Goal: Information Seeking & Learning: Check status

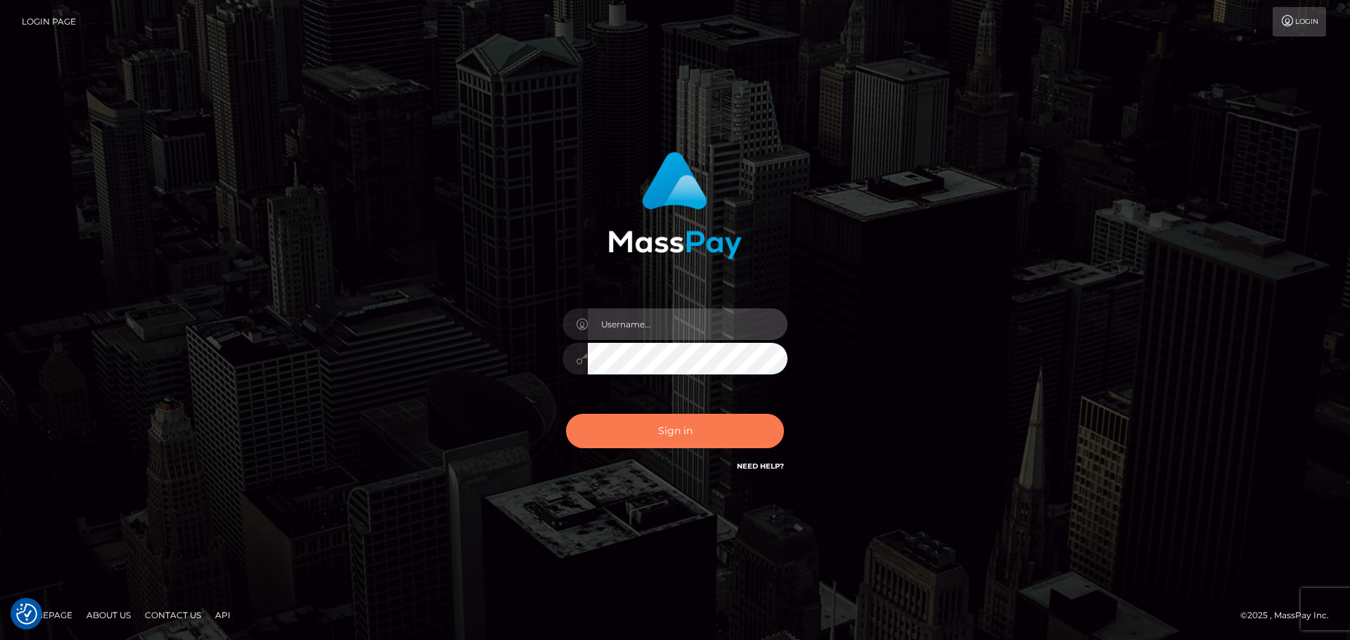
type input "[DOMAIN_NAME]"
click at [652, 437] on button "Sign in" at bounding box center [675, 431] width 218 height 34
type input "[DOMAIN_NAME]"
click at [663, 433] on button "Sign in" at bounding box center [675, 431] width 218 height 34
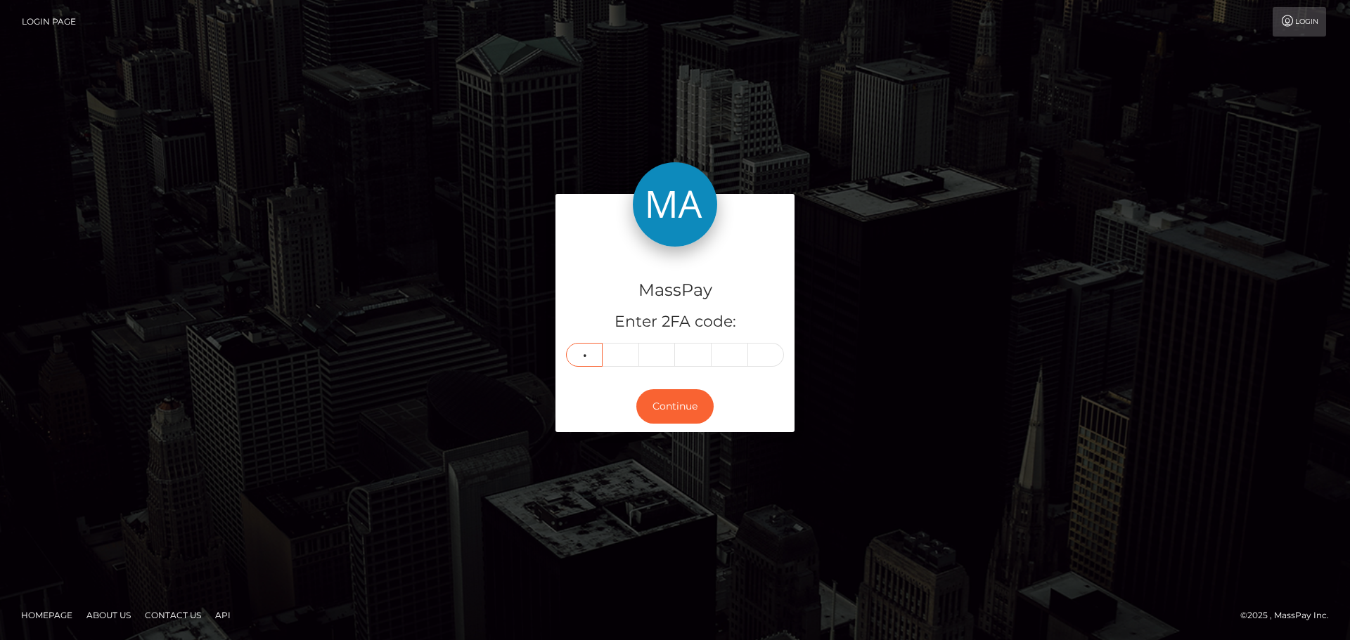
type input "0"
type input "1"
type input "8"
type input "4"
type input "8"
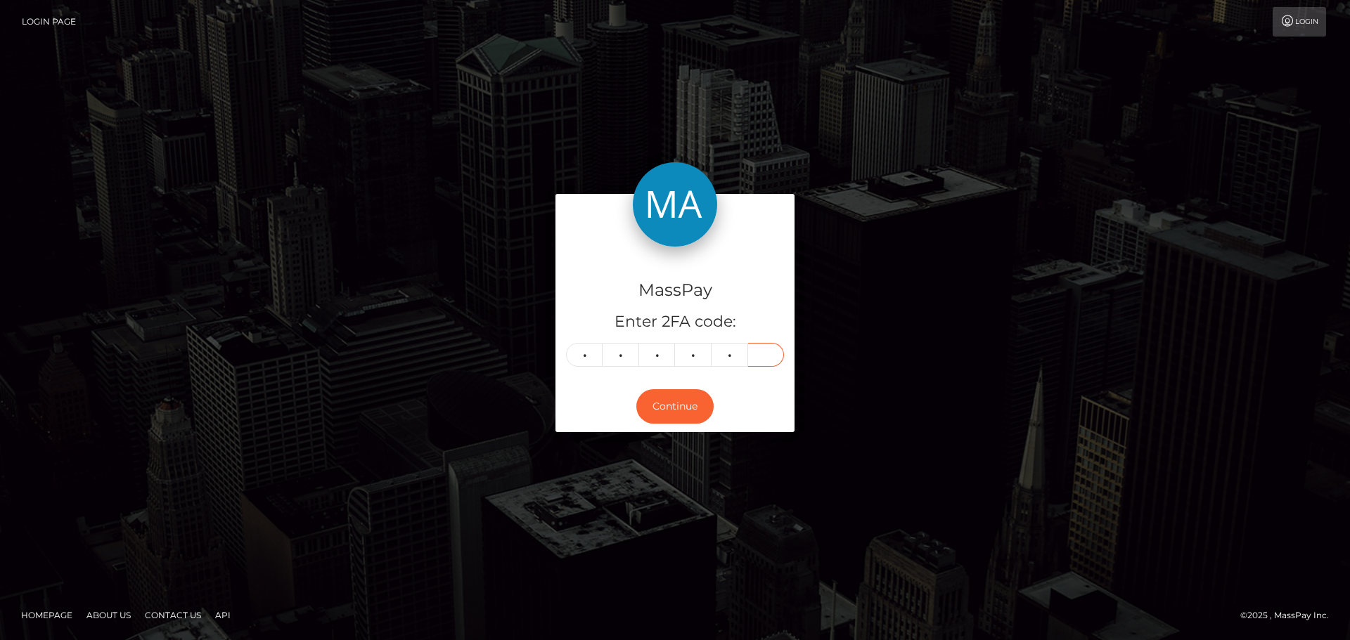
type input "6"
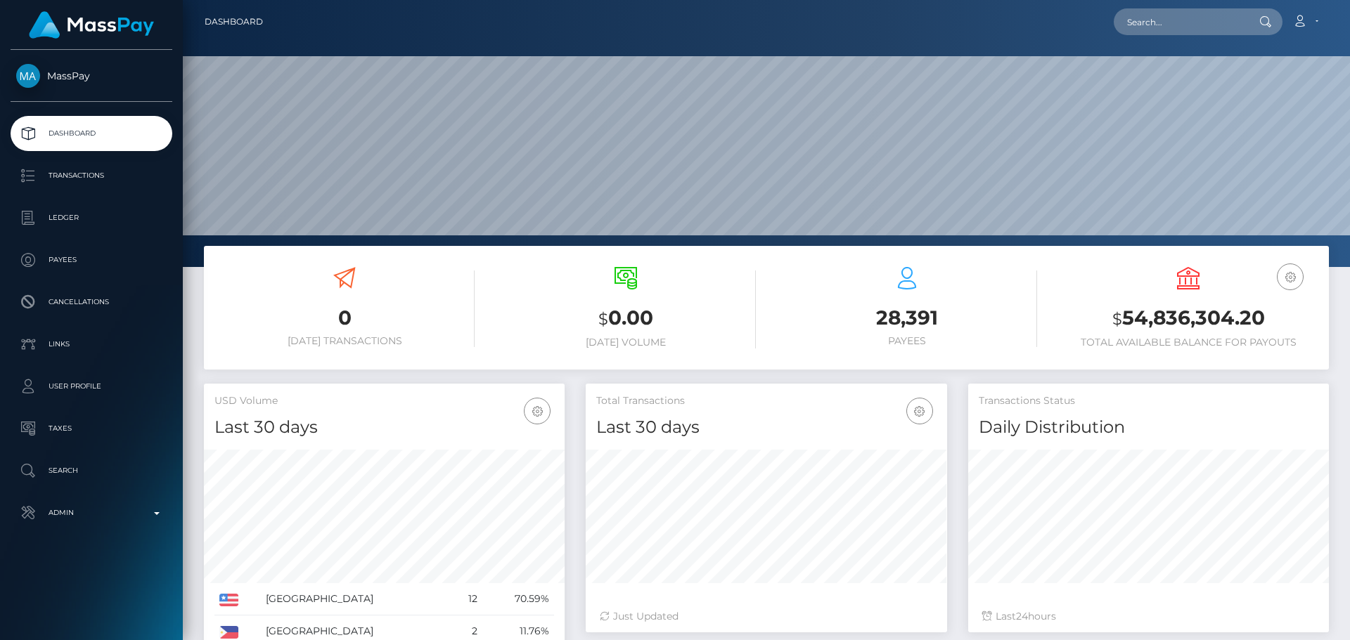
scroll to position [250, 361]
click at [1142, 25] on input "text" at bounding box center [1180, 21] width 132 height 27
paste input "poact_HtleAEOPZtkK"
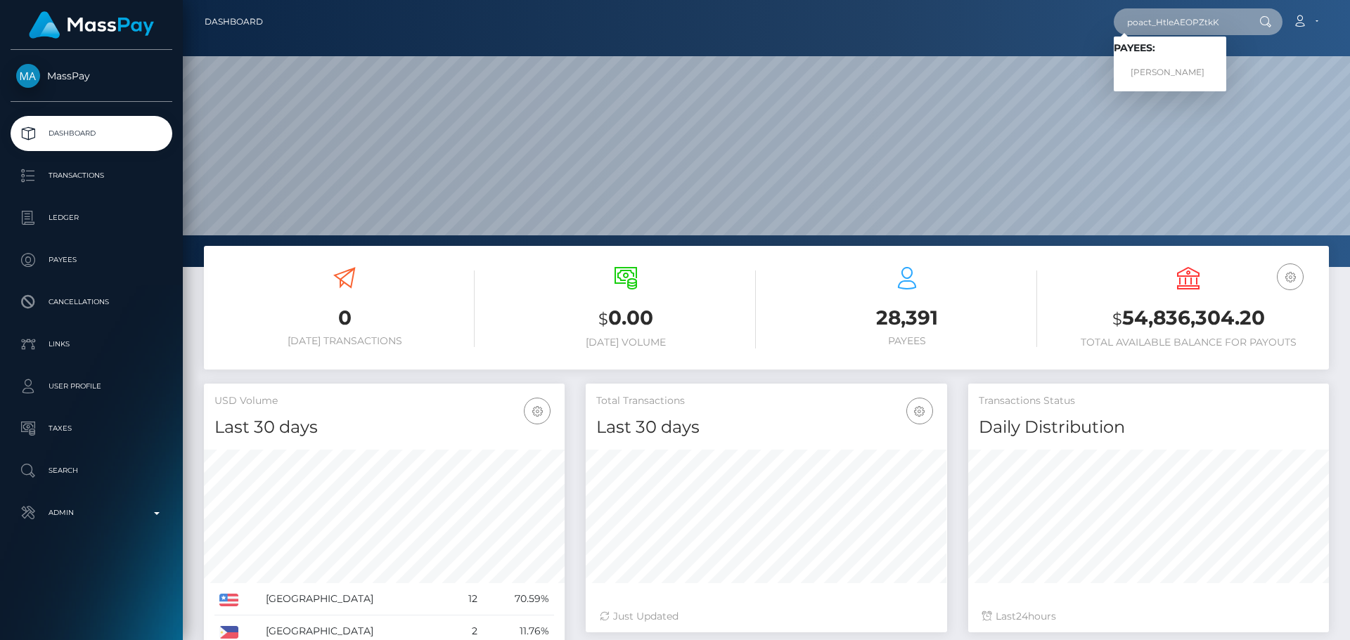
type input "poact_HtleAEOPZtkK"
click at [1135, 66] on link "Marwa Alashqar" at bounding box center [1170, 73] width 112 height 26
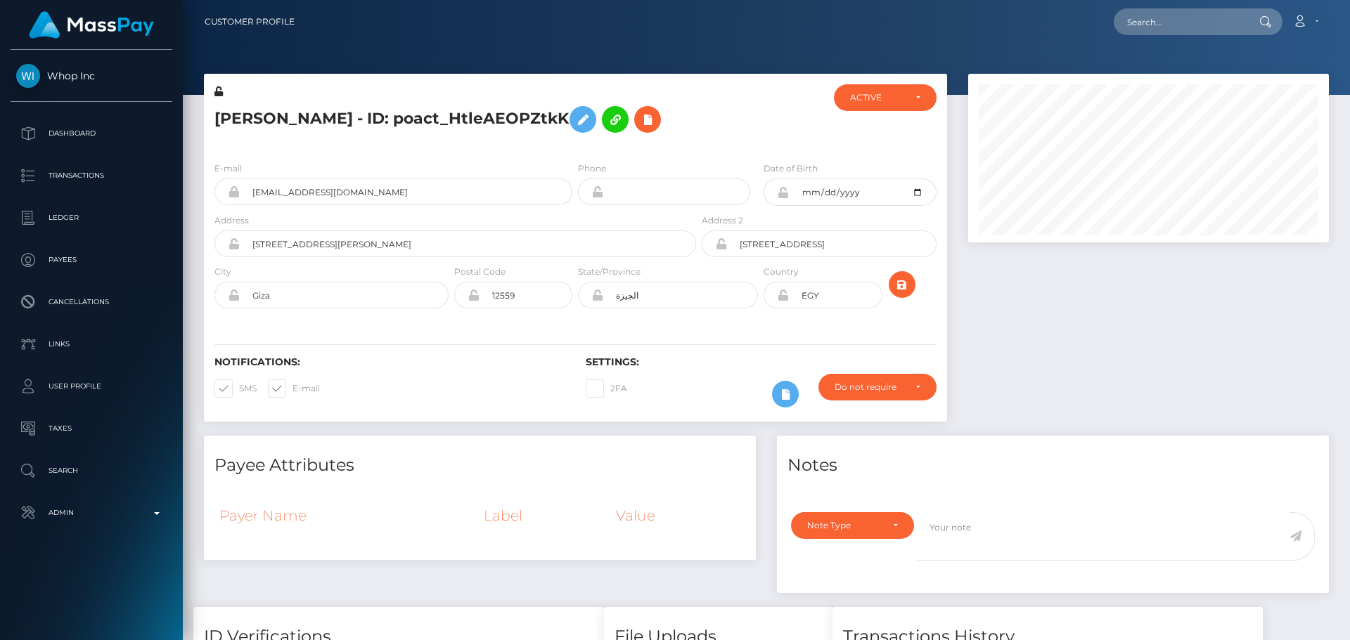
scroll to position [169, 361]
click at [473, 161] on div "E-mail yaseenamr.work1+36a3f6f680@gmail.com" at bounding box center [393, 183] width 358 height 44
click at [1237, 22] on input "text" at bounding box center [1180, 21] width 132 height 27
paste input "72a9c388-9bdf-4457-8a59-2143583bd517"
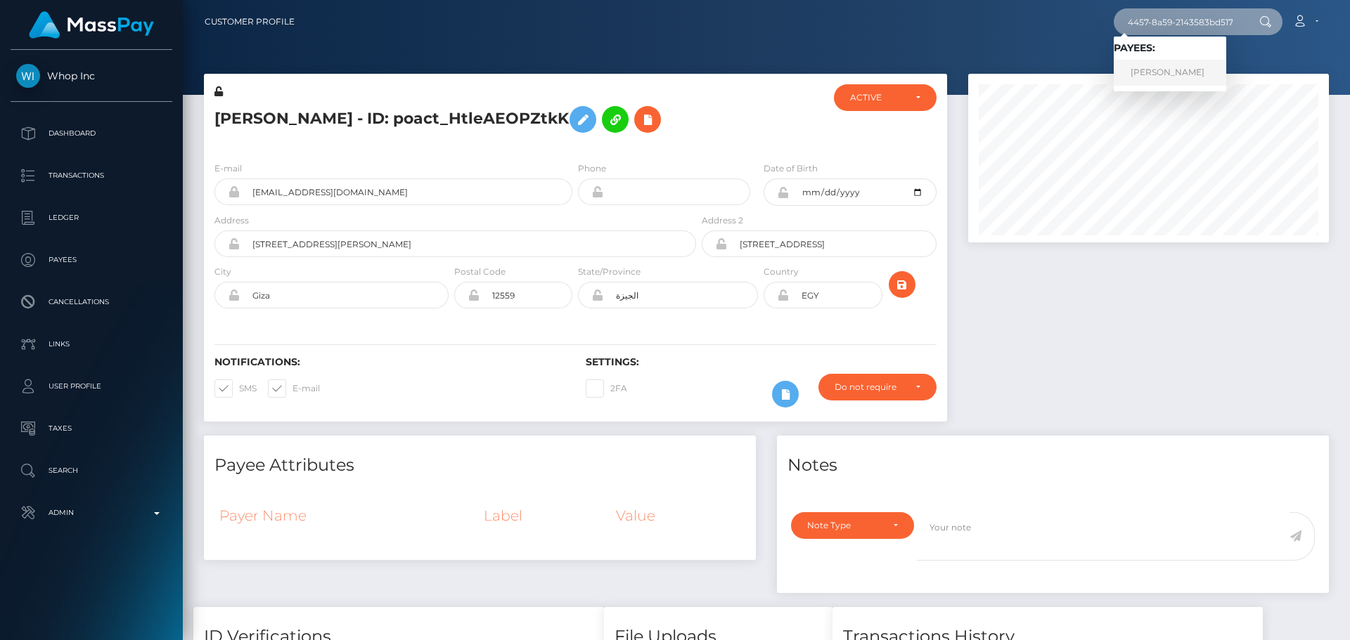
type input "72a9c388-9bdf-4457-8a59-2143583bd517"
click at [1164, 74] on link "GELYN MARIE RICE" at bounding box center [1170, 73] width 112 height 26
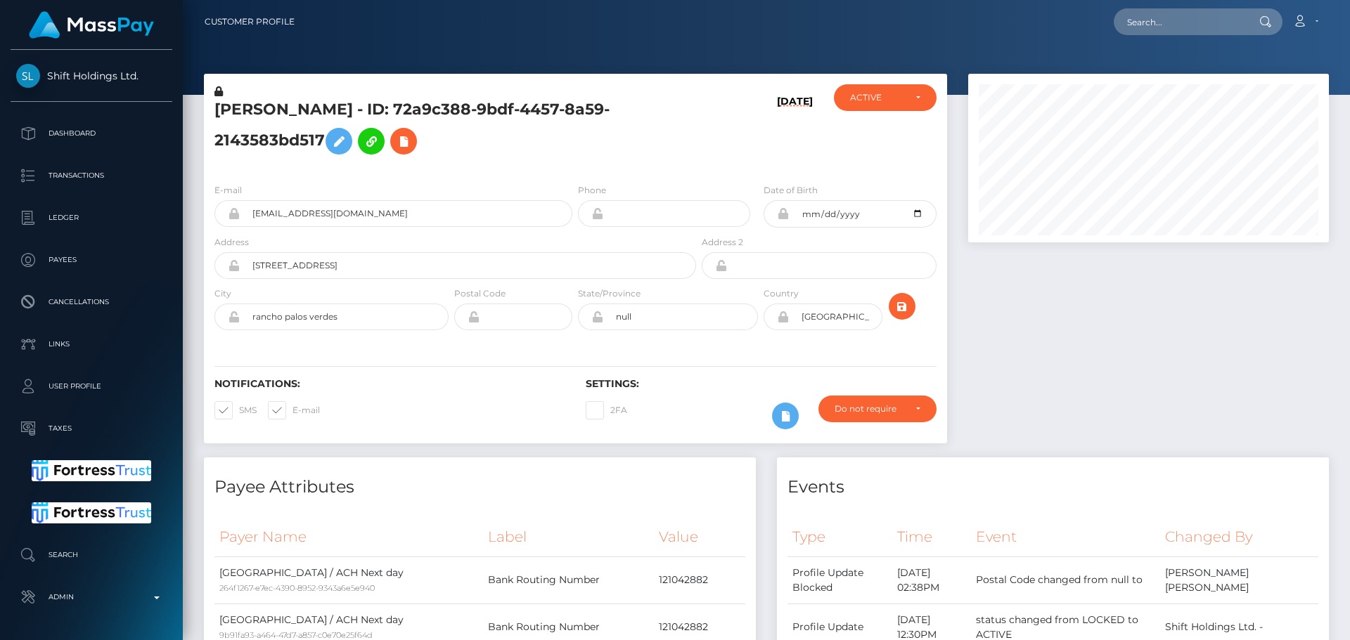
scroll to position [169, 361]
click at [630, 162] on div "GELYN MARIE RICE - ID: 72a9c388-9bdf-4457-8a59-2143583bd517" at bounding box center [451, 128] width 495 height 88
click at [621, 160] on h5 "GELYN MARIE RICE - ID: 72a9c388-9bdf-4457-8a59-2143583bd517" at bounding box center [451, 130] width 474 height 63
click at [606, 155] on h5 "GELYN MARIE RICE - ID: 72a9c388-9bdf-4457-8a59-2143583bd517" at bounding box center [451, 130] width 474 height 63
click at [574, 161] on h5 "GELYN MARIE RICE - ID: 72a9c388-9bdf-4457-8a59-2143583bd517" at bounding box center [451, 130] width 474 height 63
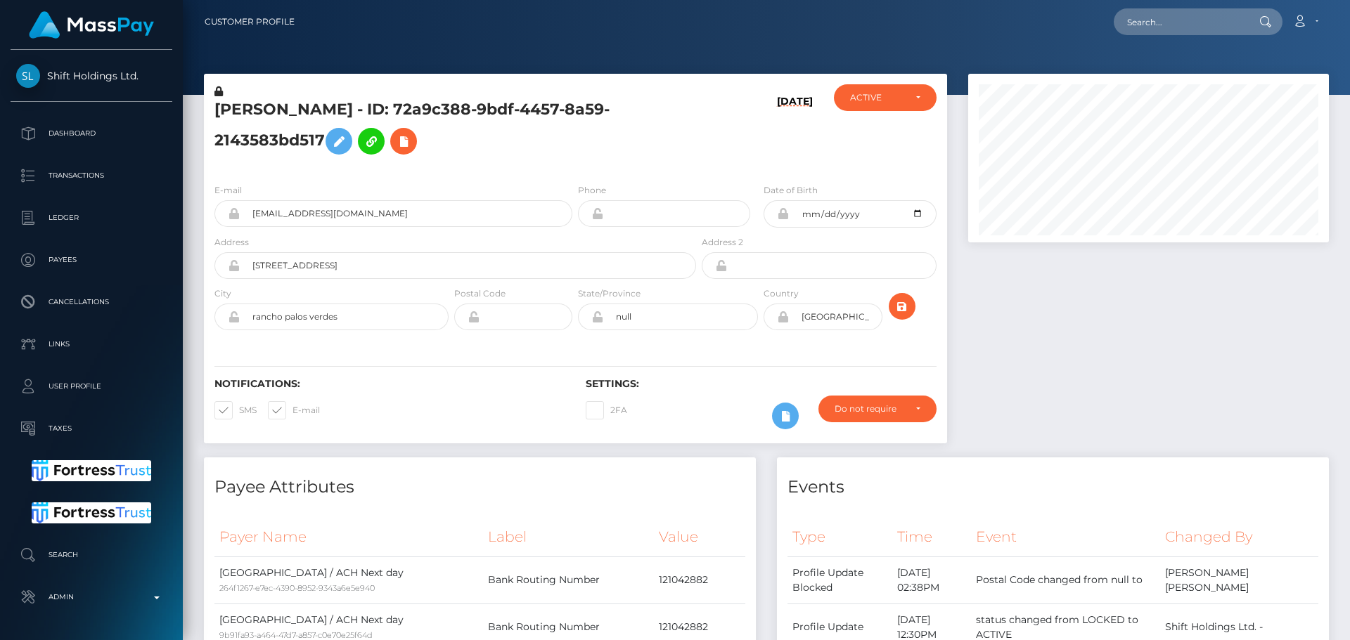
click at [574, 161] on h5 "GELYN MARIE RICE - ID: 72a9c388-9bdf-4457-8a59-2143583bd517" at bounding box center [451, 130] width 474 height 63
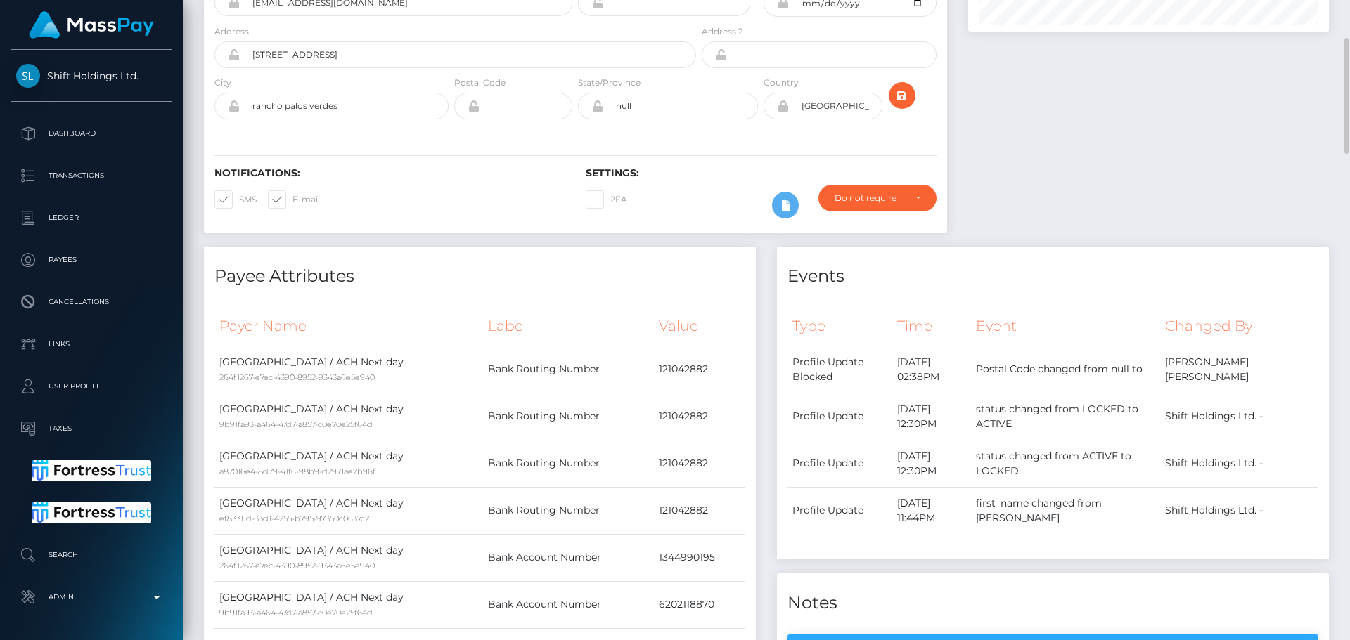
scroll to position [0, 0]
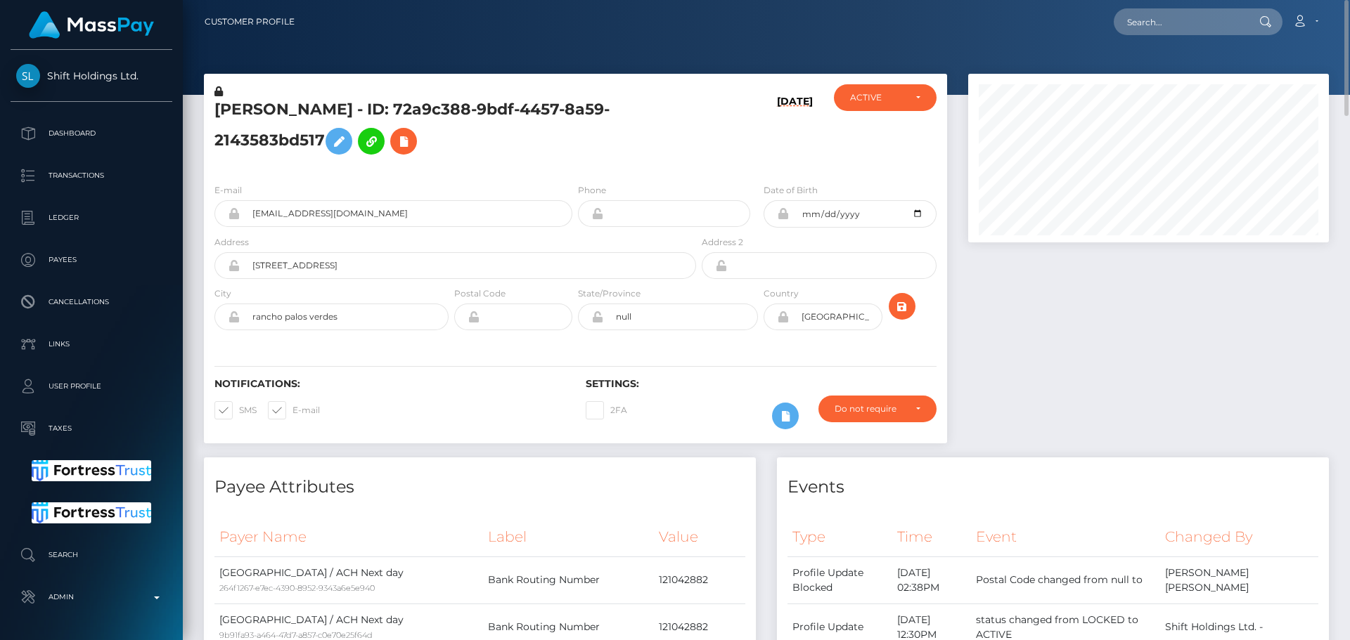
click at [574, 150] on h5 "GELYN MARIE RICE - ID: 72a9c388-9bdf-4457-8a59-2143583bd517" at bounding box center [451, 130] width 474 height 63
click at [1160, 28] on input "text" at bounding box center [1180, 21] width 132 height 27
paste input "AGH4lRGJ"
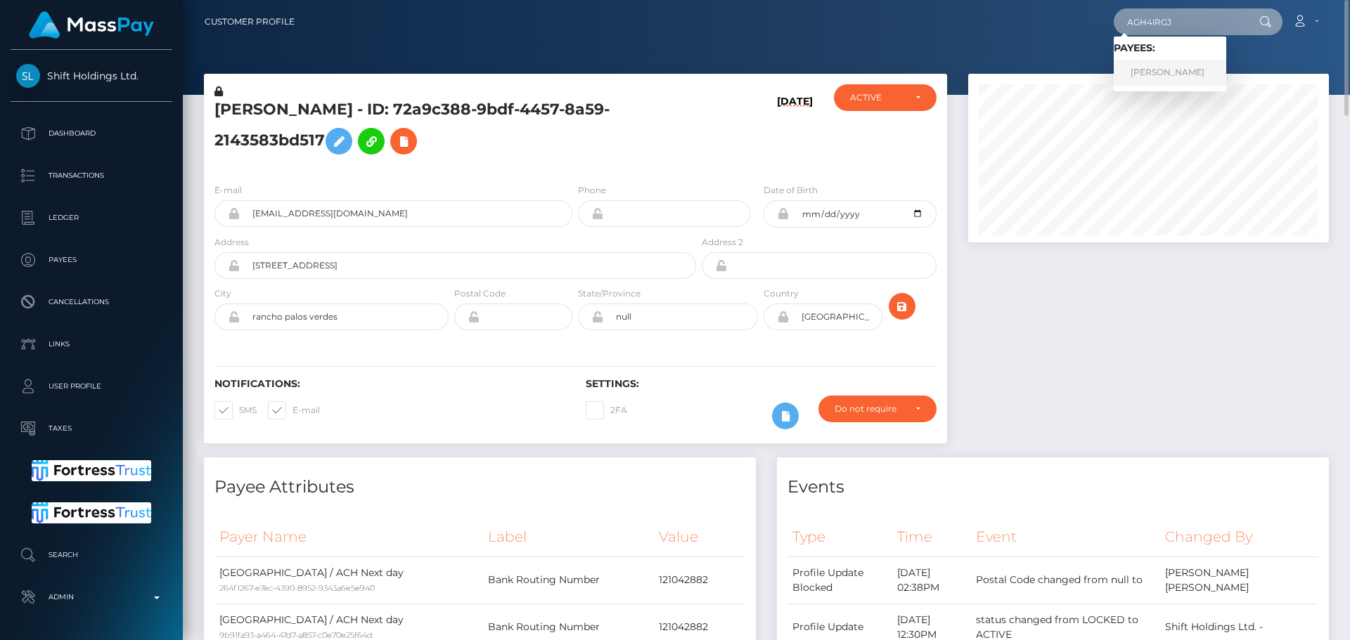
type input "AGH4lRGJ"
click at [1149, 75] on link "JEVIN EDWARD FERRIS" at bounding box center [1170, 73] width 112 height 26
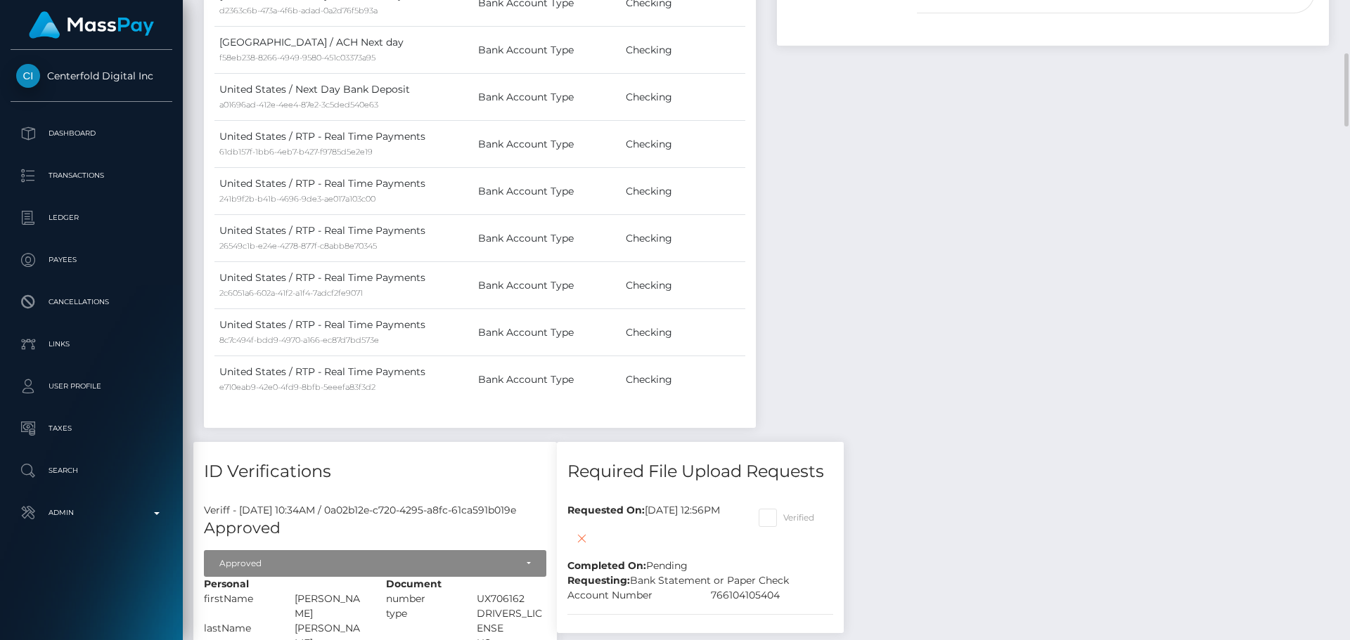
scroll to position [1476, 0]
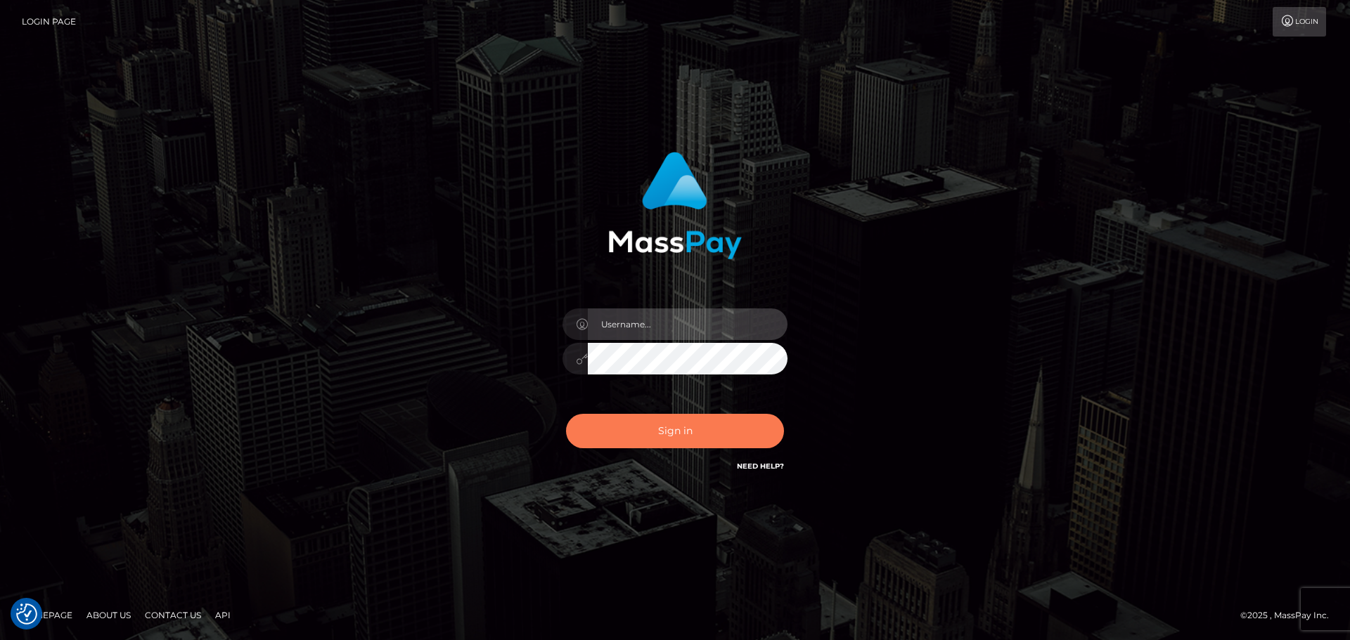
type input "constantin.mp"
click at [725, 421] on button "Sign in" at bounding box center [675, 431] width 218 height 34
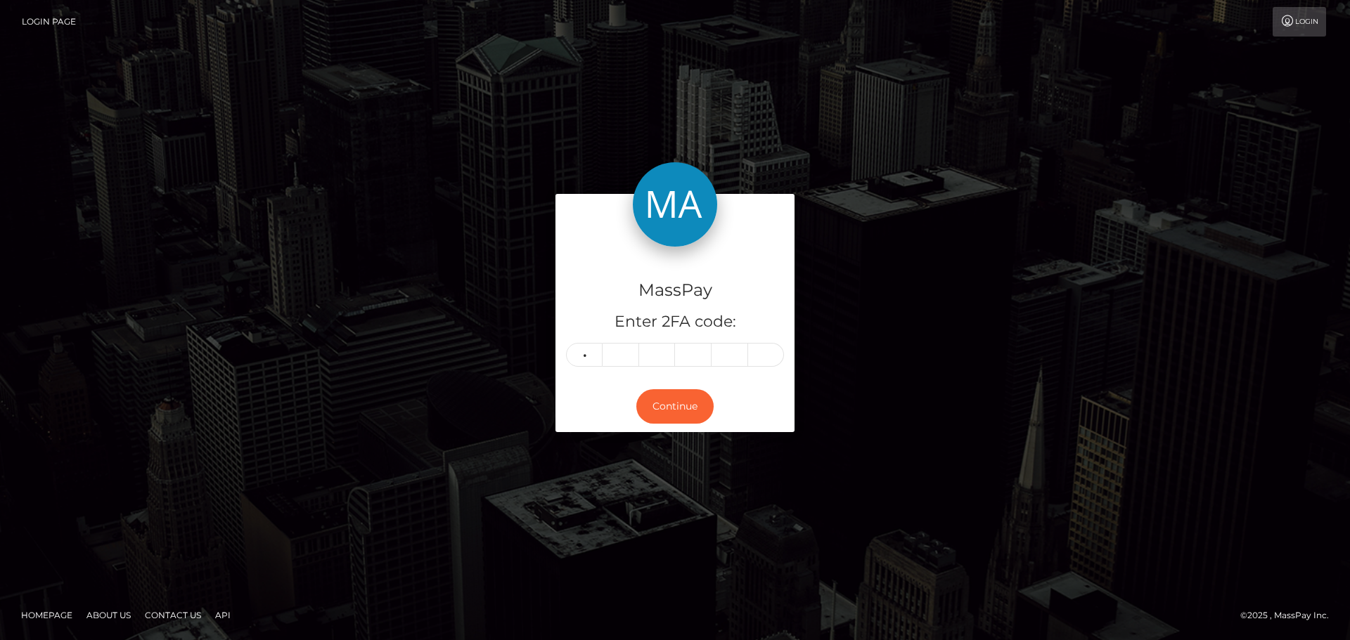
type input "6"
type input "8"
type input "4"
type input "9"
type input "0"
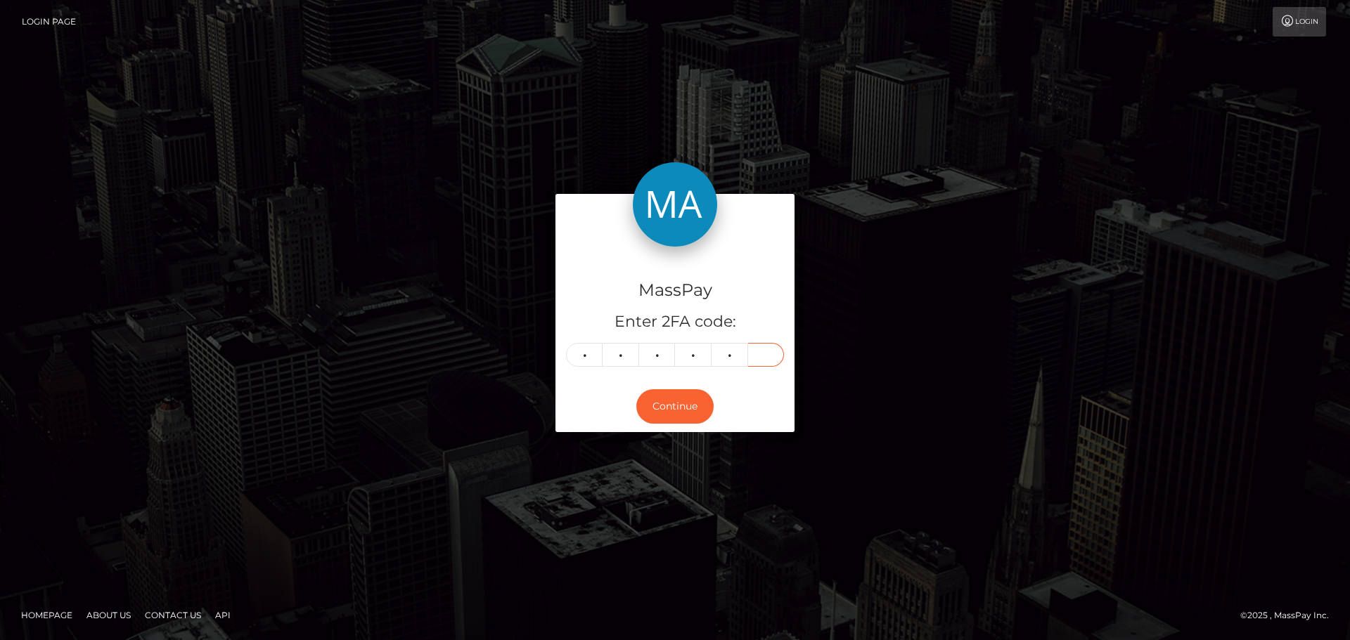
type input "2"
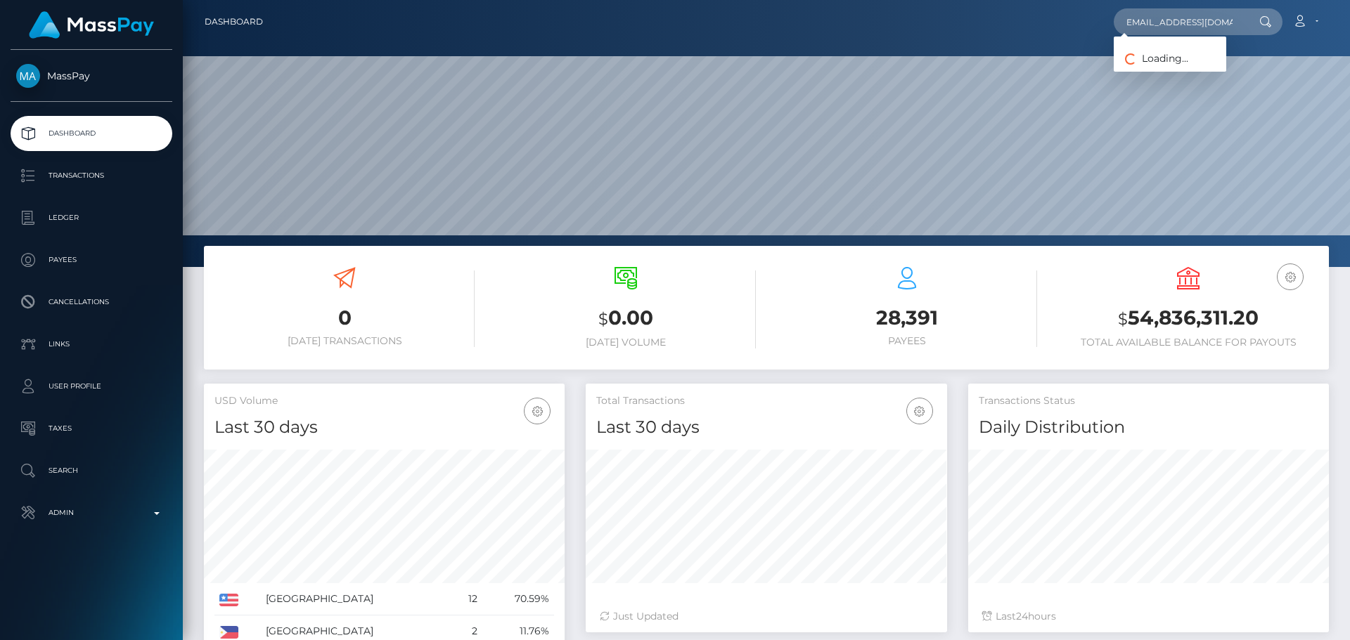
scroll to position [250, 361]
type input "[EMAIL_ADDRESS][DOMAIN_NAME]"
click at [1163, 71] on link "[PERSON_NAME]" at bounding box center [1170, 73] width 112 height 26
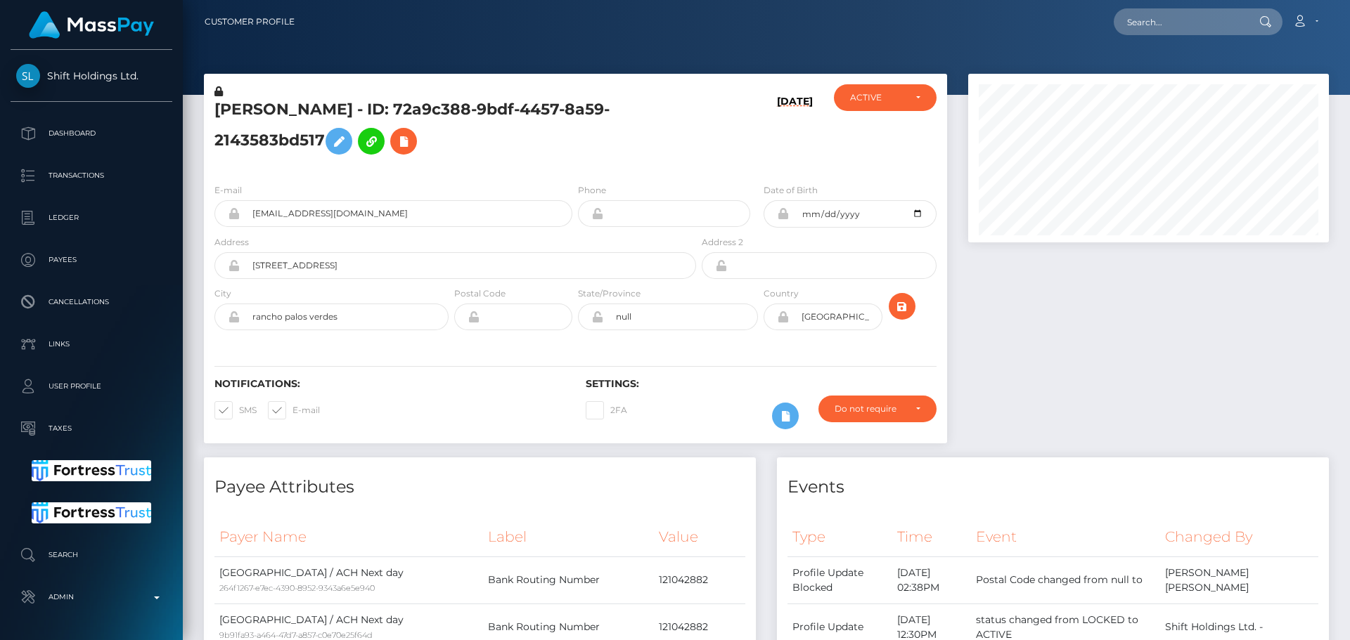
scroll to position [169, 361]
click at [581, 144] on h5 "GELYN MARIE RICE - ID: 72a9c388-9bdf-4457-8a59-2143583bd517" at bounding box center [451, 130] width 474 height 63
click at [574, 170] on div "GELYN MARIE RICE - ID: 72a9c388-9bdf-4457-8a59-2143583bd517" at bounding box center [451, 128] width 495 height 88
click at [680, 159] on h5 "GELYN MARIE RICE - ID: 72a9c388-9bdf-4457-8a59-2143583bd517" at bounding box center [451, 130] width 474 height 63
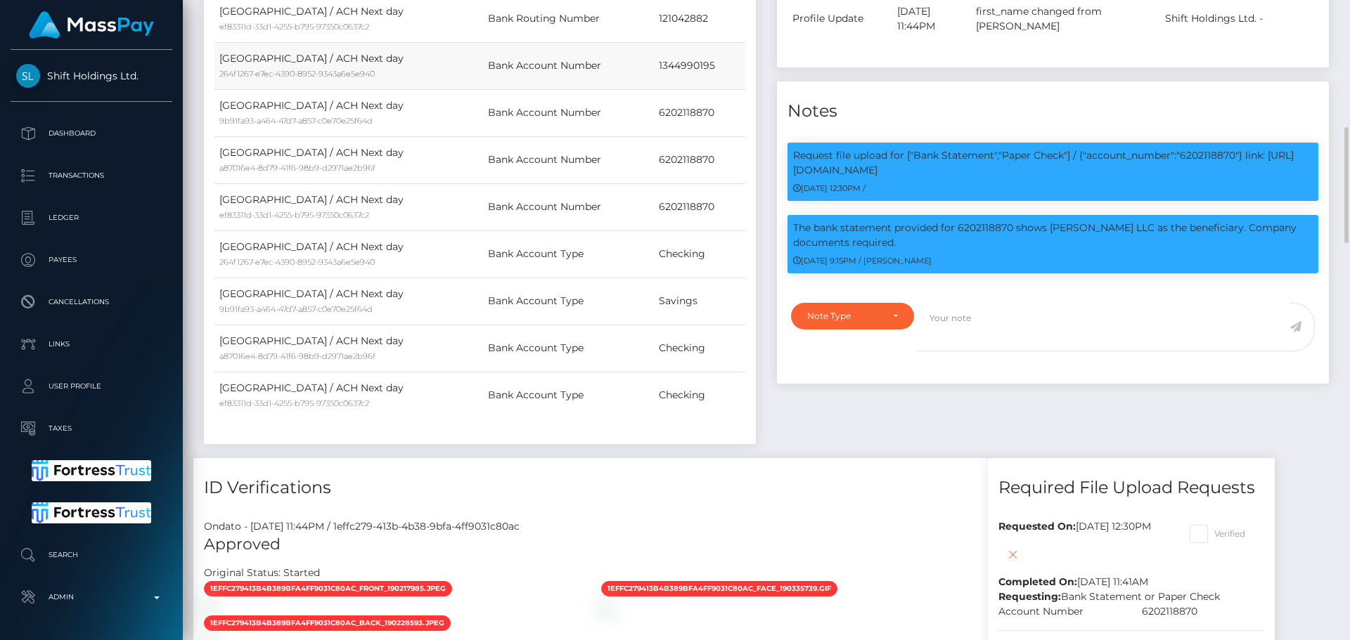
scroll to position [773, 0]
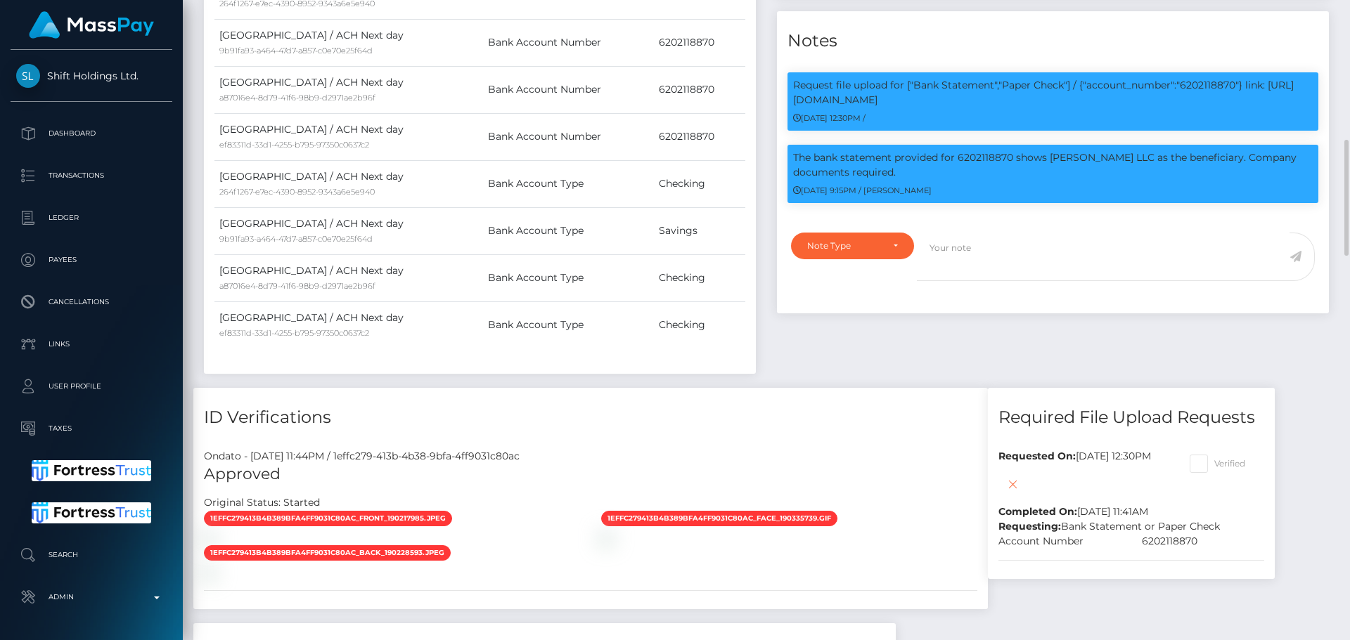
click at [861, 351] on div "Events Type Time Event Changed By" at bounding box center [1052, 36] width 573 height 704
click at [884, 349] on div "Events Type Time Event Changed By" at bounding box center [1052, 36] width 573 height 704
click at [873, 350] on div "Events Type Time Event Changed By" at bounding box center [1052, 36] width 573 height 704
click at [858, 350] on div "Events Type Time Event Changed By" at bounding box center [1052, 36] width 573 height 704
click at [837, 347] on div "Events Type Time Event Changed By" at bounding box center [1052, 36] width 573 height 704
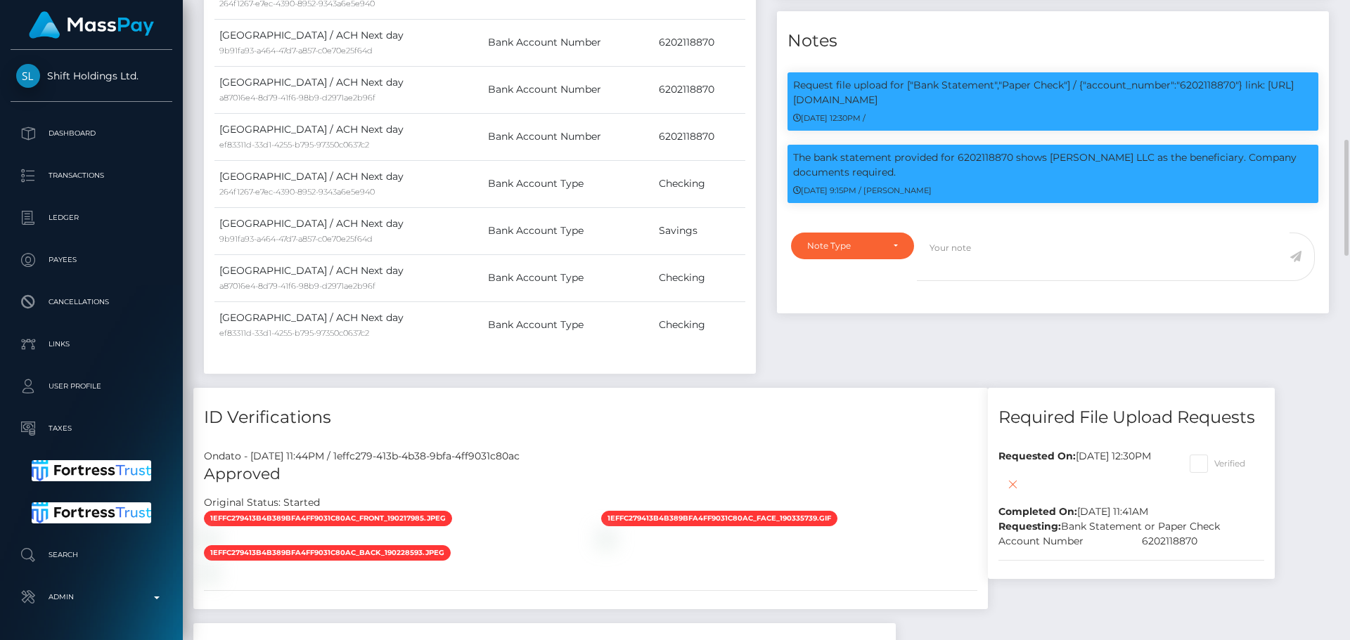
click at [837, 347] on div "Events Type Time Event Changed By" at bounding box center [1052, 36] width 573 height 704
click at [827, 361] on div "Events Type Time Event Changed By" at bounding box center [1052, 36] width 573 height 704
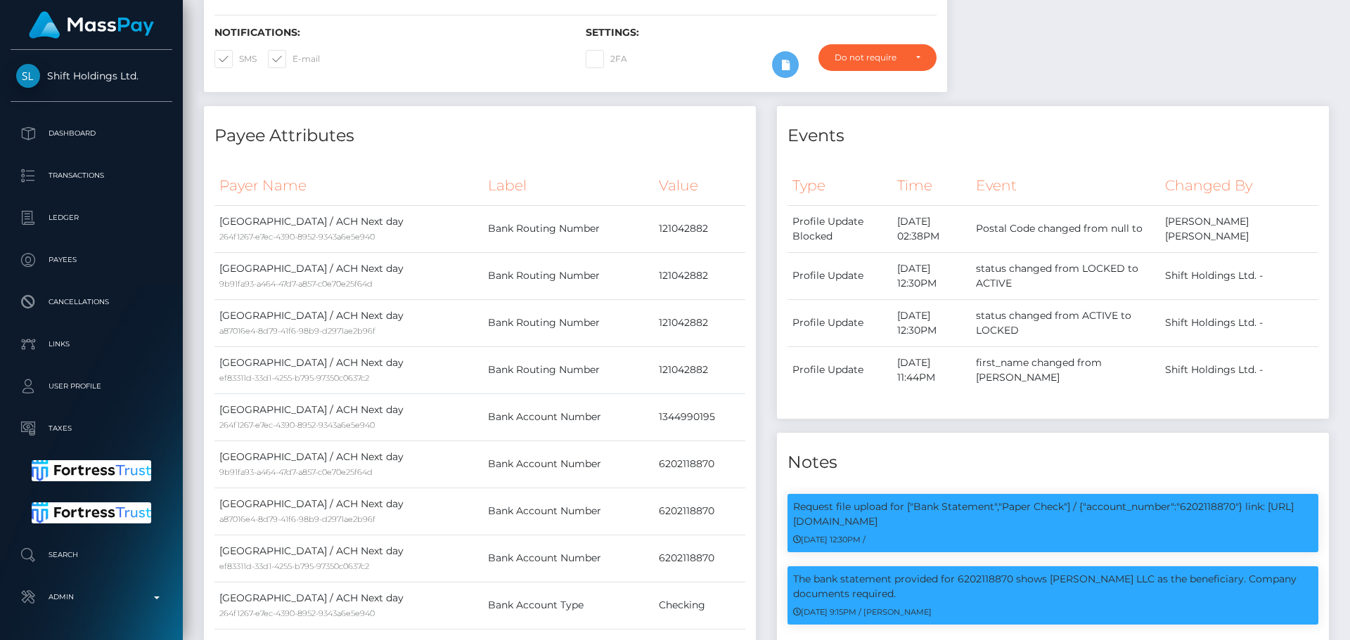
scroll to position [0, 0]
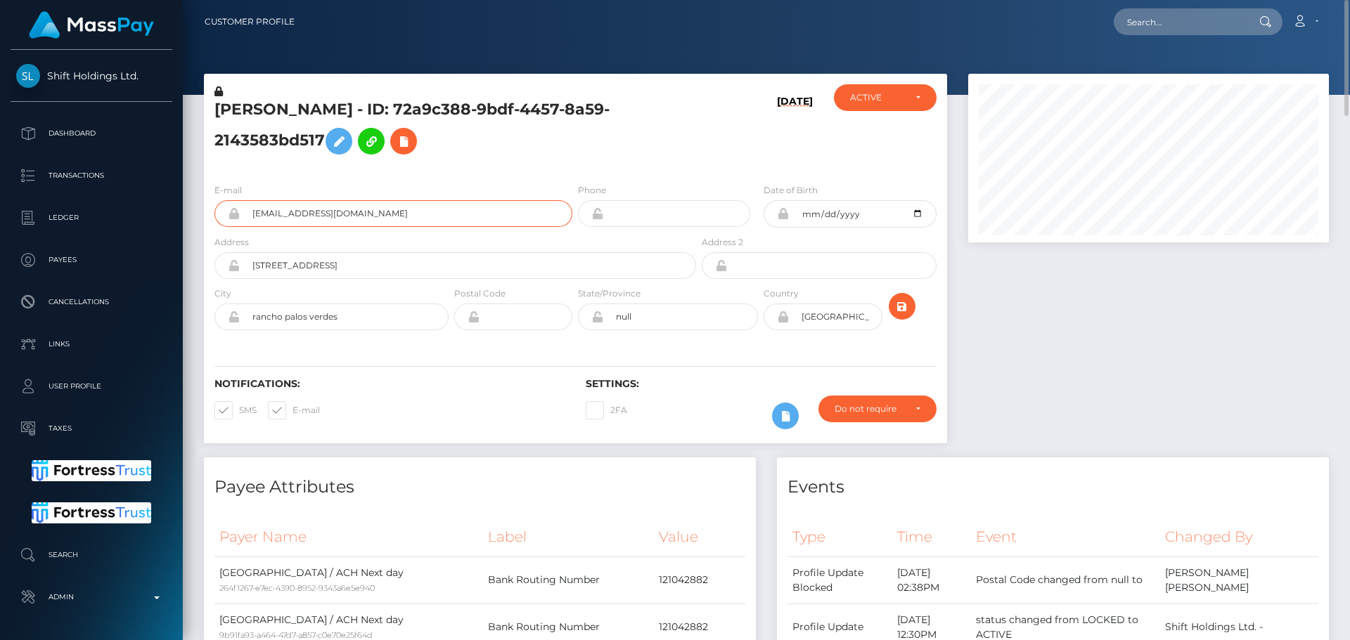
drag, startPoint x: 399, startPoint y: 214, endPoint x: 238, endPoint y: 212, distance: 161.0
click at [238, 212] on div "[EMAIL_ADDRESS][DOMAIN_NAME]" at bounding box center [393, 213] width 358 height 27
click at [1196, 11] on input "text" at bounding box center [1180, 21] width 132 height 27
paste input "[EMAIL_ADDRESS][DOMAIN_NAME]"
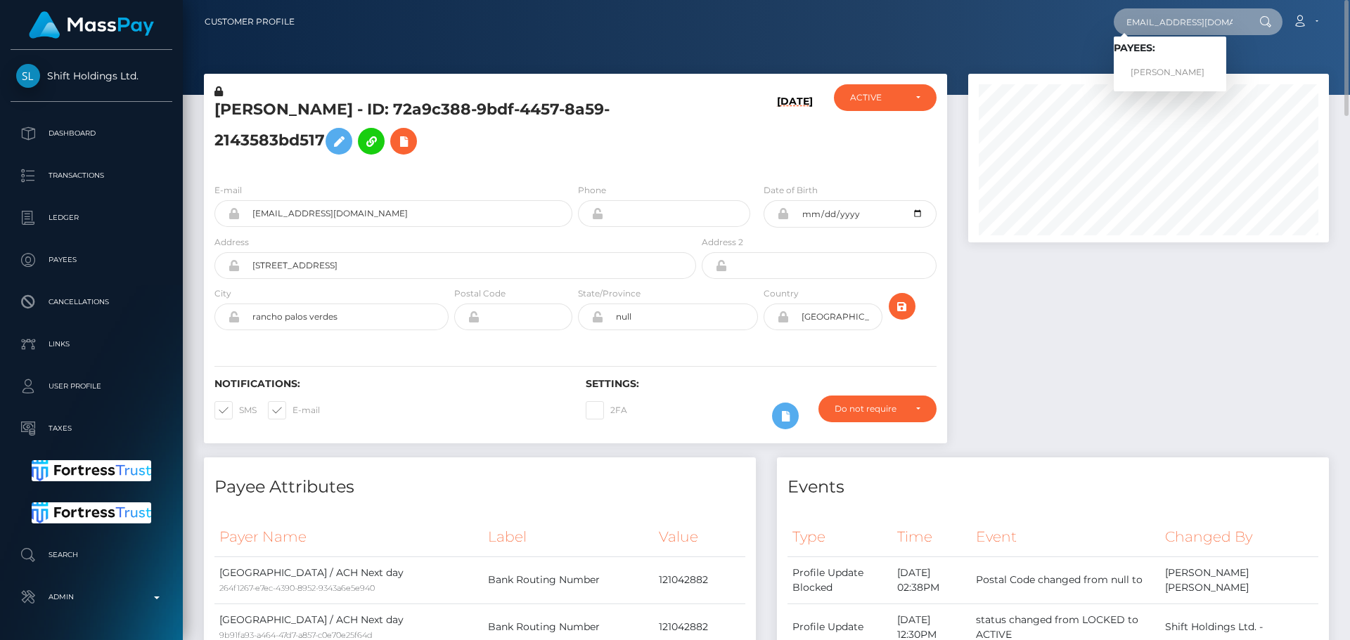
type input "[EMAIL_ADDRESS][DOMAIN_NAME]"
click at [921, 48] on div at bounding box center [766, 47] width 1167 height 95
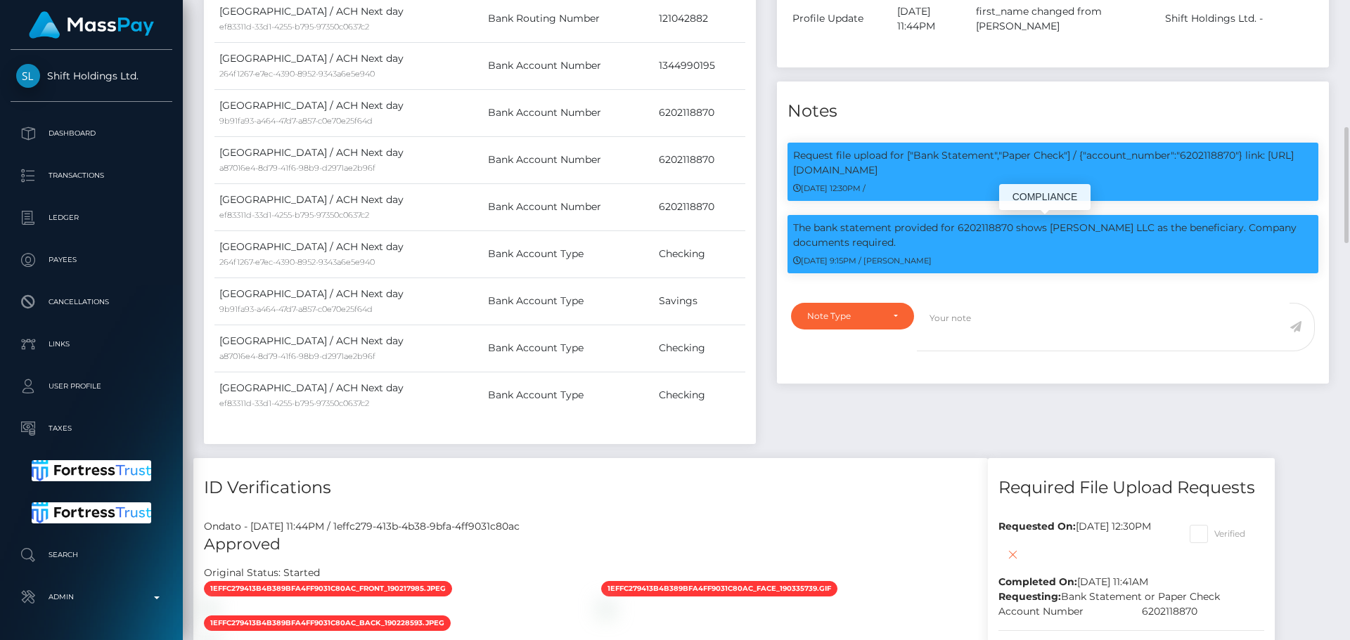
scroll to position [169, 361]
click at [996, 227] on p "The bank statement provided for 6202118870 shows Gelyn Rice LLC as the benefici…" at bounding box center [1053, 236] width 520 height 30
copy p "6202118870"
click at [1064, 284] on div "The bank statement provided for 6202118870 shows Gelyn Rice LLC as the benefici…" at bounding box center [1053, 251] width 552 height 72
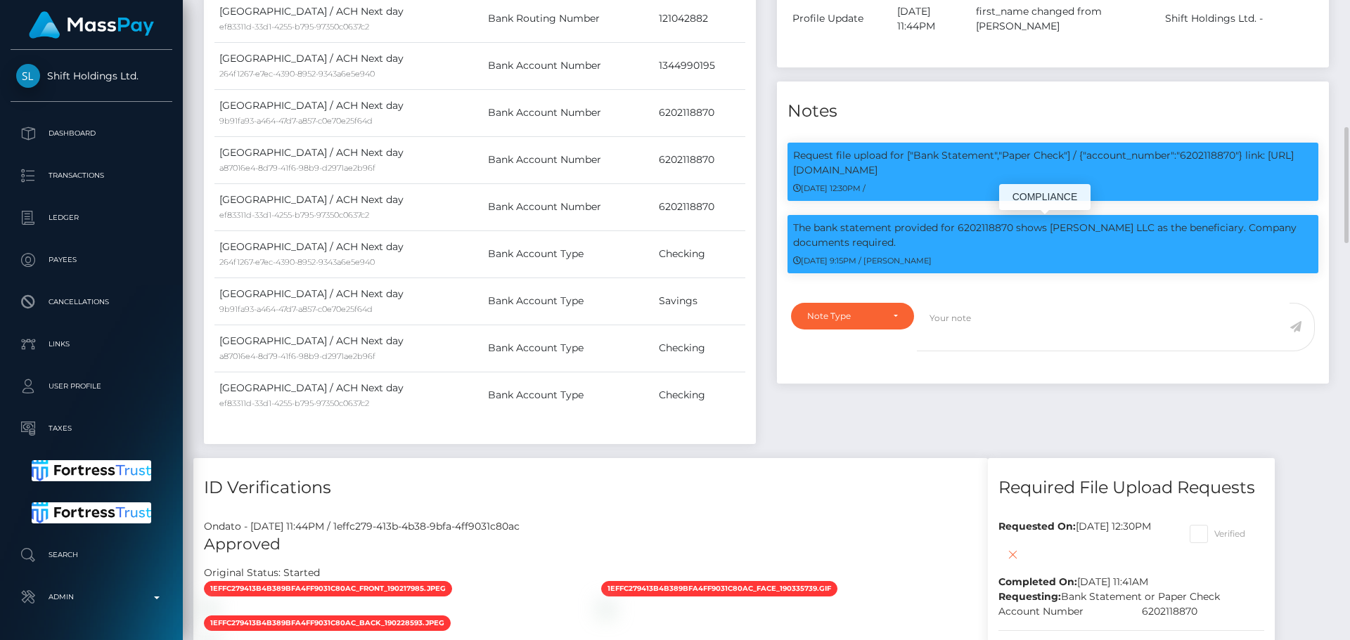
click at [1059, 229] on p "The bank statement provided for 6202118870 shows Gelyn Rice LLC as the benefici…" at bounding box center [1053, 236] width 520 height 30
drag, startPoint x: 1059, startPoint y: 229, endPoint x: 1107, endPoint y: 231, distance: 47.8
click at [1107, 231] on p "The bank statement provided for 6202118870 shows Gelyn Rice LLC as the benefici…" at bounding box center [1053, 236] width 520 height 30
copy p "Gelyn Rice LLC"
click at [1116, 290] on div "Request file upload for ["Bank Statement","Paper Check"] / {"account_number":"6…" at bounding box center [1053, 213] width 552 height 162
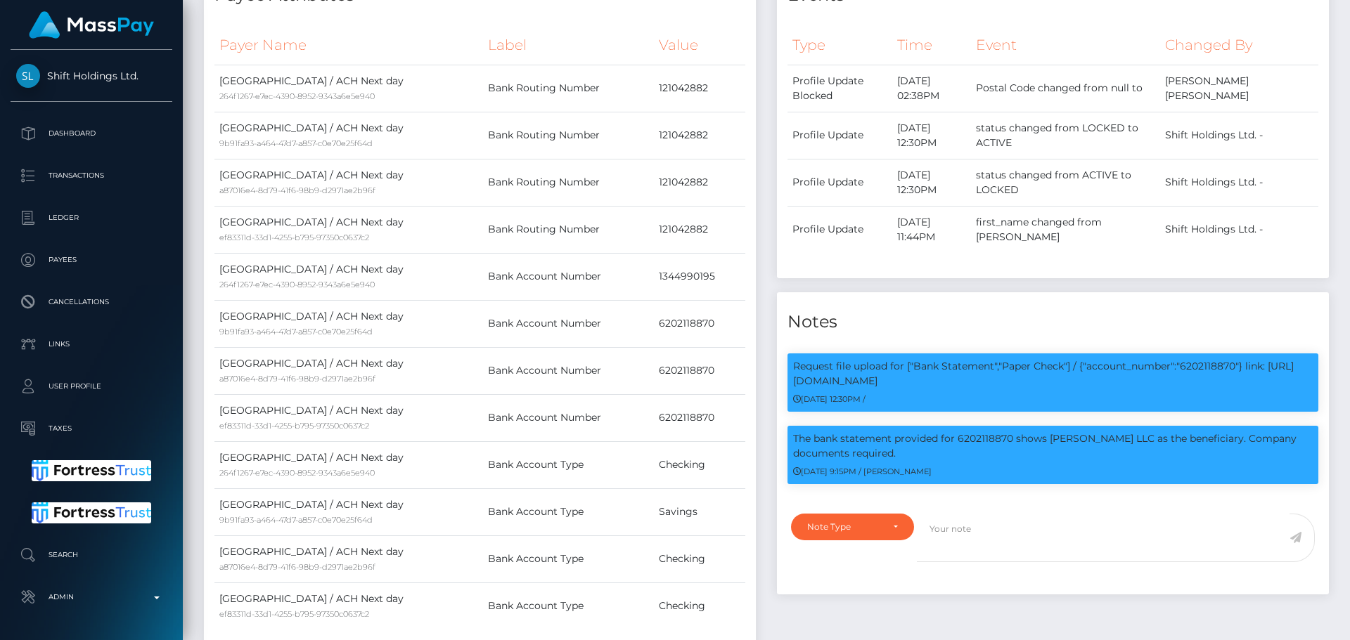
scroll to position [0, 0]
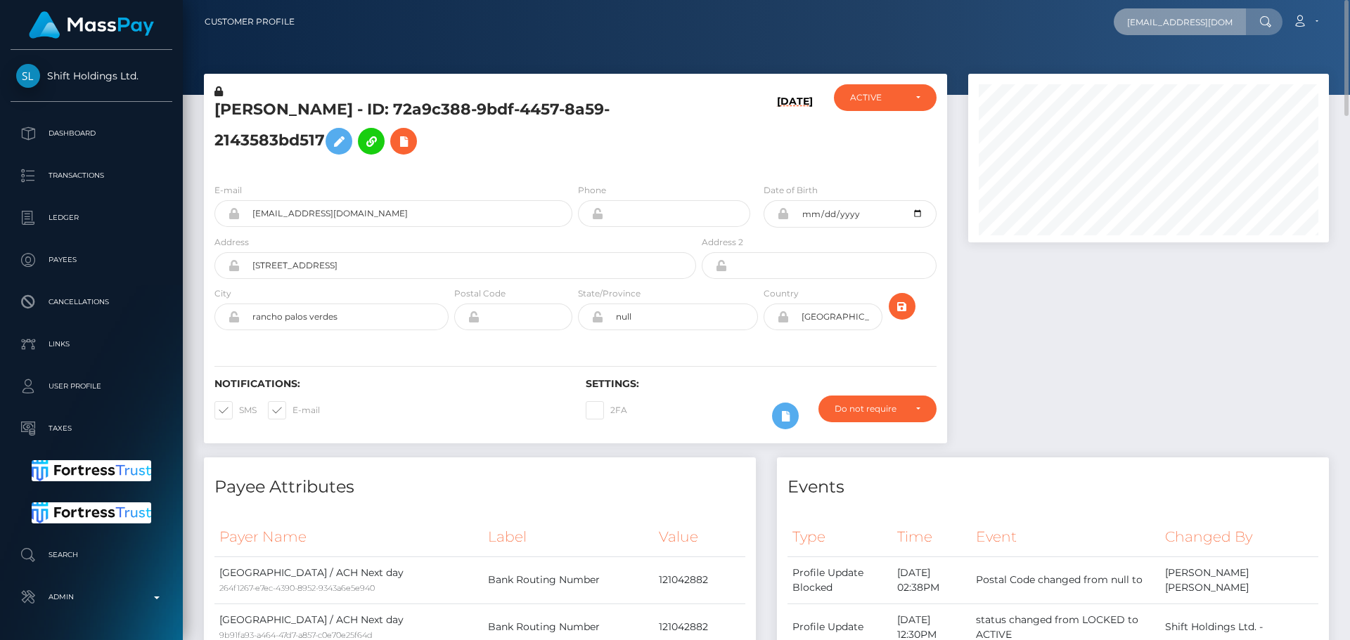
click at [1173, 29] on input "beastbites54@gmail.com" at bounding box center [1180, 21] width 132 height 27
paste input "poact_FnDz0VlPl3MD"
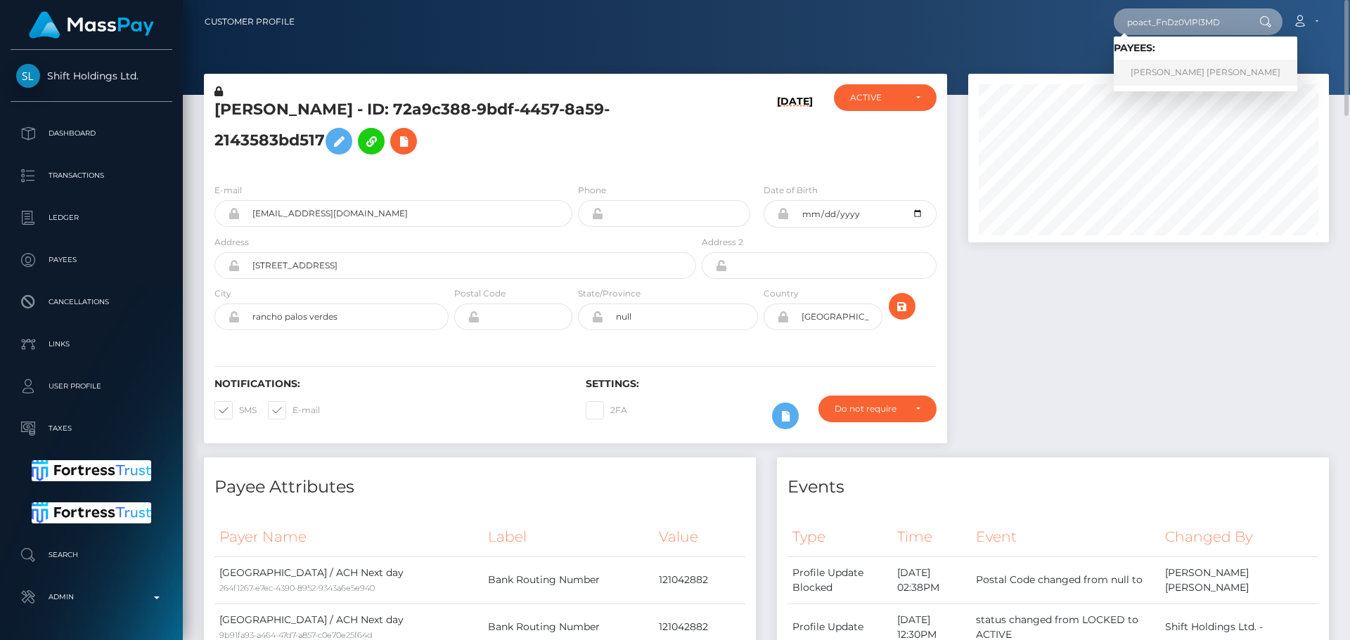
type input "poact_FnDz0VlPl3MD"
click at [1168, 80] on link "samir Abu Rizq" at bounding box center [1205, 73] width 183 height 26
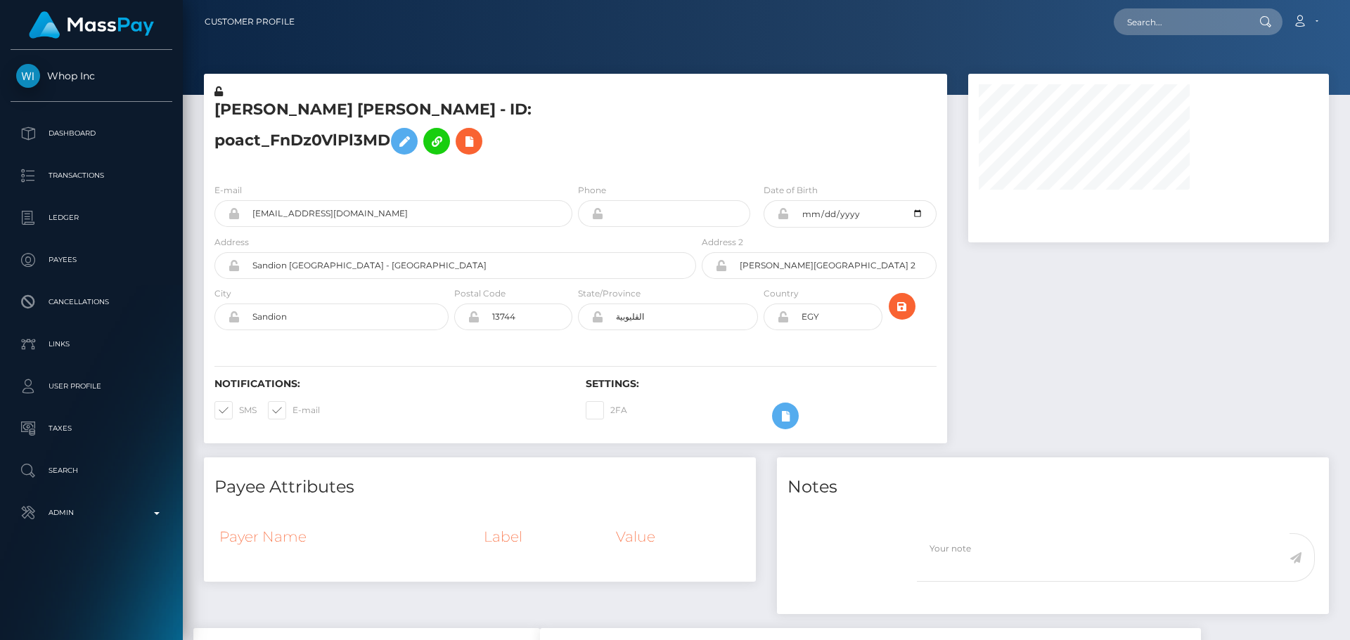
click at [538, 172] on div "E-mail samir111aborazk@gmail.com Phone 2004-05-11" at bounding box center [575, 258] width 743 height 172
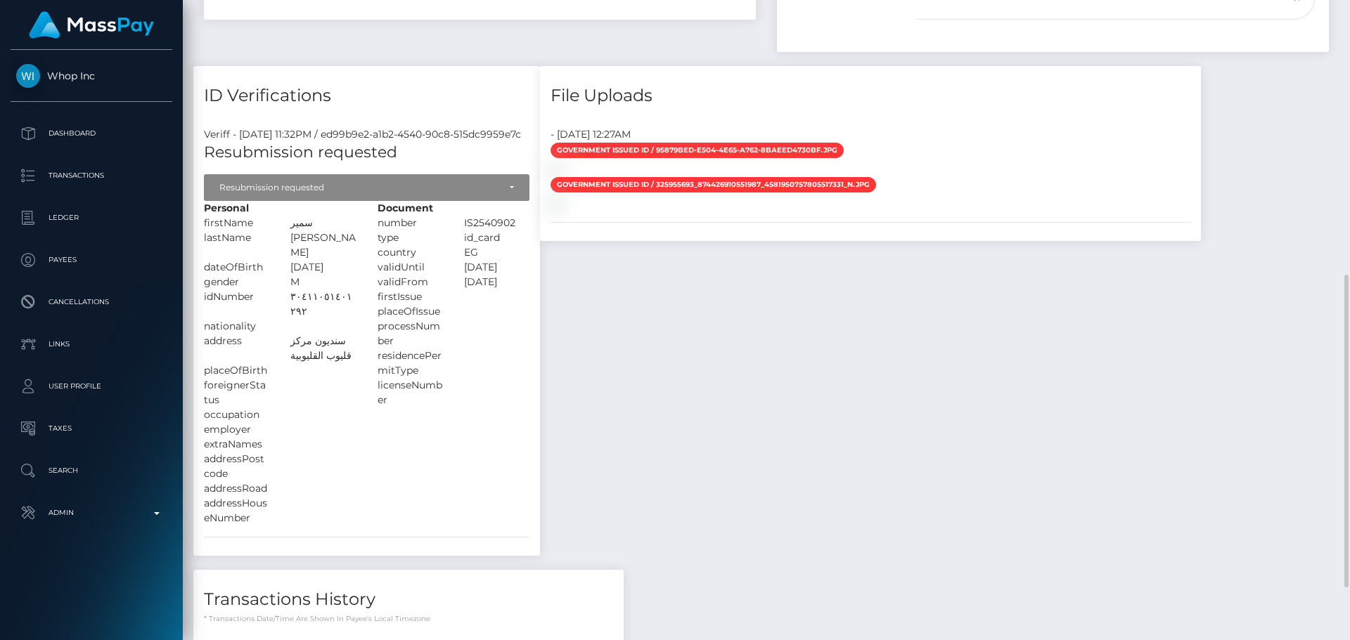
scroll to position [169, 361]
click at [422, 378] on div "Document number IS2540902 type" at bounding box center [454, 363] width 174 height 325
click at [541, 366] on div "Document number IS2540902 type" at bounding box center [454, 363] width 174 height 325
click at [437, 393] on div "Document number IS2540902 type" at bounding box center [454, 363] width 174 height 325
click at [366, 422] on div at bounding box center [323, 429] width 86 height 15
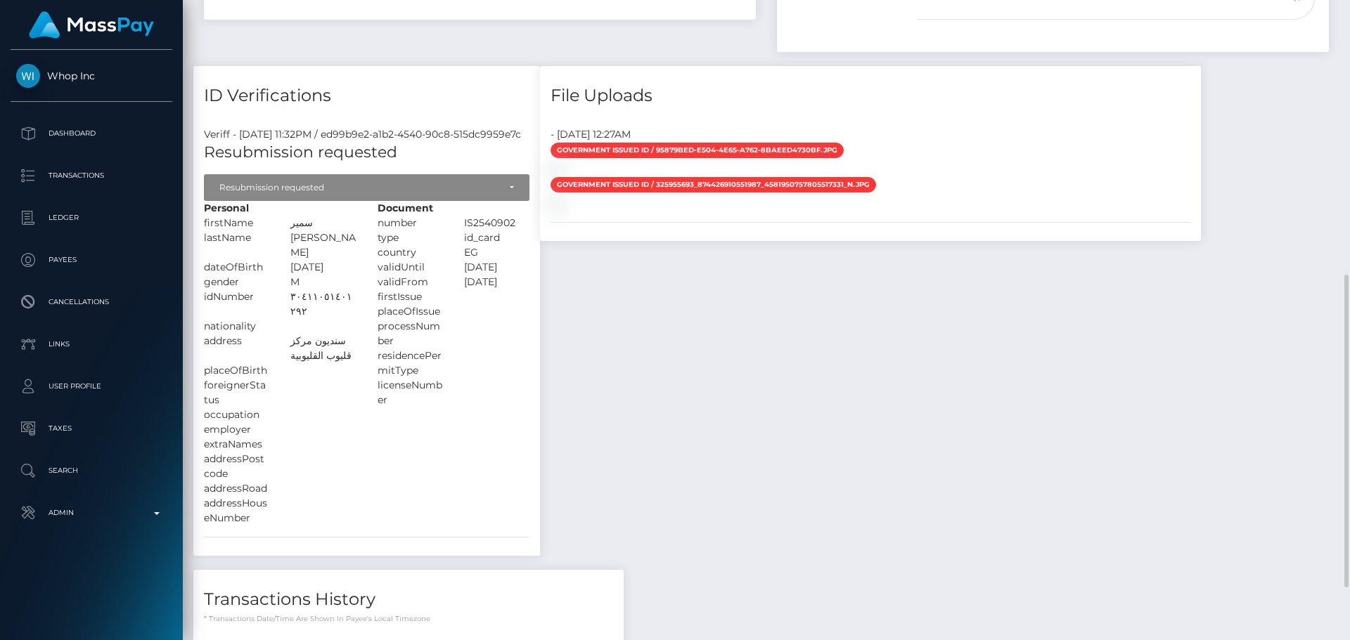
click at [366, 378] on div at bounding box center [323, 393] width 86 height 30
click at [366, 363] on div at bounding box center [323, 370] width 86 height 15
click at [366, 334] on div "سنديون مركز قليوب القليوبية" at bounding box center [323, 349] width 86 height 30
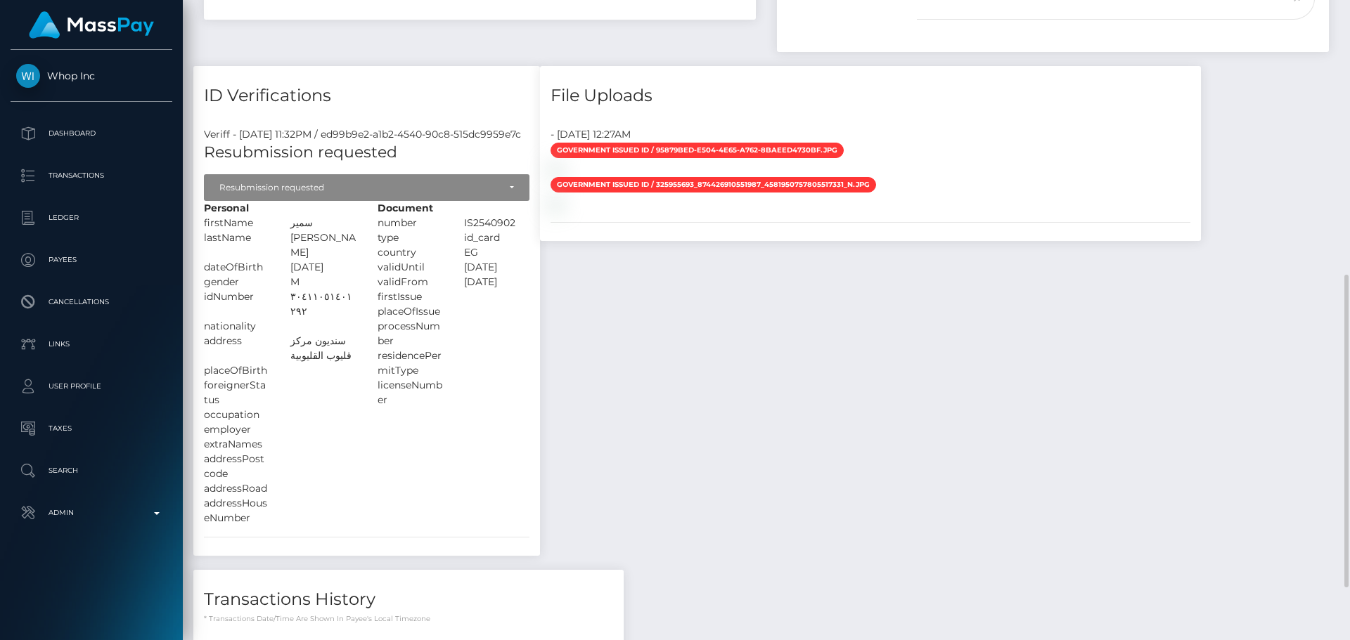
click at [366, 334] on div "سنديون مركز قليوب القليوبية" at bounding box center [323, 349] width 86 height 30
click at [508, 372] on div "Document number IS2540902 type" at bounding box center [454, 363] width 174 height 325
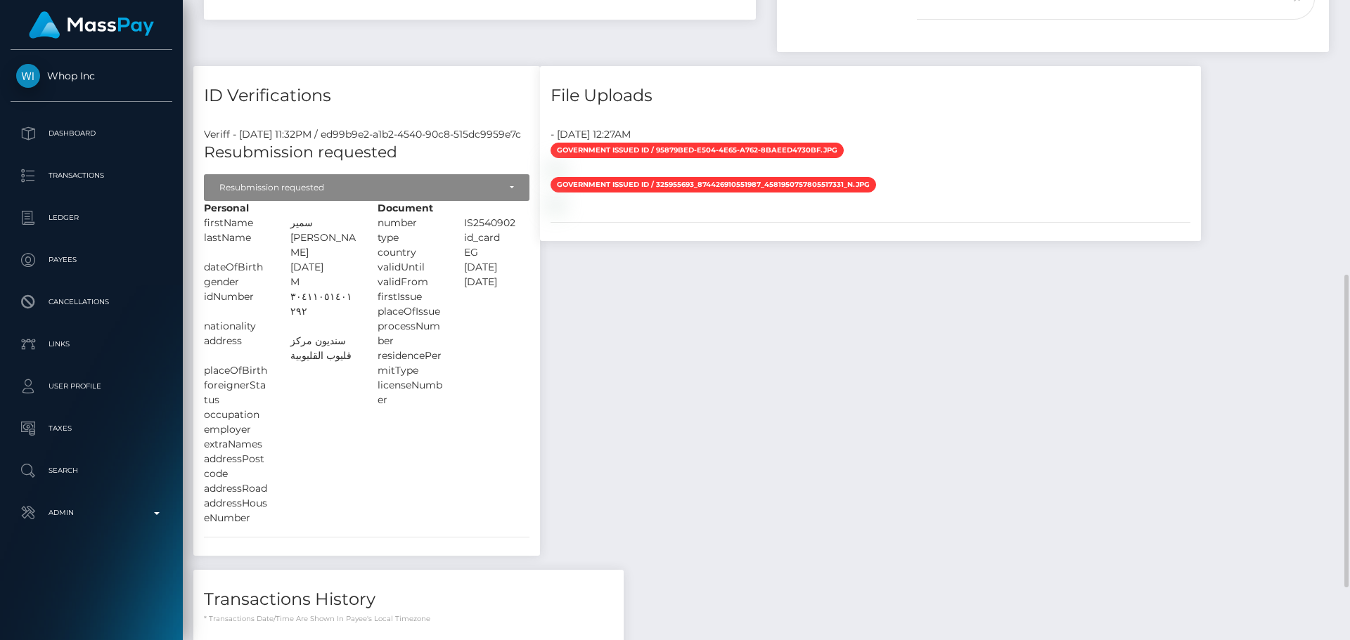
click at [526, 358] on div "Document number IS2540902 type" at bounding box center [454, 363] width 174 height 325
click at [394, 349] on div "residencePermitType" at bounding box center [410, 364] width 86 height 30
click at [366, 334] on div "سنديون مركز قليوب القليوبية" at bounding box center [323, 349] width 86 height 30
click at [540, 378] on div at bounding box center [496, 393] width 86 height 30
click at [540, 349] on div at bounding box center [496, 364] width 86 height 30
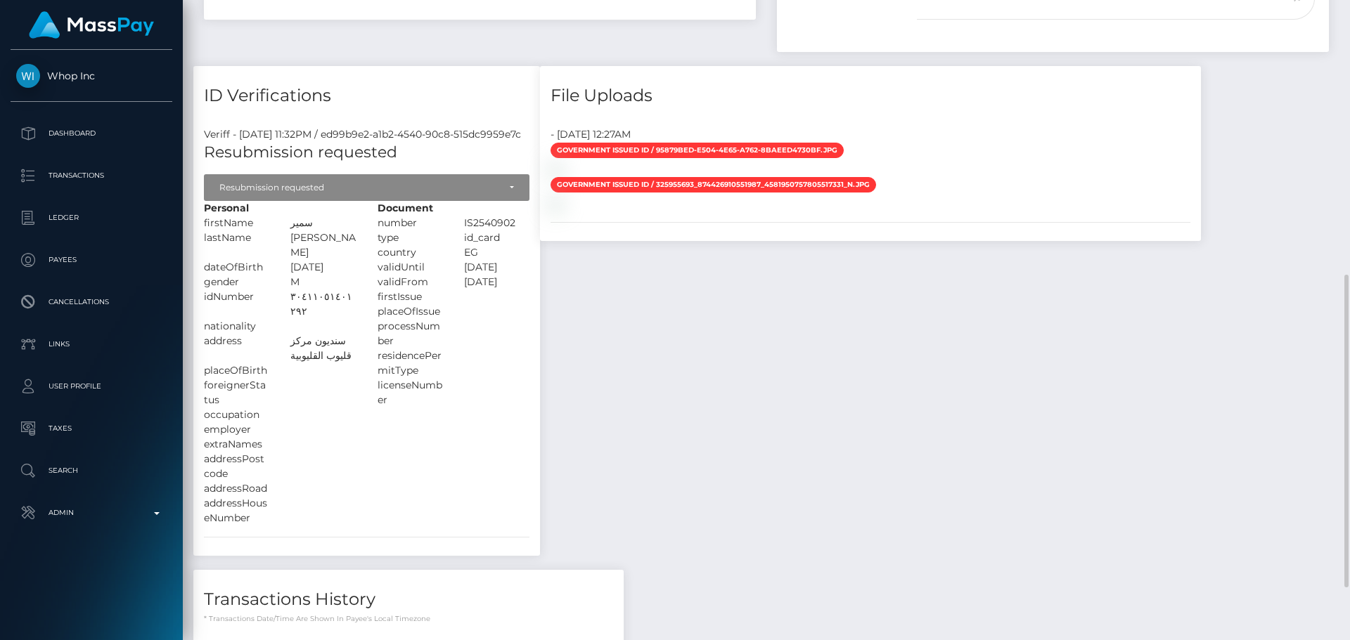
click at [540, 304] on div at bounding box center [496, 311] width 86 height 15
click at [540, 319] on div at bounding box center [496, 334] width 86 height 30
click at [522, 319] on div at bounding box center [496, 334] width 86 height 30
click at [502, 304] on div at bounding box center [496, 311] width 86 height 15
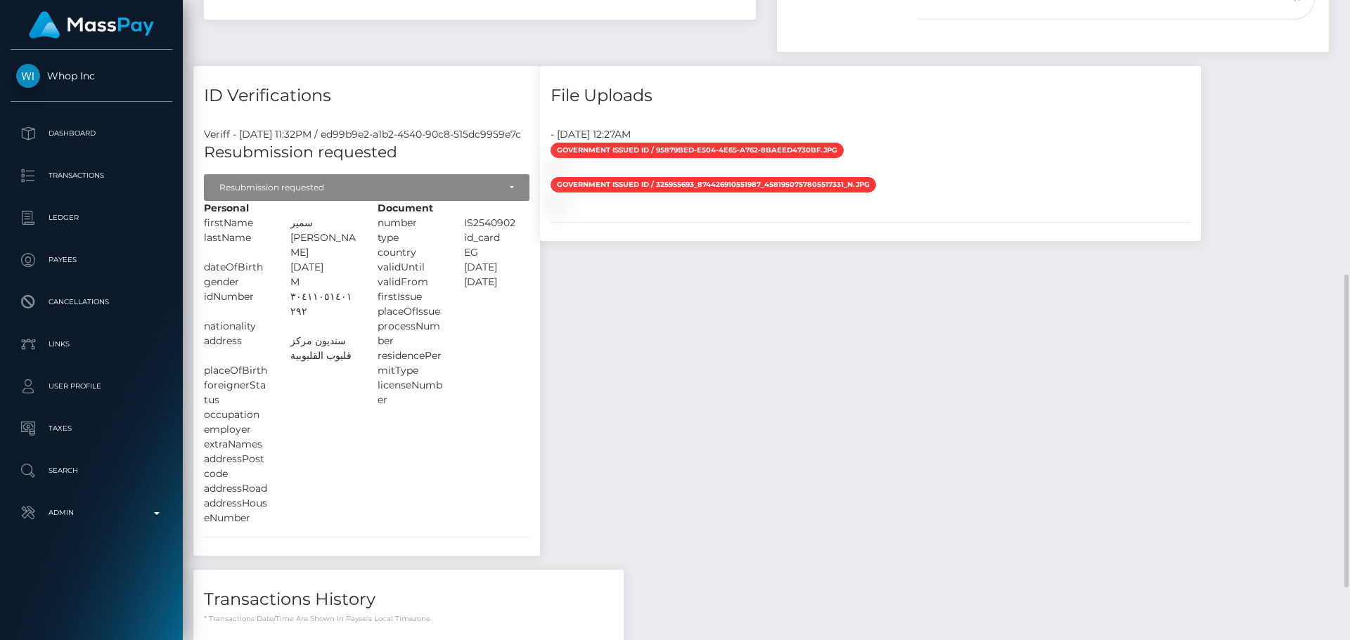
click at [501, 319] on div at bounding box center [496, 334] width 86 height 30
click at [526, 319] on div at bounding box center [496, 334] width 86 height 30
click at [510, 319] on div at bounding box center [496, 334] width 86 height 30
click at [505, 319] on div at bounding box center [496, 334] width 86 height 30
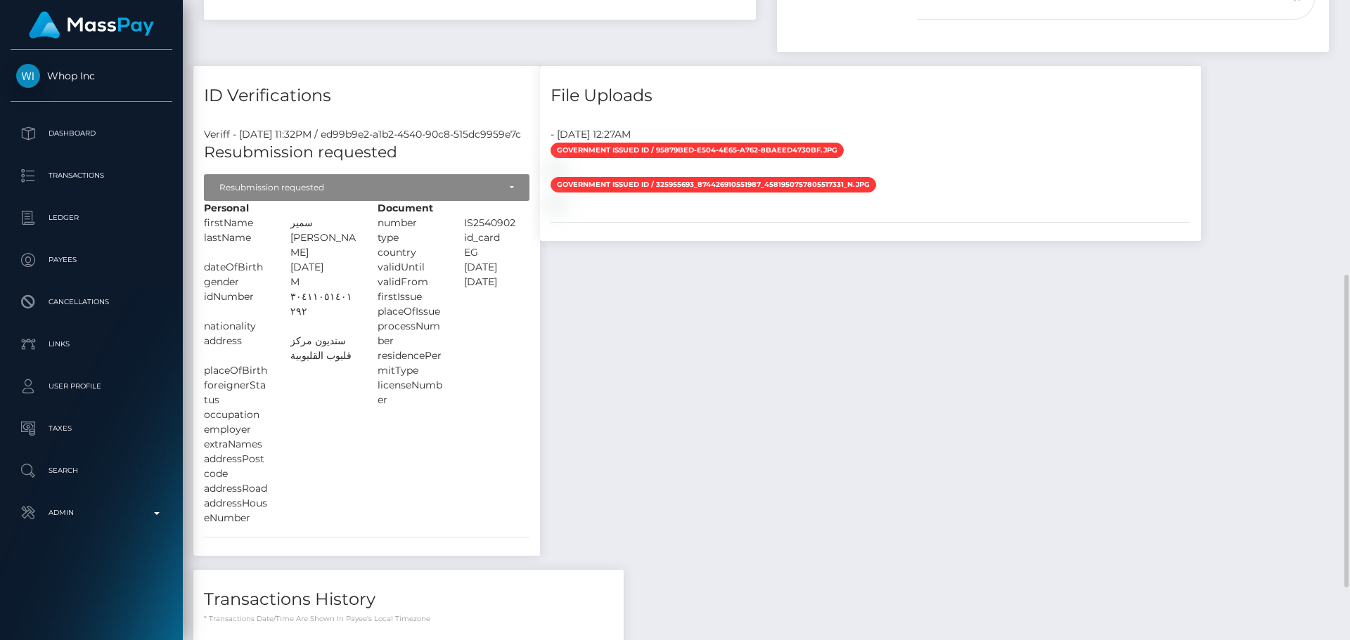
click at [501, 304] on div at bounding box center [496, 311] width 86 height 15
click at [501, 319] on div at bounding box center [496, 334] width 86 height 30
click at [380, 84] on h4 "ID Verifications" at bounding box center [366, 96] width 325 height 25
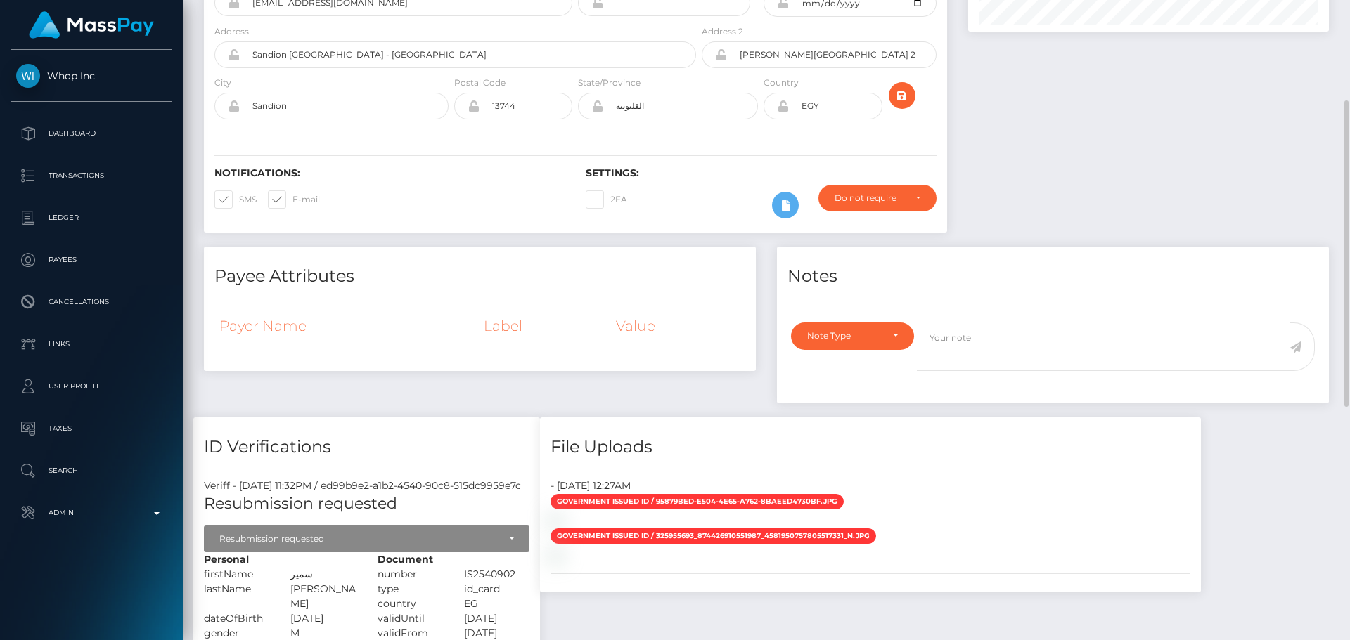
scroll to position [0, 0]
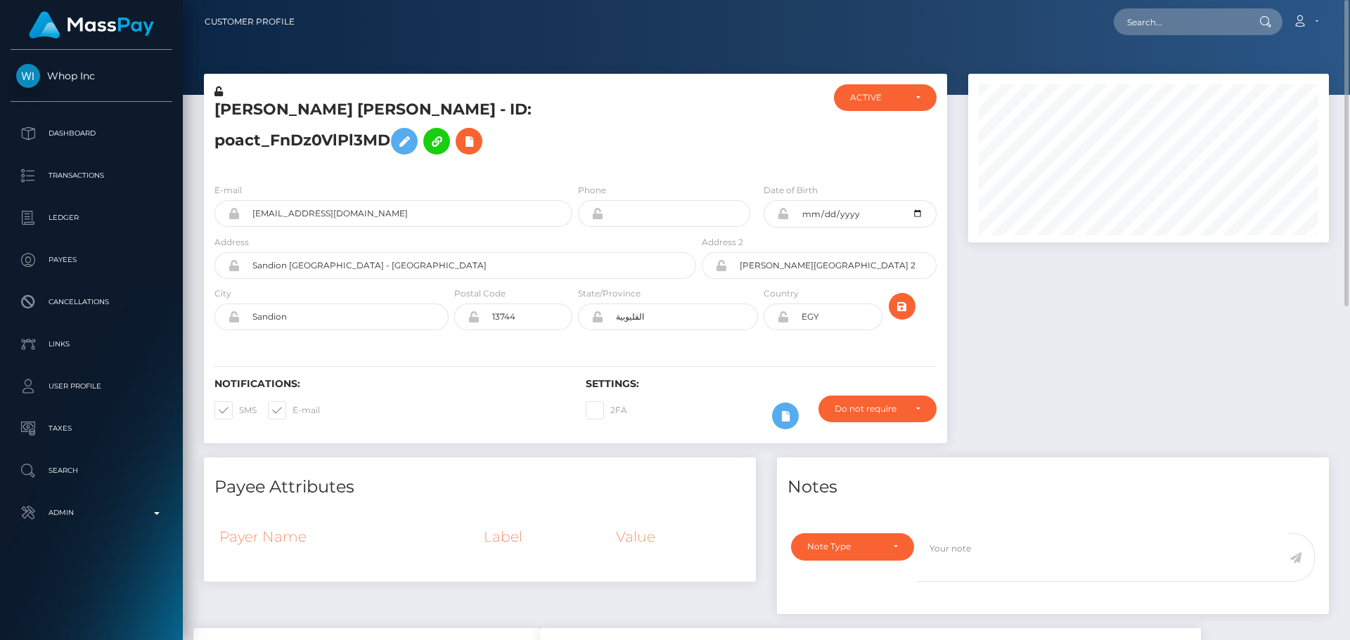
click at [520, 319] on div "E-mail samir111aborazk@gmail.com Phone 2004-05-11" at bounding box center [575, 258] width 743 height 172
click at [524, 319] on div "E-mail samir111aborazk@gmail.com Phone 2004-05-11" at bounding box center [575, 258] width 743 height 172
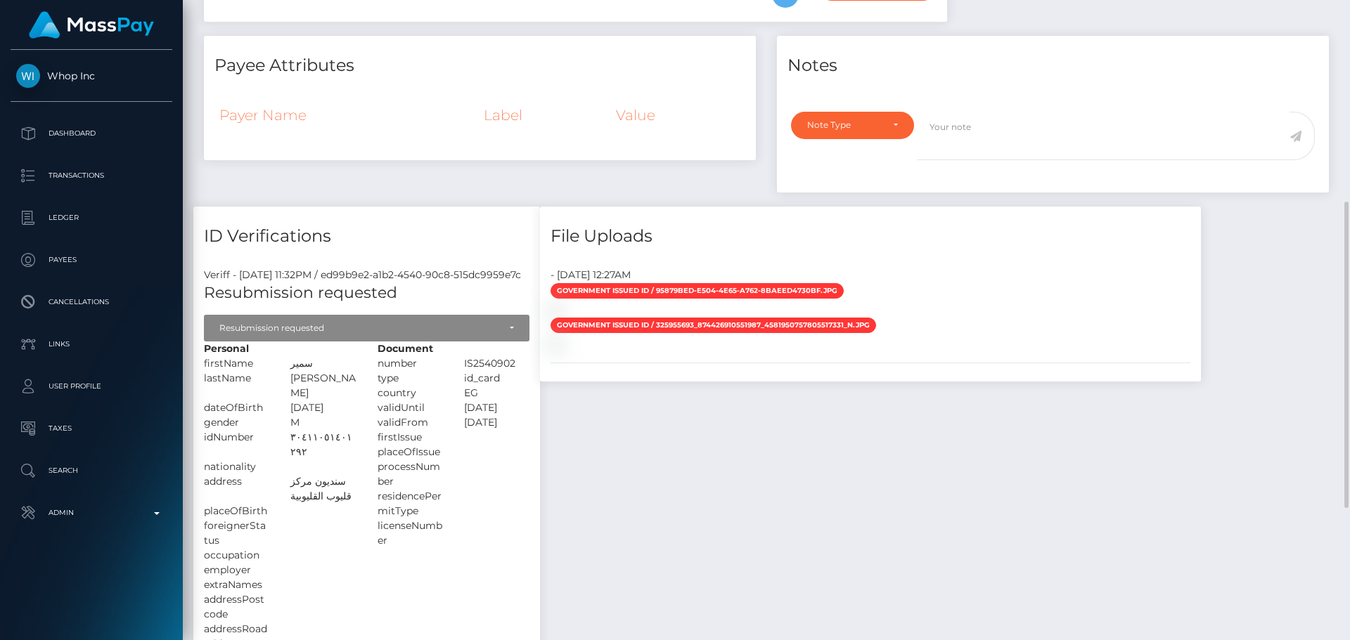
scroll to position [562, 0]
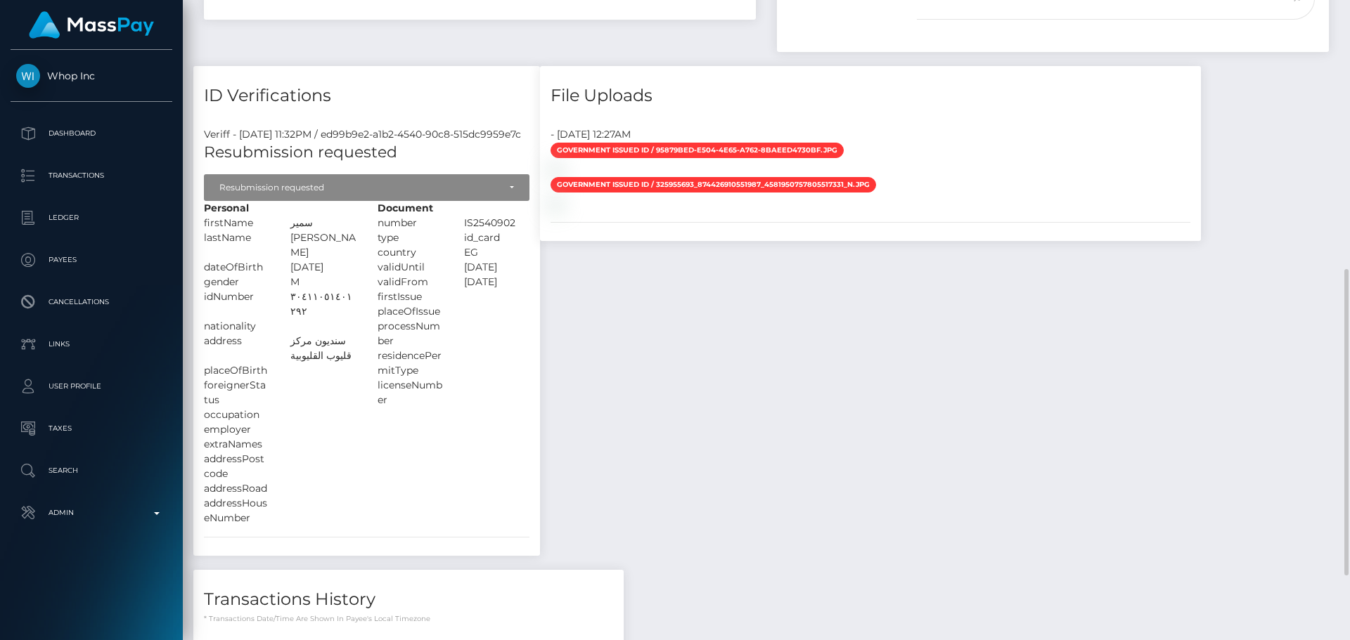
click at [540, 349] on div at bounding box center [496, 364] width 86 height 30
click at [529, 349] on div at bounding box center [496, 364] width 86 height 30
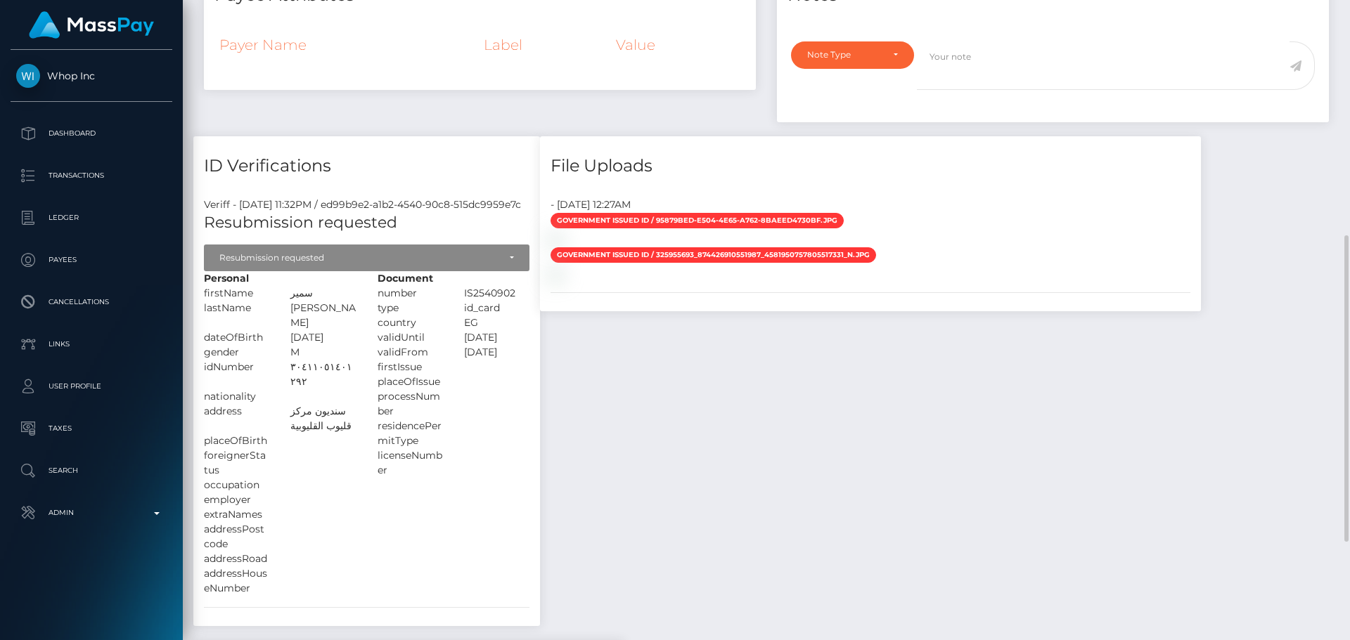
click at [540, 375] on div at bounding box center [496, 382] width 86 height 15
click at [540, 360] on div at bounding box center [496, 367] width 86 height 15
click at [453, 286] on div "number" at bounding box center [410, 293] width 86 height 15
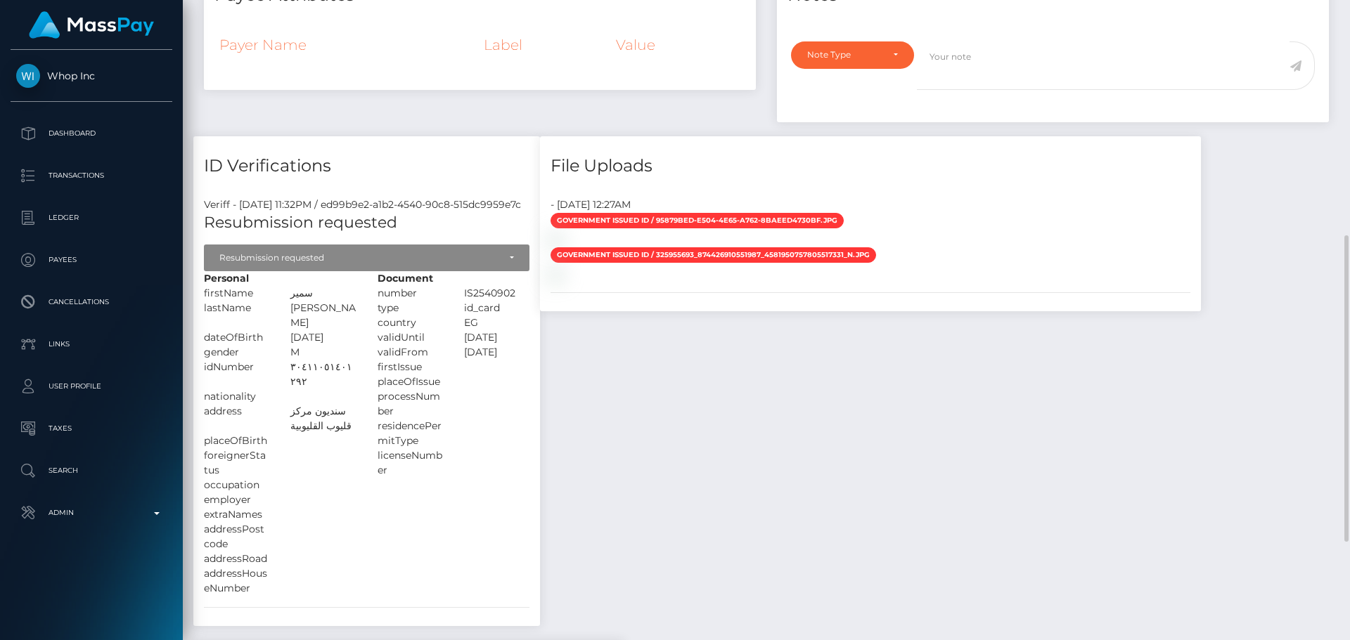
drag, startPoint x: 304, startPoint y: 270, endPoint x: 307, endPoint y: 287, distance: 17.2
click at [307, 287] on div "Personal firstName سمير" at bounding box center [280, 433] width 174 height 325
click at [366, 301] on div "ممدوح سمير مجاهد ابورزق" at bounding box center [323, 316] width 86 height 30
click at [328, 301] on div "ممدوح سمير مجاهد ابورزق" at bounding box center [323, 316] width 86 height 30
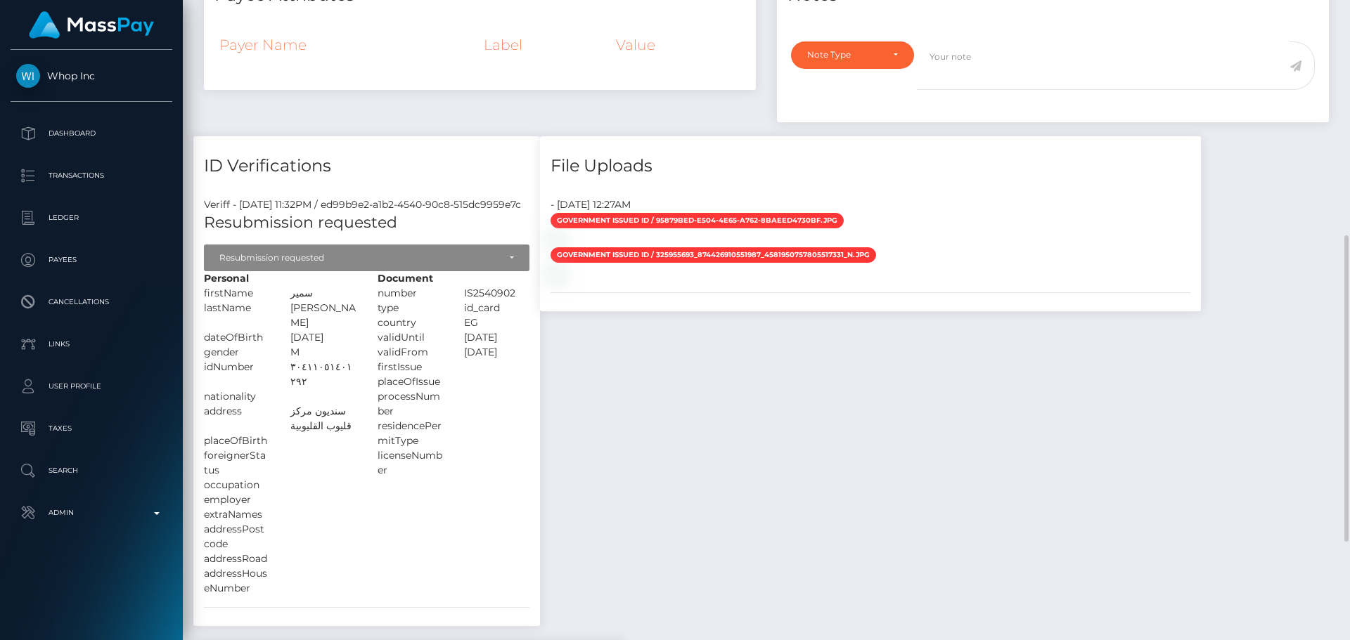
click at [328, 301] on div "ممدوح سمير مجاهد ابورزق" at bounding box center [323, 316] width 86 height 30
click at [344, 301] on div "ممدوح سمير مجاهد ابورزق" at bounding box center [323, 316] width 86 height 30
click at [312, 286] on div "سمير" at bounding box center [323, 293] width 86 height 15
click at [342, 301] on div "ممدوح سمير مجاهد ابورزق" at bounding box center [323, 316] width 86 height 30
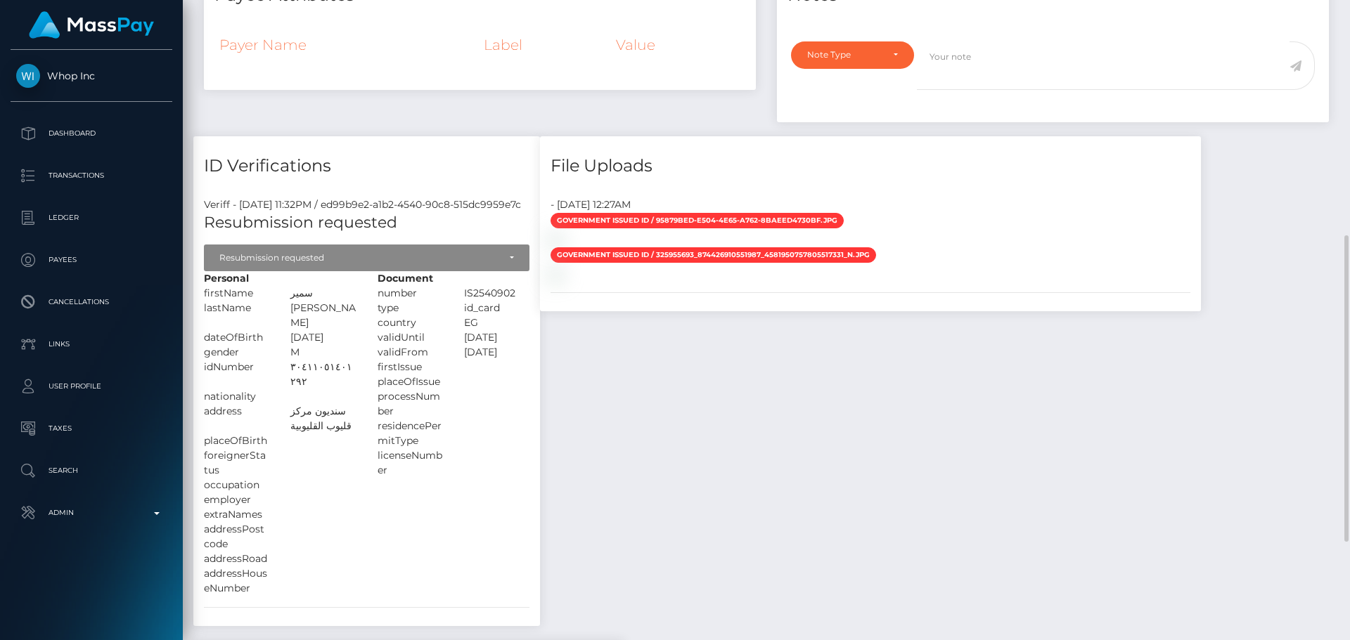
click at [595, 136] on div "File Uploads" at bounding box center [870, 157] width 661 height 42
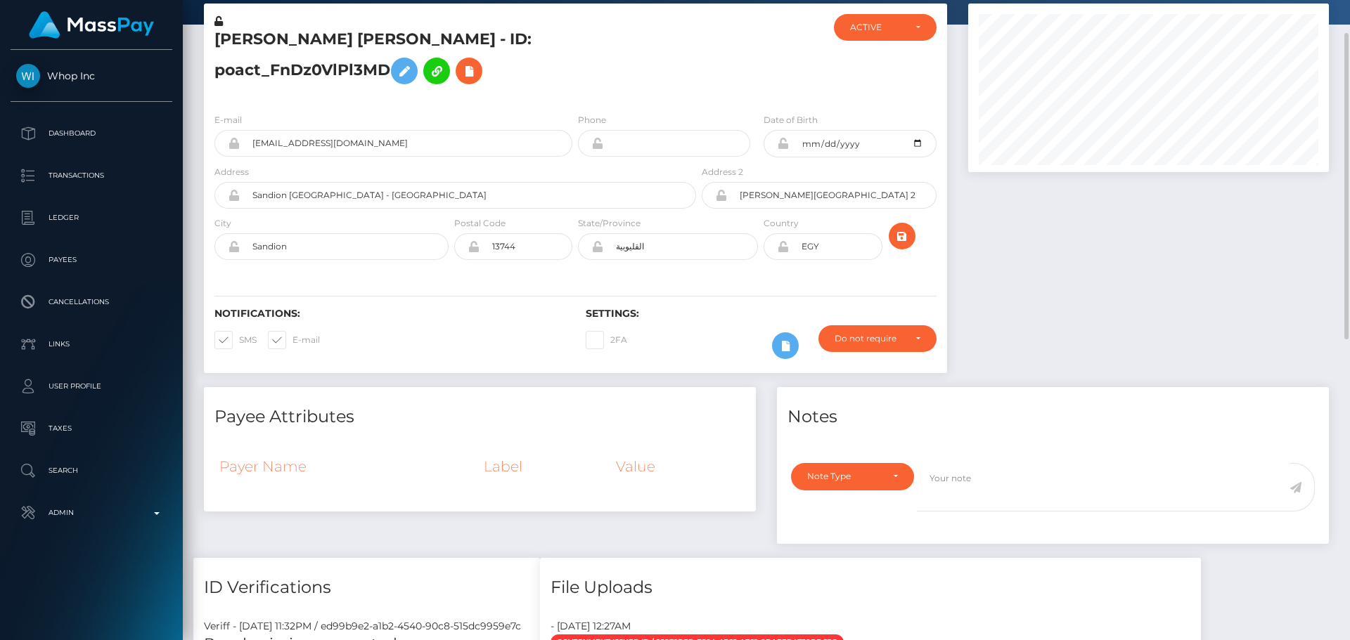
scroll to position [0, 0]
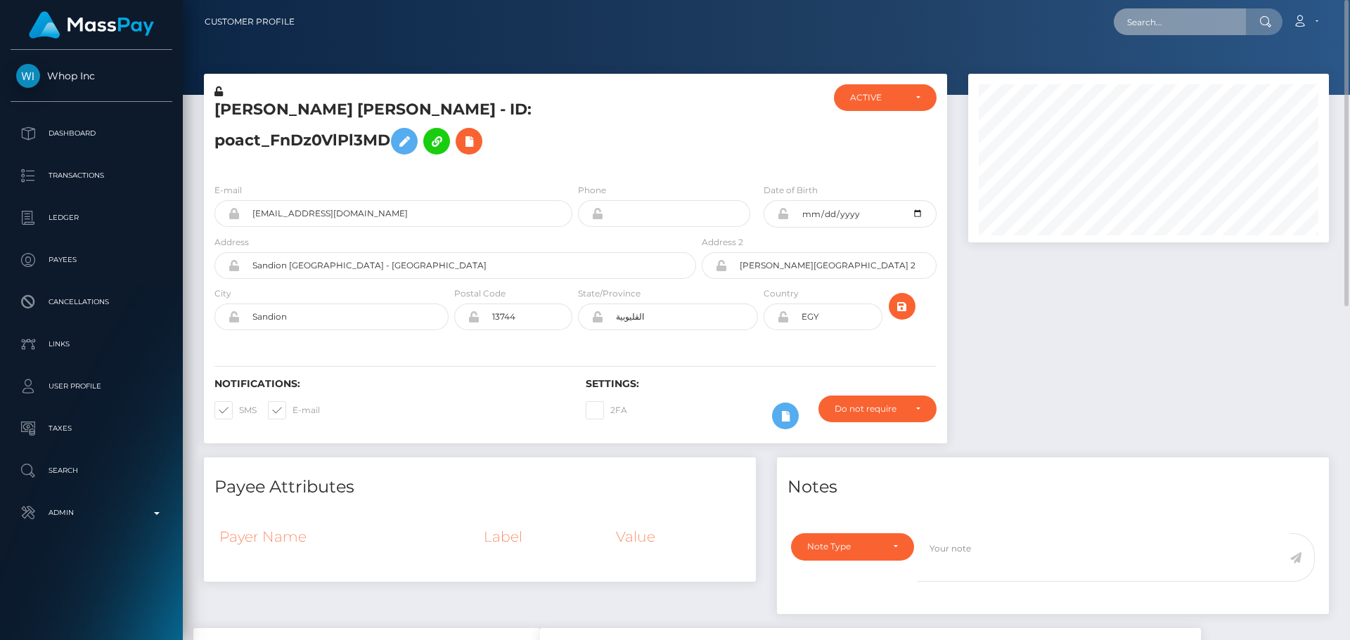
click at [1188, 27] on input "text" at bounding box center [1180, 21] width 132 height 27
paste input "poact_IrVP0cLZsgnD"
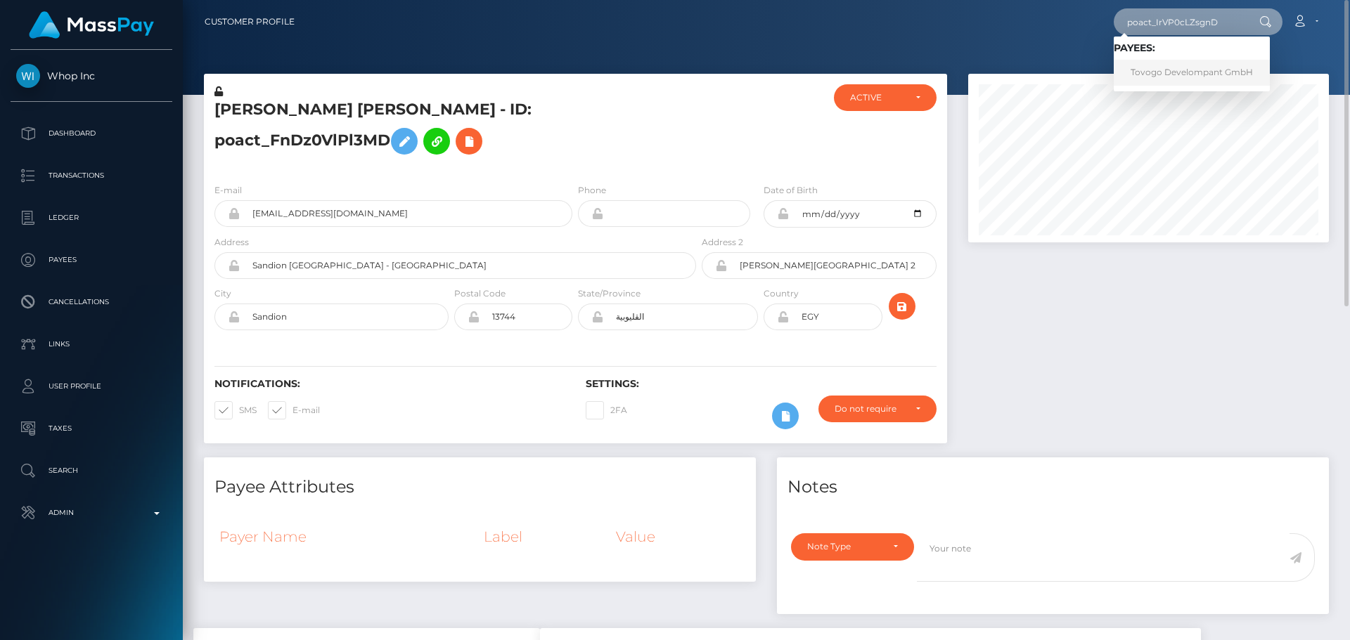
type input "poact_IrVP0cLZsgnD"
click at [1187, 78] on link "Tovogo Develompant GmbH" at bounding box center [1192, 73] width 156 height 26
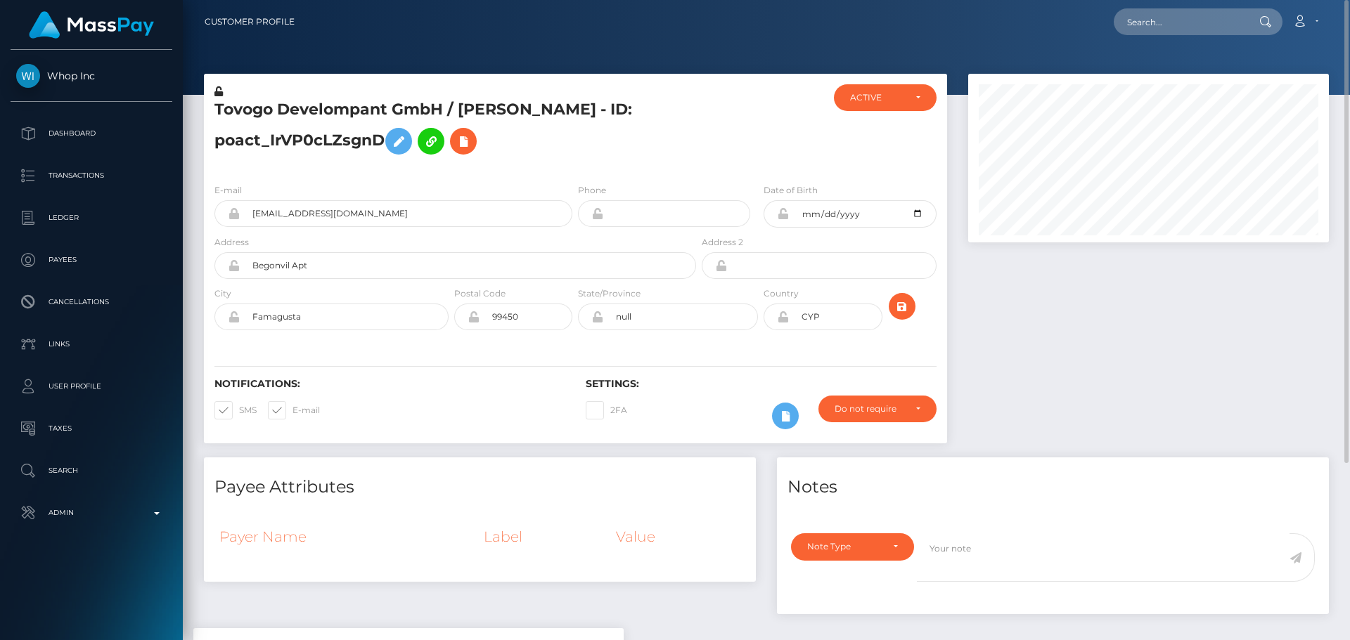
click at [619, 143] on h5 "Tovogo Develompant GmbH / [PERSON_NAME] - ID: poact_IrVP0cLZsgnD" at bounding box center [451, 130] width 474 height 63
click at [616, 144] on h5 "Tovogo Develompant GmbH / [PERSON_NAME] - ID: poact_IrVP0cLZsgnD" at bounding box center [451, 130] width 474 height 63
click at [476, 111] on h5 "Tovogo Develompant GmbH / [PERSON_NAME] - ID: poact_IrVP0cLZsgnD" at bounding box center [451, 130] width 474 height 63
drag, startPoint x: 476, startPoint y: 111, endPoint x: 541, endPoint y: 109, distance: 64.7
click at [541, 109] on h5 "Tovogo Develompant GmbH / [PERSON_NAME] - ID: poact_IrVP0cLZsgnD" at bounding box center [451, 130] width 474 height 63
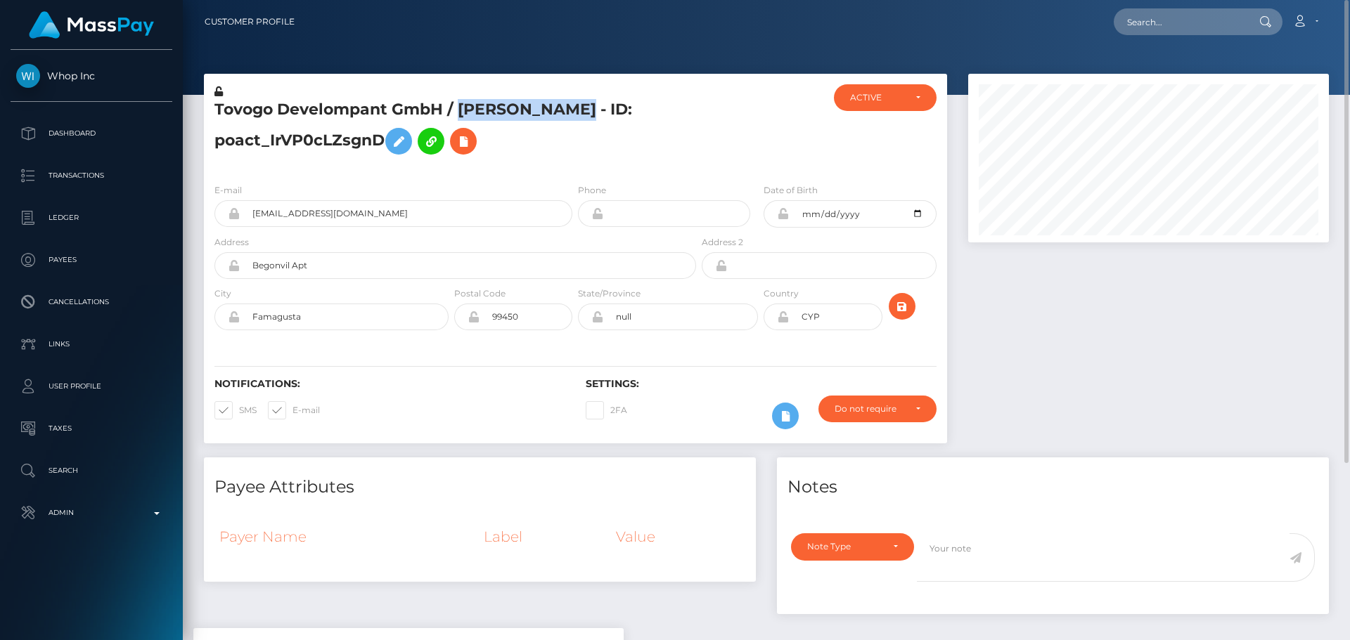
copy h5 "[PERSON_NAME]"
click at [566, 172] on div "Tovogo Develompant GmbH / [PERSON_NAME] - ID: poact_IrVP0cLZsgnD" at bounding box center [451, 128] width 495 height 88
click at [557, 167] on div "Tovogo Develompant GmbH / [PERSON_NAME] - ID: poact_IrVP0cLZsgnD" at bounding box center [451, 128] width 495 height 88
click at [1188, 28] on input "text" at bounding box center [1180, 21] width 132 height 27
paste input "poact_bBJFychNYlfp"
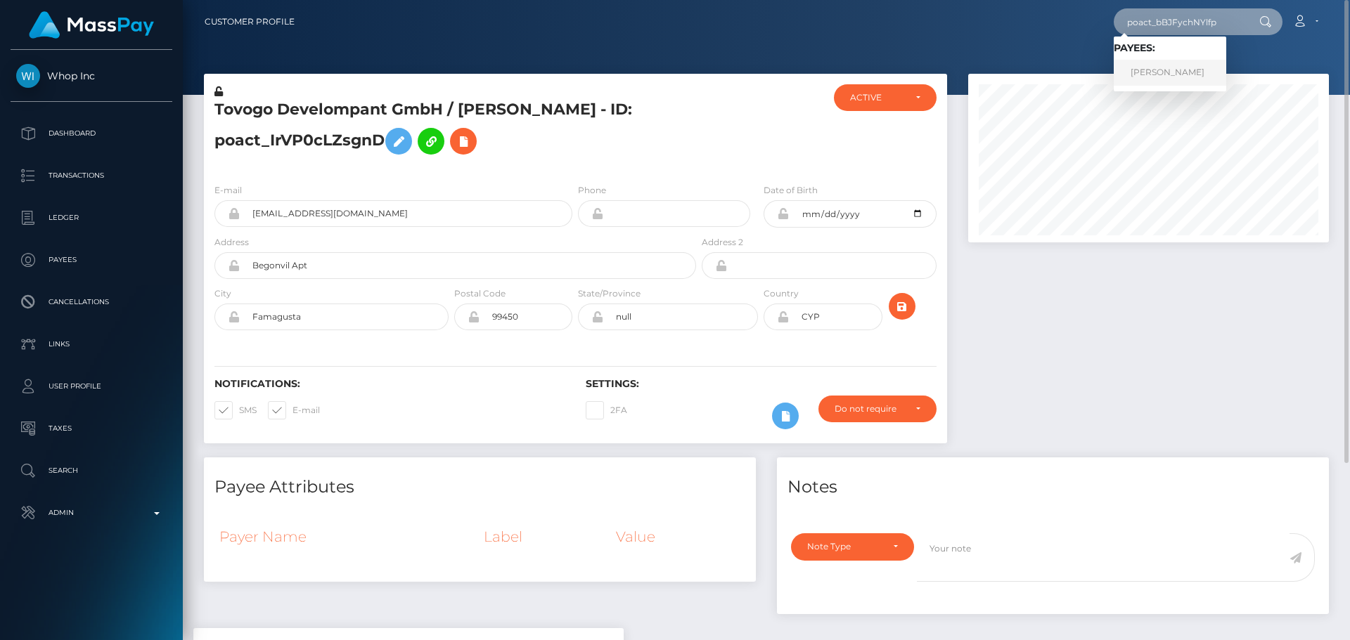
type input "poact_bBJFychNYlfp"
click at [1125, 67] on link "Frenki Mermali" at bounding box center [1170, 73] width 112 height 26
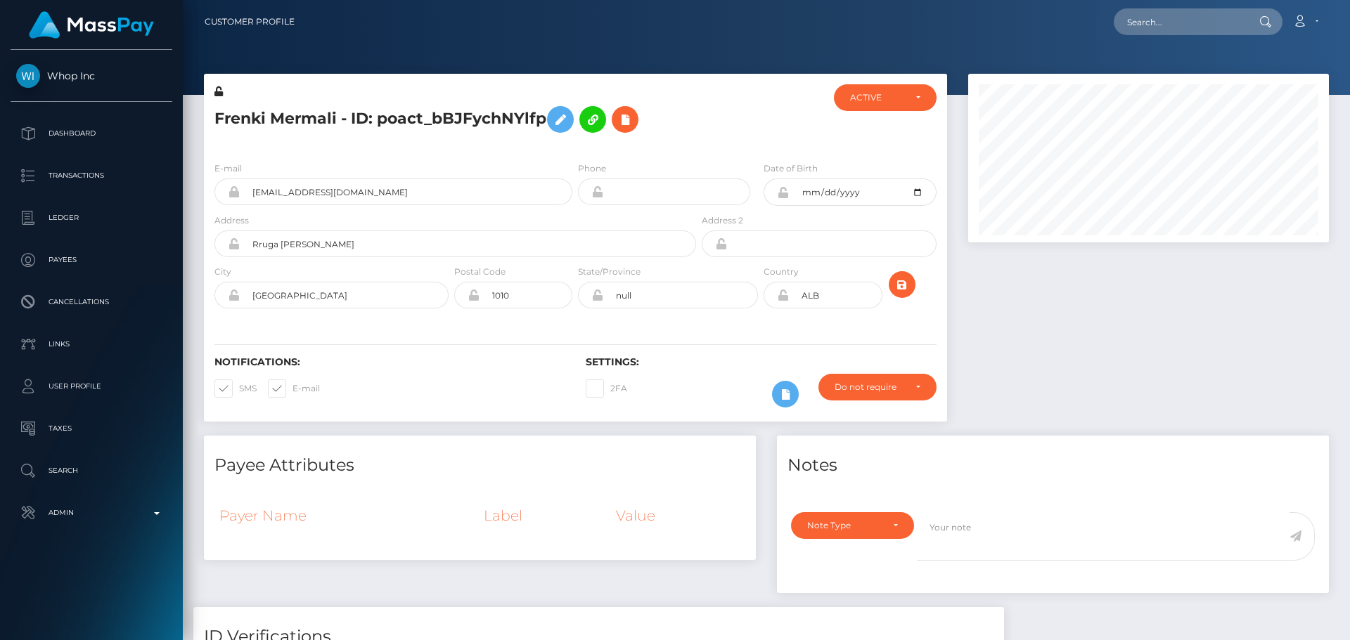
scroll to position [169, 361]
click at [715, 136] on div at bounding box center [761, 117] width 124 height 66
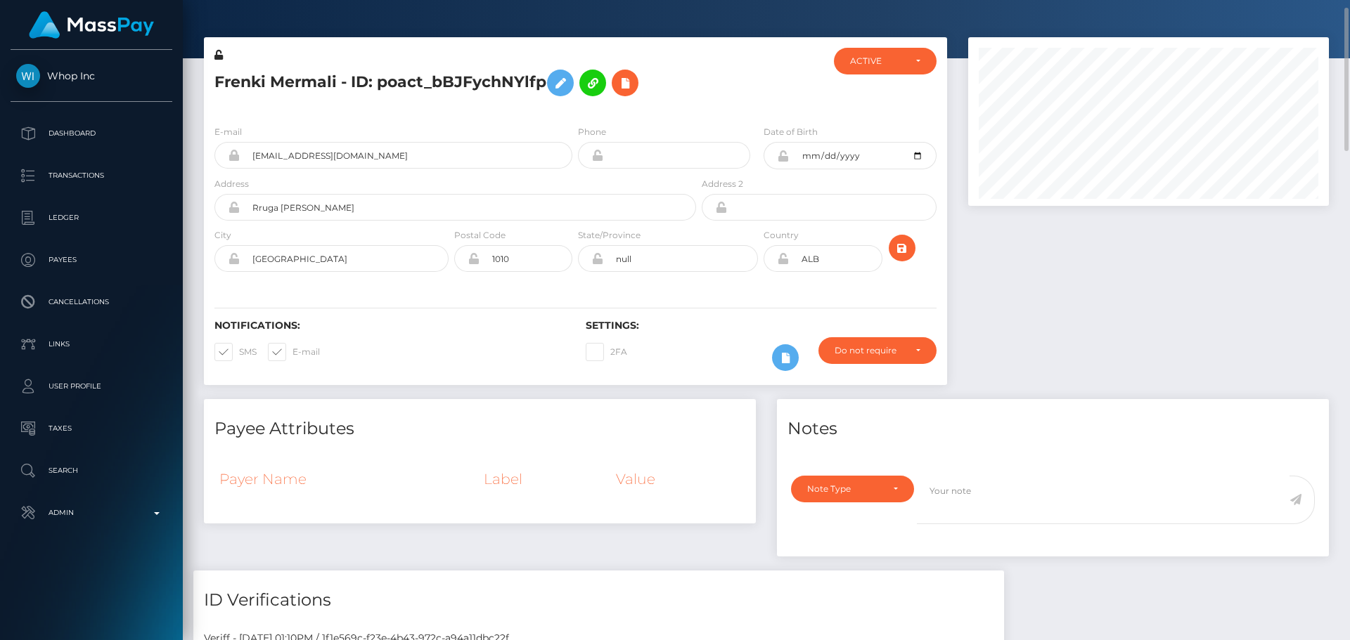
scroll to position [0, 0]
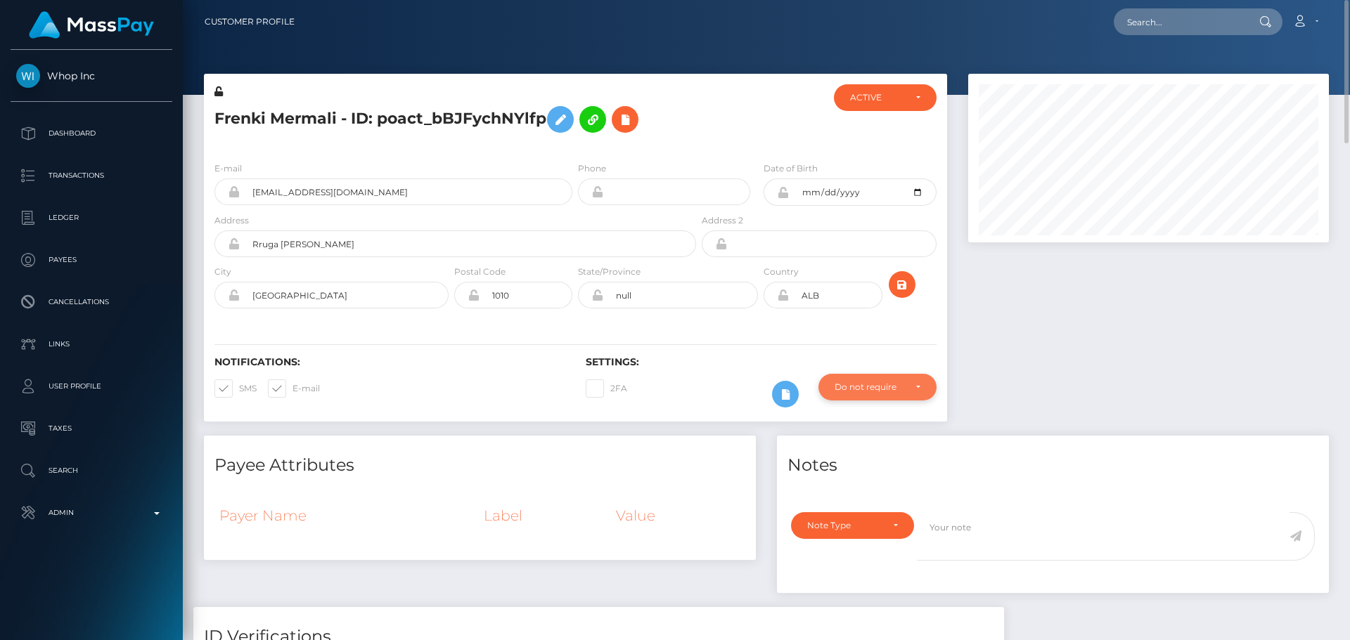
click at [898, 383] on div "Do not require" at bounding box center [869, 387] width 70 height 11
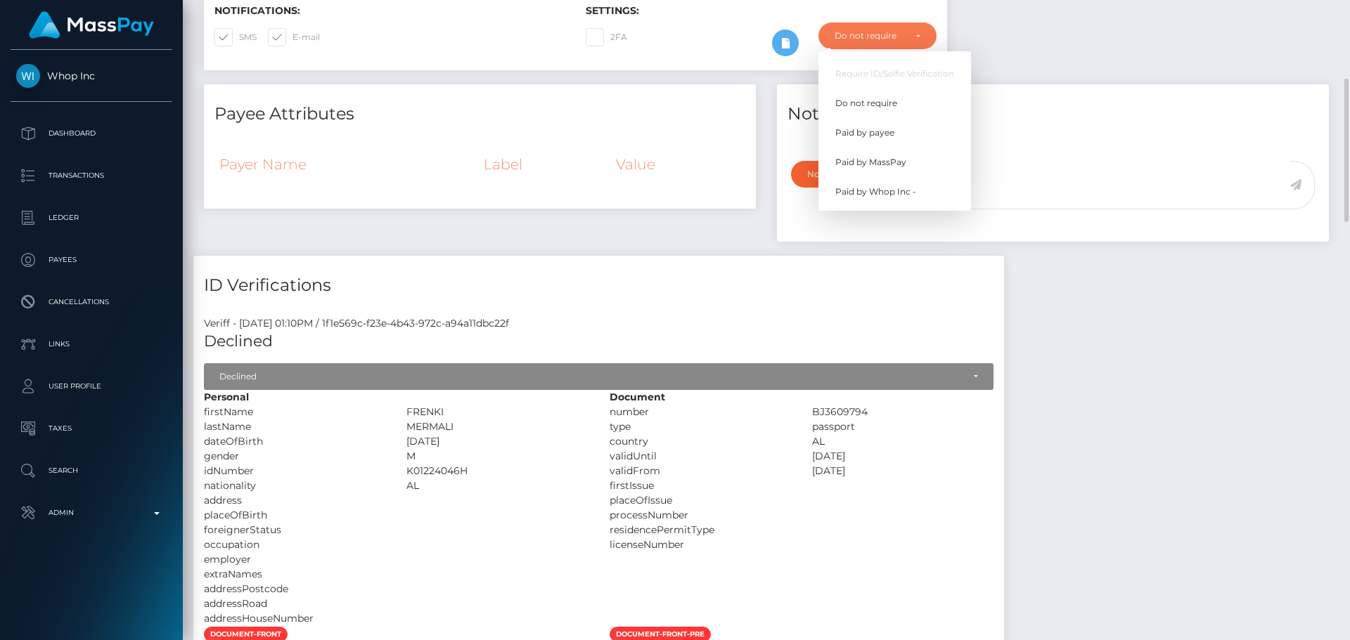
scroll to position [70, 0]
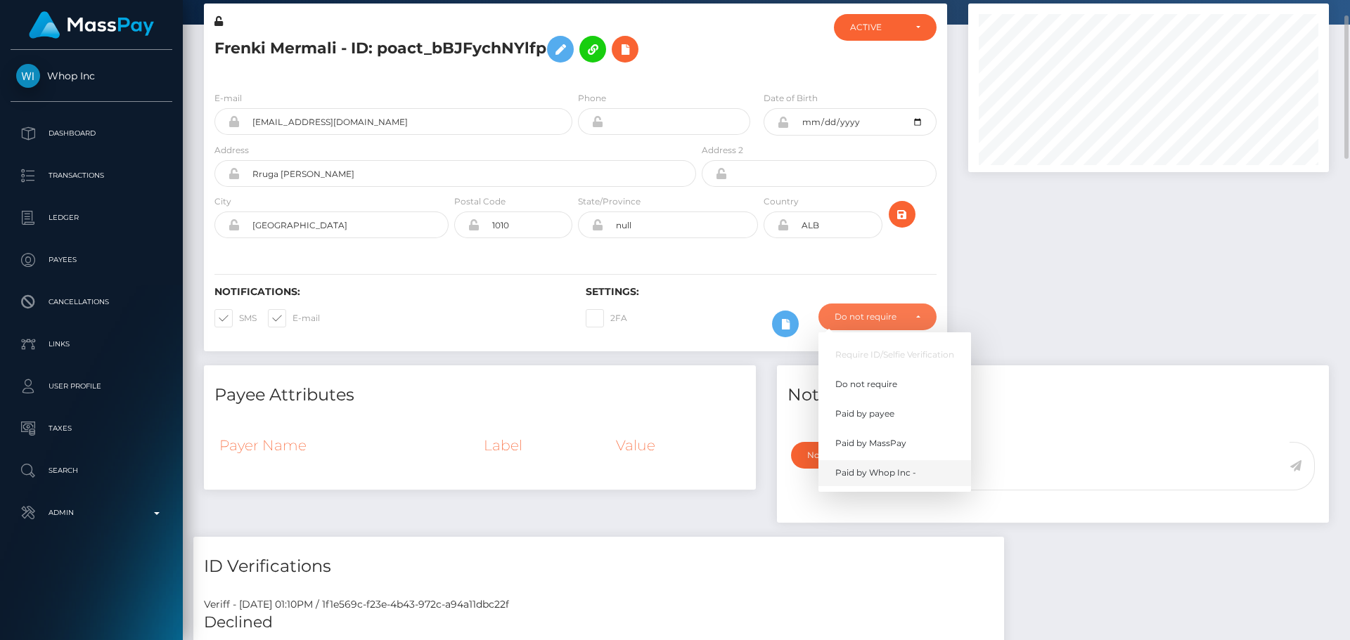
click at [884, 470] on span "Paid by Whop Inc -" at bounding box center [875, 473] width 81 height 13
select select "338"
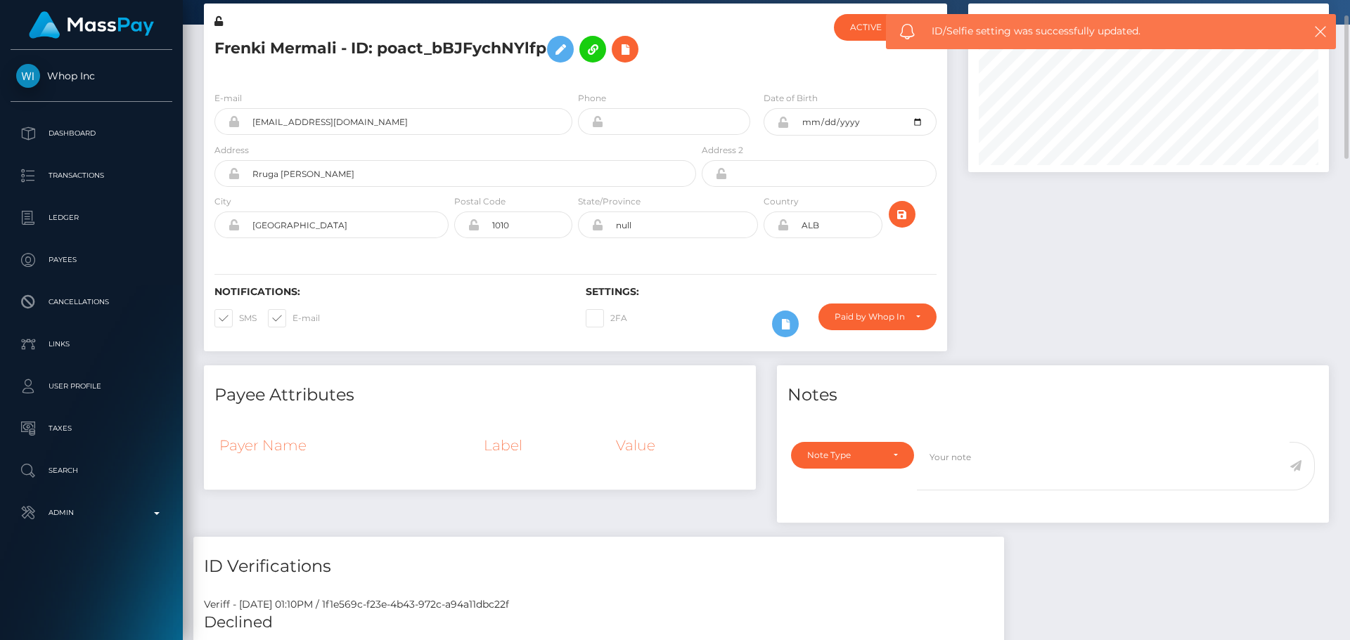
click at [642, 259] on div "Notifications: SMS E-mail Settings: 2FA" at bounding box center [575, 301] width 743 height 99
click at [601, 252] on div "E-mail frenkimermali@gmail.com Phone 2000-12-24" at bounding box center [575, 166] width 743 height 172
click at [902, 215] on icon "submit" at bounding box center [901, 215] width 17 height 18
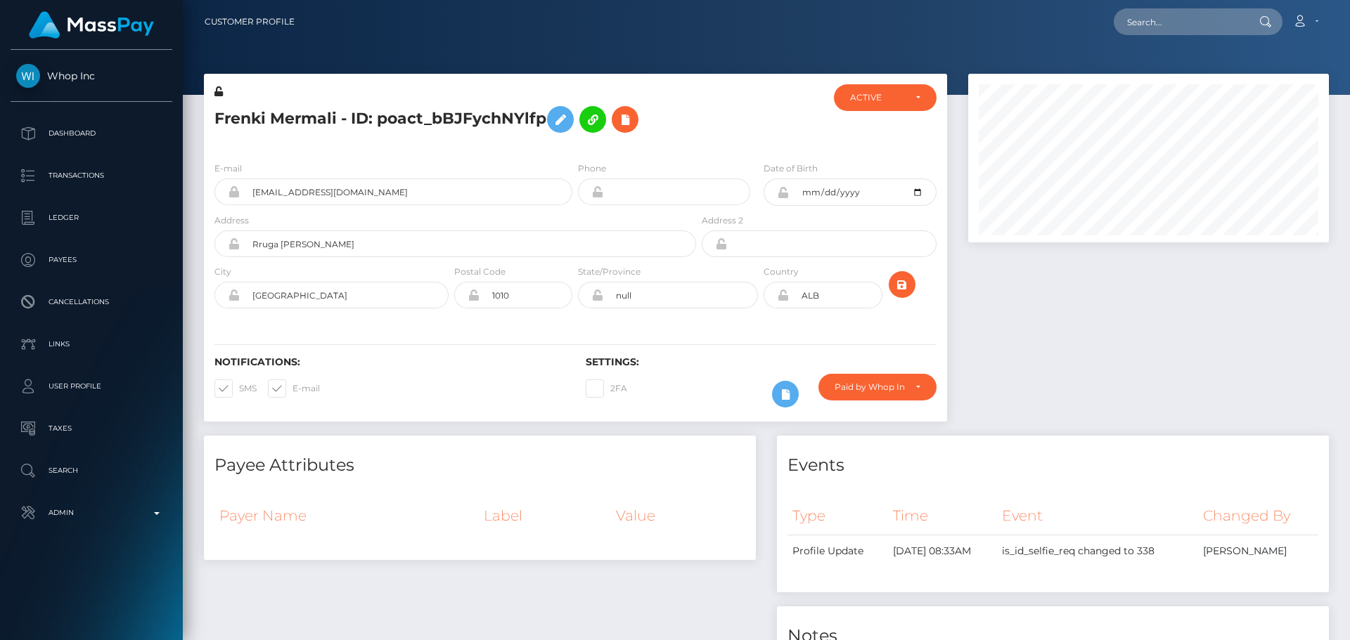
scroll to position [169, 361]
click at [1198, 25] on input "text" at bounding box center [1180, 21] width 132 height 27
paste input "83a42a4f-7c8c-431e-a8cd-b9842b8a1015"
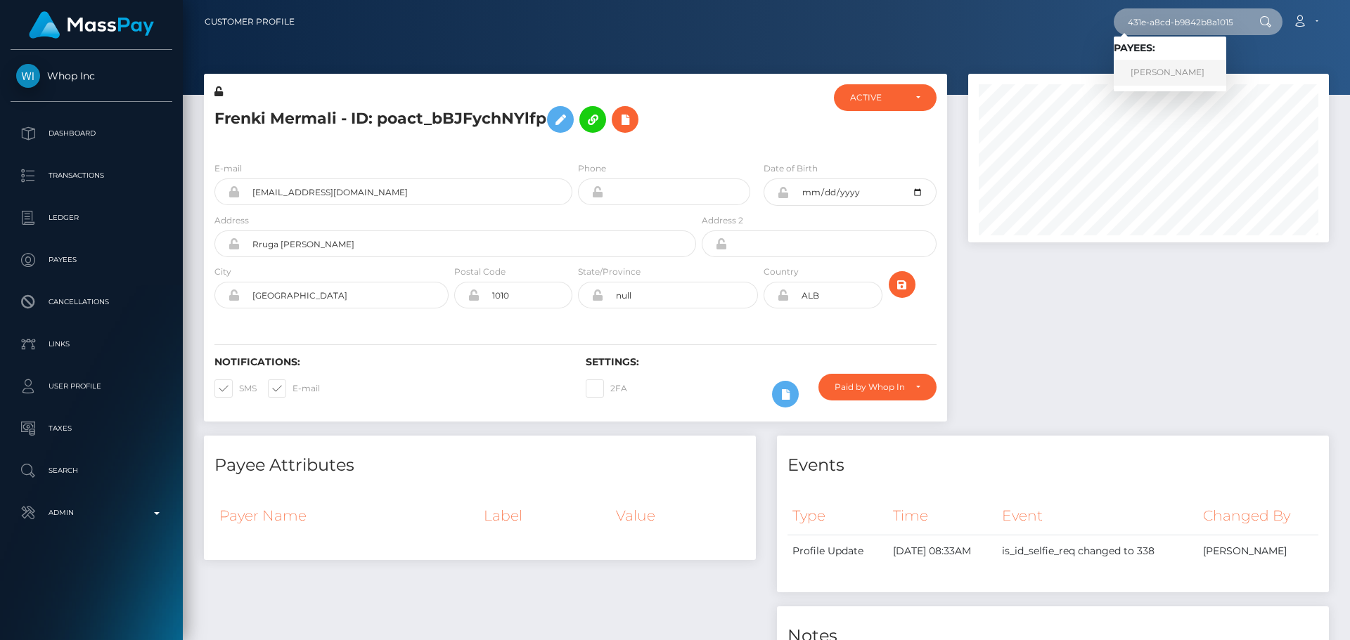
type input "83a42a4f-7c8c-431e-a8cd-b9842b8a1015"
drag, startPoint x: 1137, startPoint y: 70, endPoint x: 1116, endPoint y: 66, distance: 21.5
click at [1137, 70] on link "Rita Fajardo" at bounding box center [1170, 73] width 112 height 26
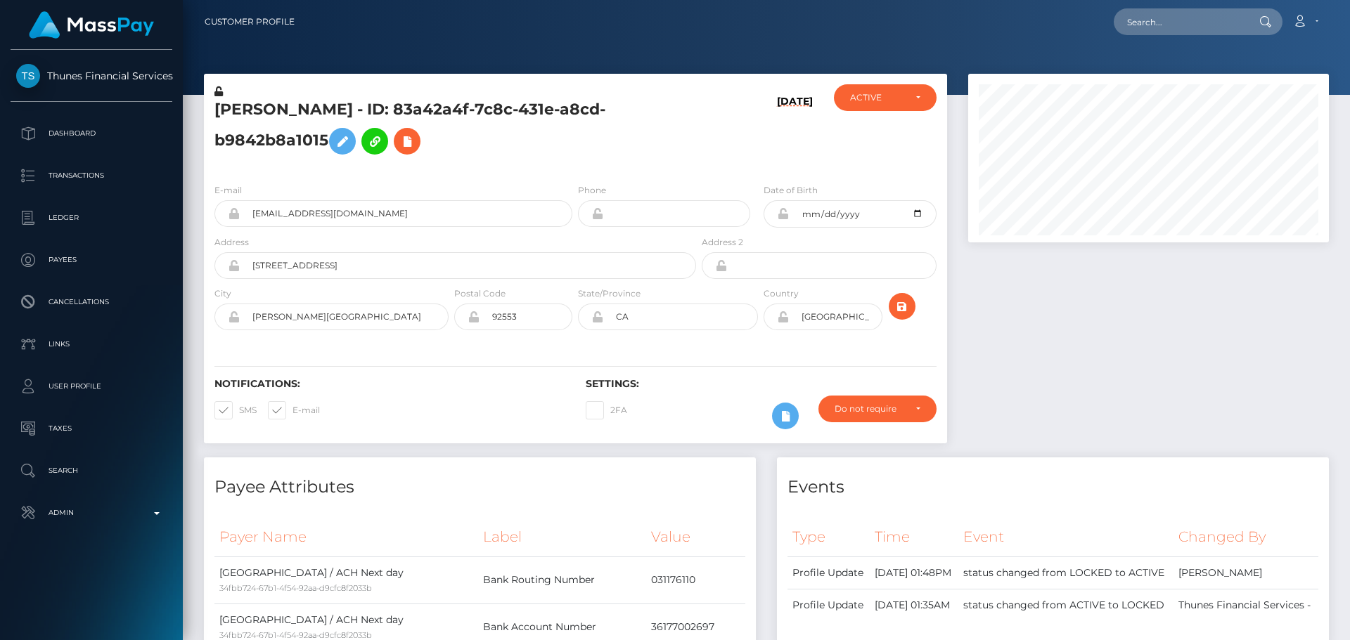
scroll to position [169, 361]
click at [522, 141] on h5 "[PERSON_NAME] - ID: 83a42a4f-7c8c-431e-a8cd-b9842b8a1015" at bounding box center [451, 130] width 474 height 63
click at [564, 145] on h5 "[PERSON_NAME] - ID: 83a42a4f-7c8c-431e-a8cd-b9842b8a1015" at bounding box center [451, 130] width 474 height 63
click at [430, 132] on h5 "[PERSON_NAME] - ID: 83a42a4f-7c8c-431e-a8cd-b9842b8a1015" at bounding box center [451, 130] width 474 height 63
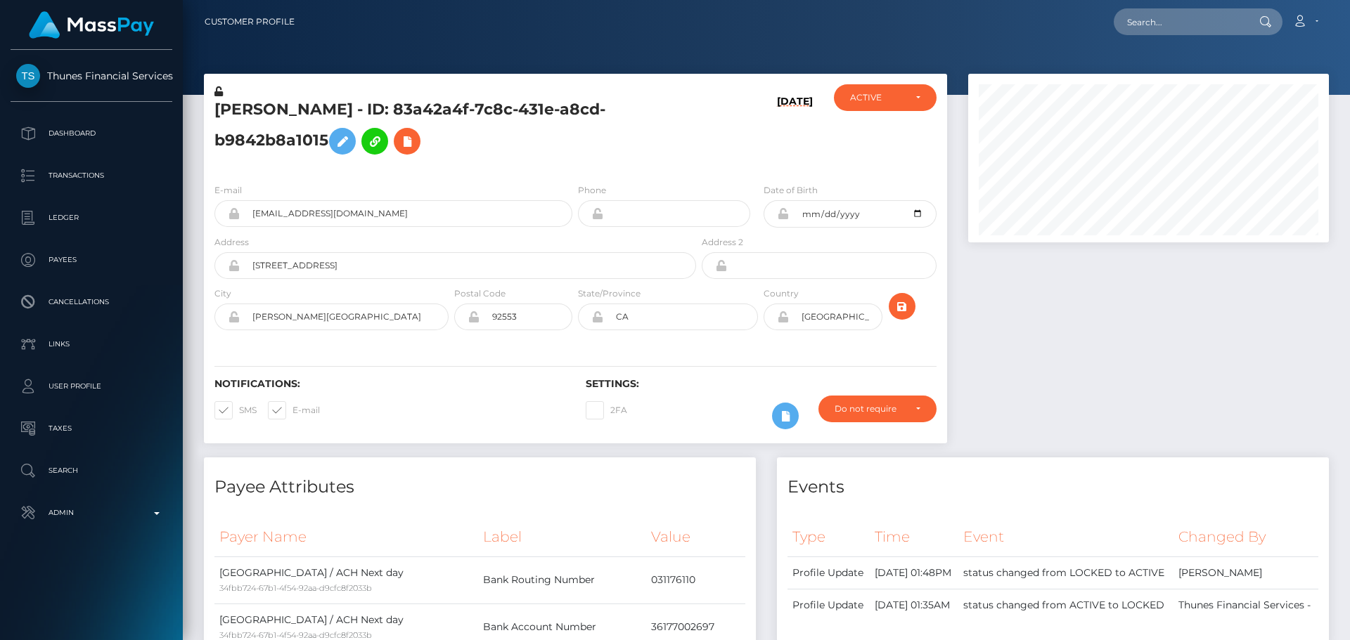
click at [545, 166] on div "[PERSON_NAME] - ID: 83a42a4f-7c8c-431e-a8cd-b9842b8a1015" at bounding box center [451, 128] width 495 height 88
click at [600, 130] on h5 "[PERSON_NAME] - ID: 83a42a4f-7c8c-431e-a8cd-b9842b8a1015" at bounding box center [451, 130] width 474 height 63
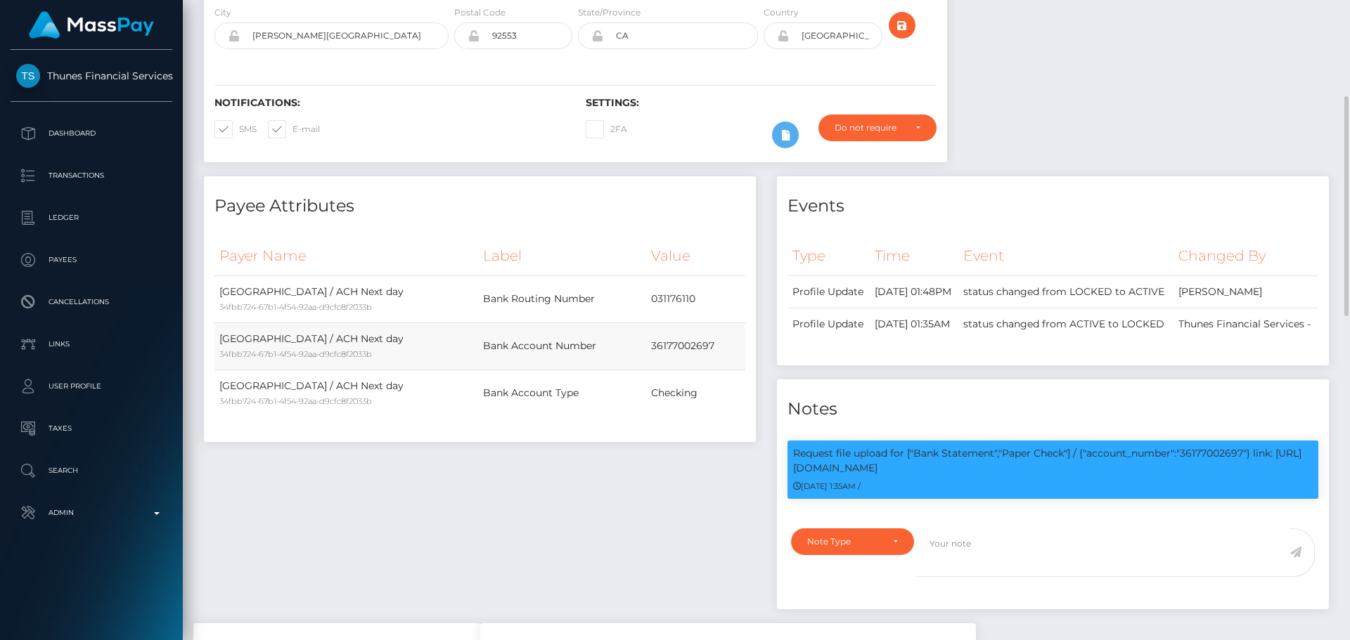
scroll to position [422, 0]
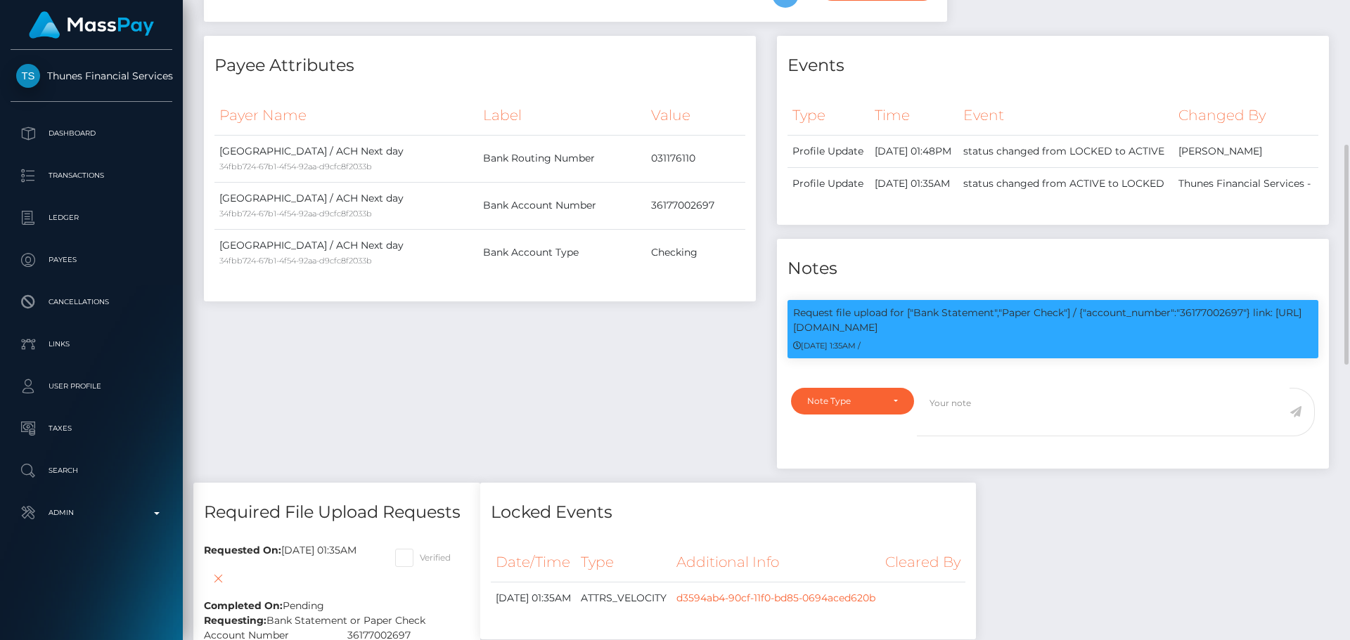
drag, startPoint x: 709, startPoint y: 377, endPoint x: 682, endPoint y: 373, distance: 27.2
click at [706, 377] on div "Payee Attributes Payer Name Label Value [GEOGRAPHIC_DATA] / ACH Next day 34fbb7…" at bounding box center [479, 259] width 573 height 447
click at [646, 363] on div "Payee Attributes Payer Name Label Value [GEOGRAPHIC_DATA] / ACH Next day 34fbb7…" at bounding box center [479, 259] width 573 height 447
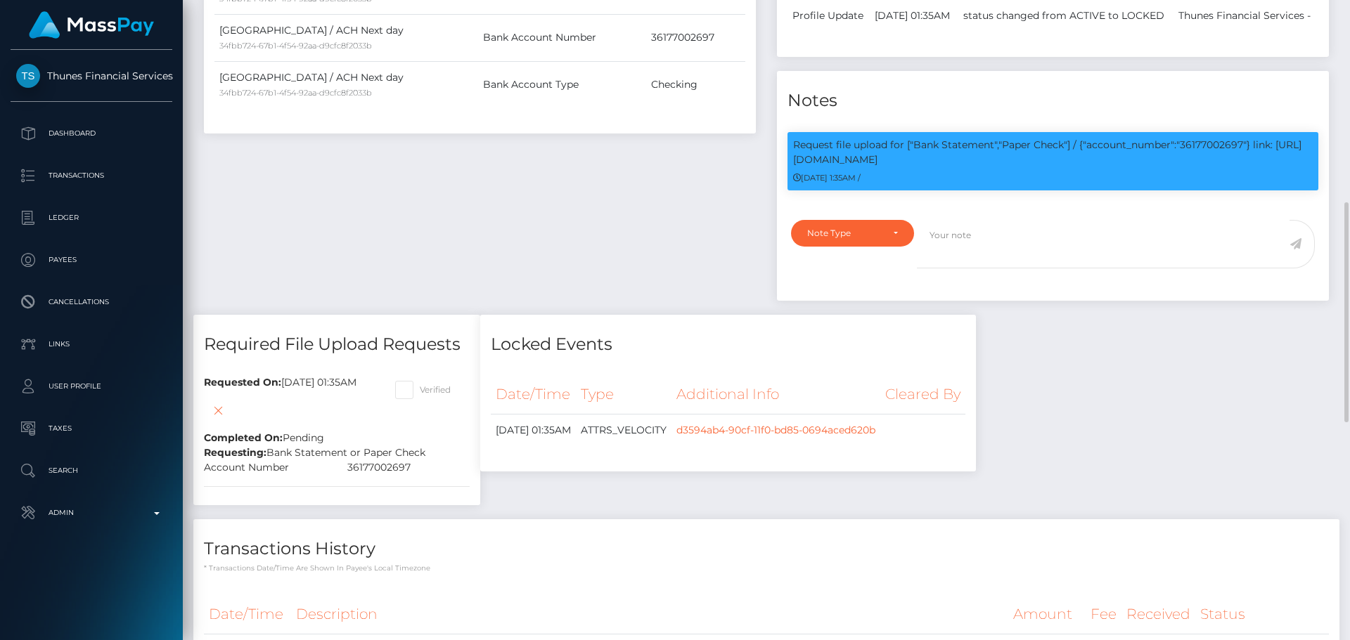
scroll to position [520, 0]
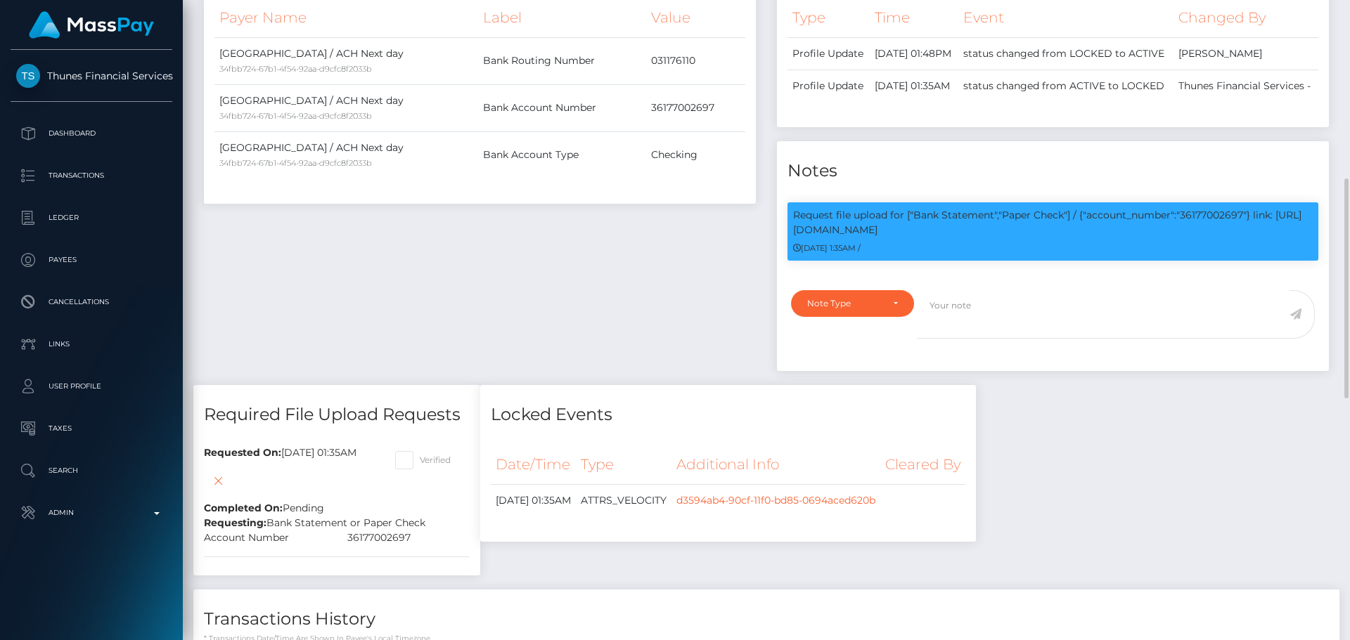
click at [685, 275] on div "Payee Attributes Payer Name Label Value [GEOGRAPHIC_DATA] / ACH Next day 34fbb7…" at bounding box center [479, 161] width 573 height 447
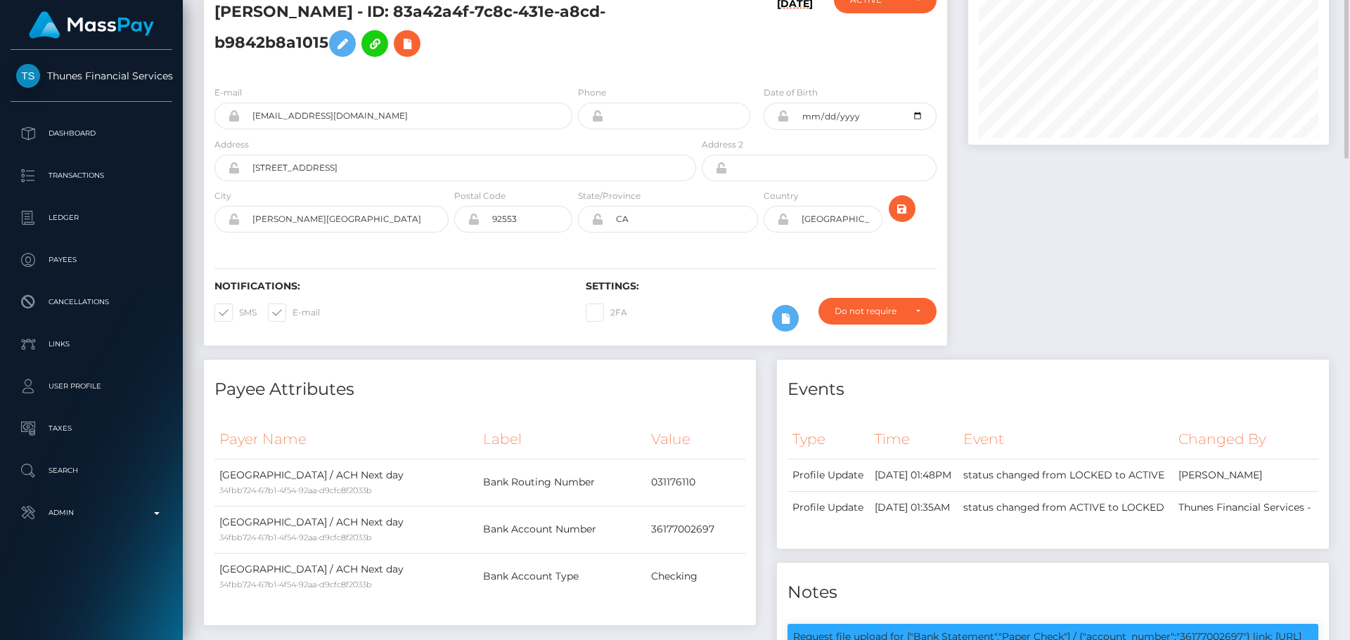
scroll to position [0, 0]
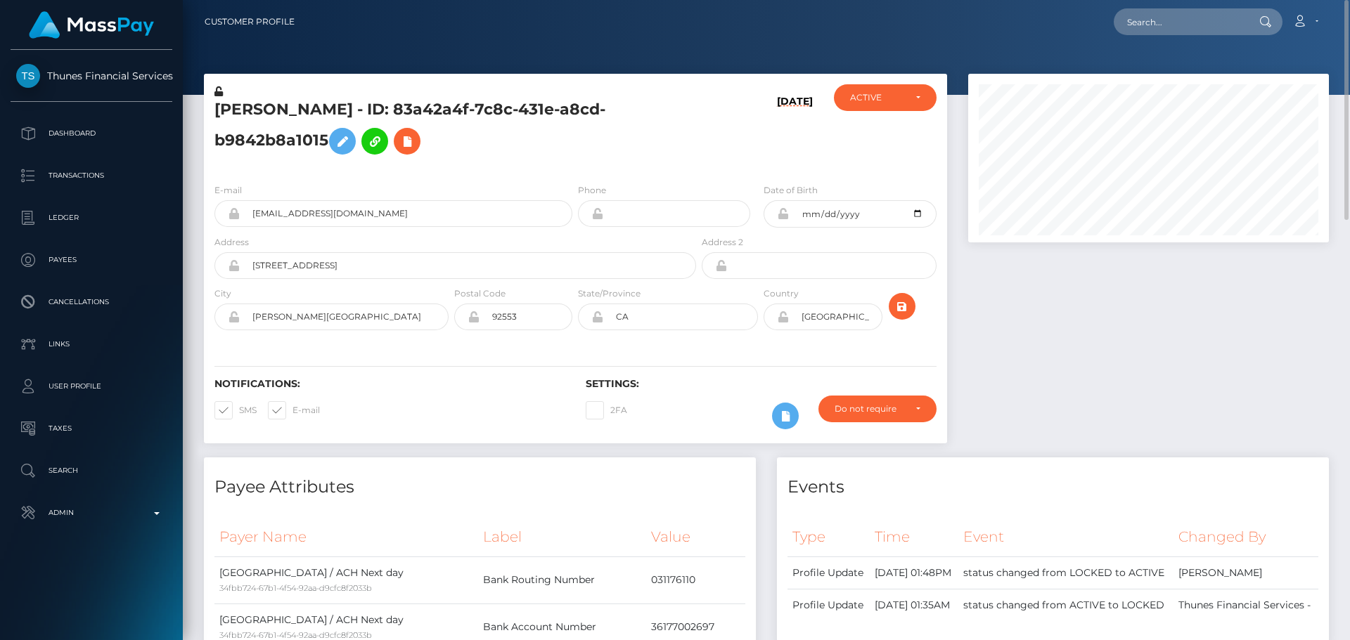
click at [595, 157] on h5 "[PERSON_NAME] - ID: 83a42a4f-7c8c-431e-a8cd-b9842b8a1015" at bounding box center [451, 130] width 474 height 63
click at [580, 159] on h5 "[PERSON_NAME] - ID: 83a42a4f-7c8c-431e-a8cd-b9842b8a1015" at bounding box center [451, 130] width 474 height 63
click at [595, 158] on h5 "[PERSON_NAME] - ID: 83a42a4f-7c8c-431e-a8cd-b9842b8a1015" at bounding box center [451, 130] width 474 height 63
drag, startPoint x: 567, startPoint y: 157, endPoint x: 579, endPoint y: 160, distance: 11.6
click at [568, 157] on h5 "[PERSON_NAME] - ID: 83a42a4f-7c8c-431e-a8cd-b9842b8a1015" at bounding box center [451, 130] width 474 height 63
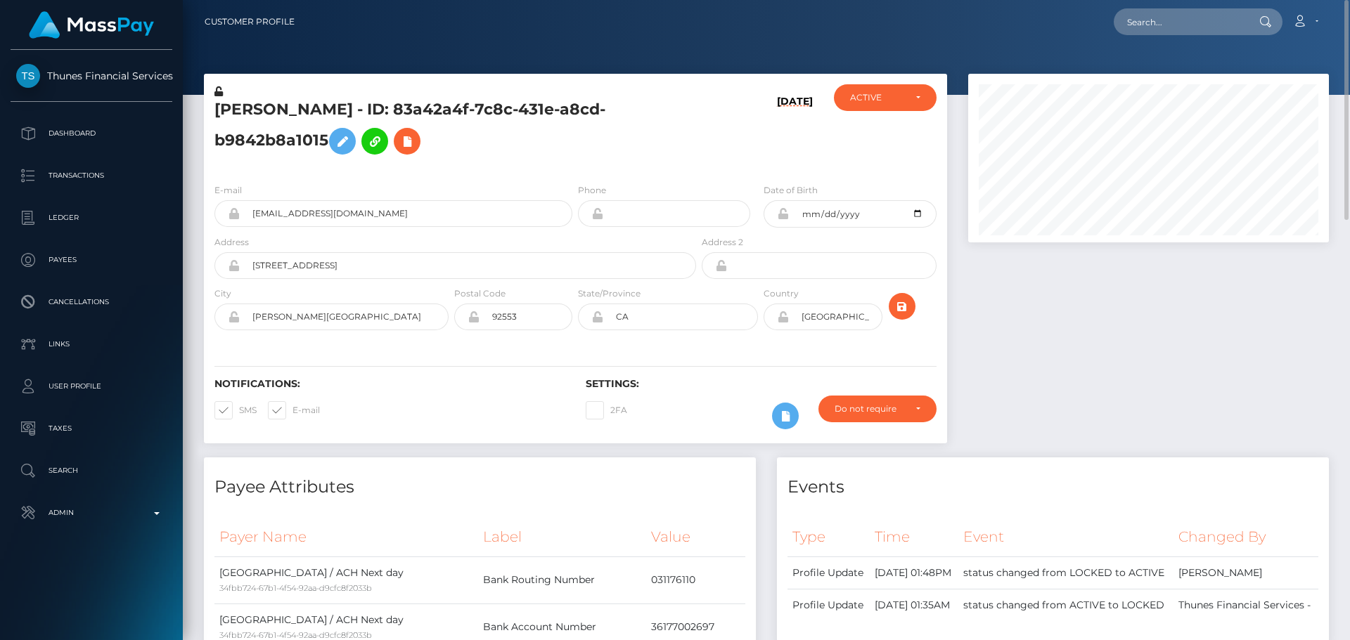
click at [579, 156] on h5 "[PERSON_NAME] - ID: 83a42a4f-7c8c-431e-a8cd-b9842b8a1015" at bounding box center [451, 130] width 474 height 63
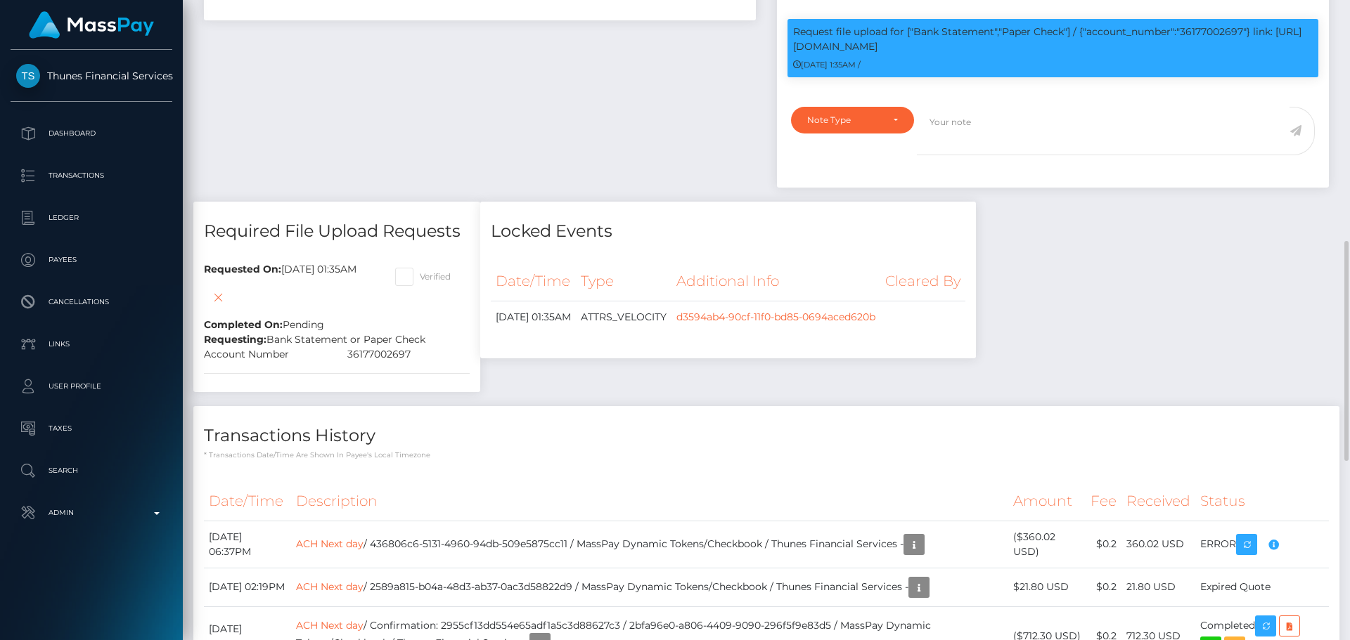
scroll to position [633, 0]
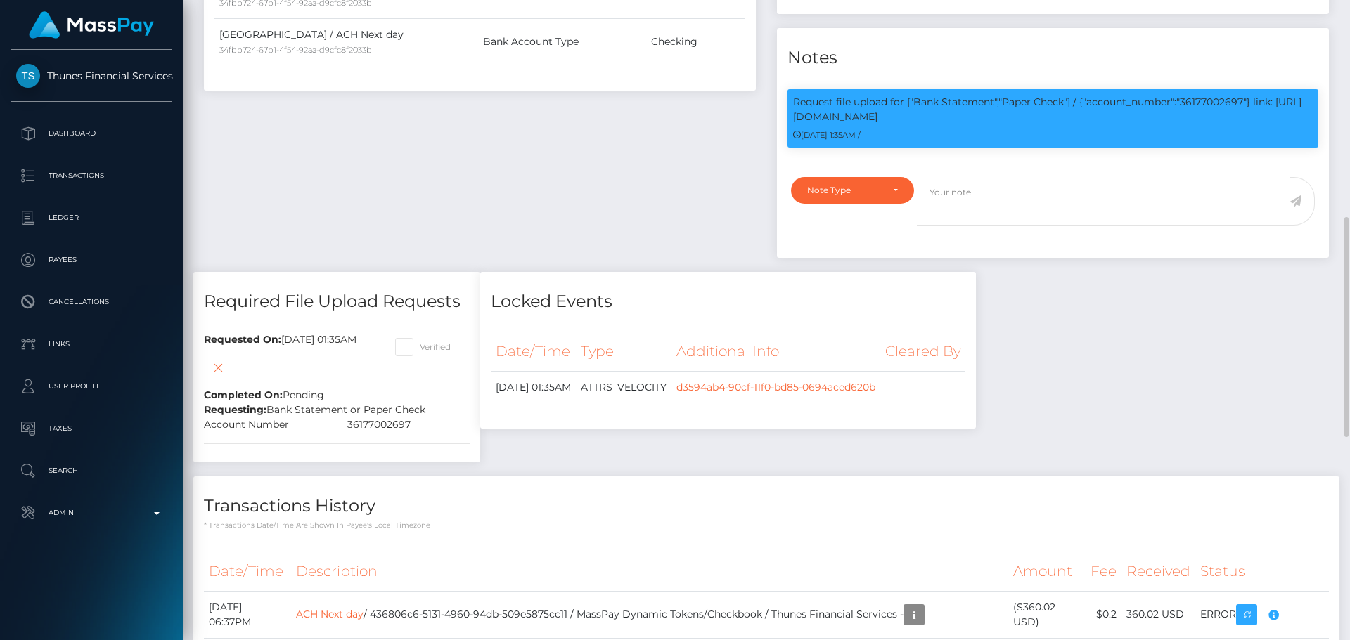
click at [652, 199] on div "Payee Attributes Payer Name Label Value [GEOGRAPHIC_DATA] / ACH Next day 34fbb7…" at bounding box center [479, 48] width 573 height 447
click at [586, 262] on div "Payee Attributes Payer Name Label Value [GEOGRAPHIC_DATA] / ACH Next day 34fbb7…" at bounding box center [479, 48] width 573 height 447
click at [385, 210] on div "Payee Attributes Payer Name Label Value [GEOGRAPHIC_DATA] / ACH Next day 34fbb7…" at bounding box center [479, 48] width 573 height 447
click at [479, 224] on div "Payee Attributes Payer Name Label Value [GEOGRAPHIC_DATA] / ACH Next day 34fbb7…" at bounding box center [479, 48] width 573 height 447
click at [477, 220] on div "Payee Attributes Payer Name Label Value [GEOGRAPHIC_DATA] / ACH Next day 34fbb7…" at bounding box center [479, 48] width 573 height 447
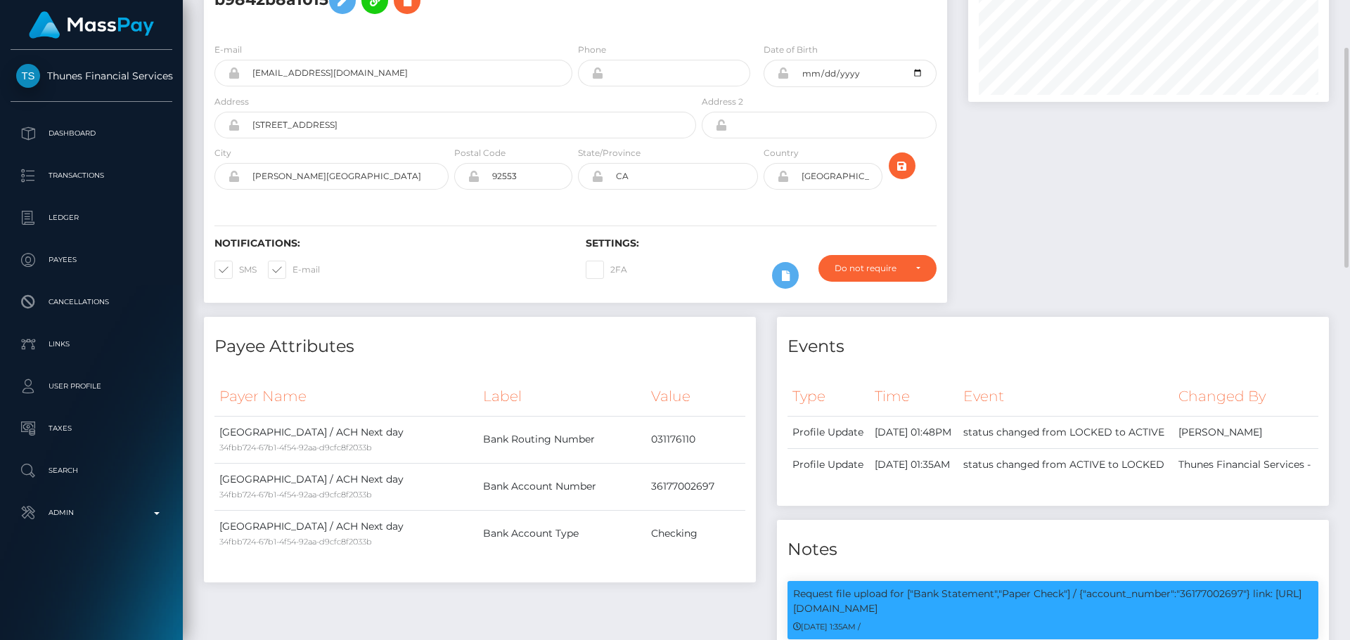
scroll to position [0, 0]
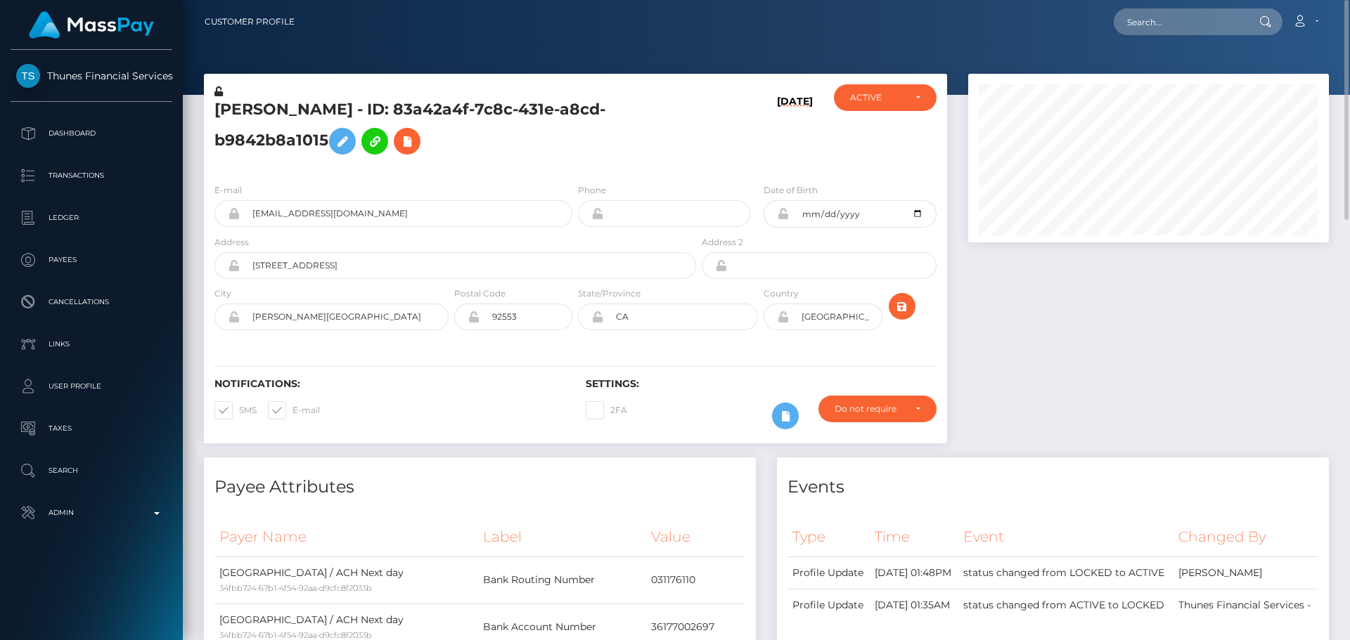
click at [260, 110] on h5 "[PERSON_NAME] - ID: 83a42a4f-7c8c-431e-a8cd-b9842b8a1015" at bounding box center [451, 130] width 474 height 63
copy h5 "[PERSON_NAME] - ID: 83a42a4f-7c8c-431e-a8cd-b9842b8a1015"
click at [555, 172] on div "E-mail [EMAIL_ADDRESS][DOMAIN_NAME] Phone Address" at bounding box center [575, 258] width 743 height 172
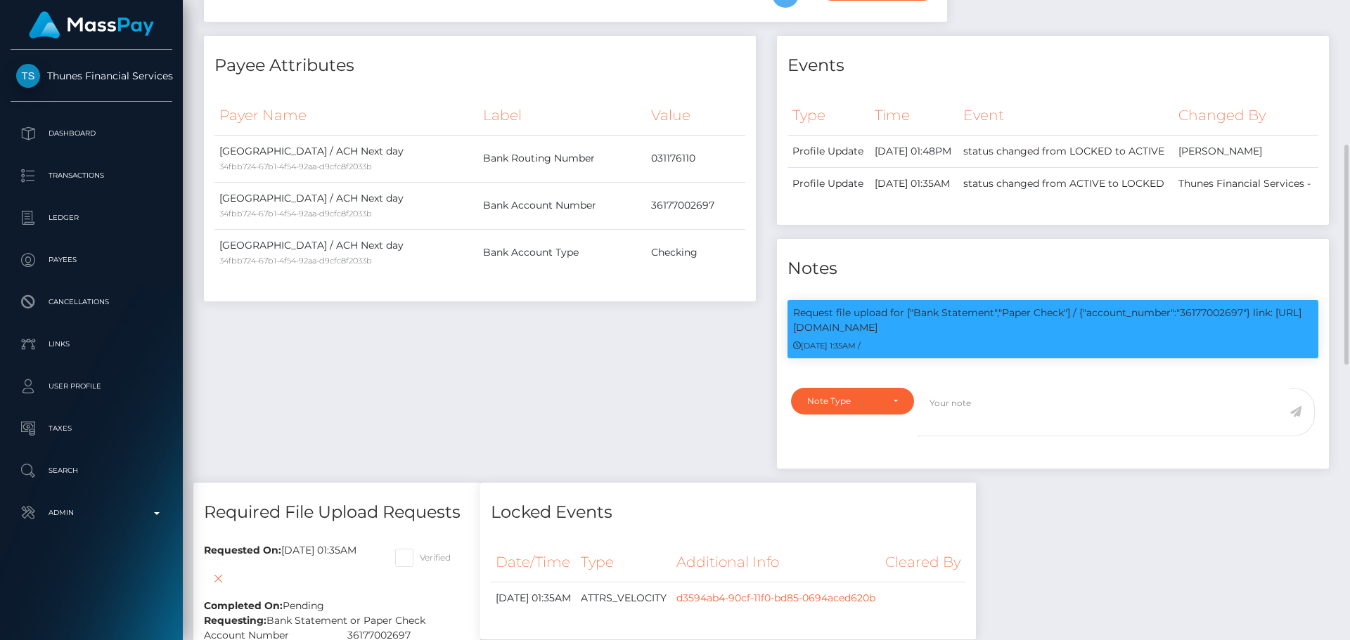
scroll to position [562, 0]
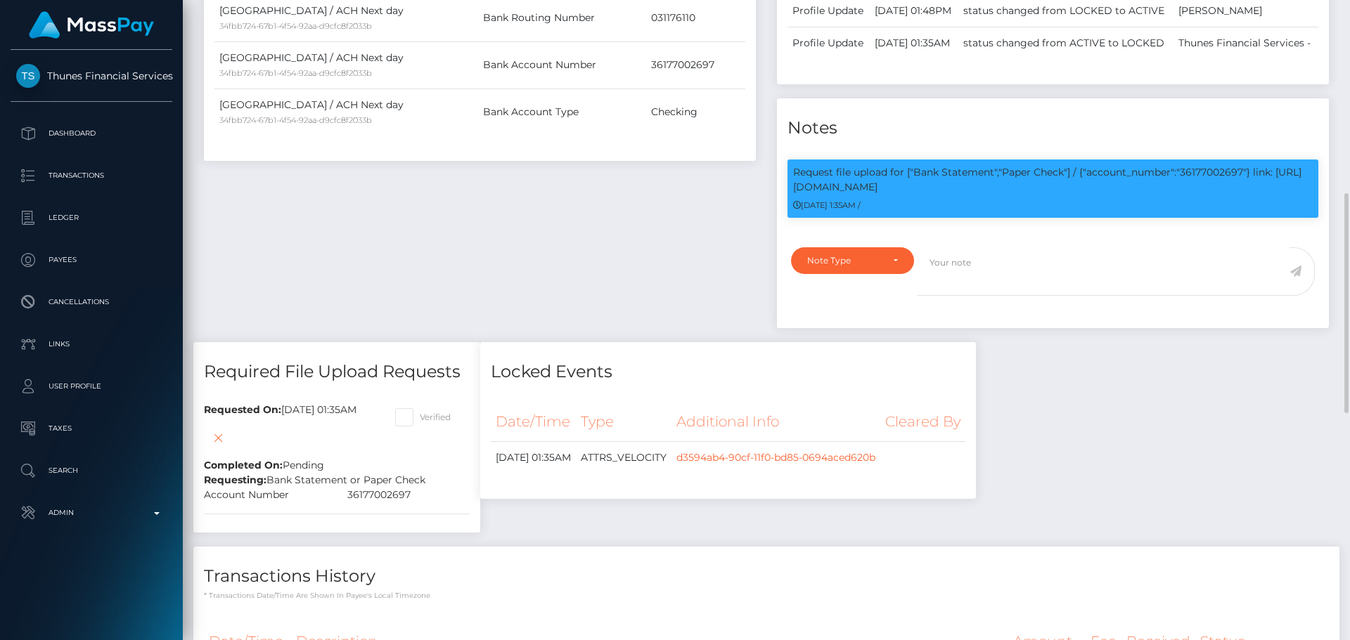
click at [676, 277] on div "Payee Attributes Payer Name Label Value [GEOGRAPHIC_DATA] / ACH Next day 34fbb7…" at bounding box center [479, 118] width 573 height 447
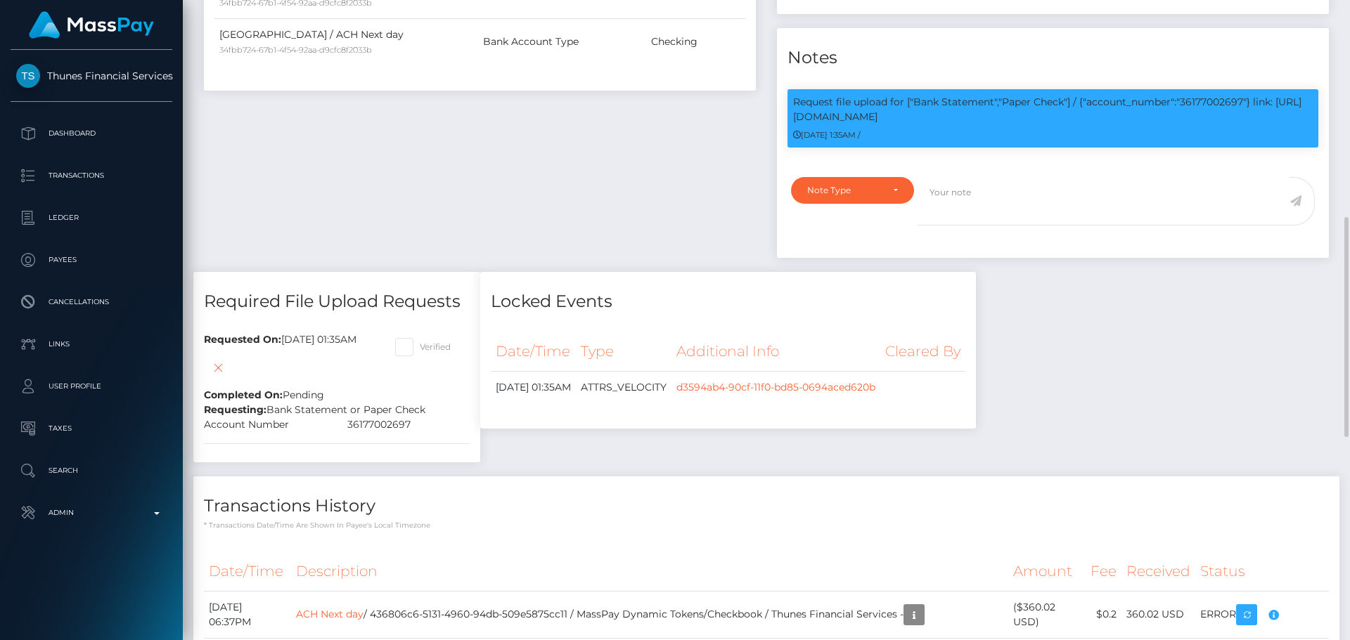
click at [700, 206] on div "Payee Attributes Payer Name Label Value [GEOGRAPHIC_DATA] / ACH Next day 34fbb7…" at bounding box center [479, 48] width 573 height 447
click at [680, 224] on div "Payee Attributes Payer Name Label Value [GEOGRAPHIC_DATA] / ACH Next day 34fbb7…" at bounding box center [479, 48] width 573 height 447
click at [614, 200] on div "Payee Attributes Payer Name Label Value [GEOGRAPHIC_DATA] / ACH Next day 34fbb7…" at bounding box center [479, 48] width 573 height 447
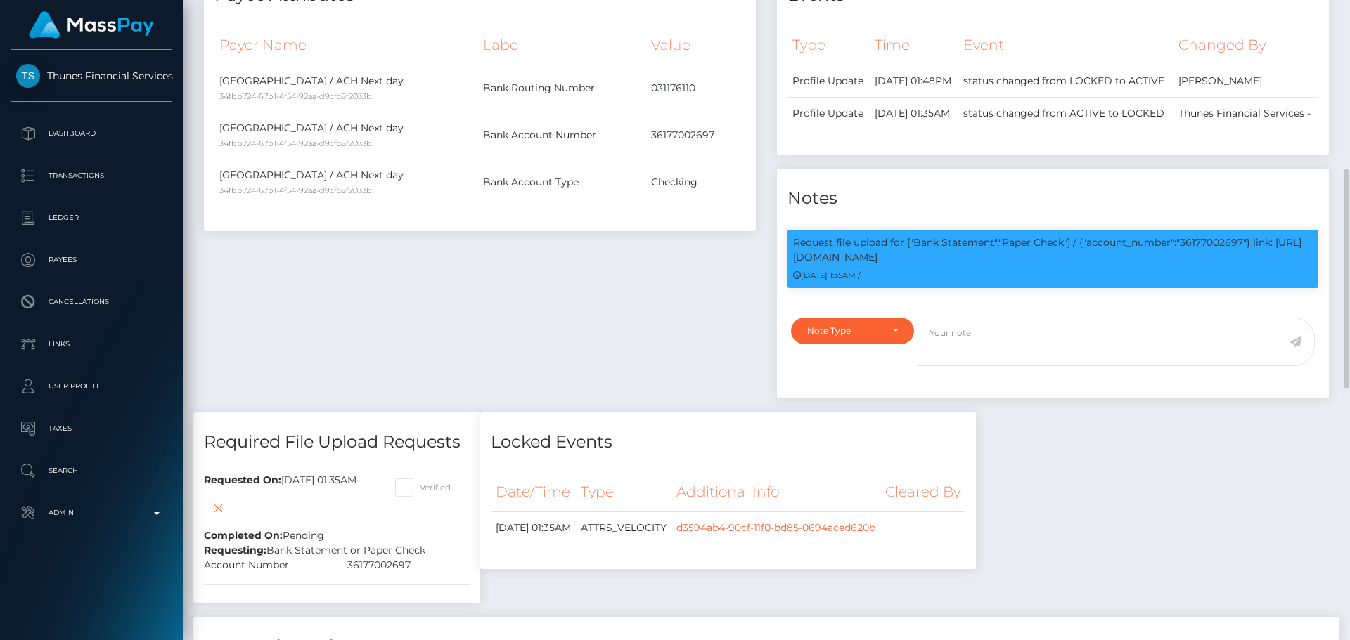
scroll to position [422, 0]
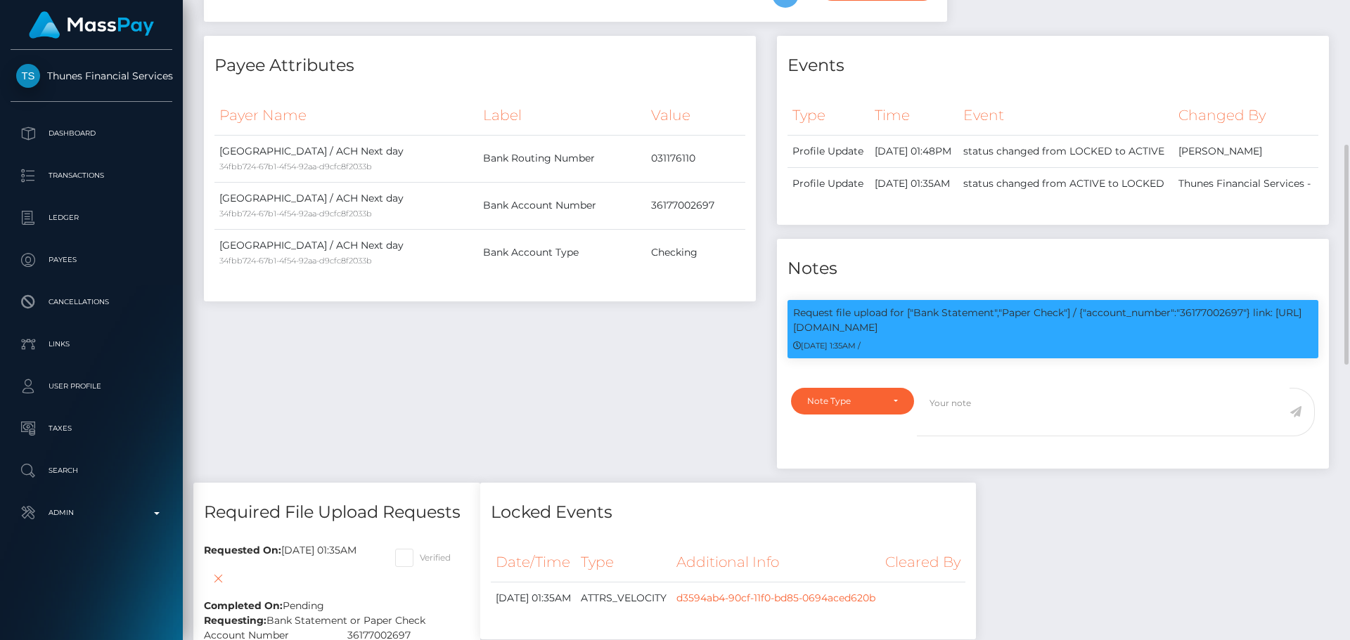
click at [534, 57] on h4 "Payee Attributes" at bounding box center [479, 65] width 531 height 25
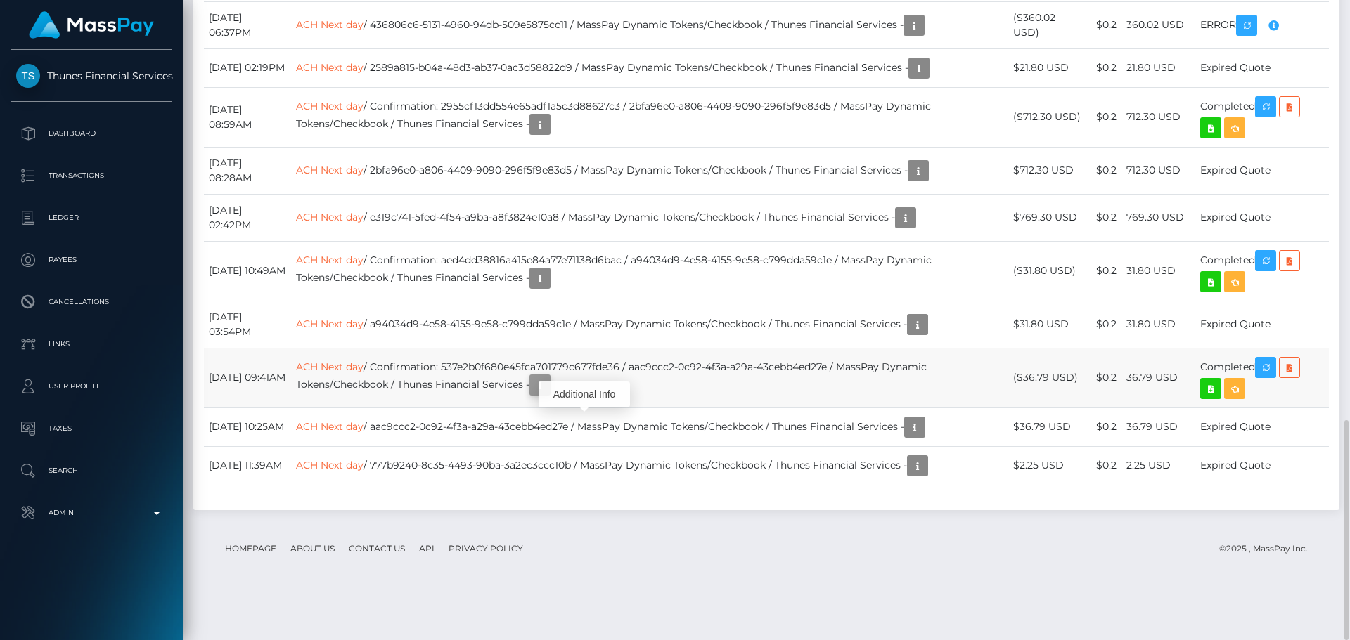
scroll to position [169, 361]
click at [548, 394] on icon "button" at bounding box center [539, 386] width 17 height 18
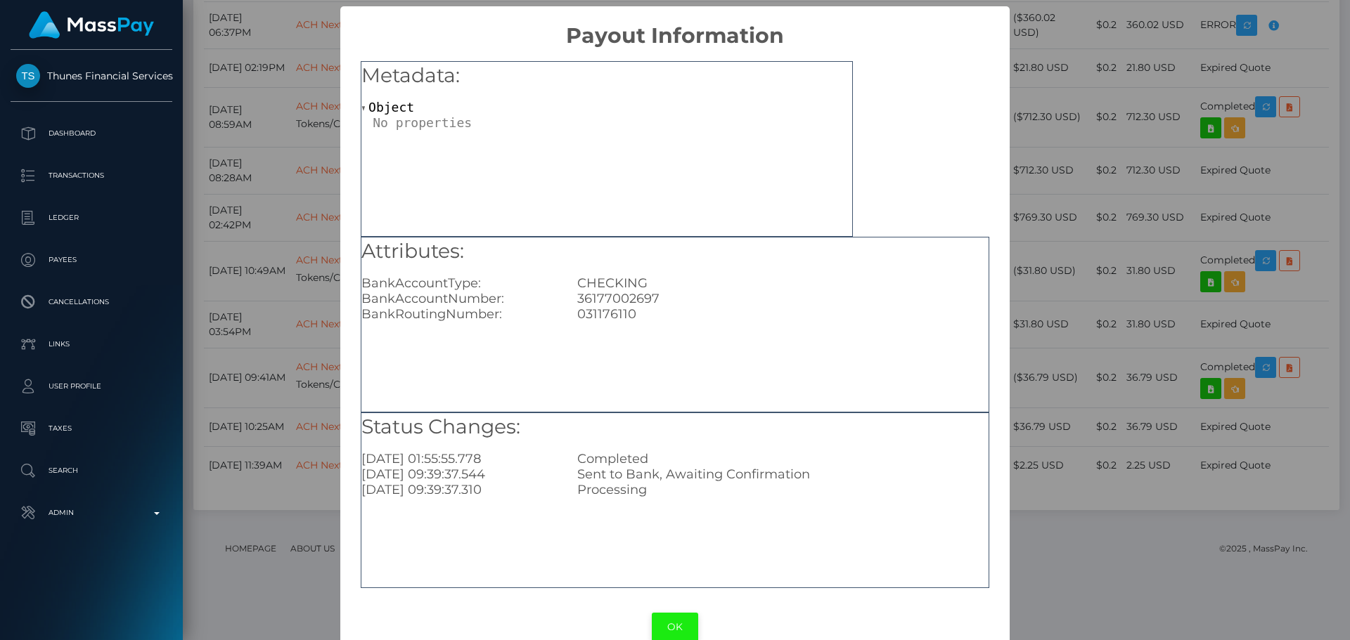
click at [674, 624] on button "OK" at bounding box center [675, 627] width 46 height 29
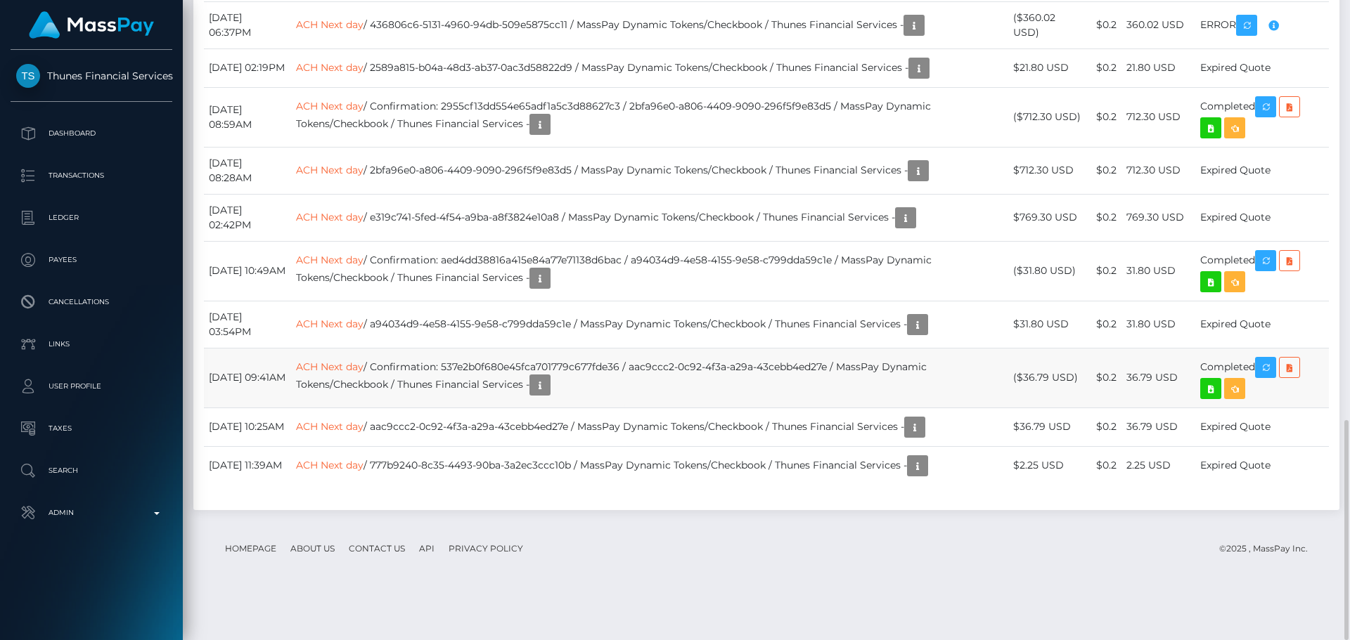
click at [749, 408] on td "ACH Next day / Confirmation: 537e2b0f680e45fca701779c677fde36 / aac9ccc2-0c92-4…" at bounding box center [649, 378] width 716 height 60
click at [740, 408] on td "ACH Next day / Confirmation: 537e2b0f680e45fca701779c677fde36 / aac9ccc2-0c92-4…" at bounding box center [649, 378] width 716 height 60
click at [726, 408] on td "ACH Next day / Confirmation: 537e2b0f680e45fca701779c677fde36 / aac9ccc2-0c92-4…" at bounding box center [649, 378] width 716 height 60
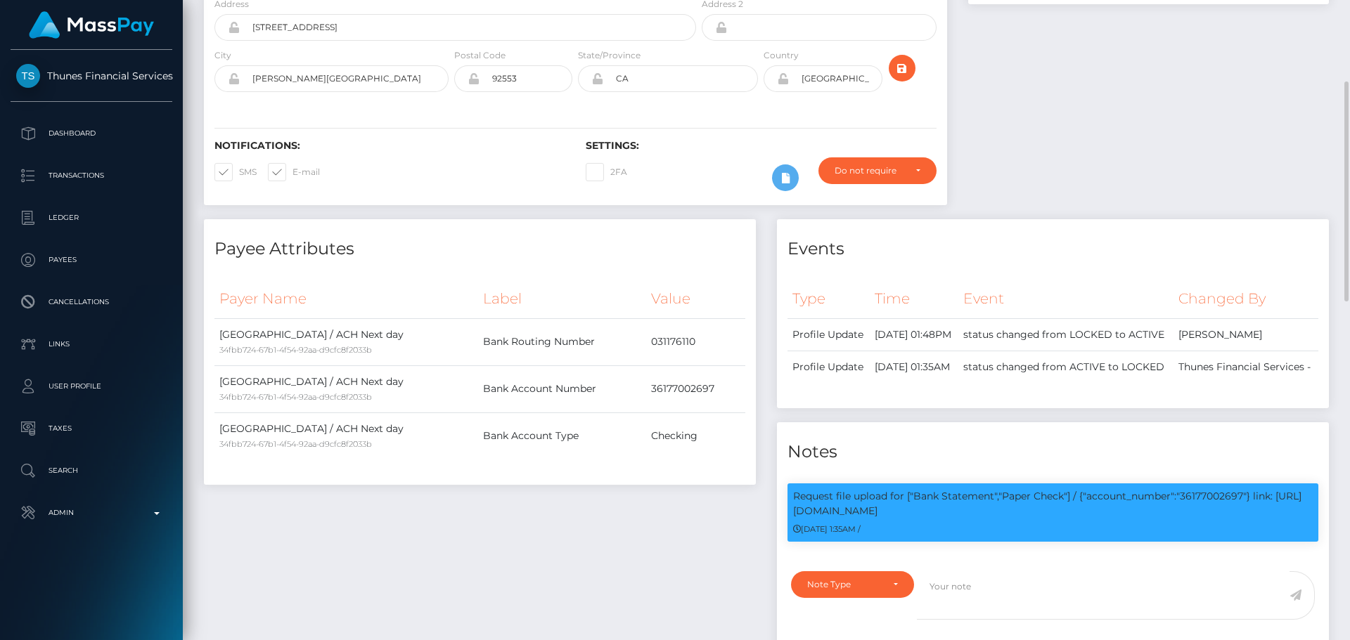
scroll to position [0, 0]
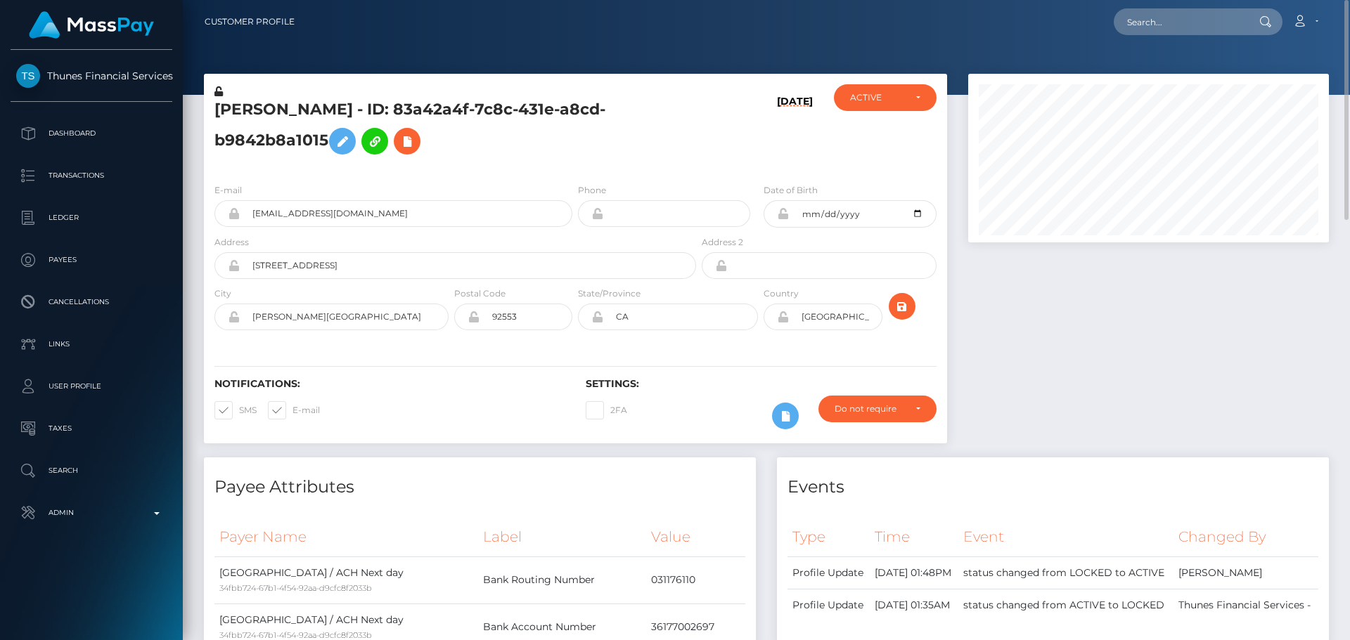
click at [718, 396] on div "2FA" at bounding box center [668, 416] width 186 height 41
click at [706, 387] on h6 "Settings:" at bounding box center [761, 384] width 350 height 12
click at [706, 386] on h6 "Settings:" at bounding box center [761, 384] width 350 height 12
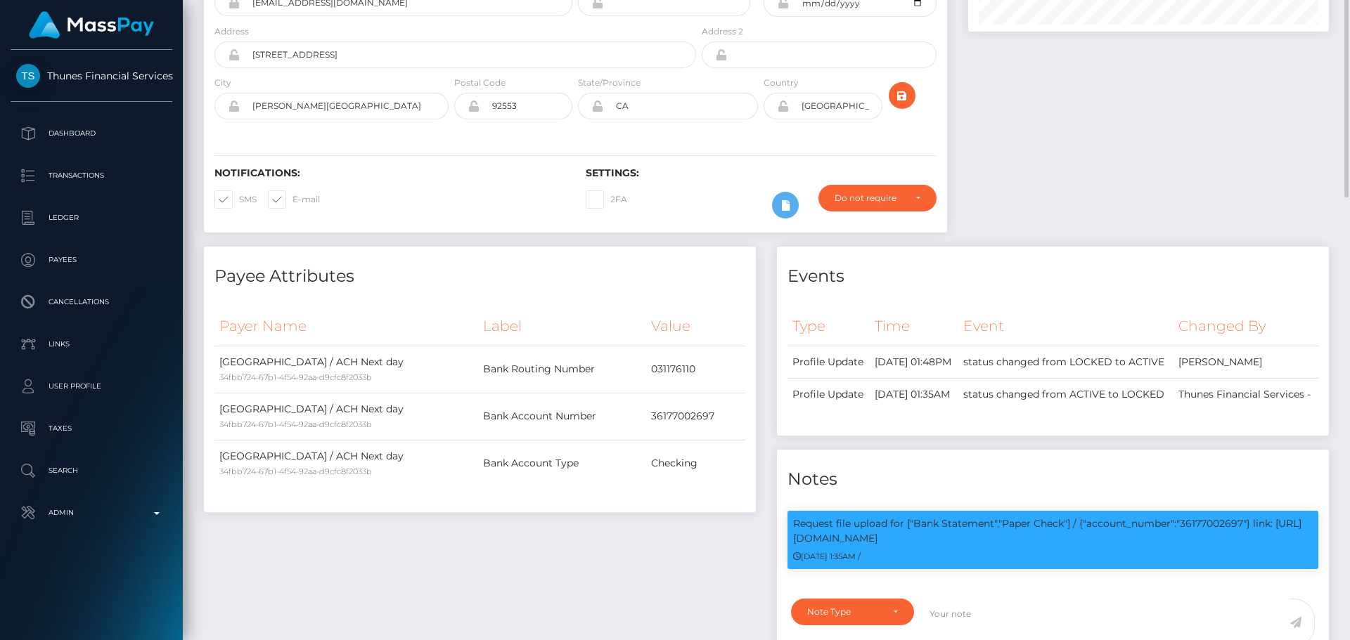
scroll to position [422, 0]
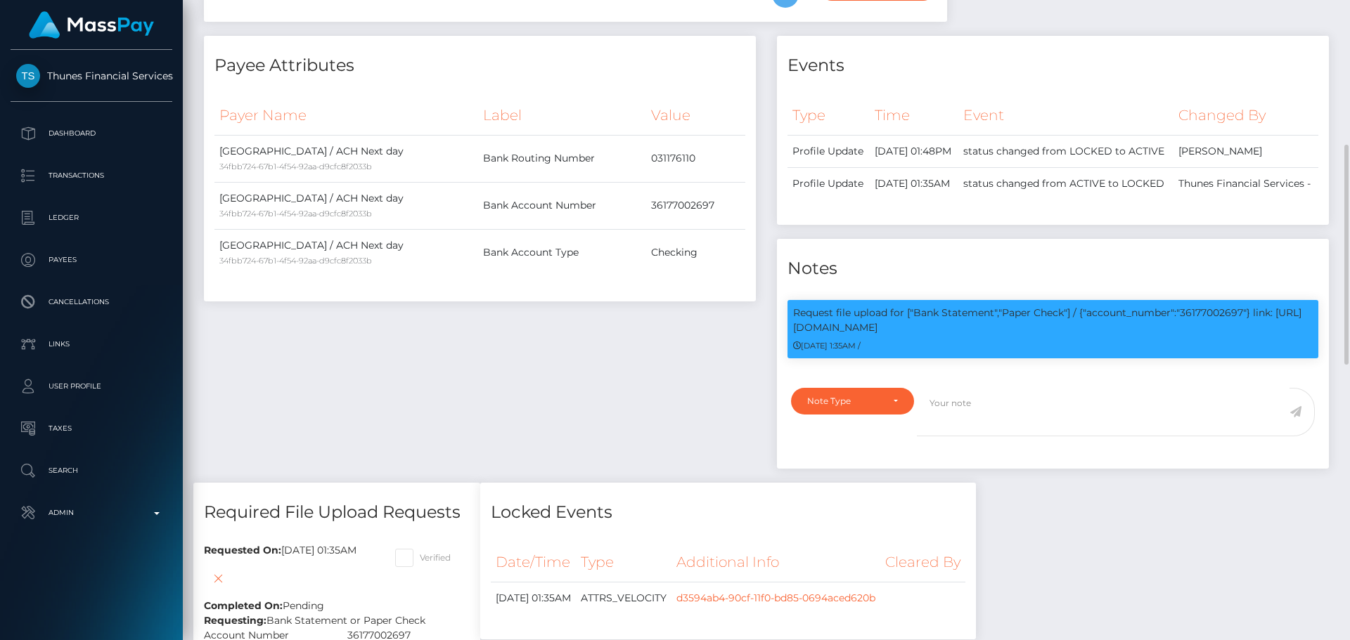
click at [668, 378] on div "Payee Attributes Payer Name Label Value United States / ACH Next day 34fbb724-6…" at bounding box center [479, 259] width 573 height 447
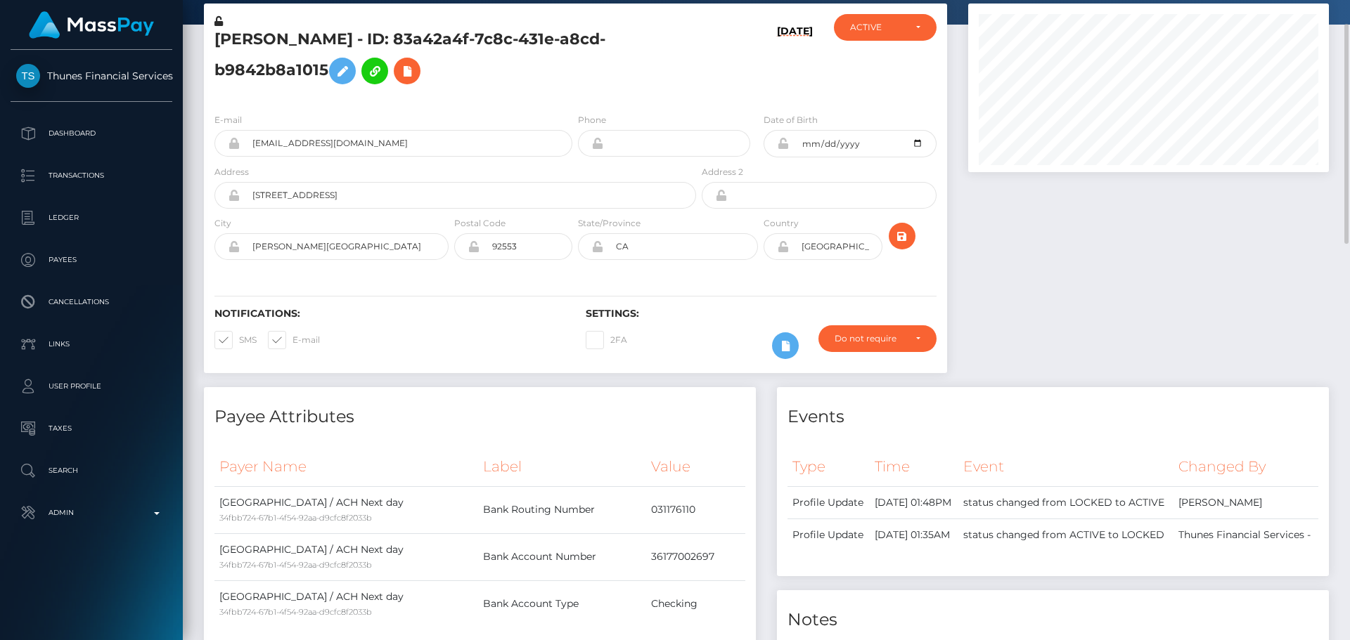
scroll to position [0, 0]
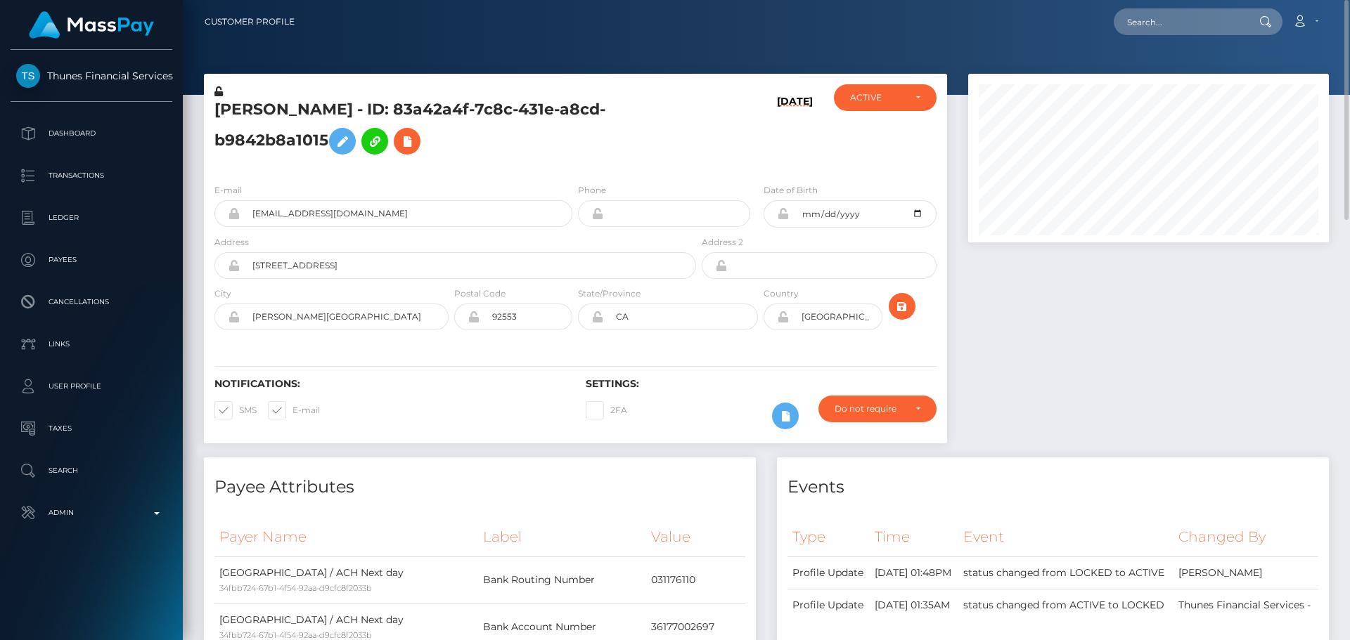
click at [515, 148] on h5 "Rita Fajardo - ID: 83a42a4f-7c8c-431e-a8cd-b9842b8a1015" at bounding box center [451, 130] width 474 height 63
click at [1057, 322] on div at bounding box center [1148, 266] width 382 height 384
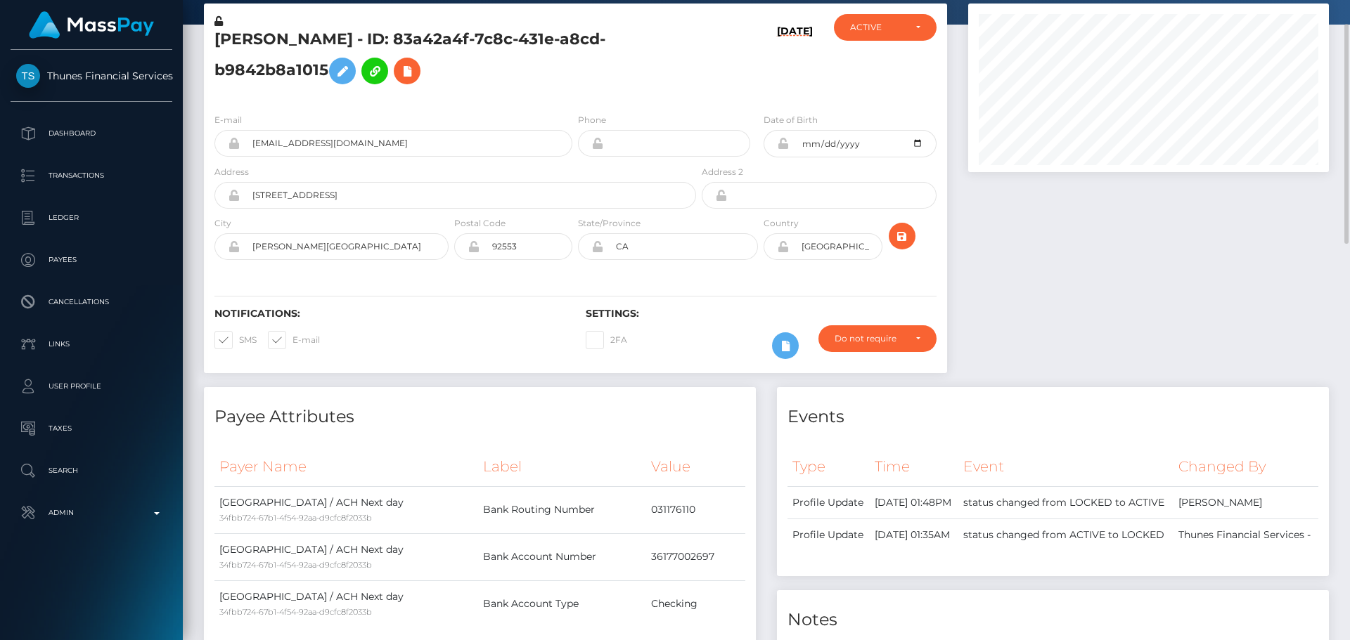
click at [977, 239] on div at bounding box center [1148, 196] width 382 height 384
click at [956, 213] on div "Rita Fajardo - ID: 83a42a4f-7c8c-431e-a8cd-b9842b8a1015 09/16/25 ACTIVE CLOSED …" at bounding box center [575, 196] width 764 height 384
click at [951, 209] on div "Rita Fajardo - ID: 83a42a4f-7c8c-431e-a8cd-b9842b8a1015 09/16/25 ACTIVE CLOSED …" at bounding box center [575, 196] width 764 height 384
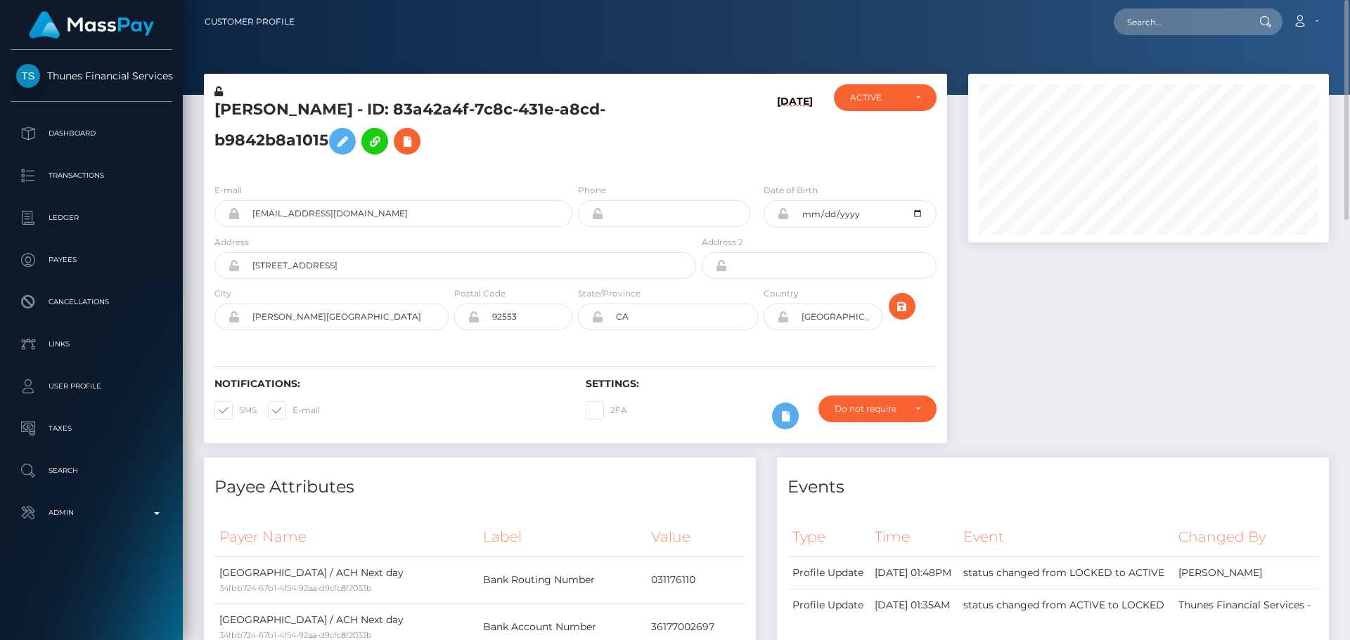
drag, startPoint x: 954, startPoint y: 207, endPoint x: 948, endPoint y: 215, distance: 9.6
click at [954, 208] on div "Rita Fajardo - ID: 83a42a4f-7c8c-431e-a8cd-b9842b8a1015 09/16/25 ACTIVE CLOSED …" at bounding box center [575, 266] width 764 height 384
click at [574, 169] on div "Rita Fajardo - ID: 83a42a4f-7c8c-431e-a8cd-b9842b8a1015" at bounding box center [451, 128] width 495 height 88
click at [574, 167] on div "Rita Fajardo - ID: 83a42a4f-7c8c-431e-a8cd-b9842b8a1015" at bounding box center [451, 128] width 495 height 88
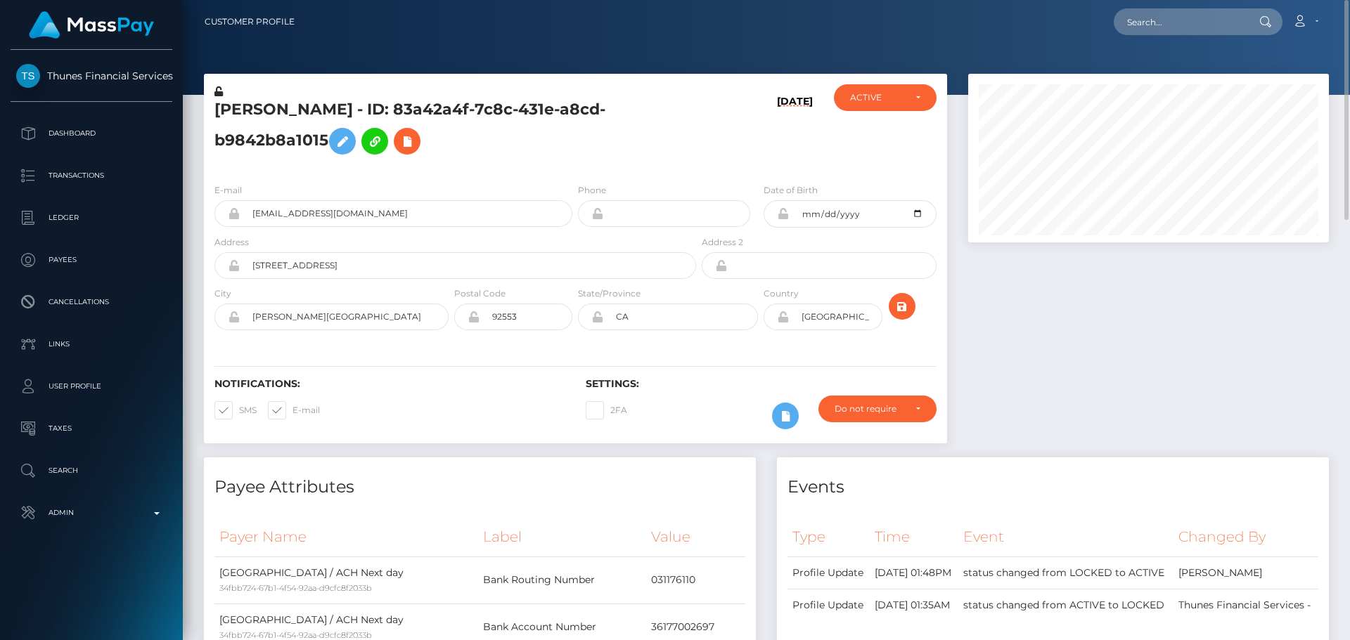
click at [571, 164] on div "Rita Fajardo - ID: 83a42a4f-7c8c-431e-a8cd-b9842b8a1015" at bounding box center [451, 128] width 495 height 88
click at [552, 172] on div "Rita Fajardo - ID: 83a42a4f-7c8c-431e-a8cd-b9842b8a1015" at bounding box center [451, 128] width 495 height 88
click at [465, 165] on div "Rita Fajardo - ID: 83a42a4f-7c8c-431e-a8cd-b9842b8a1015" at bounding box center [451, 128] width 495 height 88
click at [484, 168] on div "Rita Fajardo - ID: 83a42a4f-7c8c-431e-a8cd-b9842b8a1015" at bounding box center [451, 128] width 495 height 88
click at [404, 160] on h5 "Rita Fajardo - ID: 83a42a4f-7c8c-431e-a8cd-b9842b8a1015" at bounding box center [451, 130] width 474 height 63
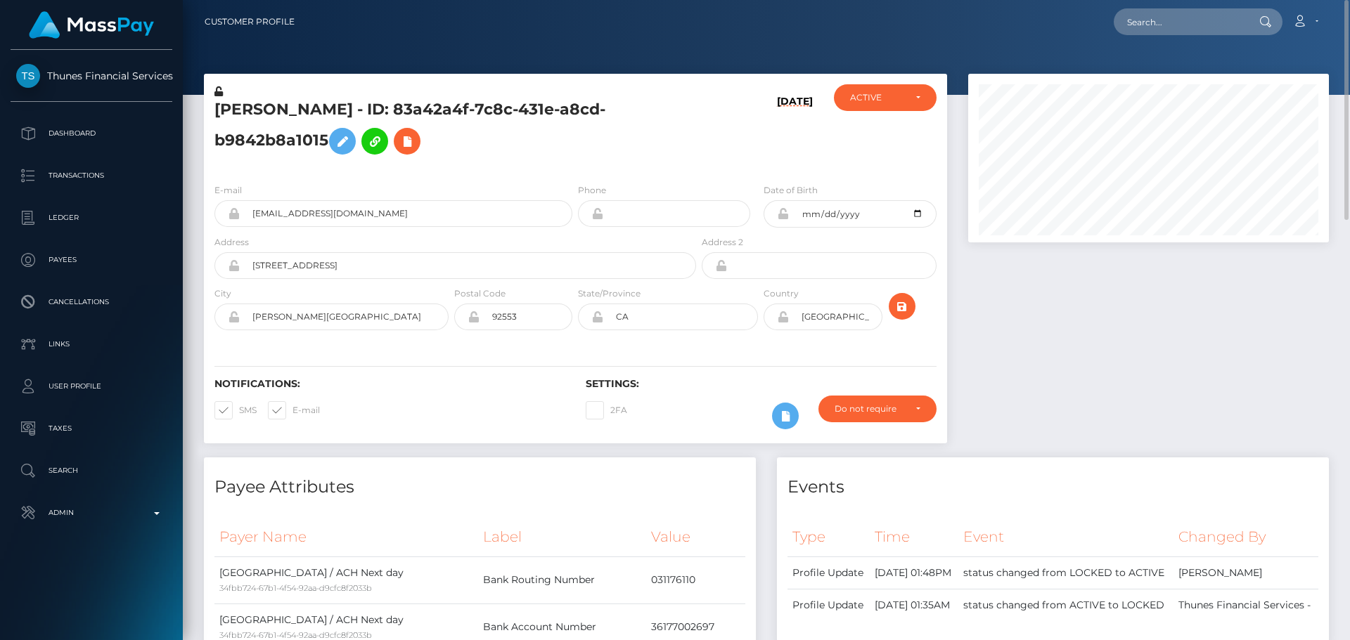
click at [575, 167] on div "Rita Fajardo - ID: 83a42a4f-7c8c-431e-a8cd-b9842b8a1015" at bounding box center [451, 128] width 495 height 88
click at [575, 166] on div "Rita Fajardo - ID: 83a42a4f-7c8c-431e-a8cd-b9842b8a1015" at bounding box center [451, 128] width 495 height 88
click at [574, 167] on div "Rita Fajardo - ID: 83a42a4f-7c8c-431e-a8cd-b9842b8a1015" at bounding box center [451, 128] width 495 height 88
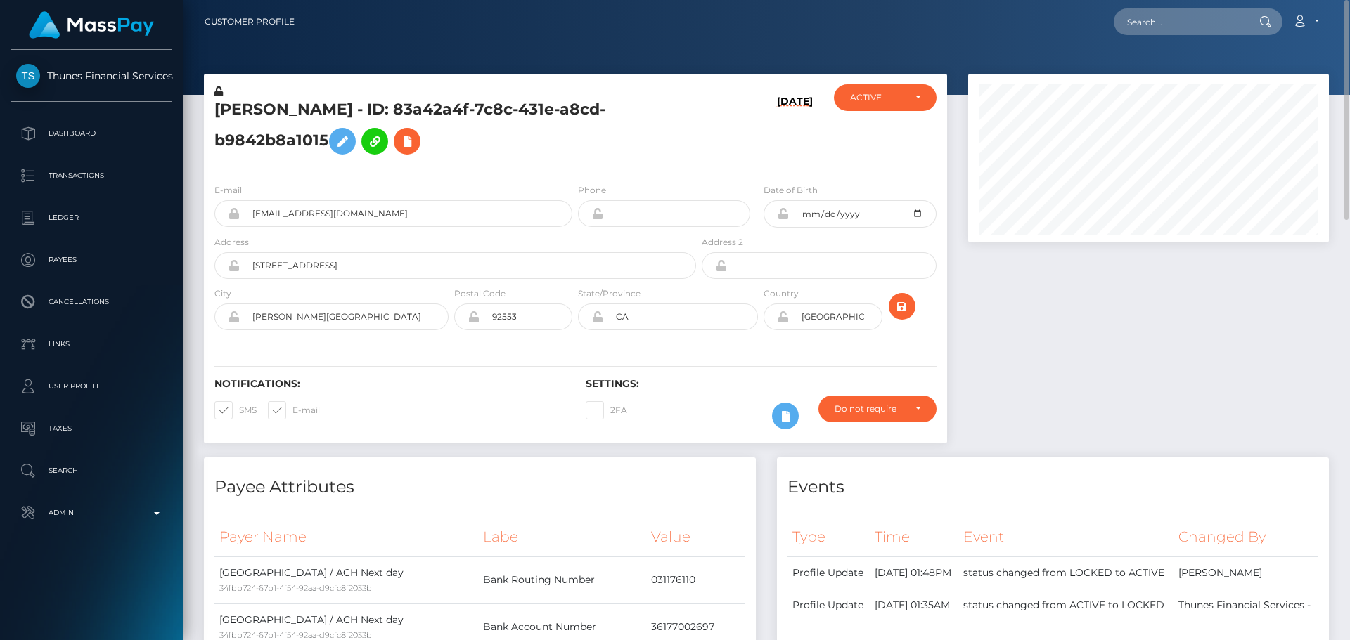
click at [574, 167] on div "Rita Fajardo - ID: 83a42a4f-7c8c-431e-a8cd-b9842b8a1015" at bounding box center [451, 128] width 495 height 88
click at [580, 160] on h5 "Rita Fajardo - ID: 83a42a4f-7c8c-431e-a8cd-b9842b8a1015" at bounding box center [451, 130] width 474 height 63
click at [569, 160] on h5 "Rita Fajardo - ID: 83a42a4f-7c8c-431e-a8cd-b9842b8a1015" at bounding box center [451, 130] width 474 height 63
click at [575, 160] on h5 "Rita Fajardo - ID: 83a42a4f-7c8c-431e-a8cd-b9842b8a1015" at bounding box center [451, 130] width 474 height 63
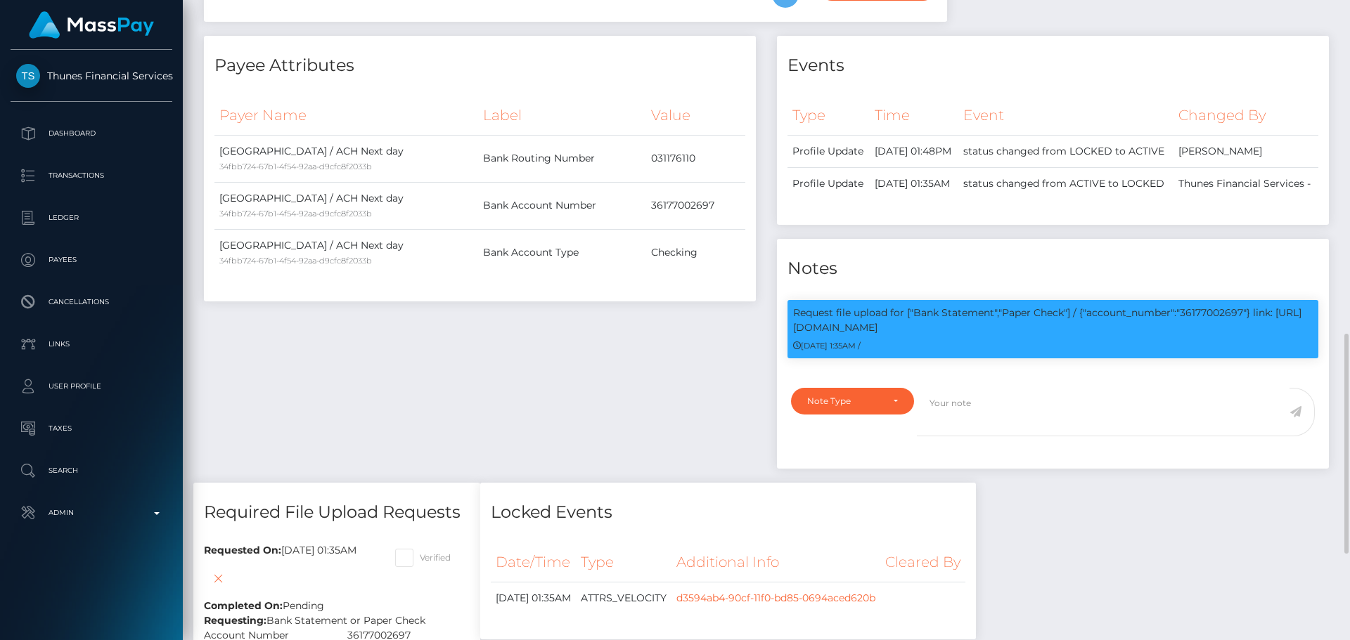
scroll to position [562, 0]
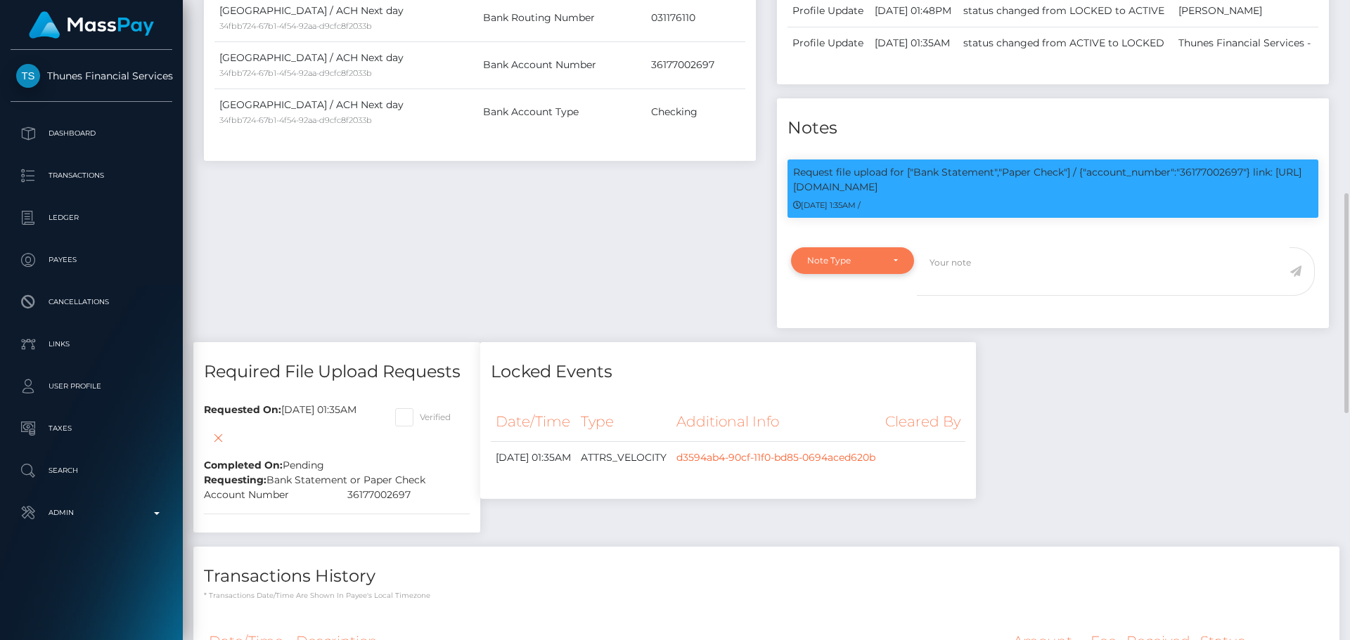
click at [884, 266] on div "Note Type" at bounding box center [852, 260] width 91 height 11
click at [688, 284] on div "Payee Attributes Payer Name Label Value [GEOGRAPHIC_DATA] / ACH Next day 34fbb7…" at bounding box center [479, 118] width 573 height 447
click at [635, 289] on div "Payee Attributes Payer Name Label Value [GEOGRAPHIC_DATA] / ACH Next day 34fbb7…" at bounding box center [479, 118] width 573 height 447
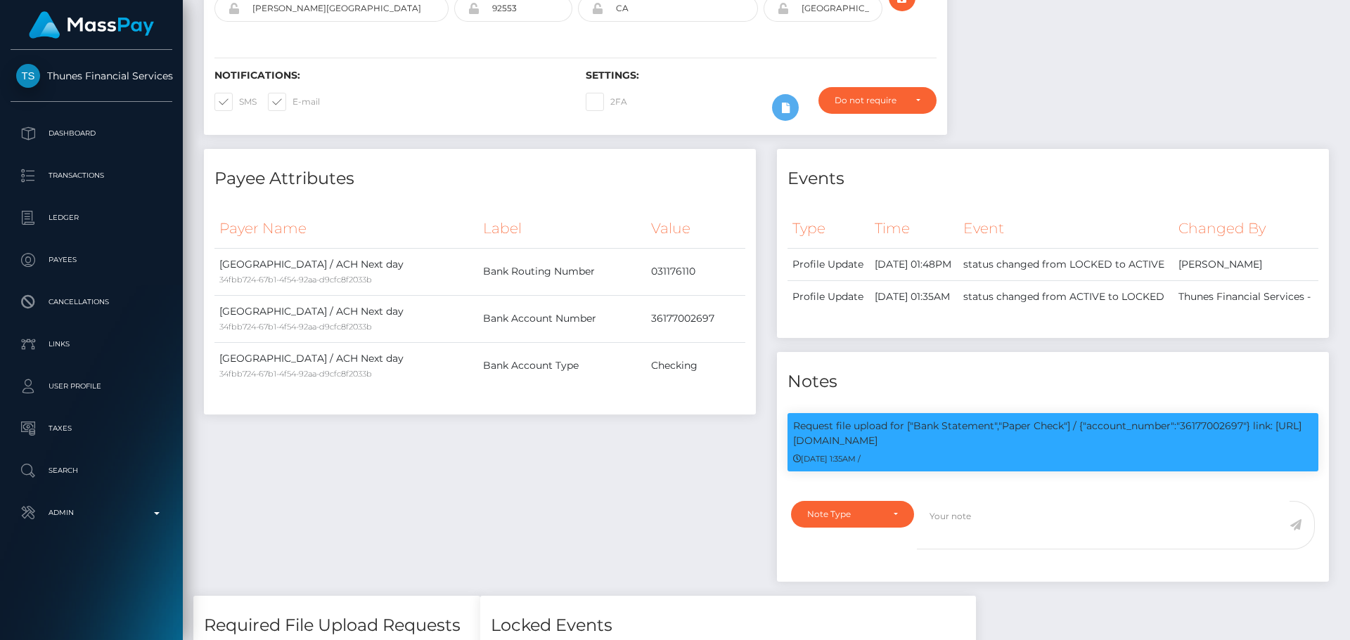
scroll to position [0, 0]
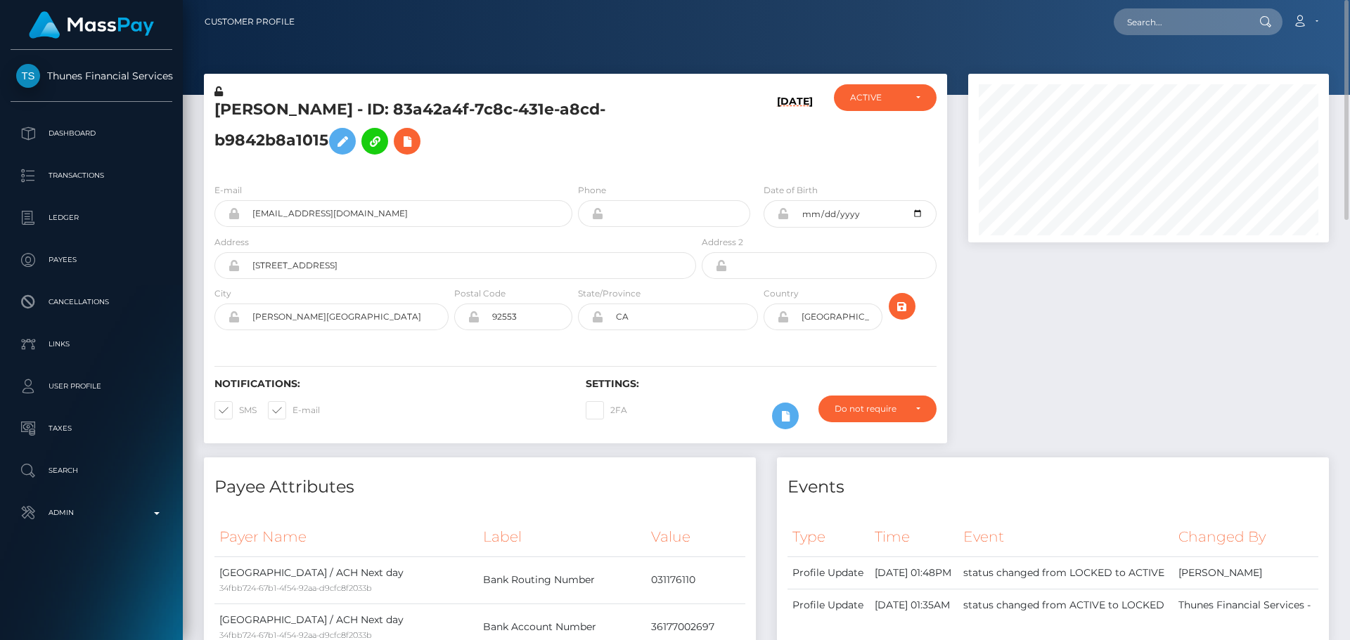
click at [541, 144] on h5 "[PERSON_NAME] - ID: 83a42a4f-7c8c-431e-a8cd-b9842b8a1015" at bounding box center [451, 130] width 474 height 63
click at [593, 144] on h5 "[PERSON_NAME] - ID: 83a42a4f-7c8c-431e-a8cd-b9842b8a1015" at bounding box center [451, 130] width 474 height 63
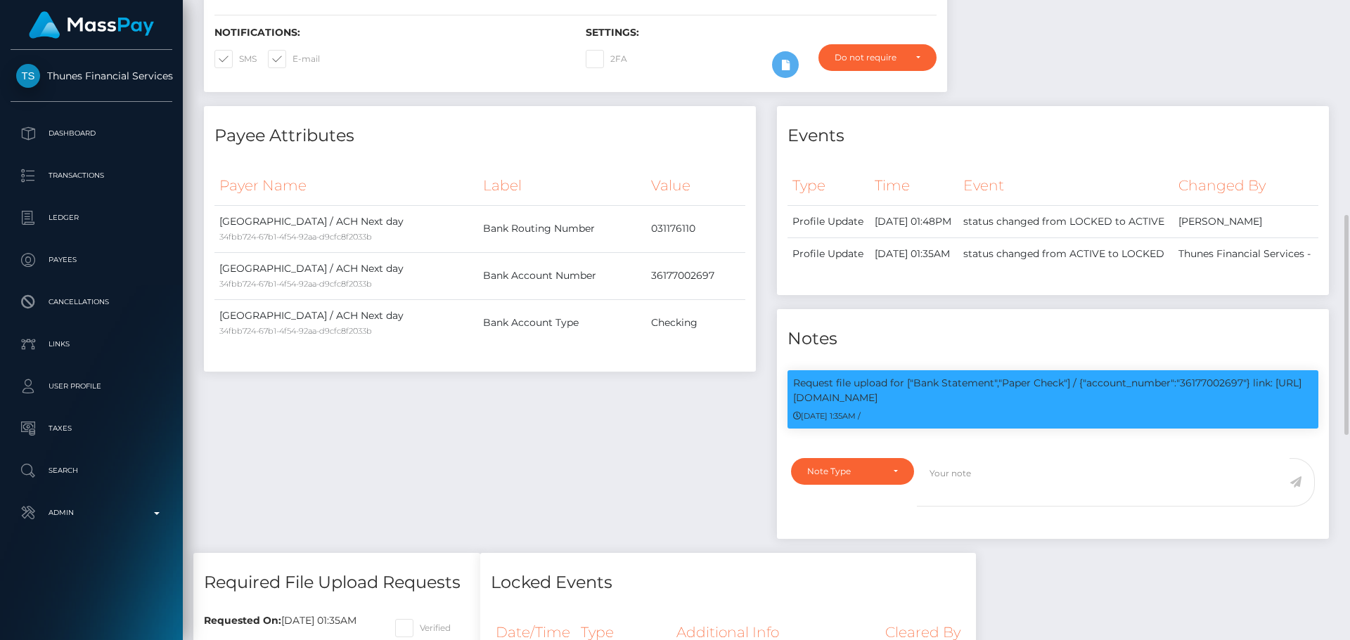
scroll to position [422, 0]
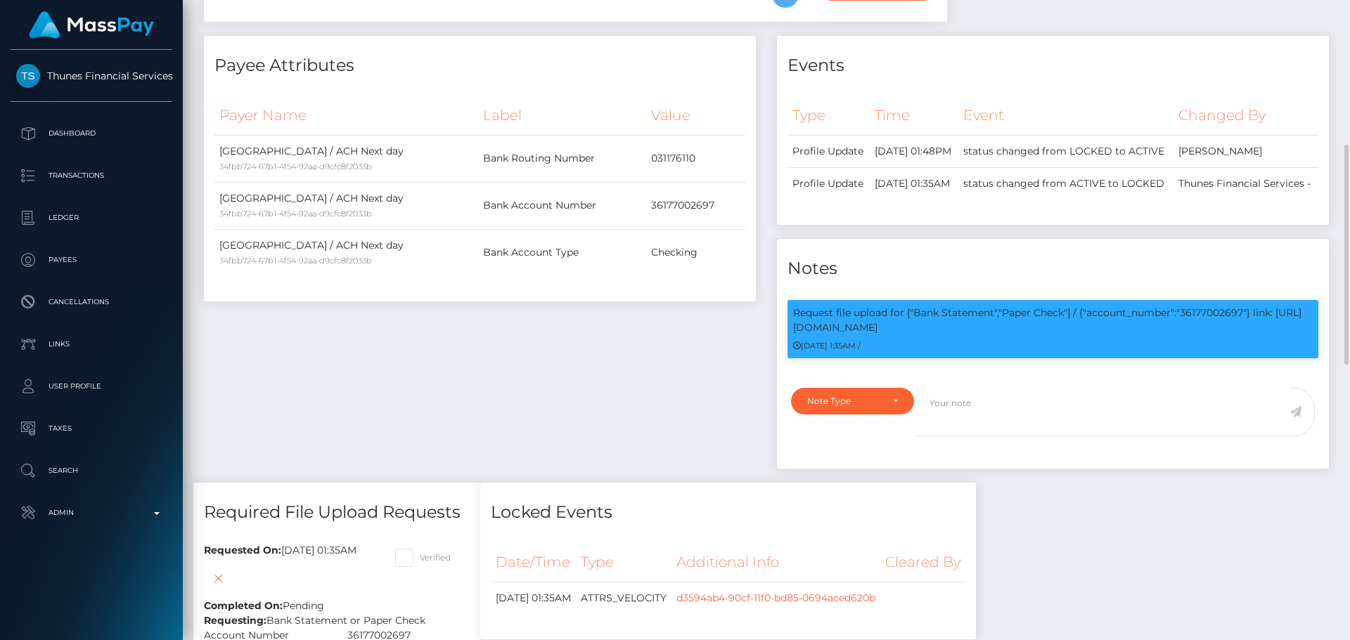
click at [676, 316] on div "Payee Attributes Payer Name Label Value [GEOGRAPHIC_DATA] / ACH Next day 34fbb7…" at bounding box center [479, 259] width 573 height 447
click at [458, 65] on h4 "Payee Attributes" at bounding box center [479, 65] width 531 height 25
click at [451, 63] on h4 "Payee Attributes" at bounding box center [479, 65] width 531 height 25
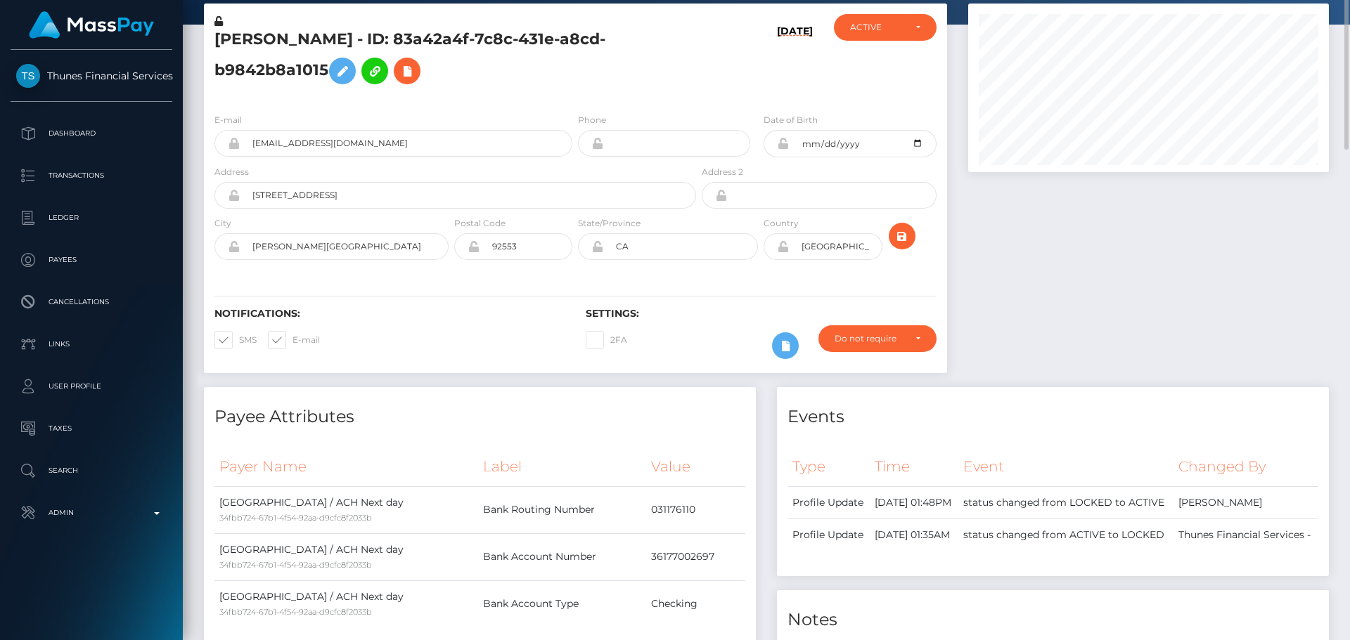
scroll to position [0, 0]
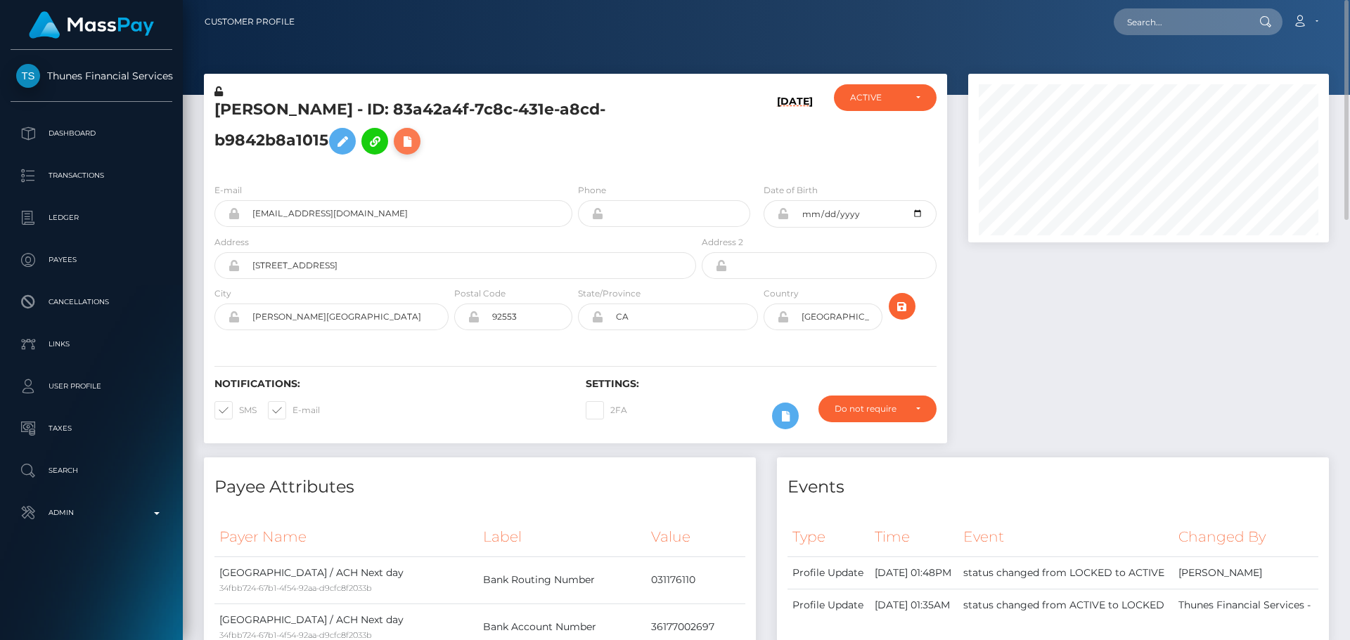
click at [399, 134] on icon at bounding box center [407, 142] width 17 height 18
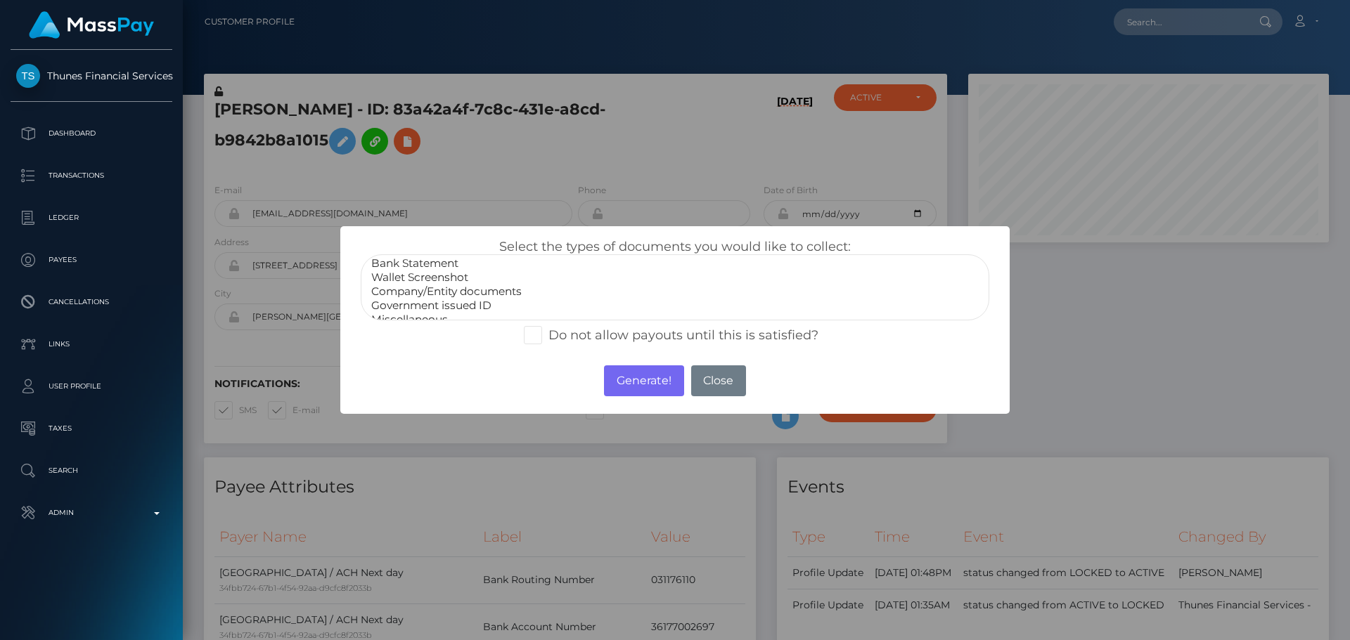
scroll to position [28, 0]
select select "Miscellaneous"
click at [418, 312] on option "Miscellaneous" at bounding box center [675, 309] width 610 height 14
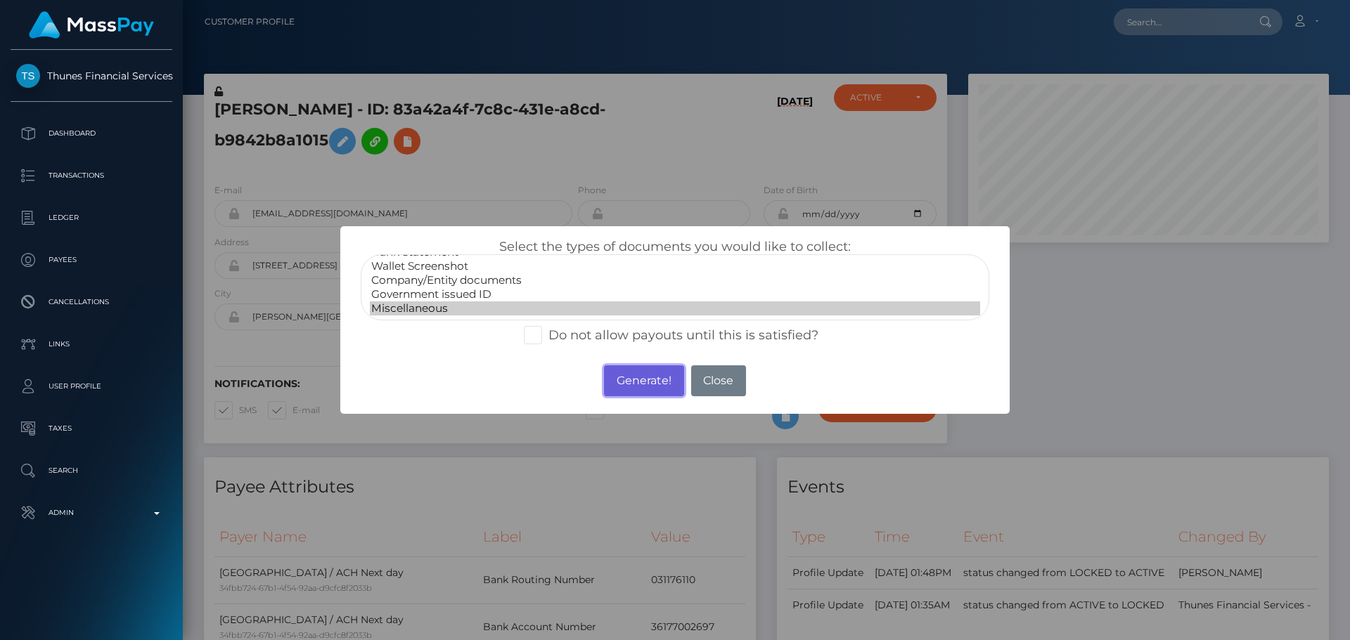
click at [650, 392] on button "Generate!" at bounding box center [643, 381] width 79 height 31
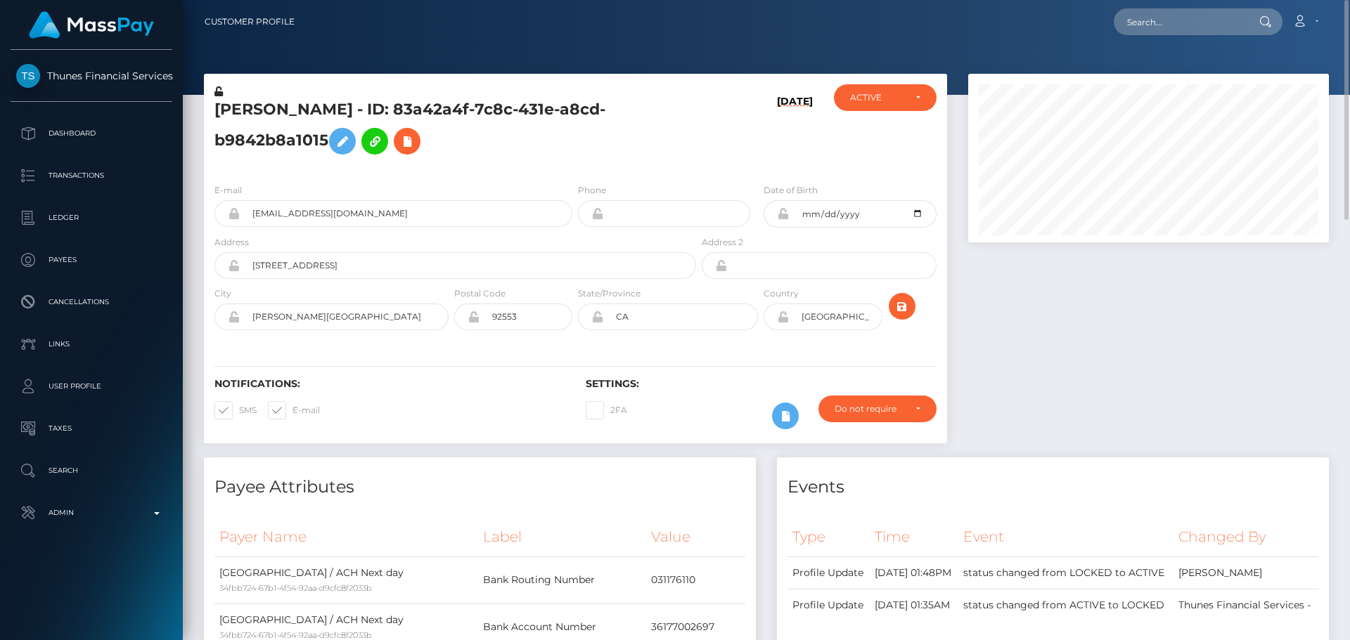
click at [642, 155] on h5 "[PERSON_NAME] - ID: 83a42a4f-7c8c-431e-a8cd-b9842b8a1015" at bounding box center [451, 130] width 474 height 63
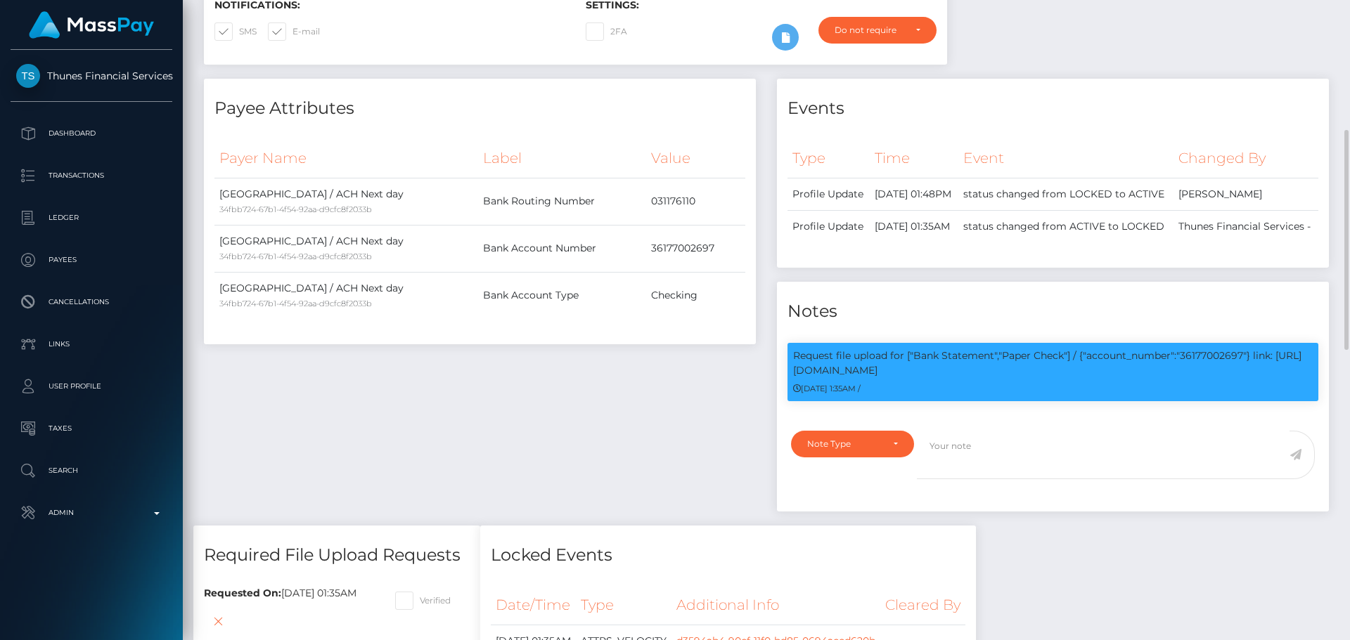
scroll to position [0, 0]
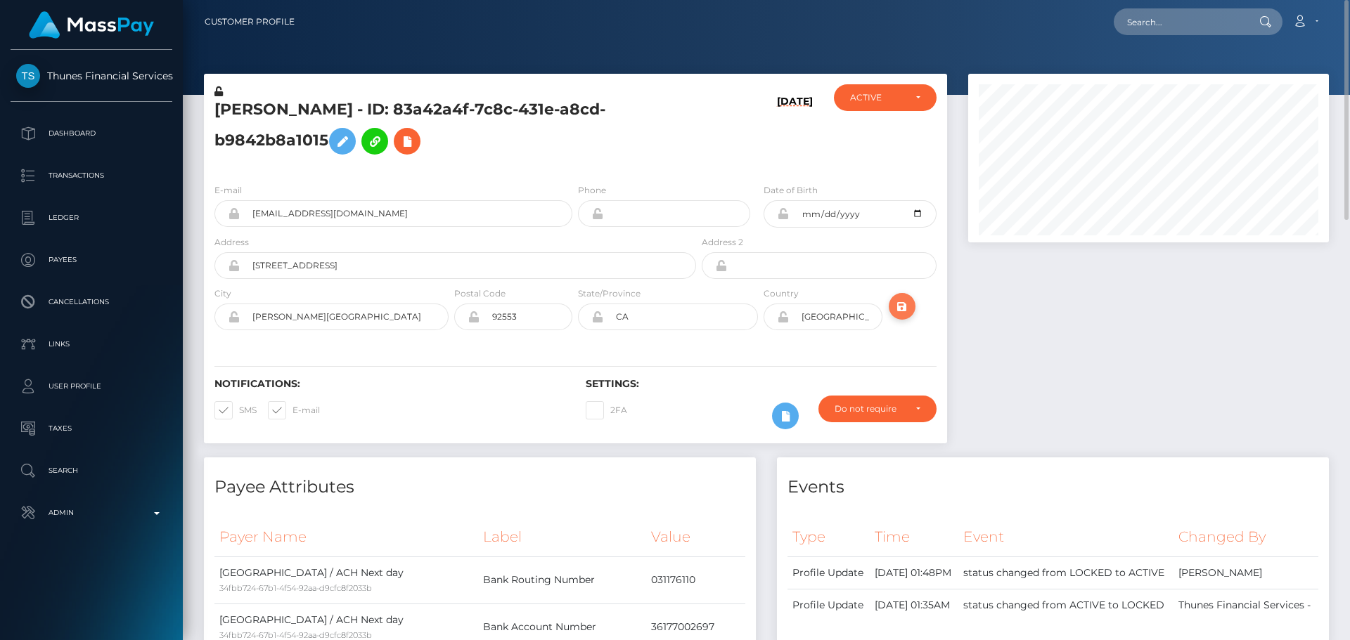
click at [903, 308] on icon "submit" at bounding box center [901, 307] width 17 height 18
click at [458, 139] on h5 "[PERSON_NAME] - ID: 518eb43d-59f3-47f8-91e7-0e902dbb3890" at bounding box center [451, 130] width 474 height 63
click at [516, 149] on h5 "[PERSON_NAME] - ID: 518eb43d-59f3-47f8-91e7-0e902dbb3890" at bounding box center [451, 130] width 474 height 63
click at [575, 160] on h5 "[PERSON_NAME] - ID: 518eb43d-59f3-47f8-91e7-0e902dbb3890" at bounding box center [451, 130] width 474 height 63
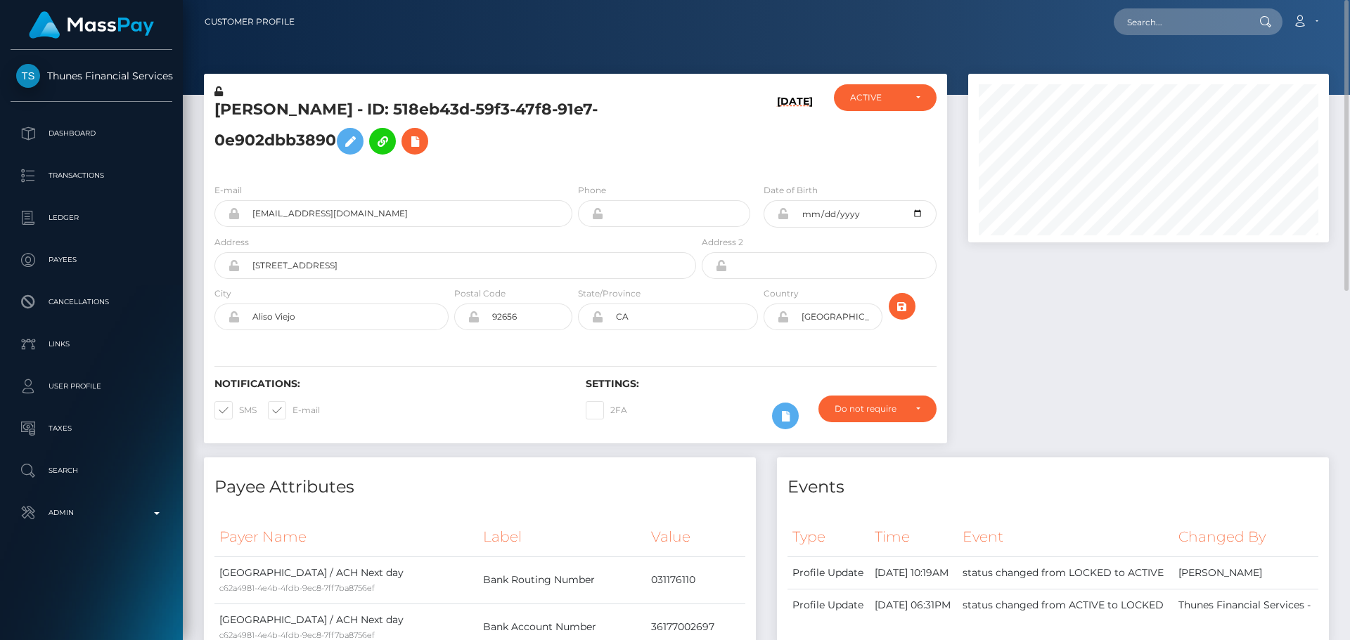
click at [575, 166] on div "[PERSON_NAME] - ID: 518eb43d-59f3-47f8-91e7-0e902dbb3890" at bounding box center [451, 128] width 495 height 88
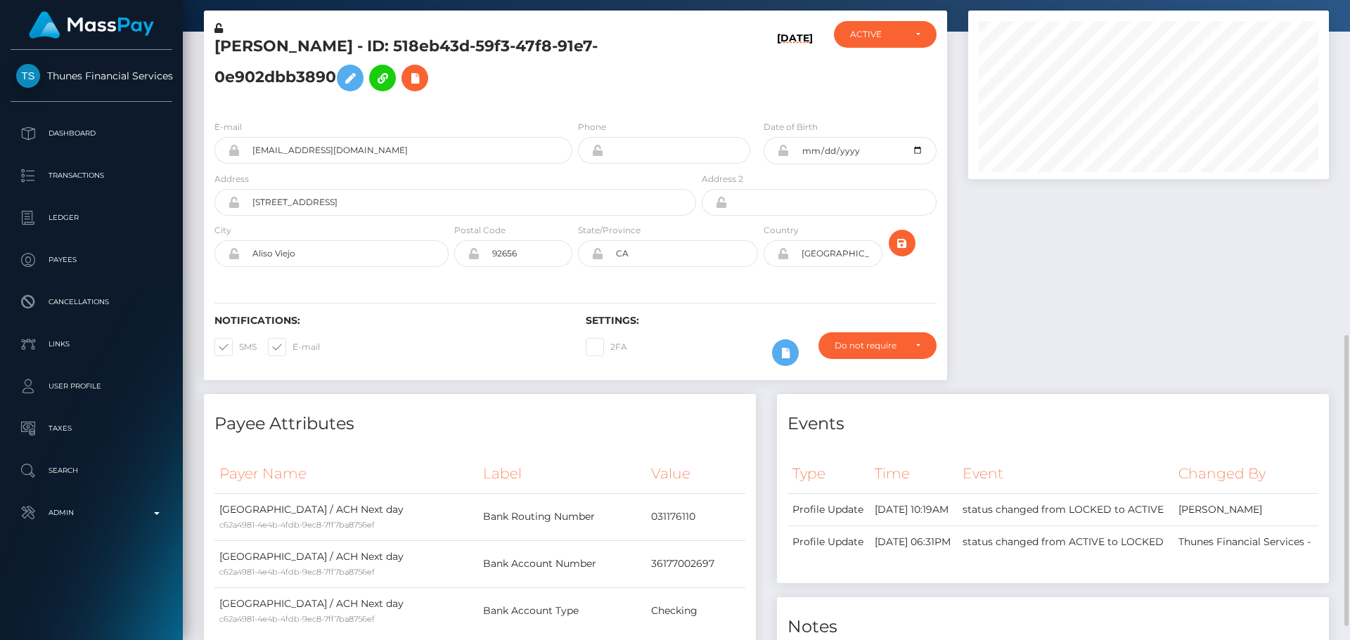
scroll to position [0, 0]
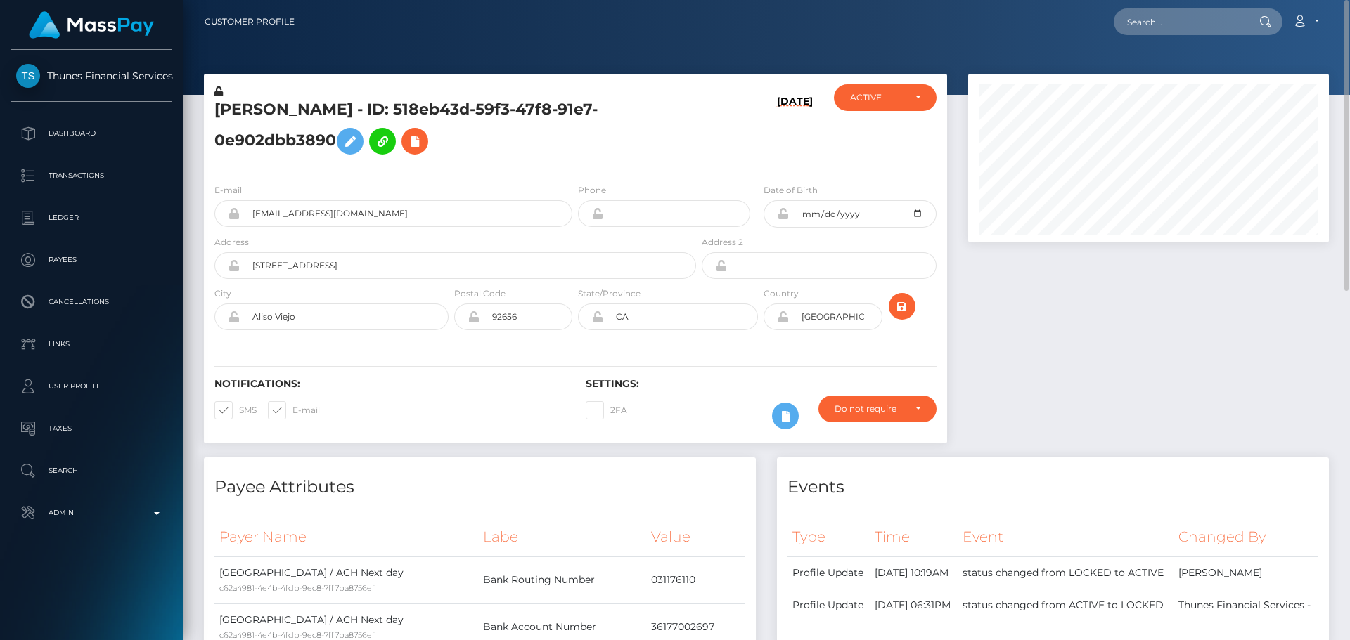
click at [558, 143] on h5 "Mark Kern - ID: 518eb43d-59f3-47f8-91e7-0e902dbb3890" at bounding box center [451, 130] width 474 height 63
click at [553, 141] on h5 "Mark Kern - ID: 518eb43d-59f3-47f8-91e7-0e902dbb3890" at bounding box center [451, 130] width 474 height 63
click at [551, 140] on h5 "Mark Kern - ID: 518eb43d-59f3-47f8-91e7-0e902dbb3890" at bounding box center [451, 130] width 474 height 63
click at [550, 141] on h5 "Mark Kern - ID: 518eb43d-59f3-47f8-91e7-0e902dbb3890" at bounding box center [451, 130] width 474 height 63
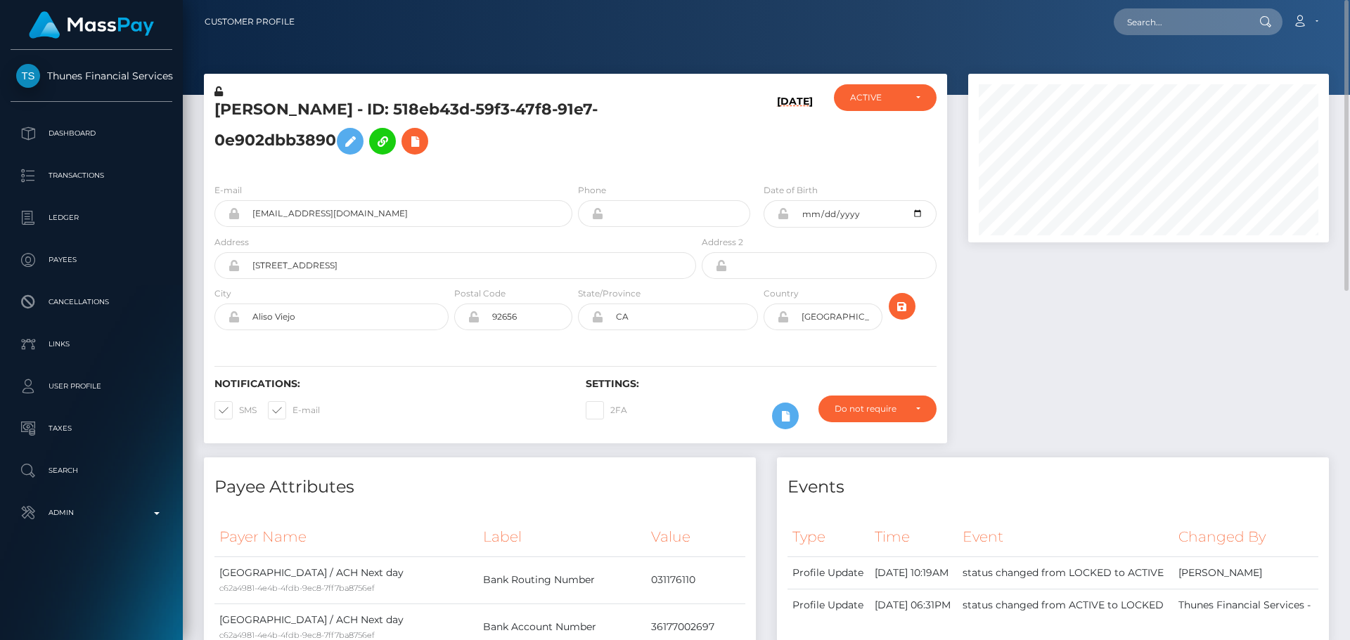
click at [534, 140] on h5 "Mark Kern - ID: 518eb43d-59f3-47f8-91e7-0e902dbb3890" at bounding box center [451, 130] width 474 height 63
click at [550, 141] on h5 "[PERSON_NAME] - ID: 518eb43d-59f3-47f8-91e7-0e902dbb3890" at bounding box center [451, 130] width 474 height 63
click at [579, 154] on h5 "[PERSON_NAME] - ID: 518eb43d-59f3-47f8-91e7-0e902dbb3890" at bounding box center [451, 130] width 474 height 63
click at [579, 154] on h5 "Mark Kern - ID: 518eb43d-59f3-47f8-91e7-0e902dbb3890" at bounding box center [451, 130] width 474 height 63
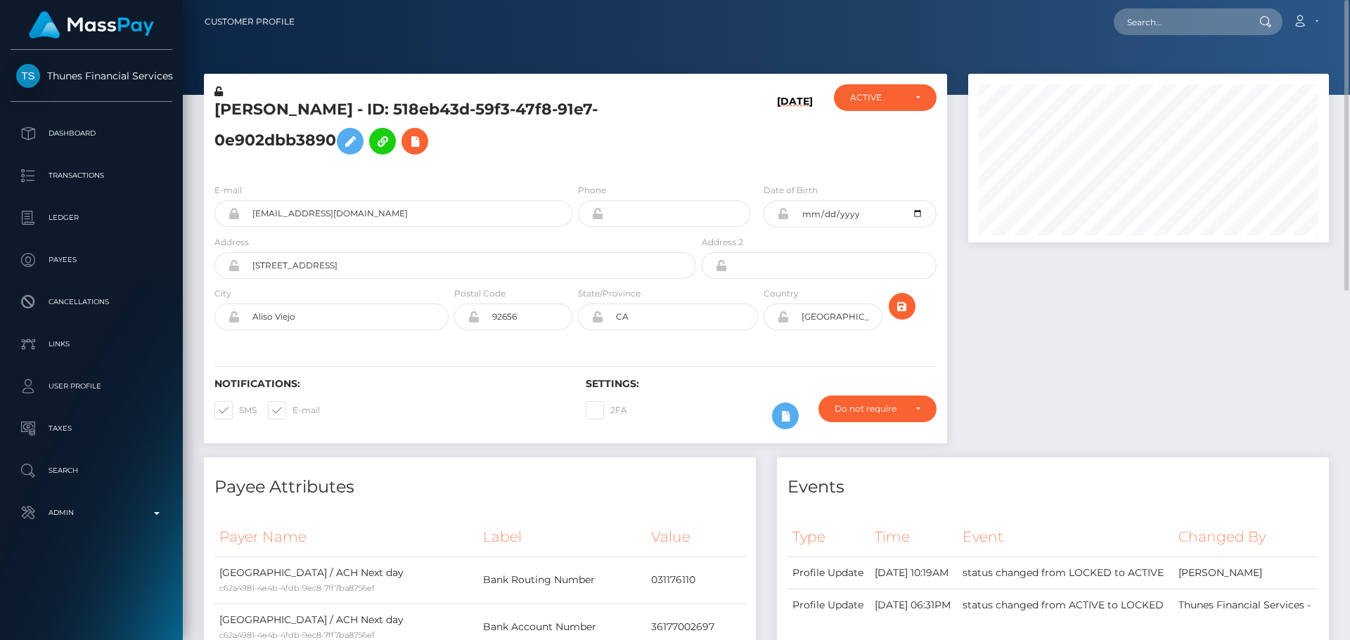
click at [579, 154] on h5 "Mark Kern - ID: 518eb43d-59f3-47f8-91e7-0e902dbb3890" at bounding box center [451, 130] width 474 height 63
click at [576, 166] on div "Mark Kern - ID: 518eb43d-59f3-47f8-91e7-0e902dbb3890" at bounding box center [451, 128] width 495 height 88
click at [571, 165] on div "Mark Kern - ID: 518eb43d-59f3-47f8-91e7-0e902dbb3890" at bounding box center [451, 128] width 495 height 88
click at [575, 170] on div "Mark Kern - ID: 518eb43d-59f3-47f8-91e7-0e902dbb3890" at bounding box center [451, 128] width 495 height 88
drag, startPoint x: 548, startPoint y: 171, endPoint x: 555, endPoint y: 170, distance: 7.8
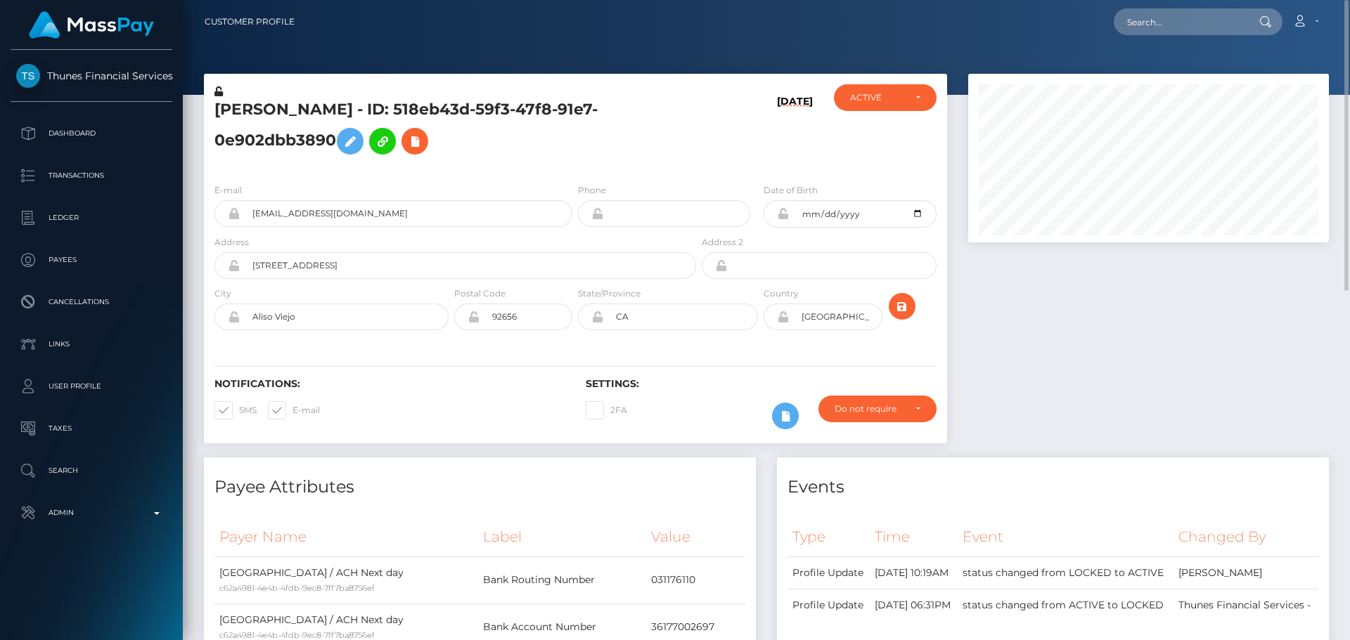
click at [548, 171] on div "Mark Kern - ID: 518eb43d-59f3-47f8-91e7-0e902dbb3890" at bounding box center [451, 128] width 495 height 88
click at [406, 149] on icon at bounding box center [414, 142] width 17 height 18
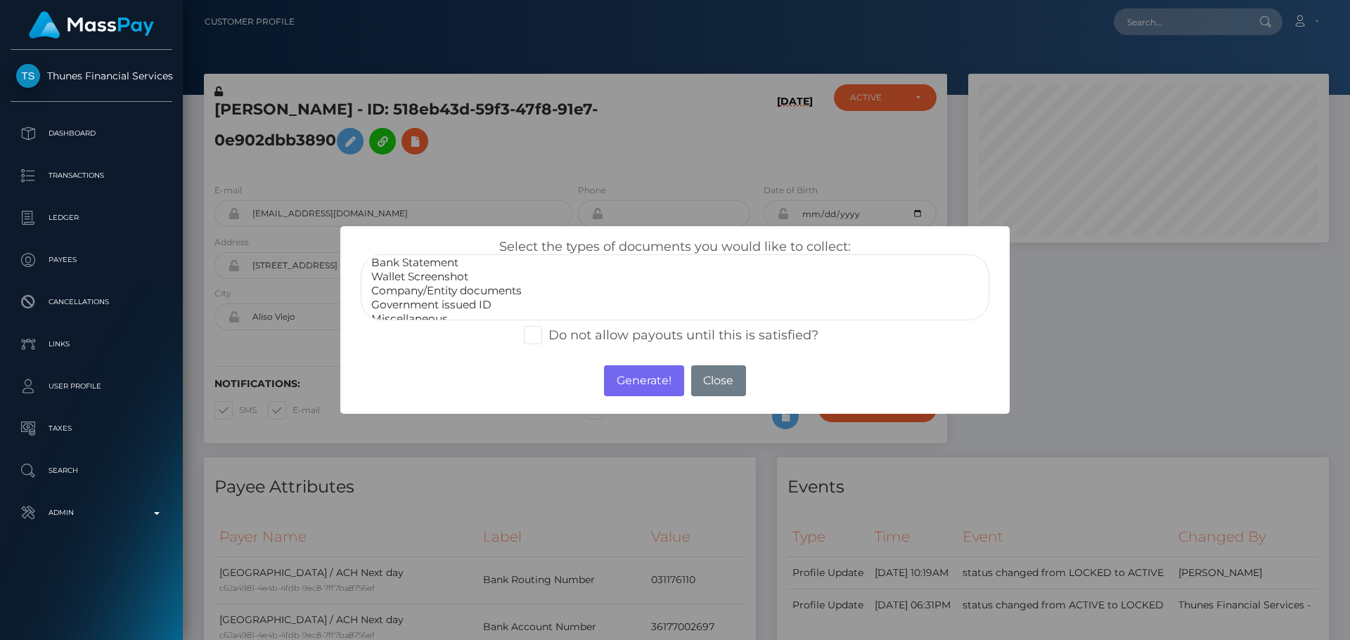
scroll to position [28, 0]
select select "Miscellaneous"
click at [420, 311] on option "Miscellaneous" at bounding box center [675, 309] width 610 height 14
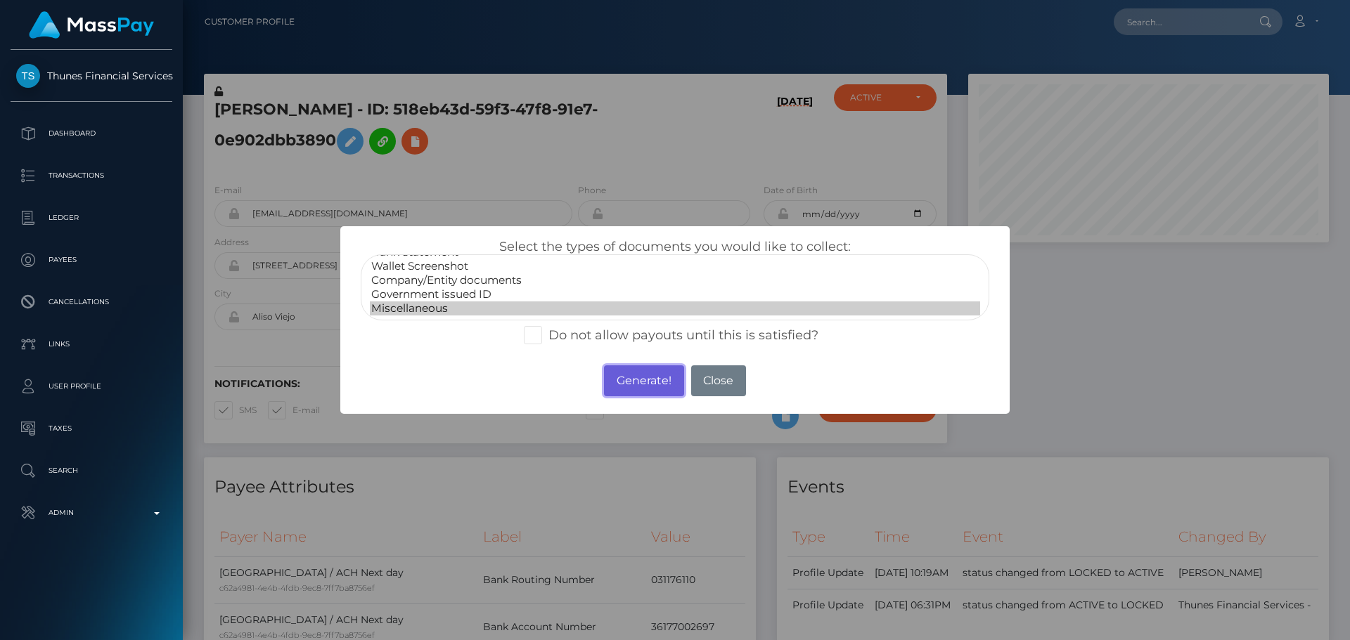
click at [639, 383] on button "Generate!" at bounding box center [643, 381] width 79 height 31
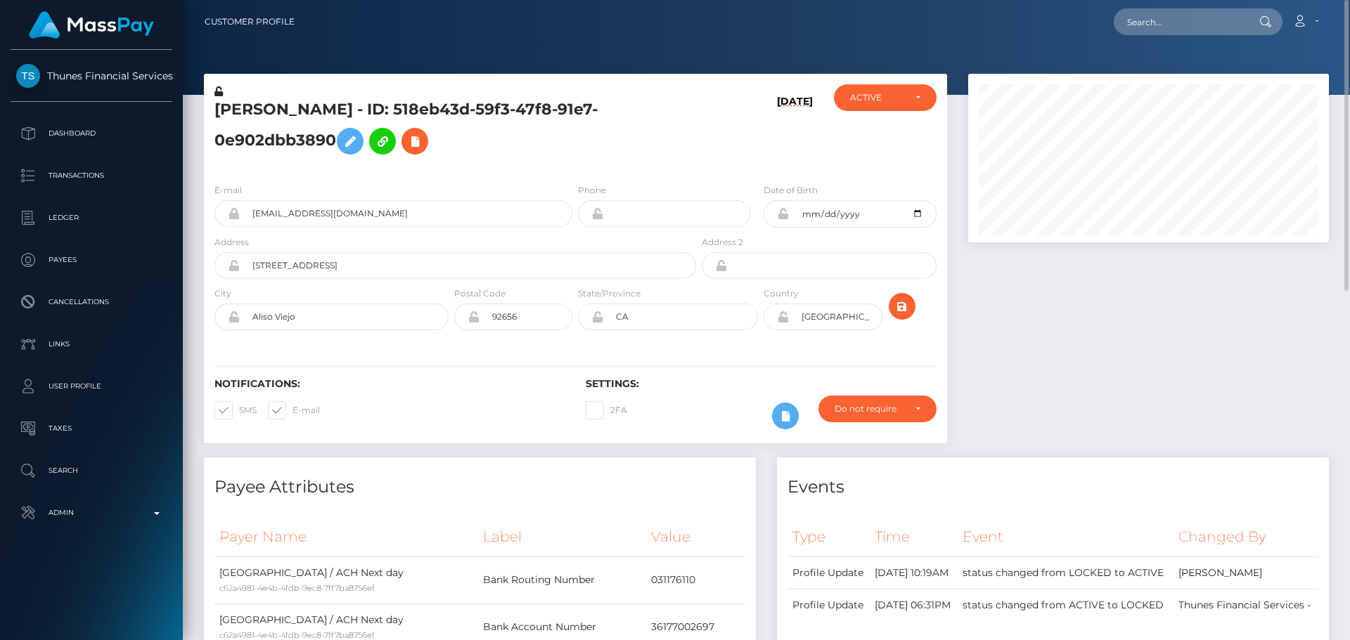
click at [917, 305] on div at bounding box center [916, 311] width 62 height 51
click at [909, 308] on icon "submit" at bounding box center [901, 307] width 17 height 18
click at [528, 148] on h5 "[PERSON_NAME] - ID: 83a42a4f-7c8c-431e-a8cd-b9842b8a1015" at bounding box center [451, 130] width 474 height 63
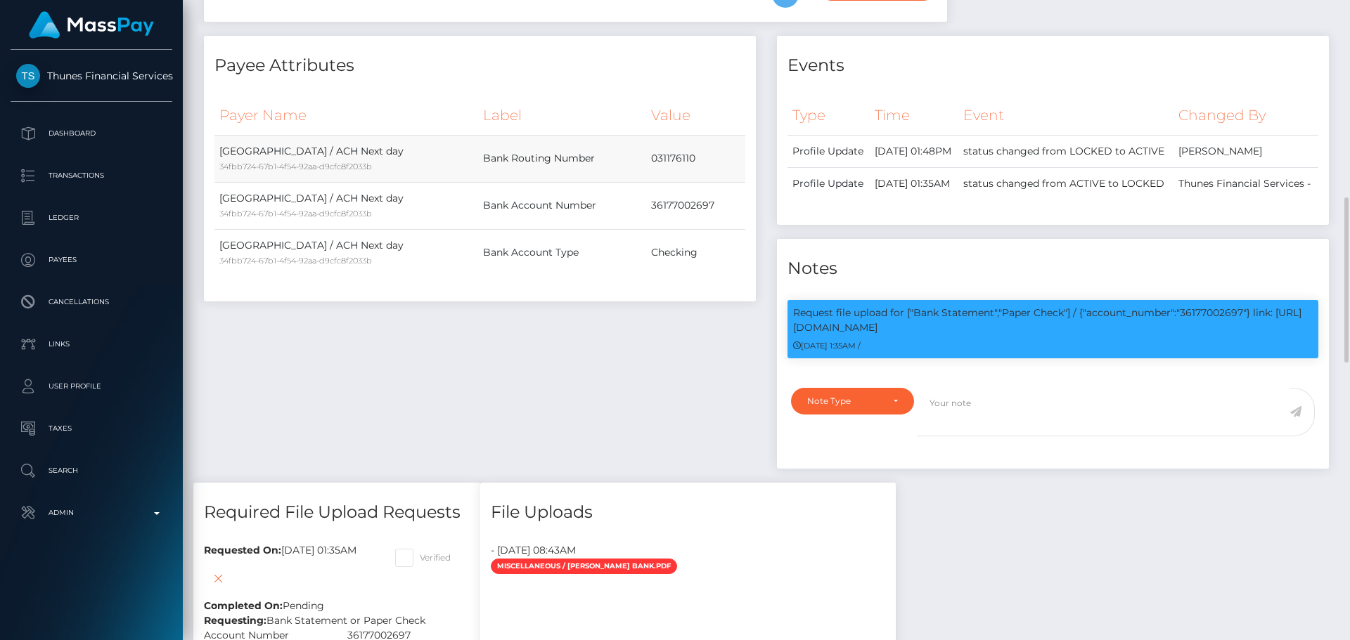
scroll to position [492, 0]
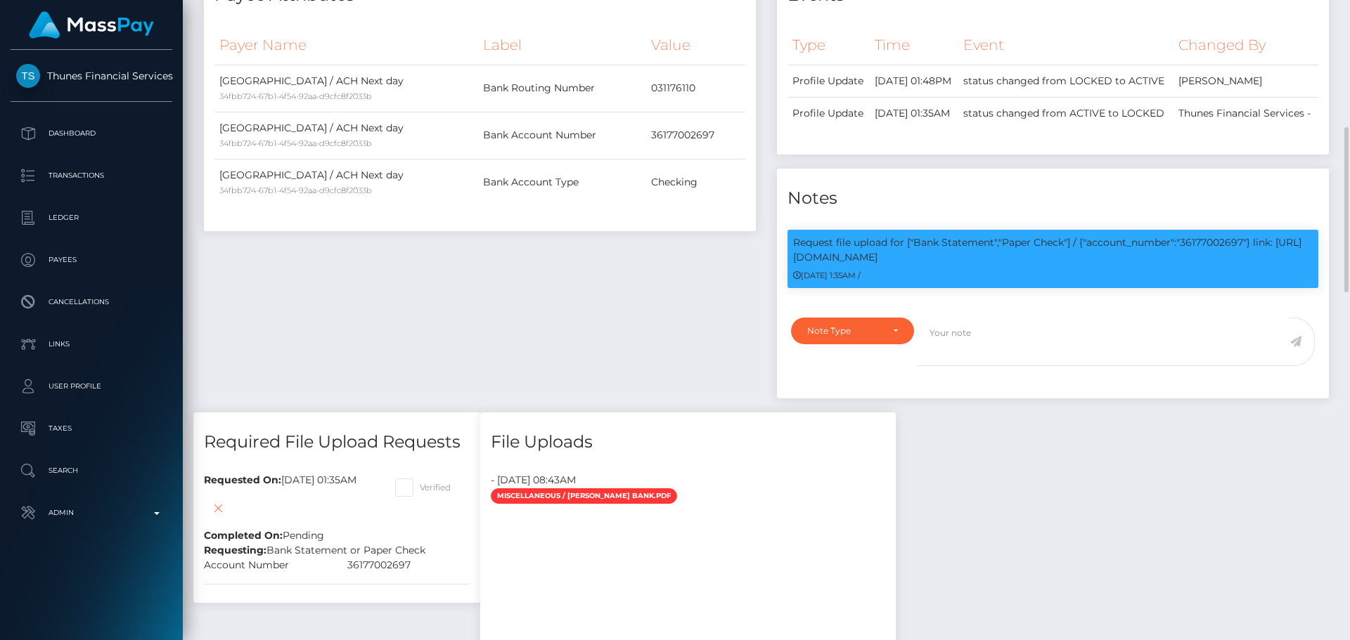
click at [652, 271] on div "Payee Attributes Payer Name Label Value United States / ACH Next day 34fbb724-6…" at bounding box center [479, 189] width 573 height 447
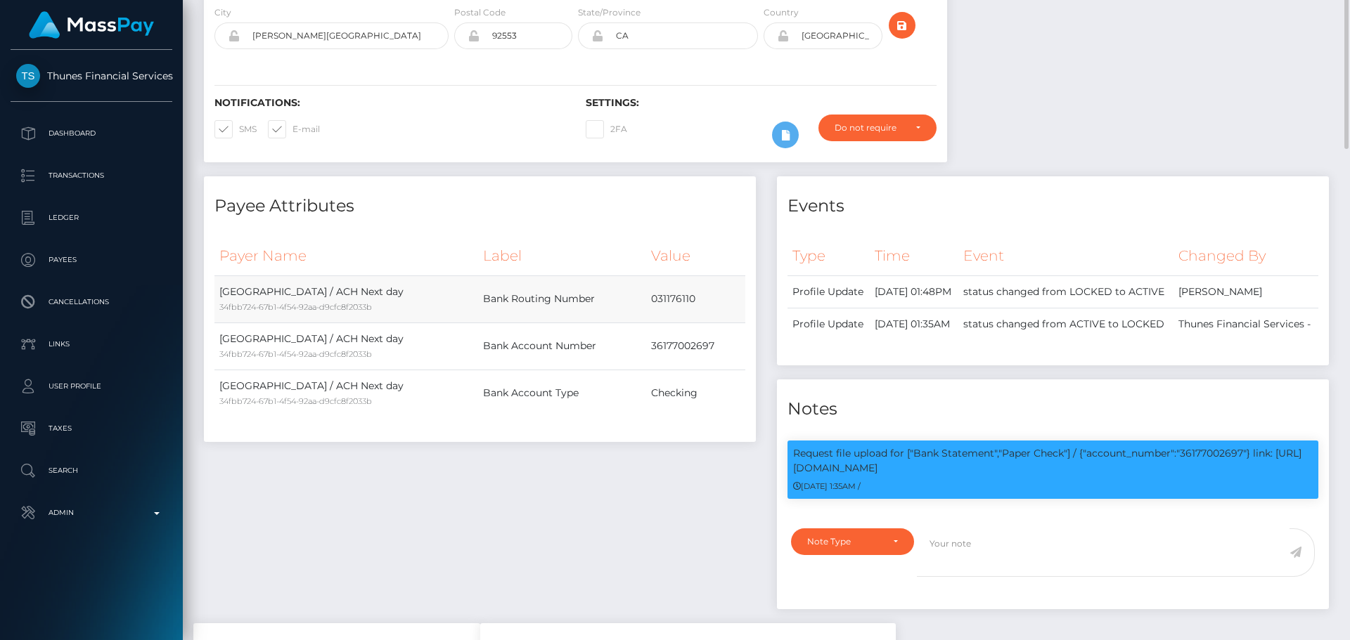
scroll to position [0, 0]
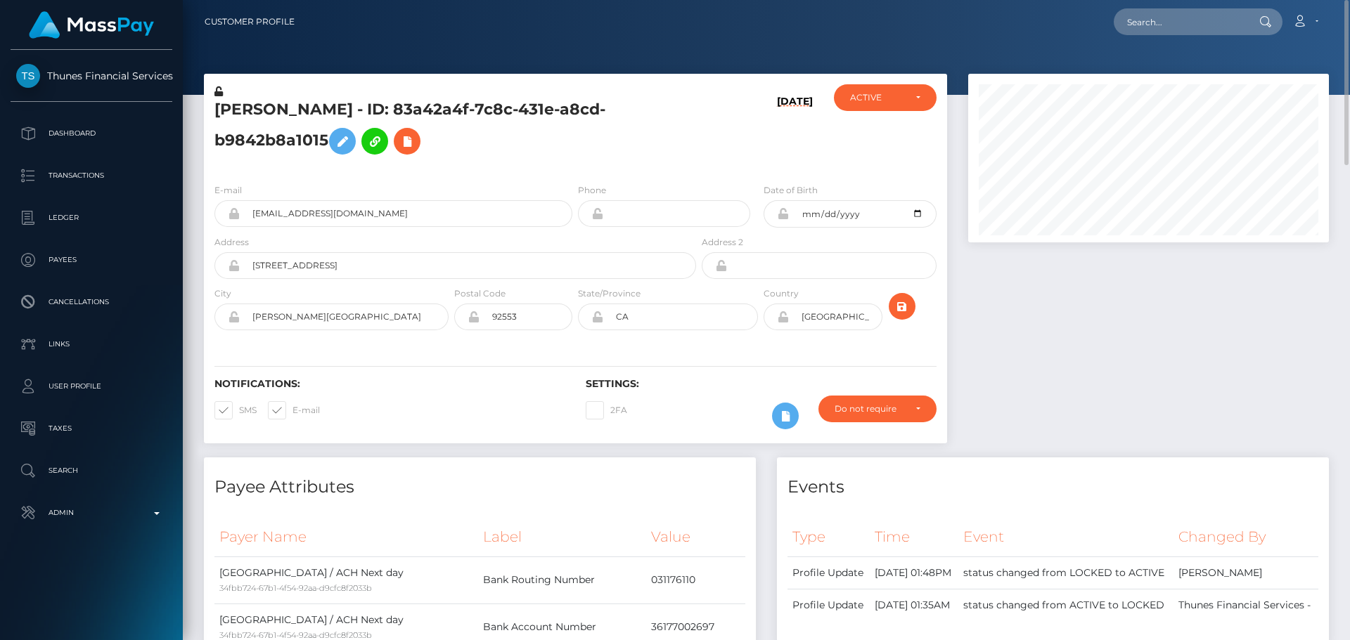
click at [576, 166] on div "Rita Fajardo - ID: 83a42a4f-7c8c-431e-a8cd-b9842b8a1015" at bounding box center [451, 128] width 495 height 88
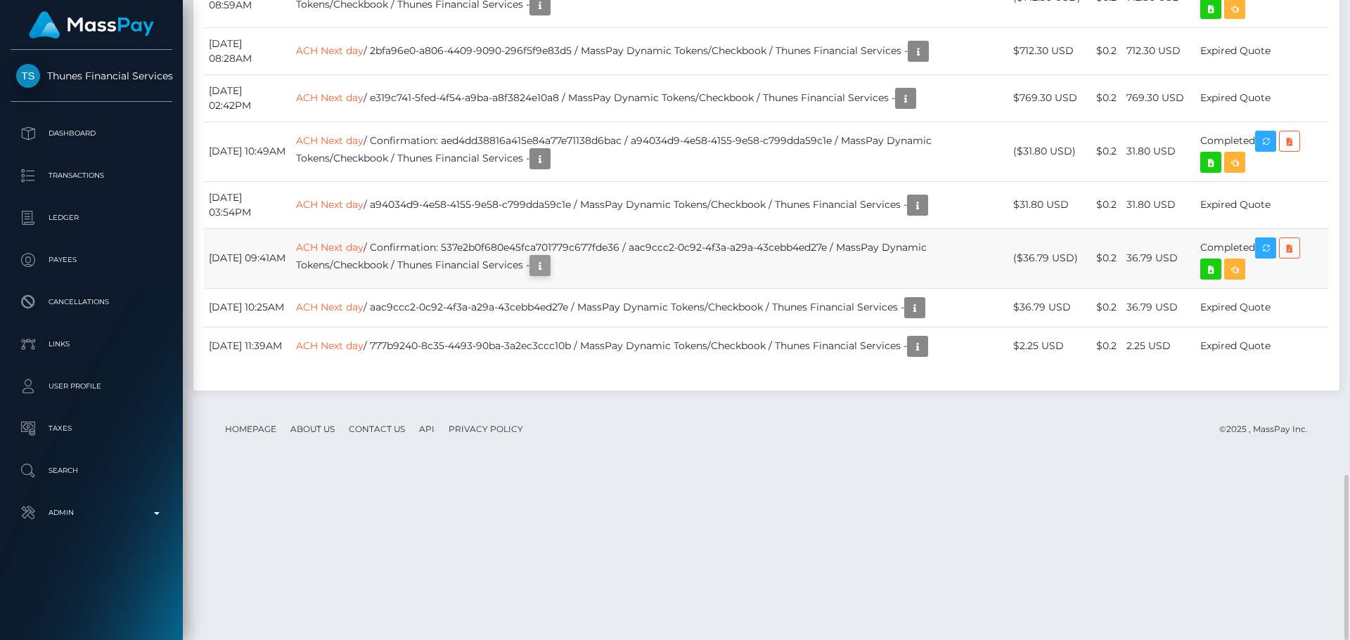
scroll to position [169, 361]
click at [548, 275] on icon "button" at bounding box center [539, 266] width 17 height 18
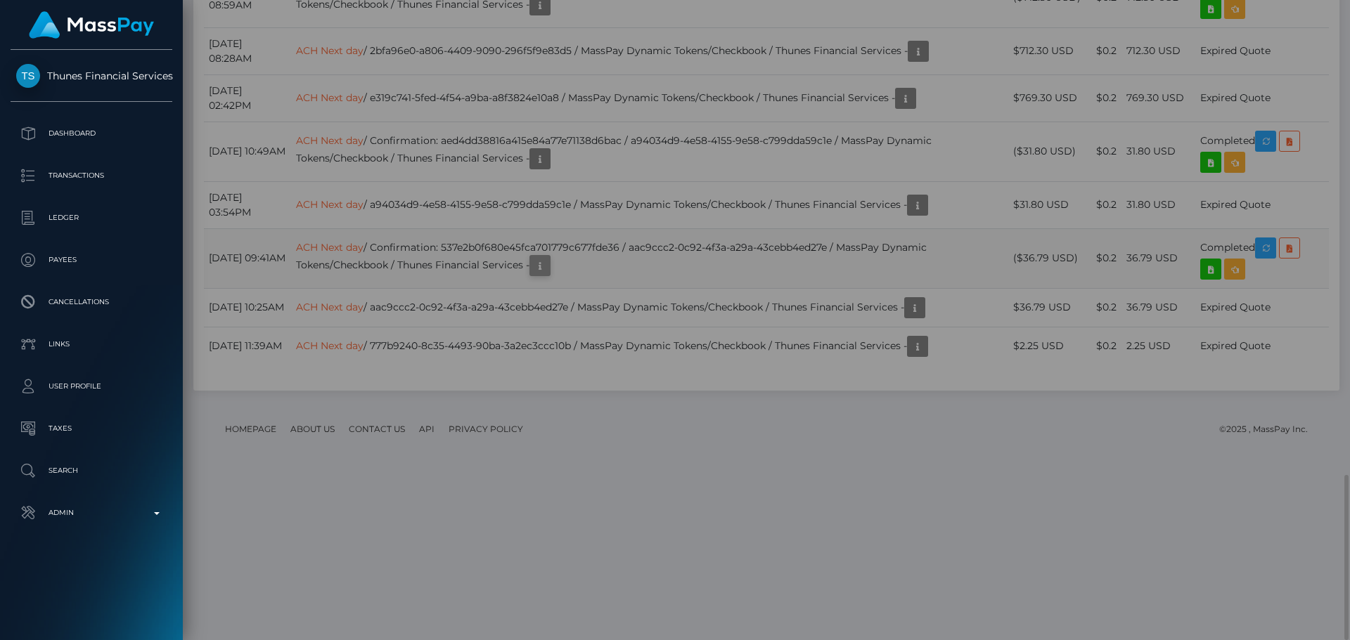
scroll to position [0, 0]
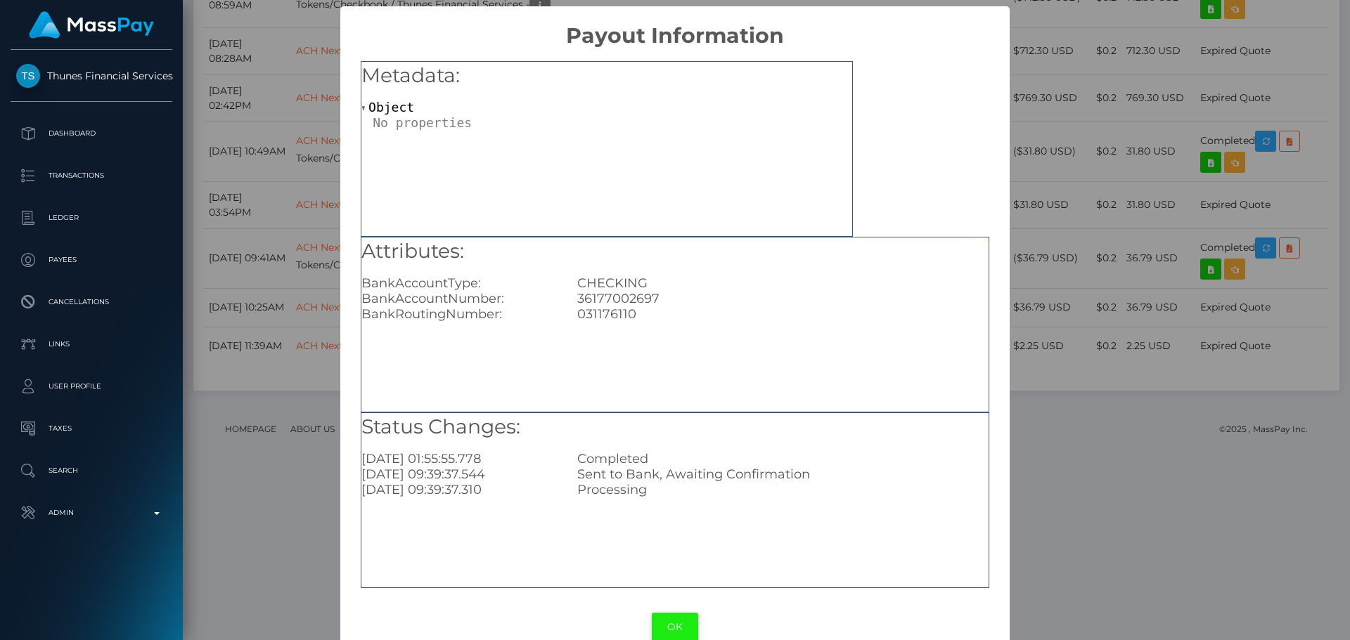
click at [675, 628] on button "OK" at bounding box center [675, 627] width 46 height 29
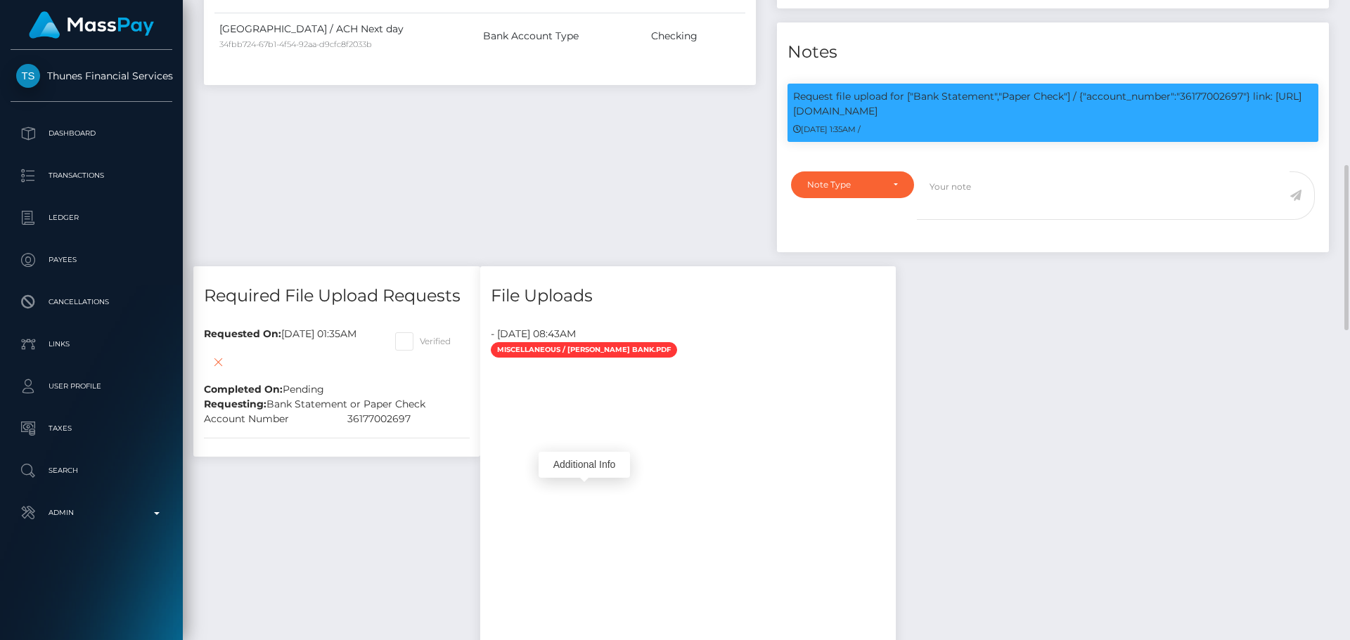
scroll to position [498, 0]
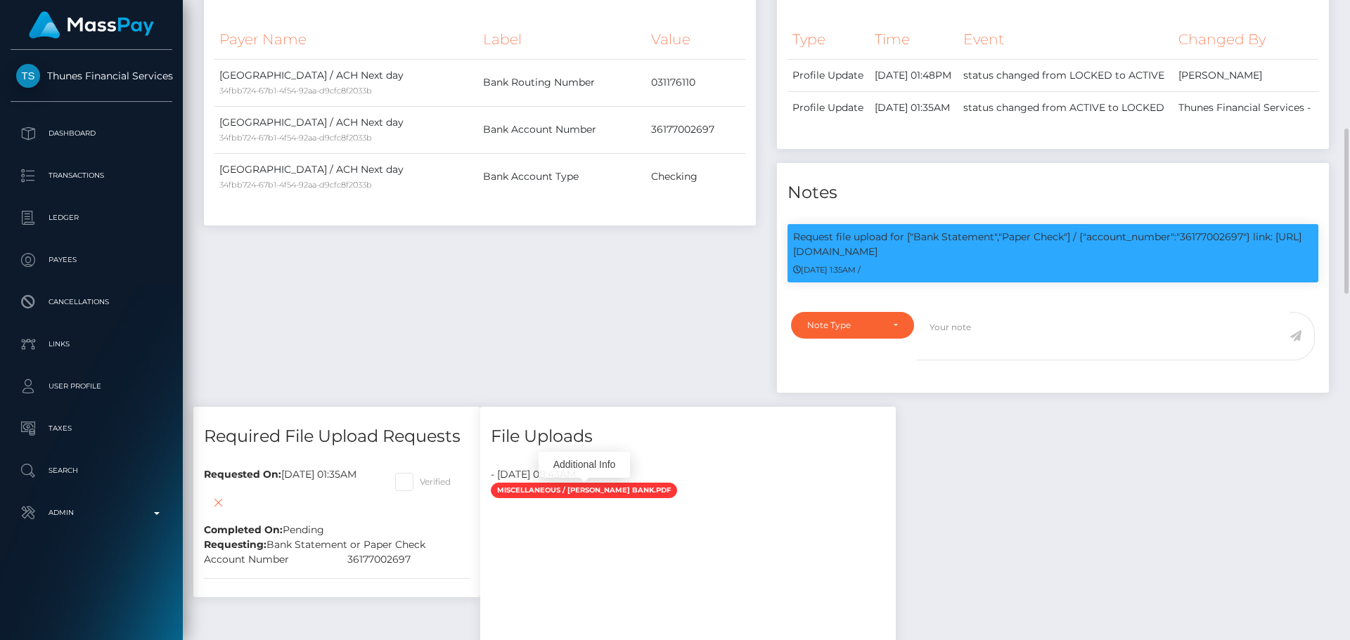
click at [658, 340] on div "Payee Attributes Payer Name Label Value United States / ACH Next day 34fbb724-6…" at bounding box center [479, 183] width 573 height 447
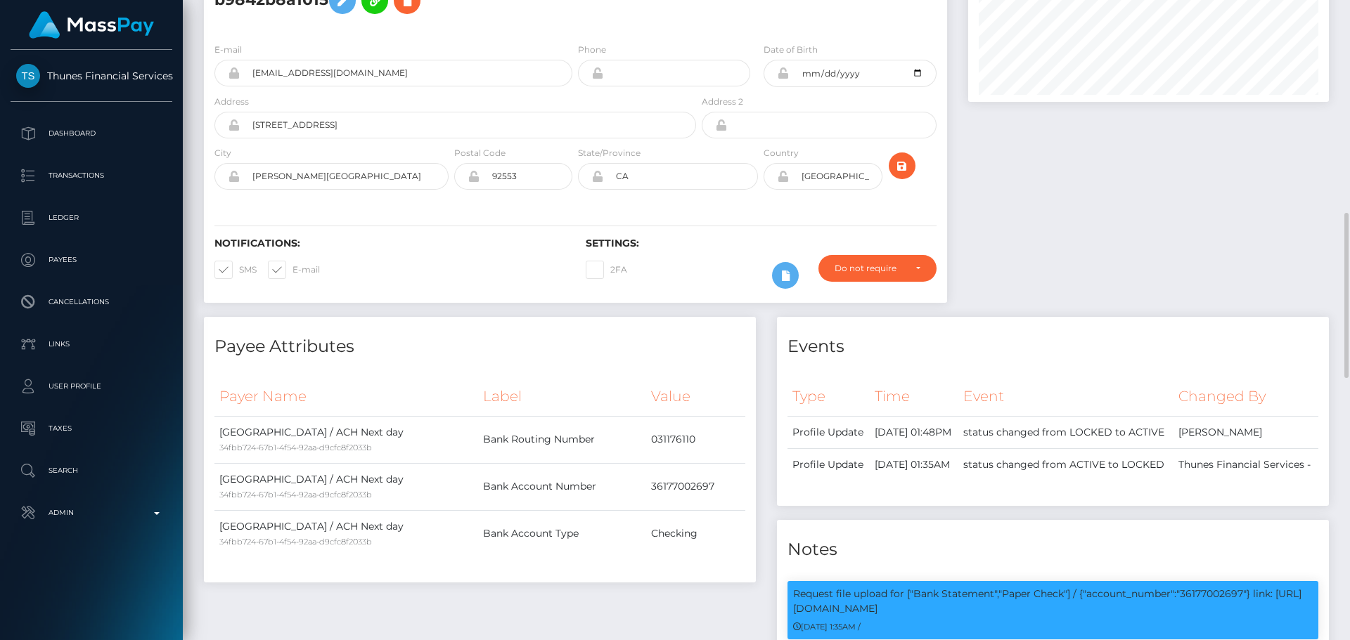
scroll to position [70, 0]
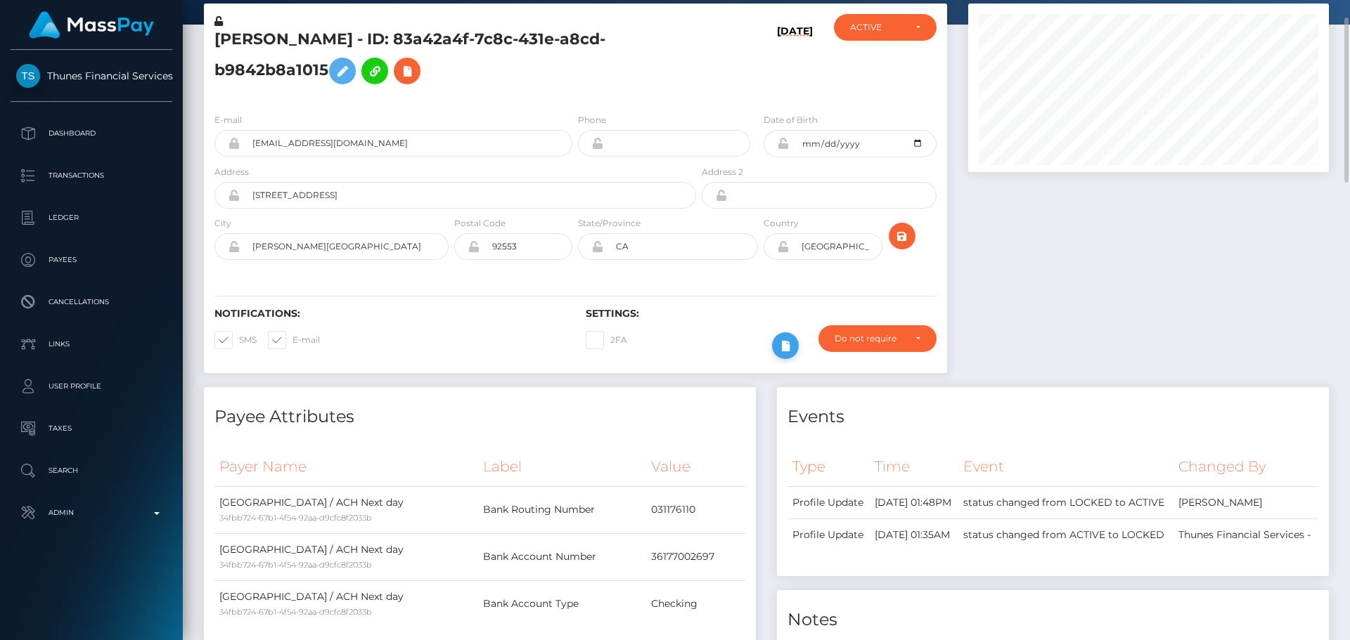
click at [788, 339] on icon at bounding box center [785, 346] width 17 height 18
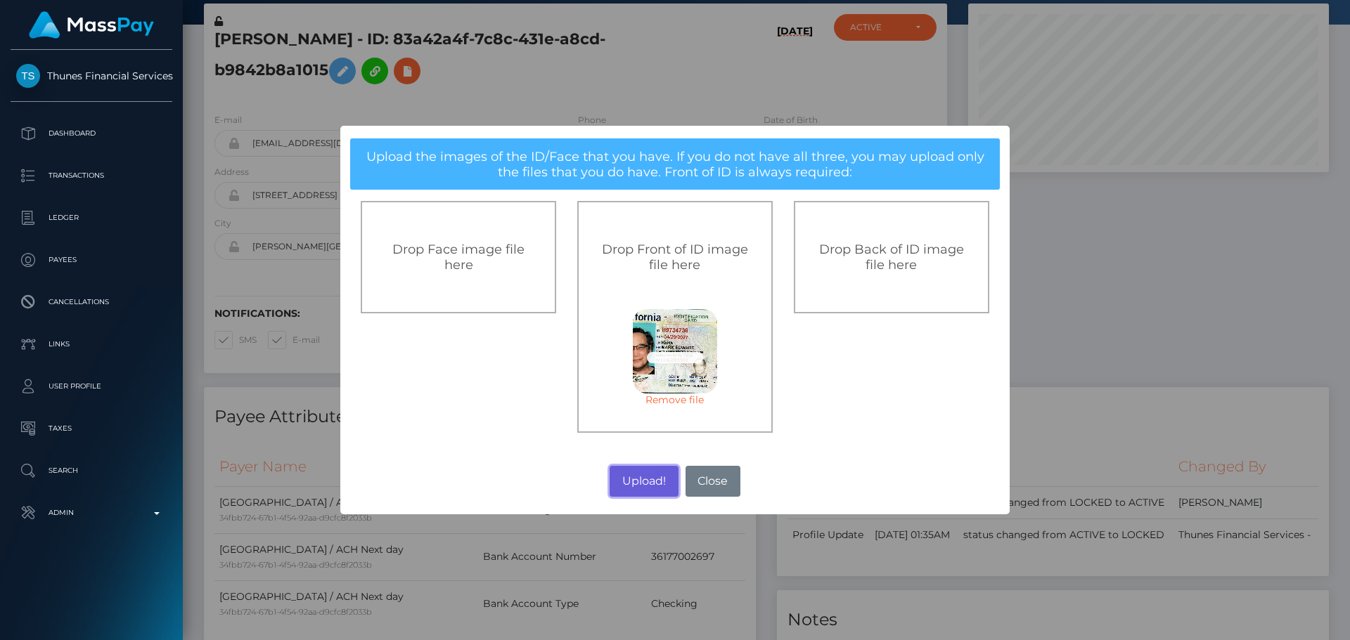
click at [640, 487] on button "Upload!" at bounding box center [643, 481] width 68 height 31
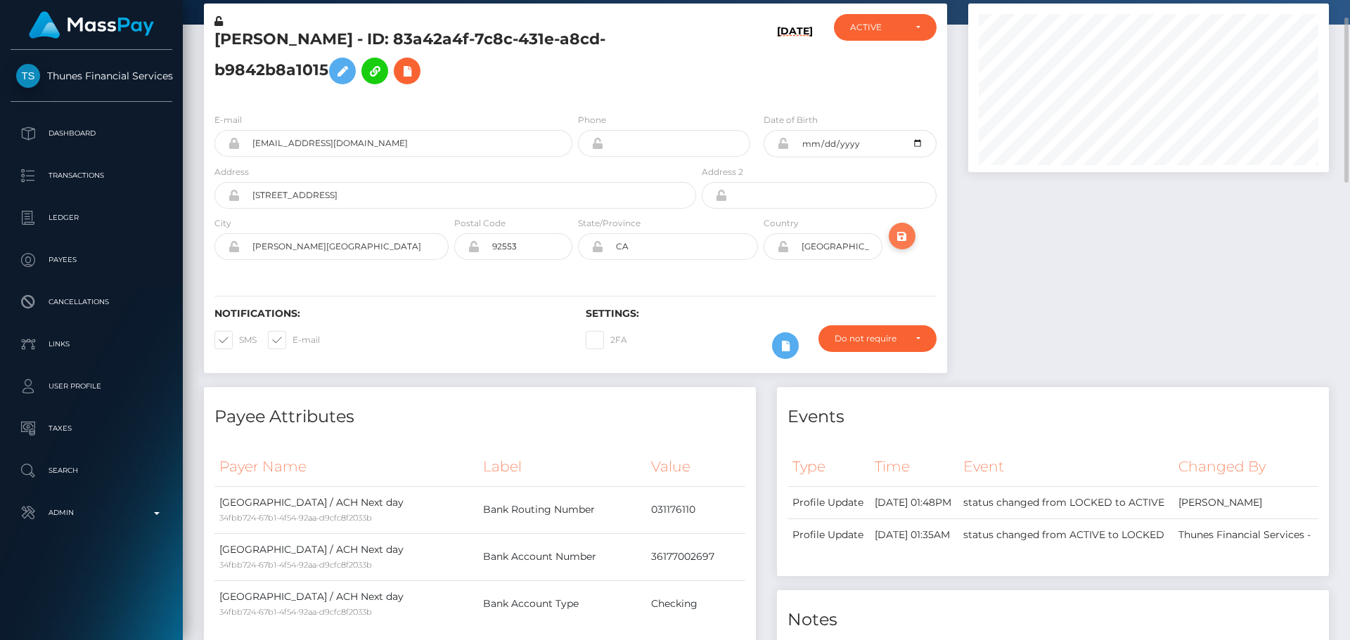
click at [908, 235] on icon "submit" at bounding box center [901, 237] width 17 height 18
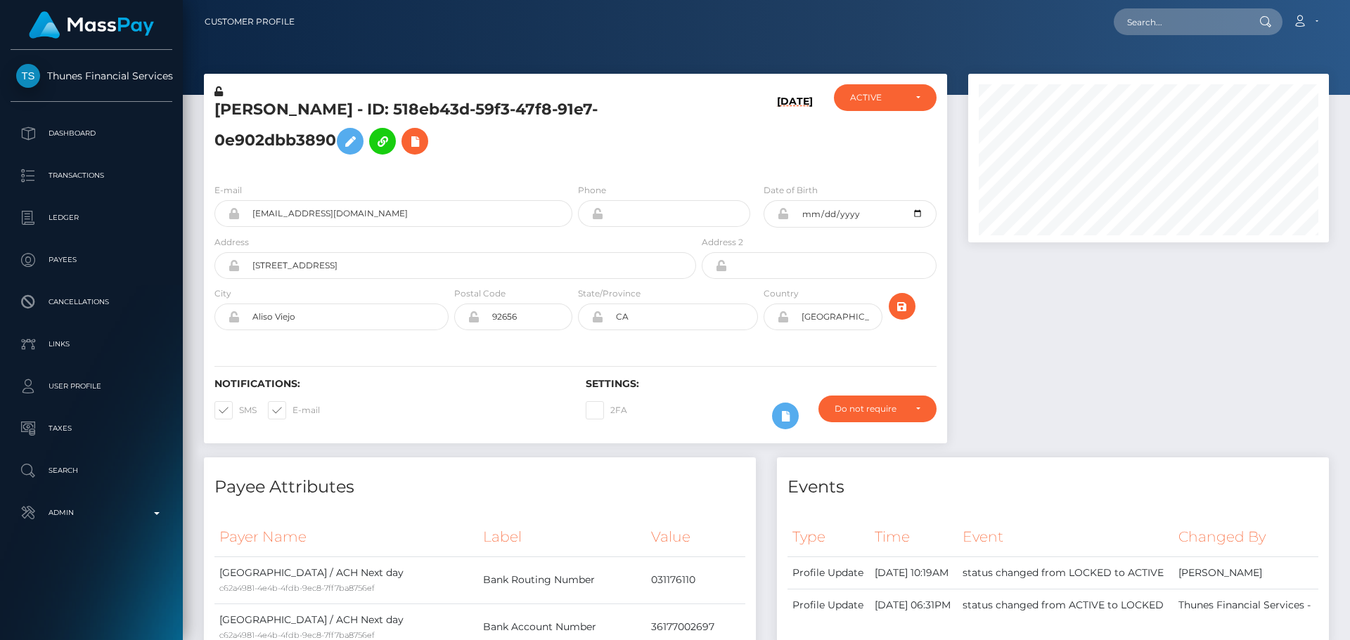
scroll to position [169, 361]
click at [707, 152] on div "[DATE]" at bounding box center [761, 128] width 124 height 88
click at [894, 306] on icon "submit" at bounding box center [901, 307] width 17 height 18
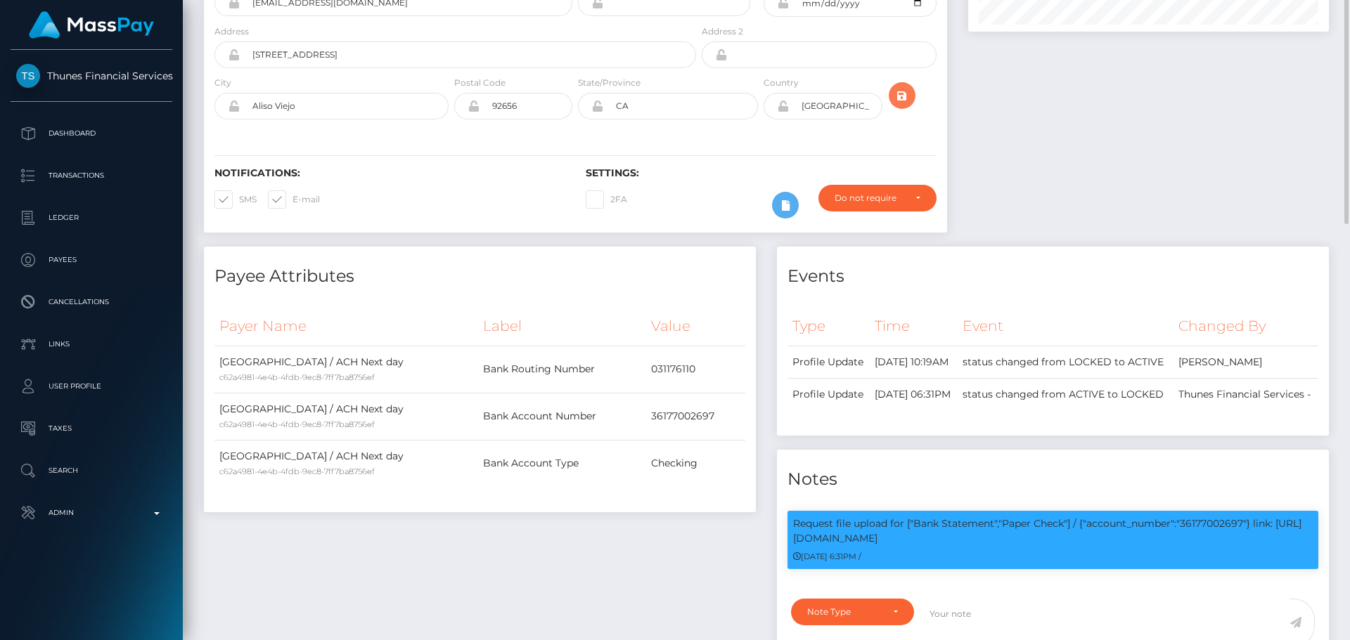
scroll to position [0, 0]
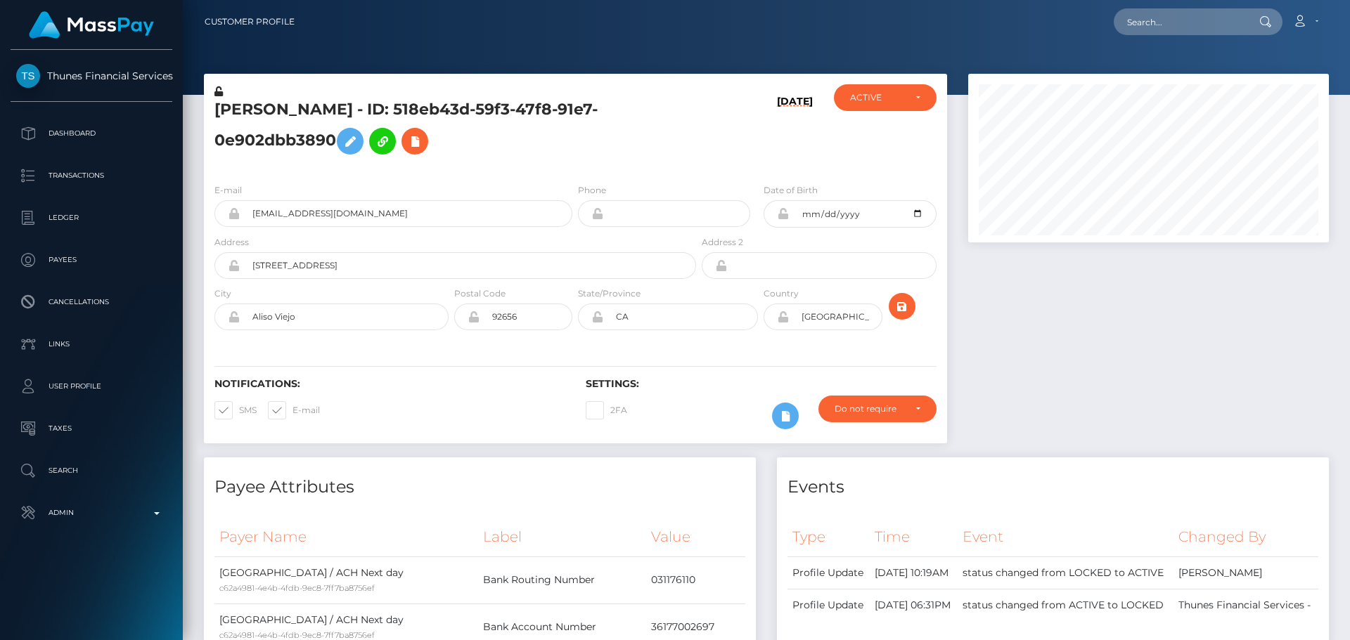
scroll to position [169, 361]
drag, startPoint x: 0, startPoint y: 0, endPoint x: 784, endPoint y: 415, distance: 887.1
click at [784, 415] on icon at bounding box center [785, 417] width 17 height 18
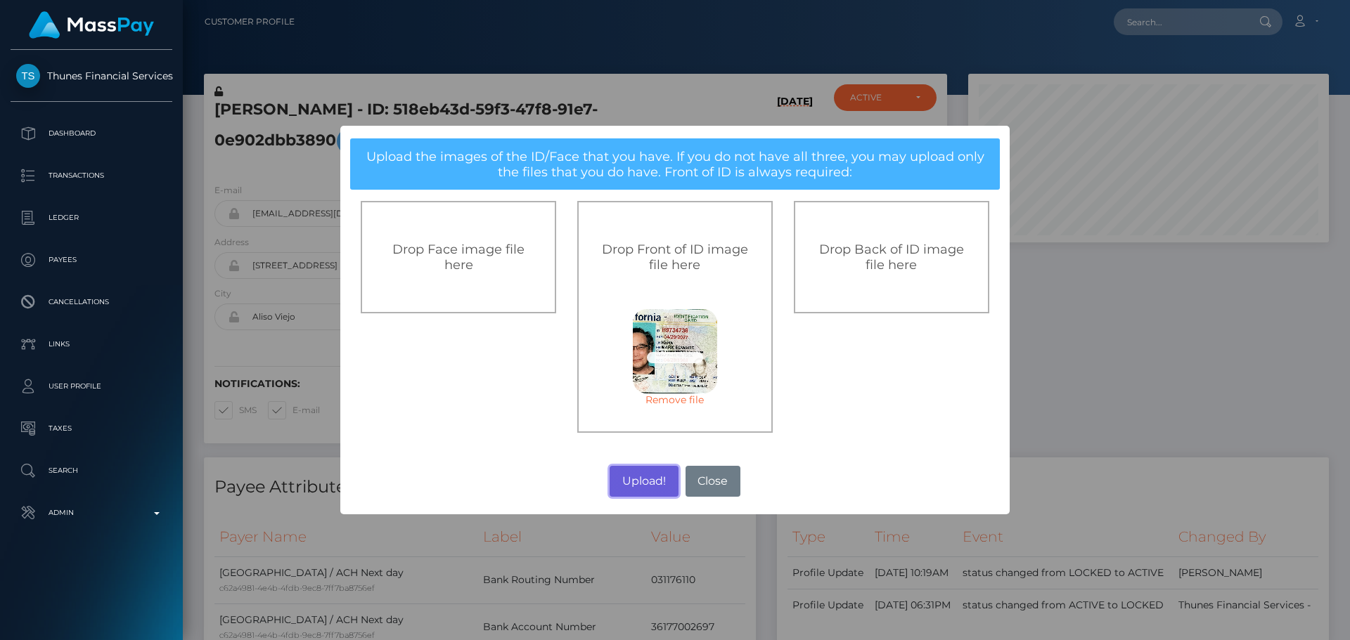
click at [644, 481] on button "Upload!" at bounding box center [643, 481] width 68 height 31
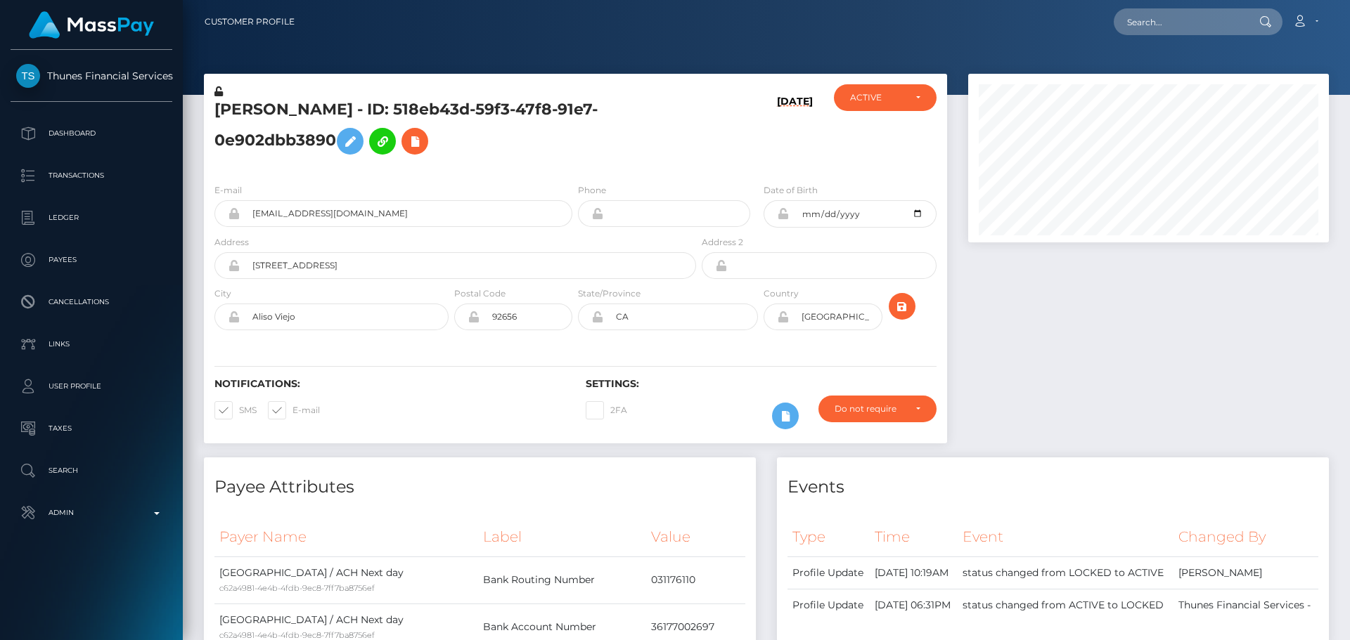
click at [576, 339] on div "E-mail [EMAIL_ADDRESS][DOMAIN_NAME] Phone Date of Birth" at bounding box center [575, 258] width 743 height 172
click at [901, 309] on icon "submit" at bounding box center [901, 307] width 17 height 18
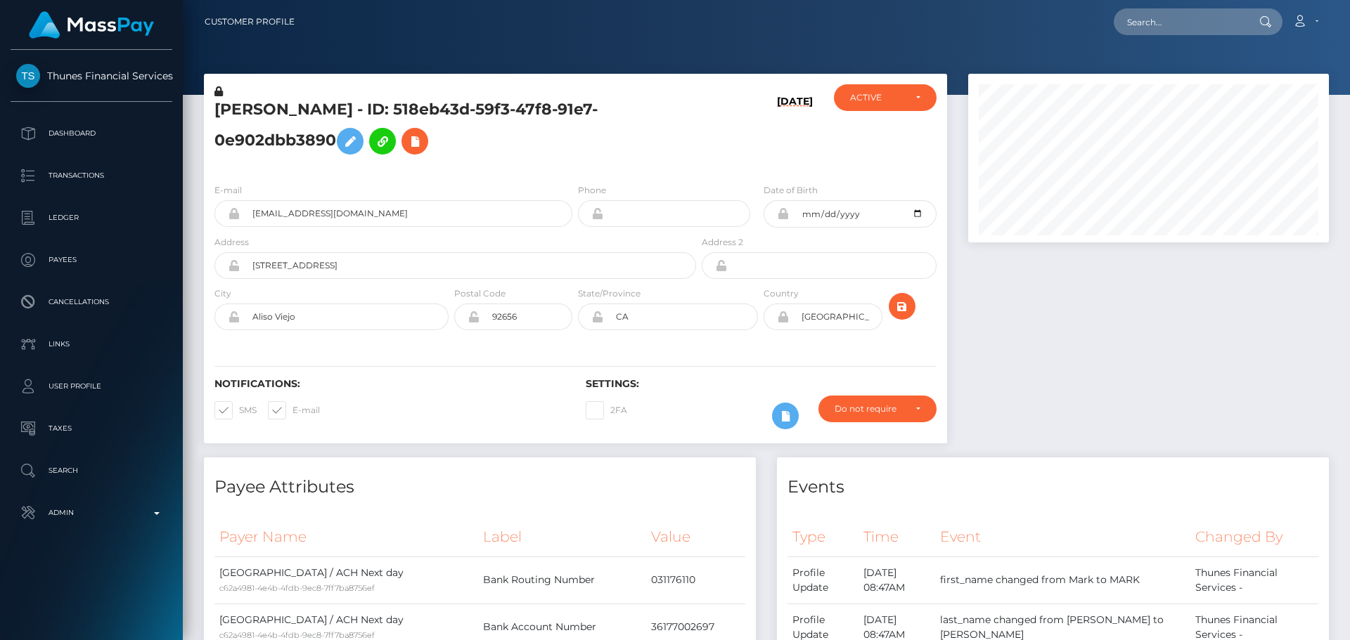
scroll to position [169, 361]
drag, startPoint x: 607, startPoint y: 141, endPoint x: 609, endPoint y: 152, distance: 10.9
click at [609, 151] on h5 "[PERSON_NAME] - ID: 518eb43d-59f3-47f8-91e7-0e902dbb3890" at bounding box center [451, 130] width 474 height 63
click at [586, 164] on div "[PERSON_NAME] - ID: 518eb43d-59f3-47f8-91e7-0e902dbb3890" at bounding box center [451, 128] width 495 height 88
click at [590, 171] on div "[PERSON_NAME] - ID: 518eb43d-59f3-47f8-91e7-0e902dbb3890" at bounding box center [451, 128] width 495 height 88
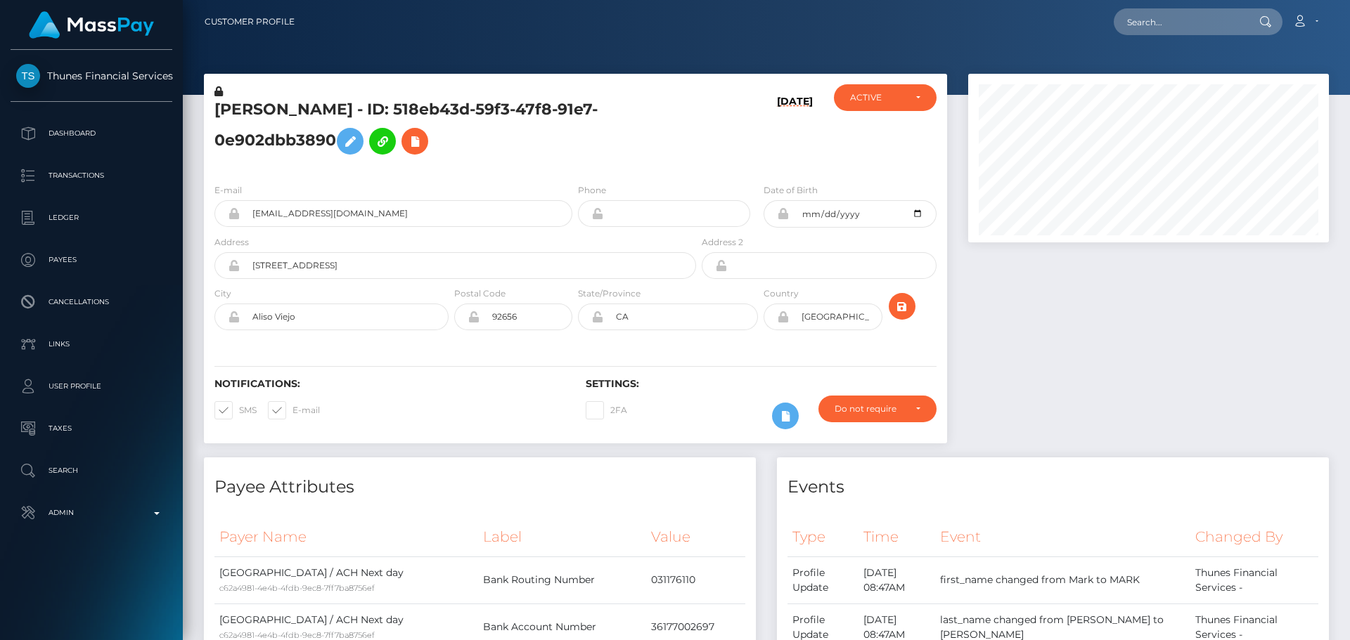
click at [576, 169] on div "[PERSON_NAME] - ID: 518eb43d-59f3-47f8-91e7-0e902dbb3890" at bounding box center [451, 128] width 495 height 88
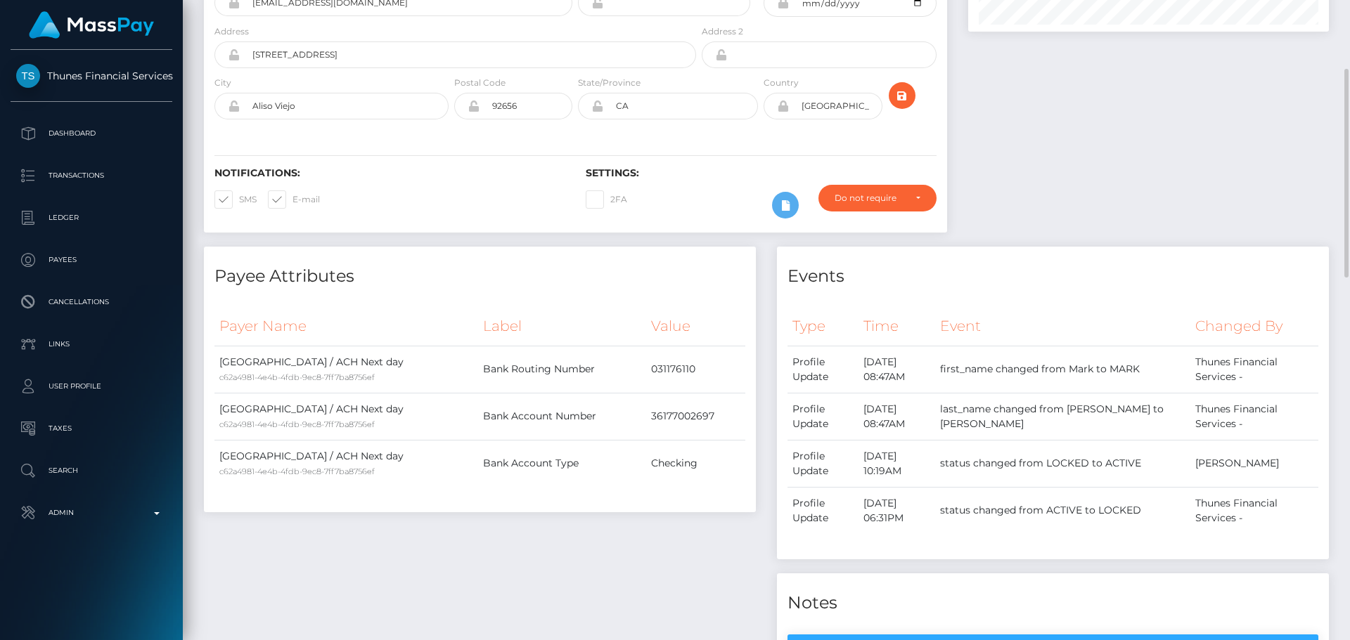
scroll to position [0, 0]
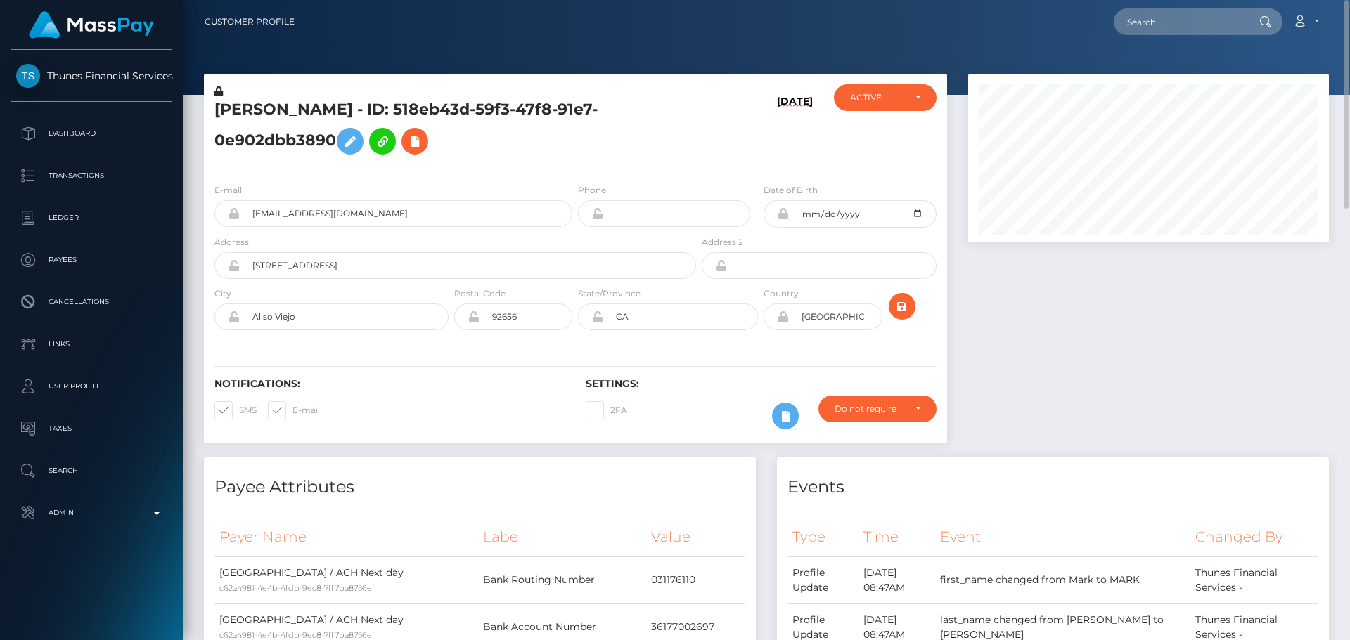
click at [668, 133] on h5 "[PERSON_NAME] - ID: 518eb43d-59f3-47f8-91e7-0e902dbb3890" at bounding box center [451, 130] width 474 height 63
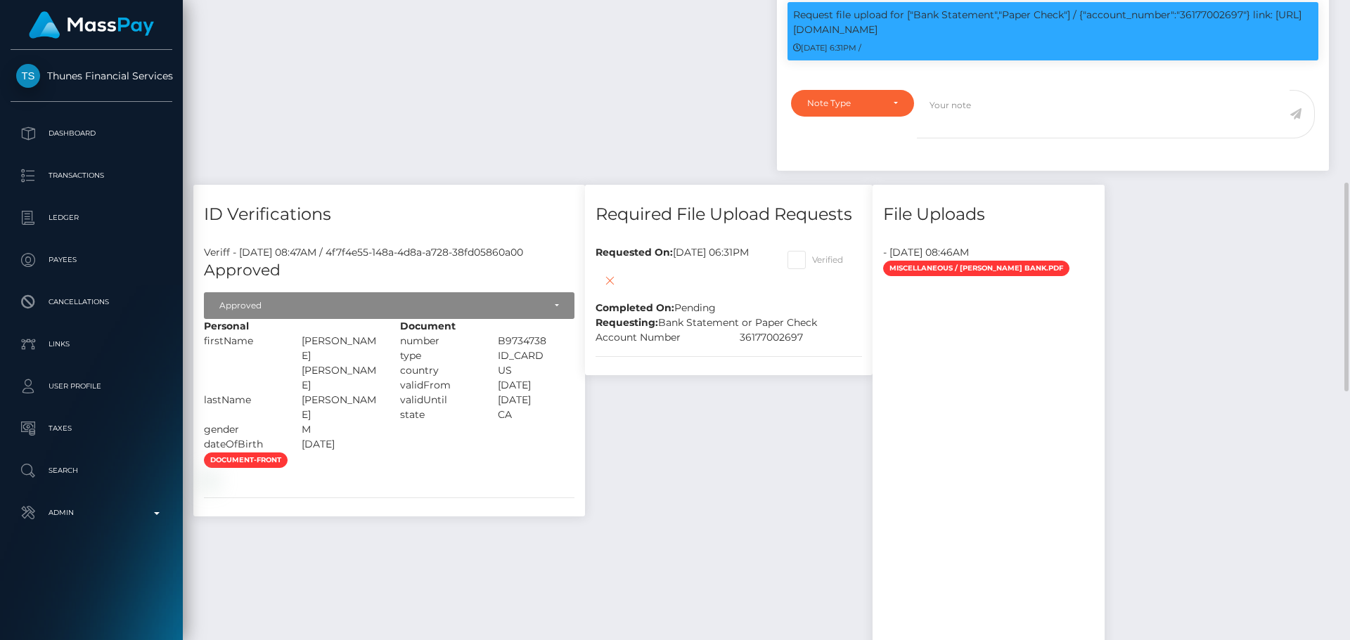
scroll to position [773, 0]
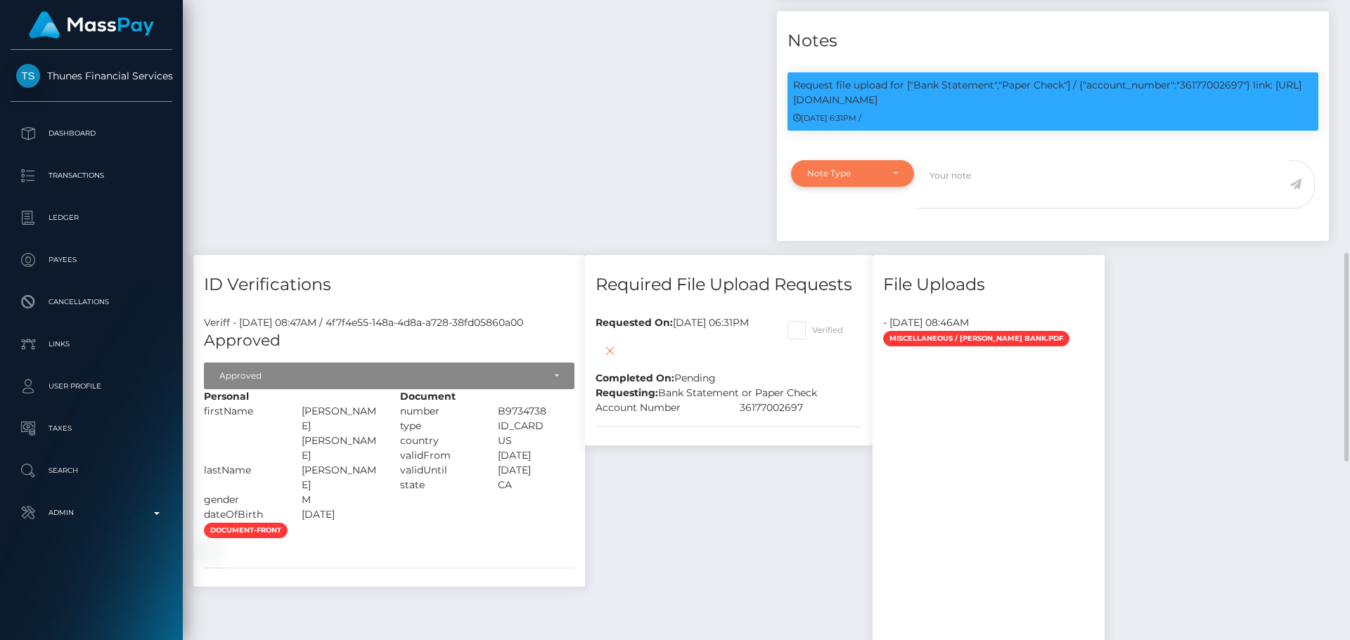
click at [891, 164] on div "Note Type" at bounding box center [852, 173] width 123 height 27
click at [843, 231] on link "Compliance" at bounding box center [852, 241] width 123 height 26
select select "COMPLIANCE"
click at [975, 189] on textarea at bounding box center [1103, 184] width 373 height 49
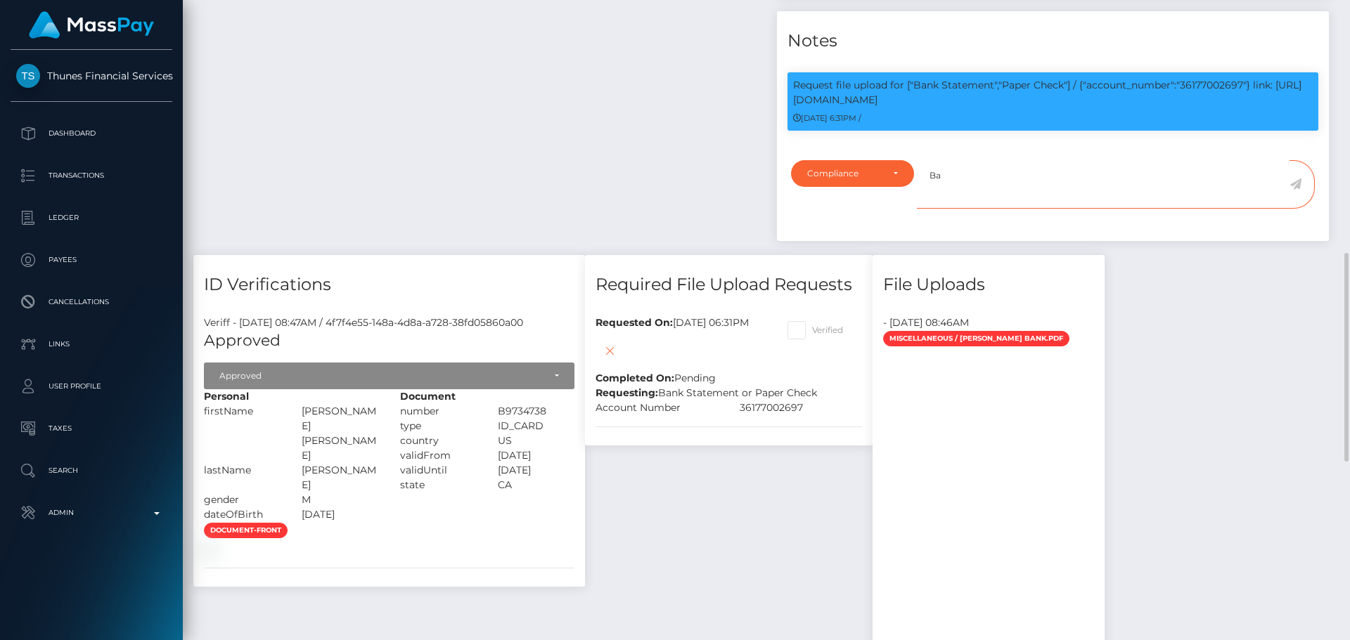
type textarea "B"
click at [953, 175] on textarea at bounding box center [1103, 184] width 373 height 49
paste textarea "Bank statement provided for showing that the bank account belongs to [PERSON_NA…"
click at [1201, 88] on p "Request file upload for ["Bank Statement","Paper Check"] / {"account_number":"3…" at bounding box center [1053, 93] width 520 height 30
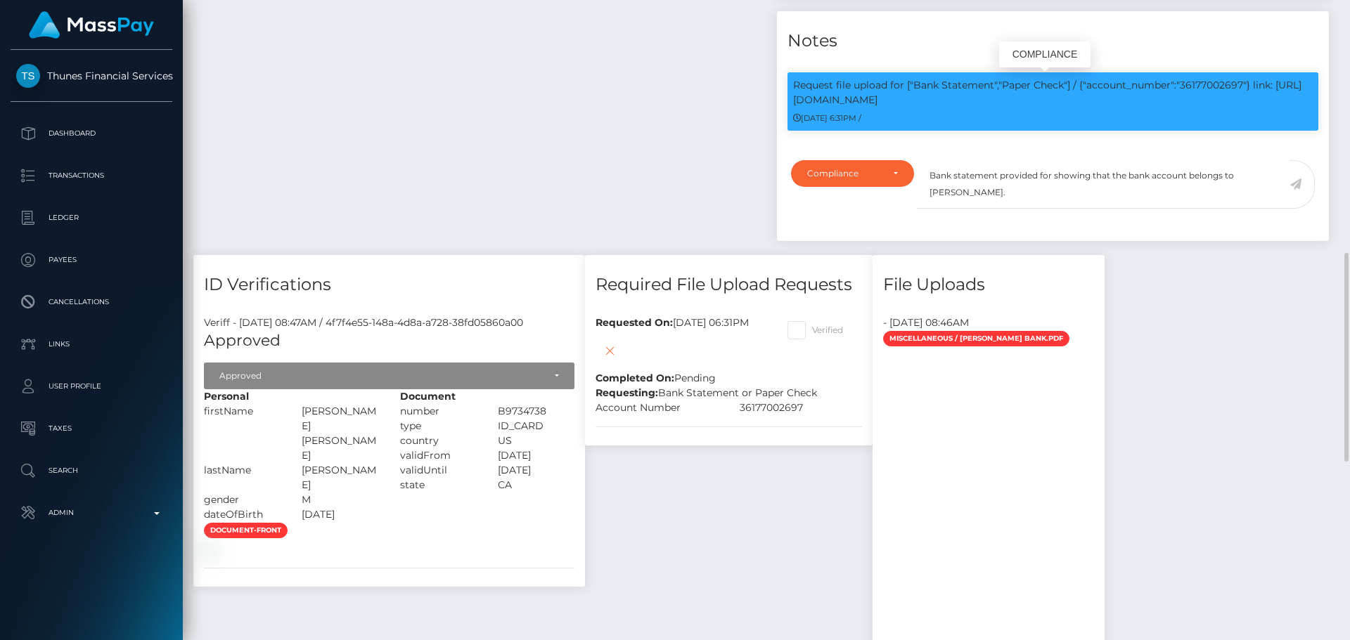
copy p "36177002697"
click at [1050, 174] on textarea "Bank statement provided for showing that the bank account belongs to [PERSON_NA…" at bounding box center [1103, 184] width 373 height 49
paste textarea "36177002697"
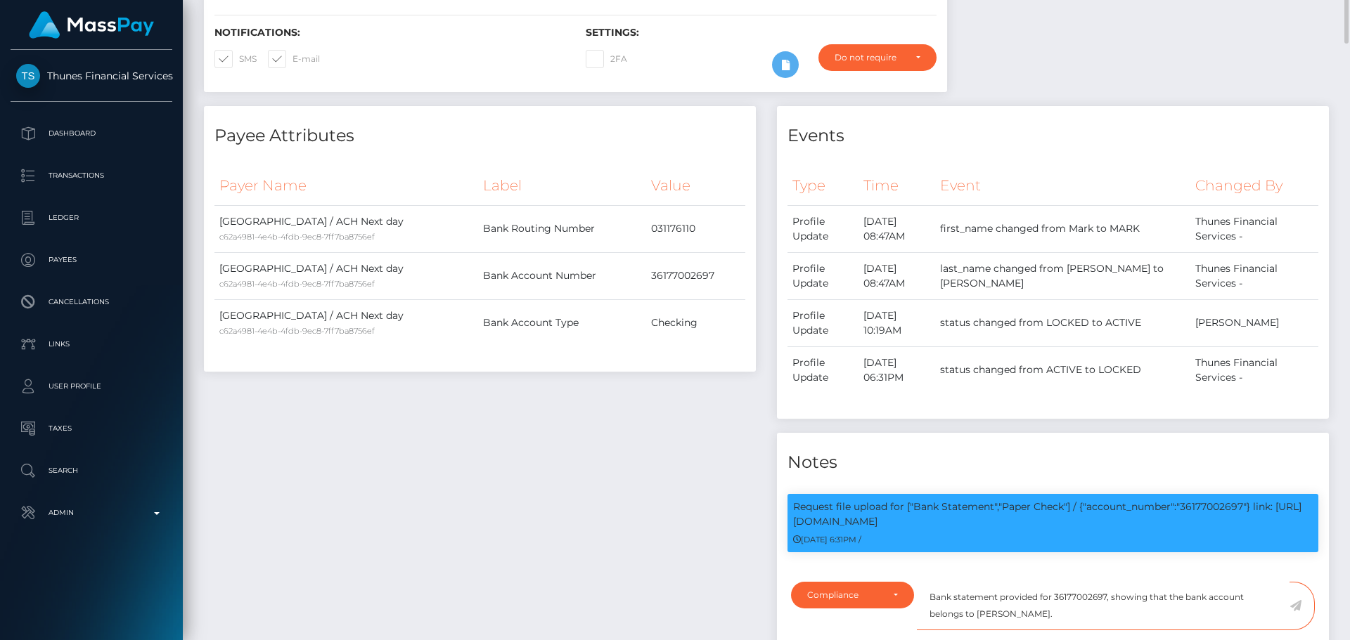
scroll to position [0, 0]
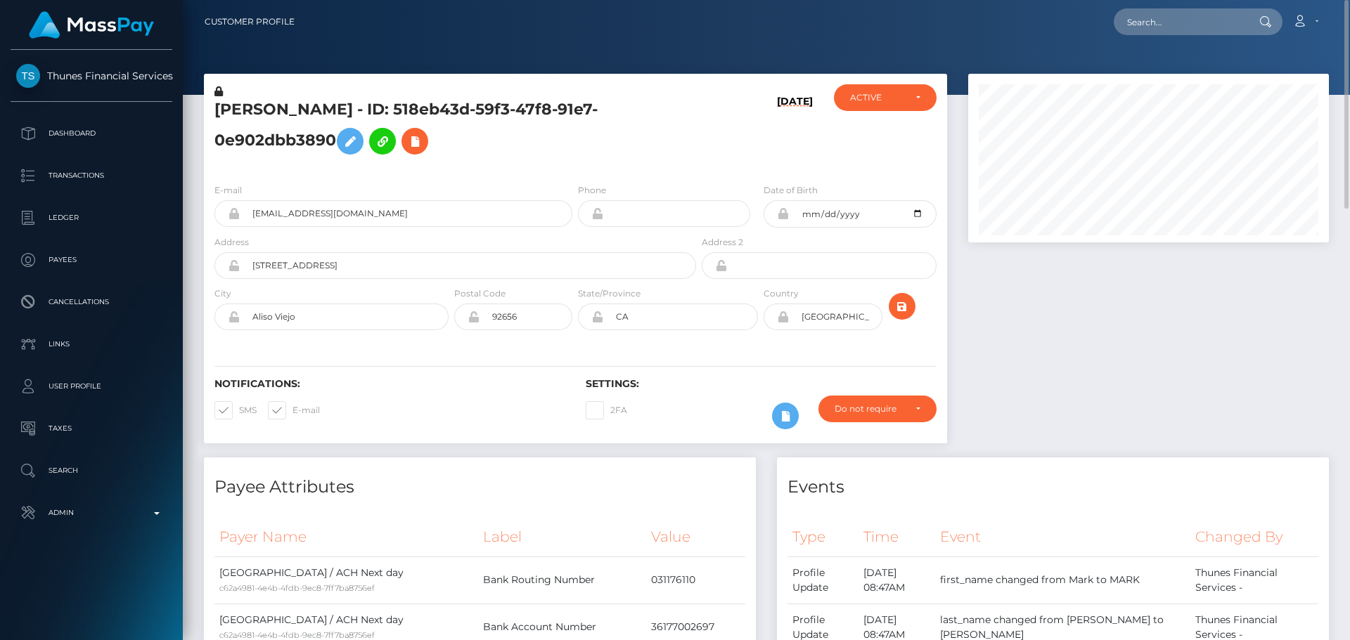
click at [238, 106] on h5 "[PERSON_NAME] - ID: 518eb43d-59f3-47f8-91e7-0e902dbb3890" at bounding box center [451, 130] width 474 height 63
drag, startPoint x: 238, startPoint y: 106, endPoint x: 360, endPoint y: 105, distance: 121.6
click at [360, 105] on h5 "[PERSON_NAME] - ID: 518eb43d-59f3-47f8-91e7-0e902dbb3890" at bounding box center [451, 130] width 474 height 63
copy h5 "[PERSON_NAME]"
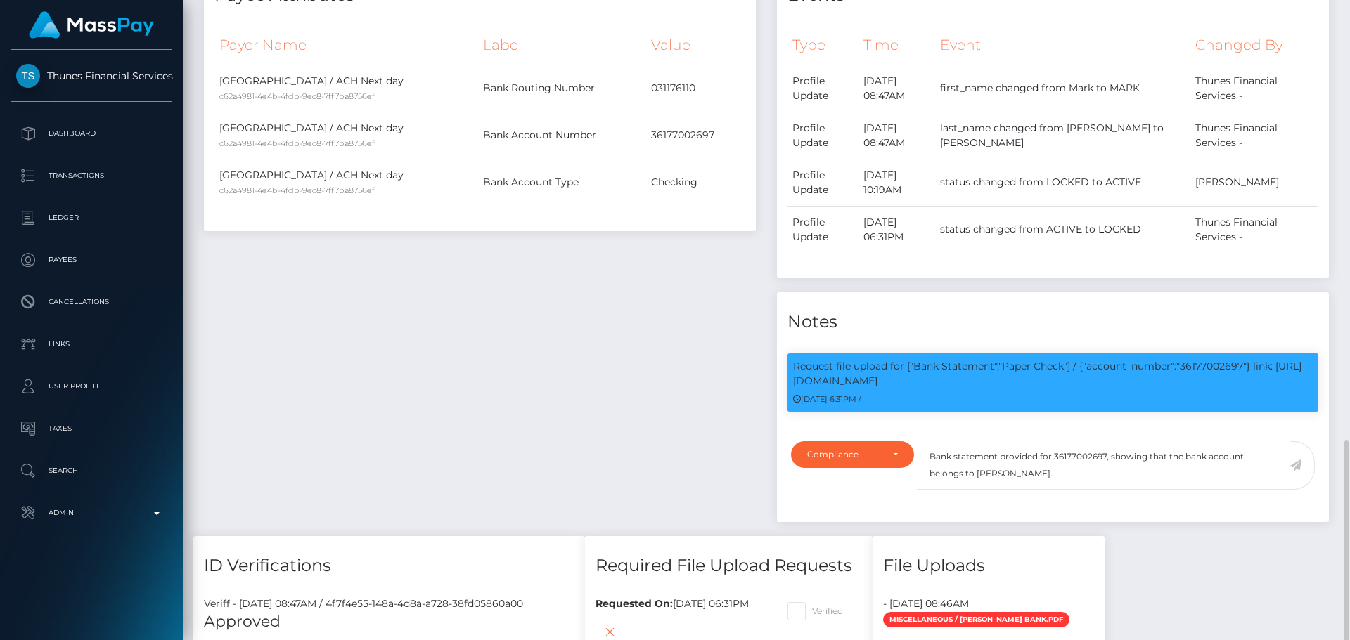
scroll to position [169, 361]
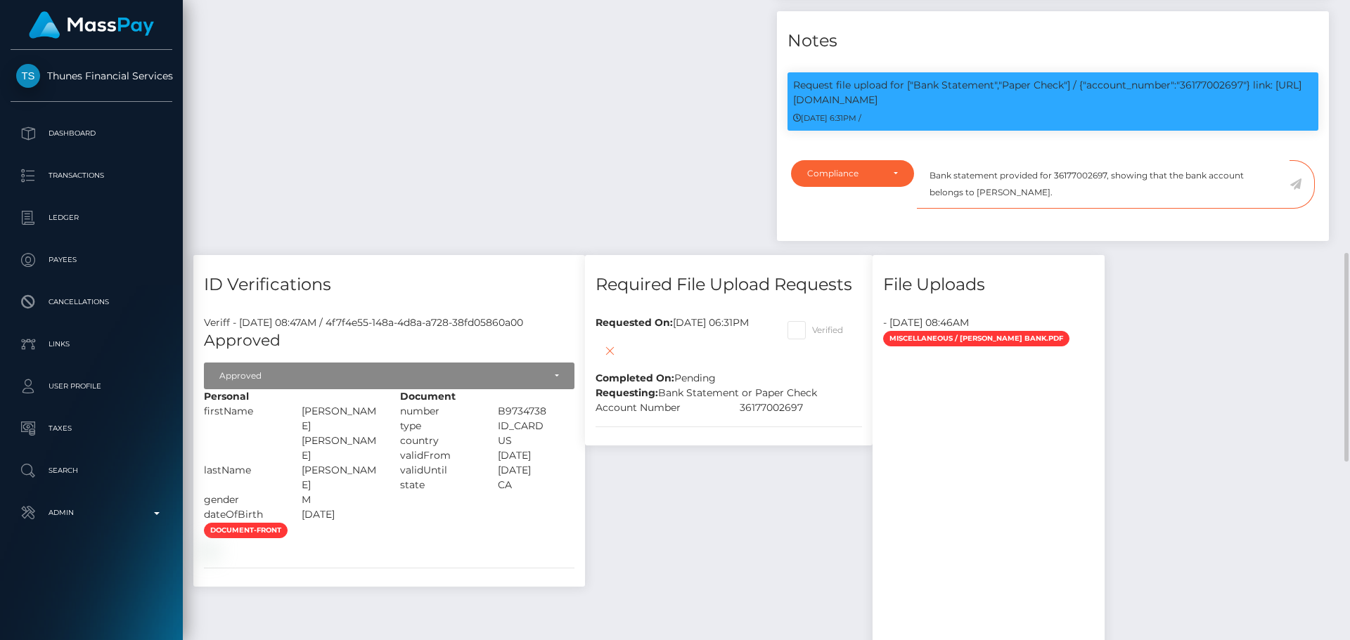
click at [988, 188] on textarea "Bank statement provided for 36177002697, showing that the bank account belongs …" at bounding box center [1103, 184] width 373 height 49
drag, startPoint x: 988, startPoint y: 188, endPoint x: 1033, endPoint y: 189, distance: 44.3
click at [1033, 189] on textarea "Bank statement provided for 36177002697, showing that the bank account belongs …" at bounding box center [1103, 184] width 373 height 49
click at [1007, 193] on textarea "Bank statement provided for 36177002697, showing that the bank account belongs …" at bounding box center [1103, 184] width 373 height 49
click at [993, 191] on textarea "Bank statement provided for 36177002697, showing that the bank account belongs …" at bounding box center [1103, 184] width 373 height 49
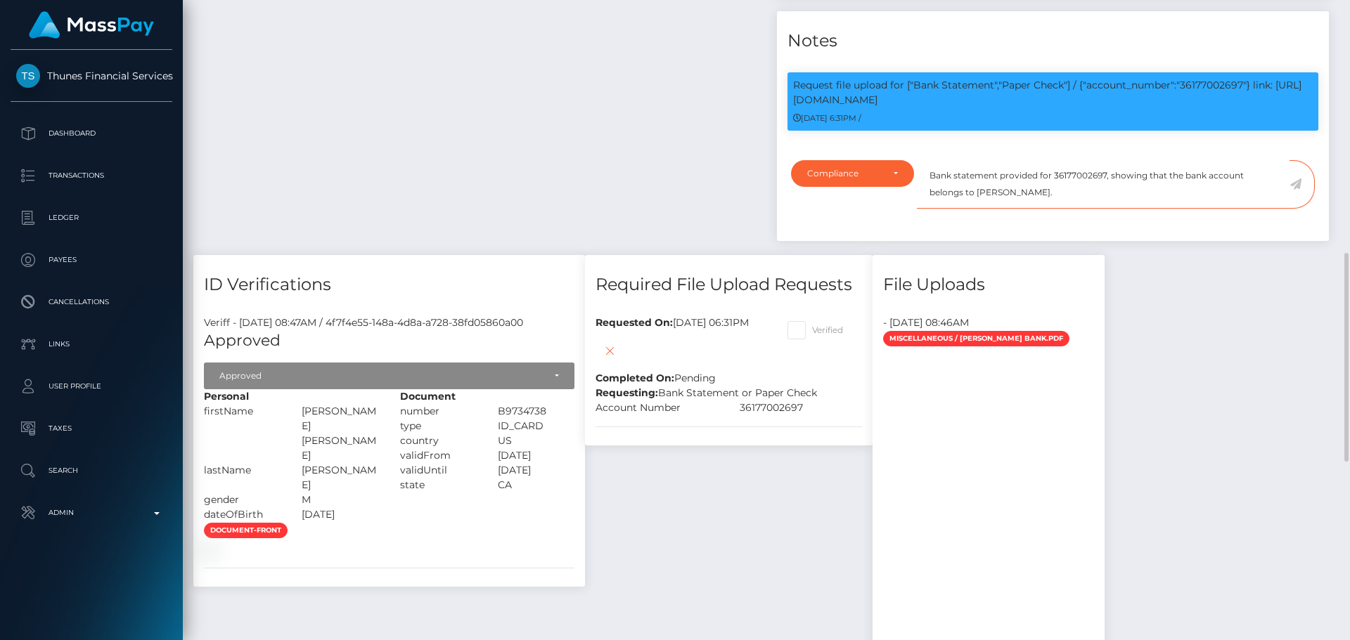
drag, startPoint x: 993, startPoint y: 191, endPoint x: 1066, endPoint y: 193, distance: 72.4
click at [1066, 193] on textarea "Bank statement provided for 36177002697, showing that the bank account belongs …" at bounding box center [1103, 184] width 373 height 49
paste textarea "[PERSON_NAME]"
click at [1025, 196] on textarea "Bank statement provided for 36177002697, showing that the bank account belongs …" at bounding box center [1103, 184] width 373 height 49
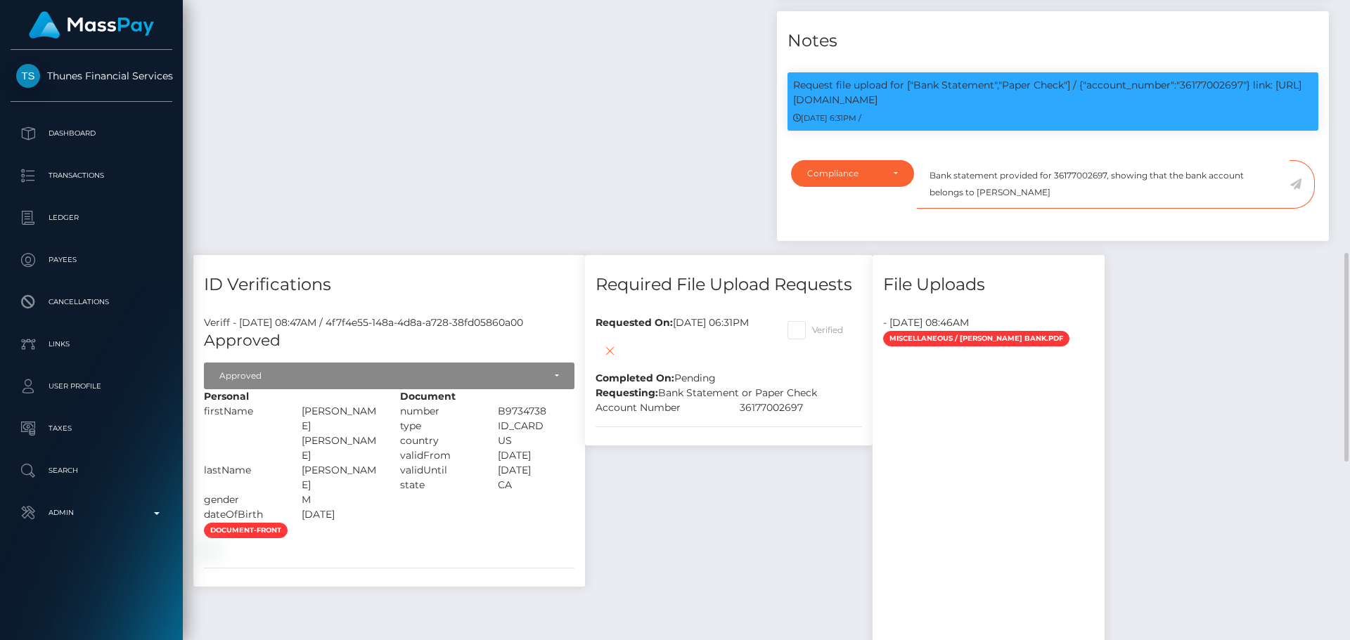
click at [1041, 193] on textarea "Bank statement provided for 36177002697, showing that the bank account belongs …" at bounding box center [1103, 184] width 373 height 49
drag, startPoint x: 1041, startPoint y: 193, endPoint x: 931, endPoint y: 176, distance: 111.1
click at [931, 176] on textarea "Bank statement provided for 36177002697, showing that the bank account belongs …" at bounding box center [1103, 184] width 373 height 49
type textarea "Bank statement provided for 36177002697, showing that the bank account belongs …"
click at [1076, 198] on textarea "Bank statement provided for 36177002697, showing that the bank account belongs …" at bounding box center [1103, 184] width 373 height 49
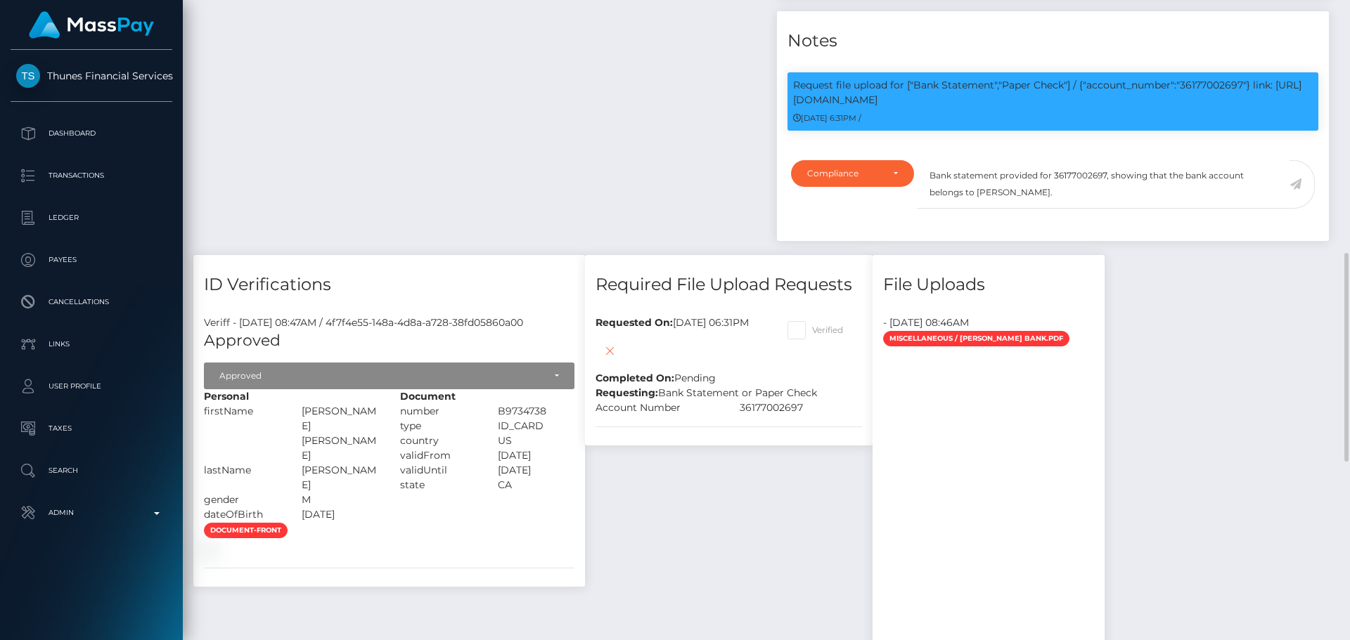
click at [1295, 181] on icon at bounding box center [1295, 184] width 12 height 11
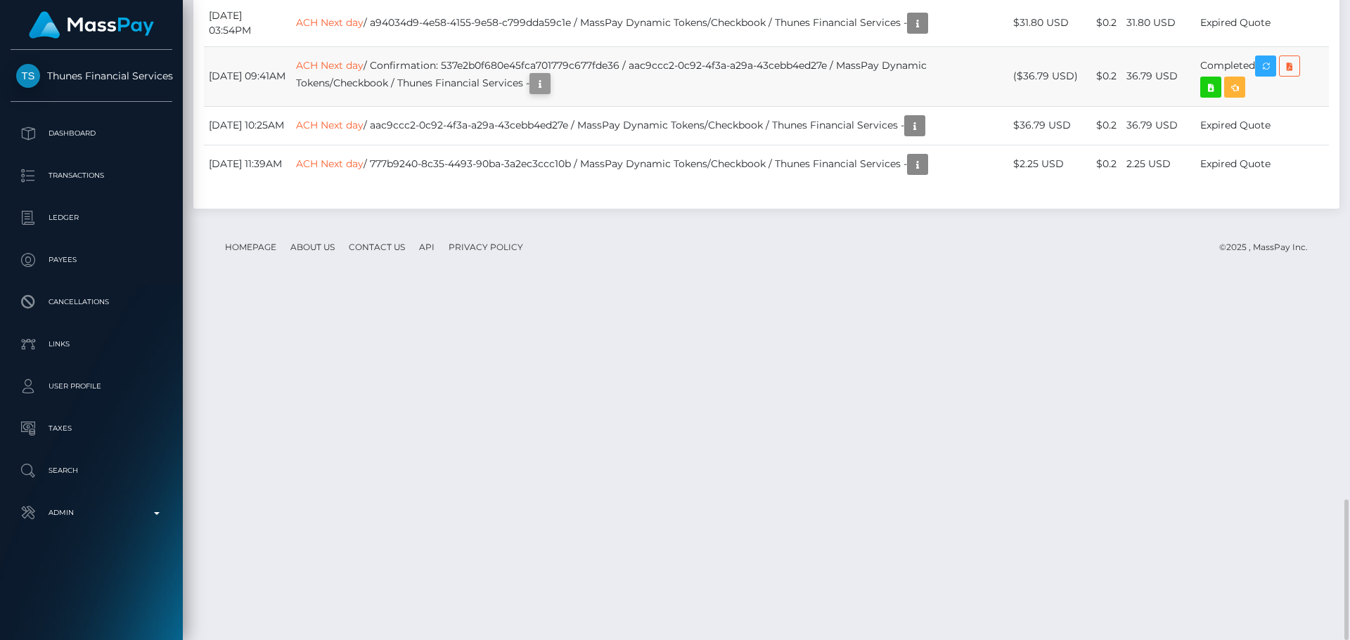
scroll to position [169, 361]
click at [548, 93] on icon "button" at bounding box center [539, 84] width 17 height 18
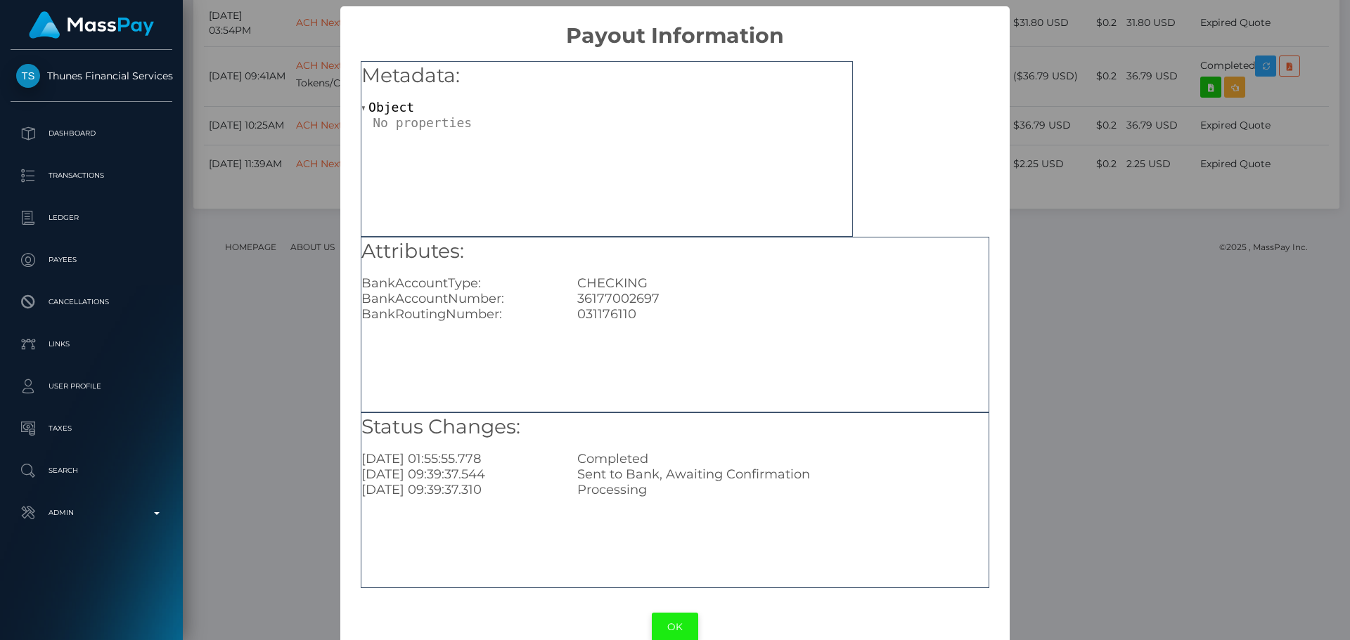
click at [664, 623] on button "OK" at bounding box center [675, 627] width 46 height 29
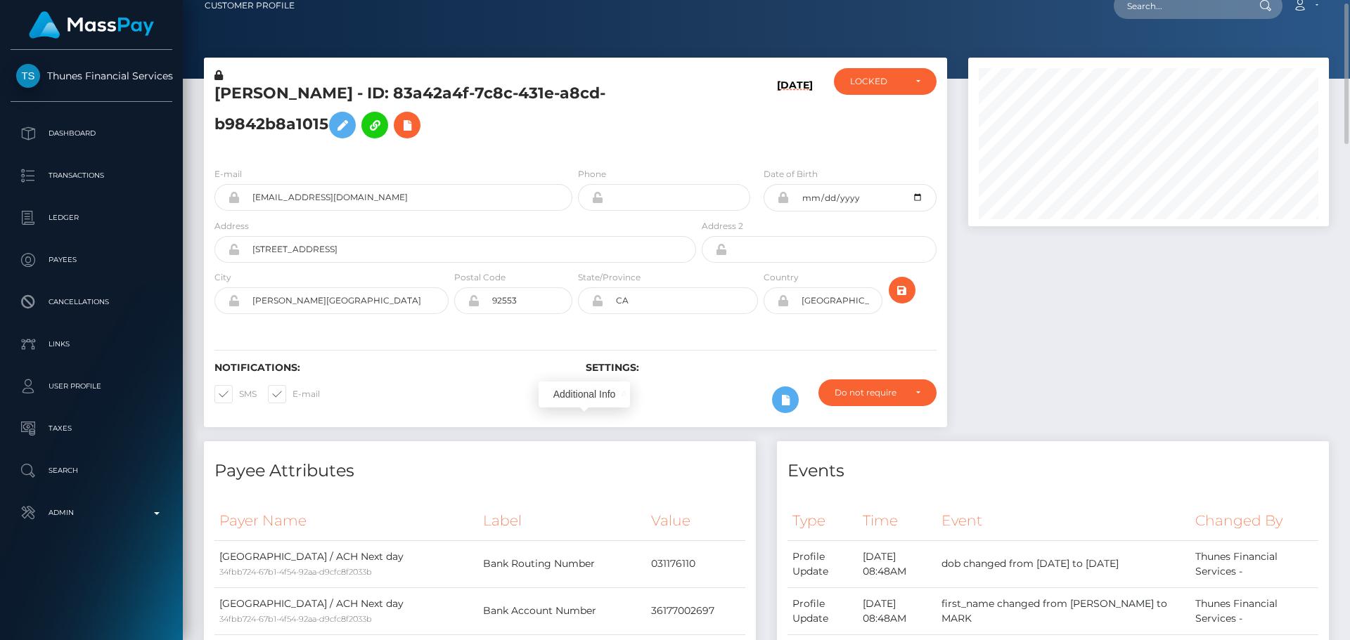
scroll to position [0, 0]
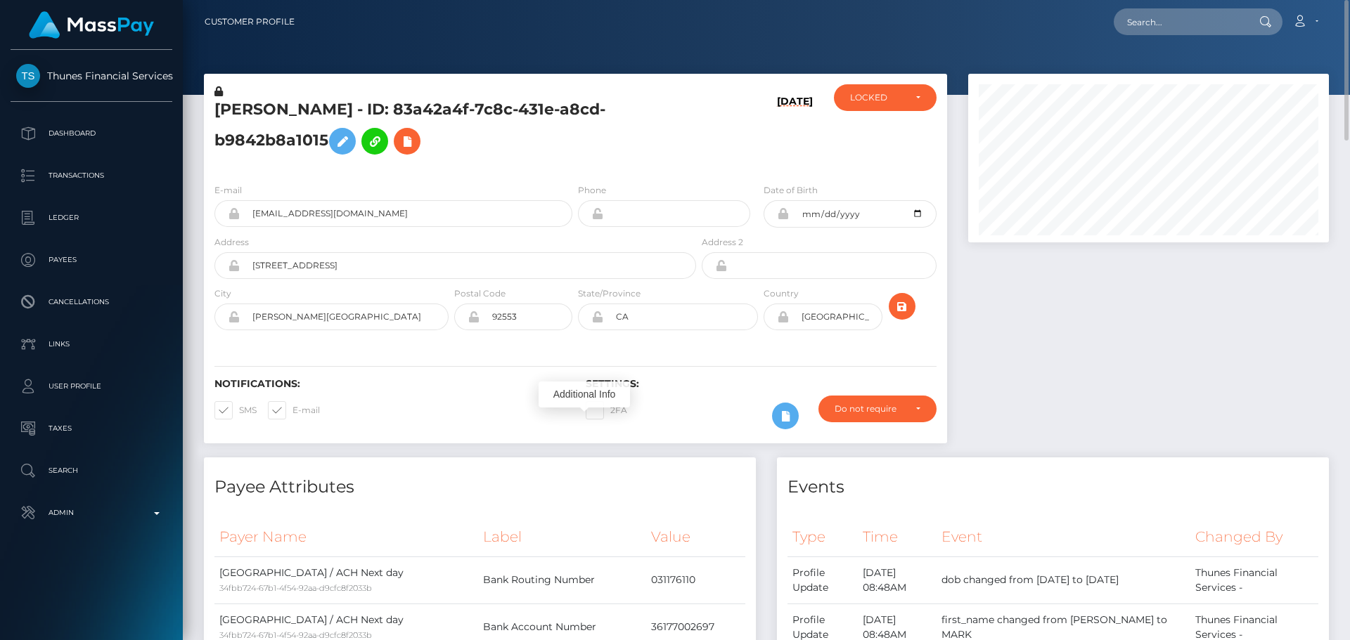
click at [745, 131] on div "[DATE]" at bounding box center [761, 128] width 124 height 88
click at [703, 141] on div "[DATE]" at bounding box center [761, 128] width 124 height 88
click at [881, 102] on div "LOCKED" at bounding box center [877, 97] width 54 height 11
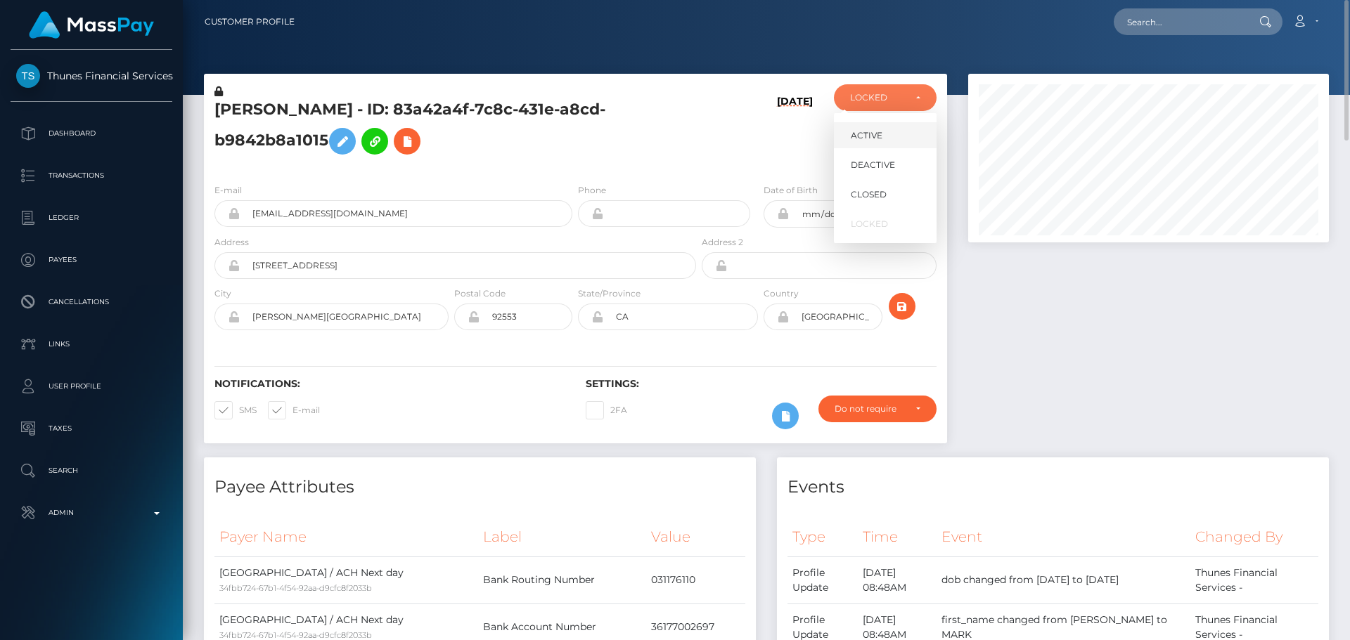
click at [865, 134] on span "ACTIVE" at bounding box center [867, 135] width 32 height 13
select select "ACTIVE"
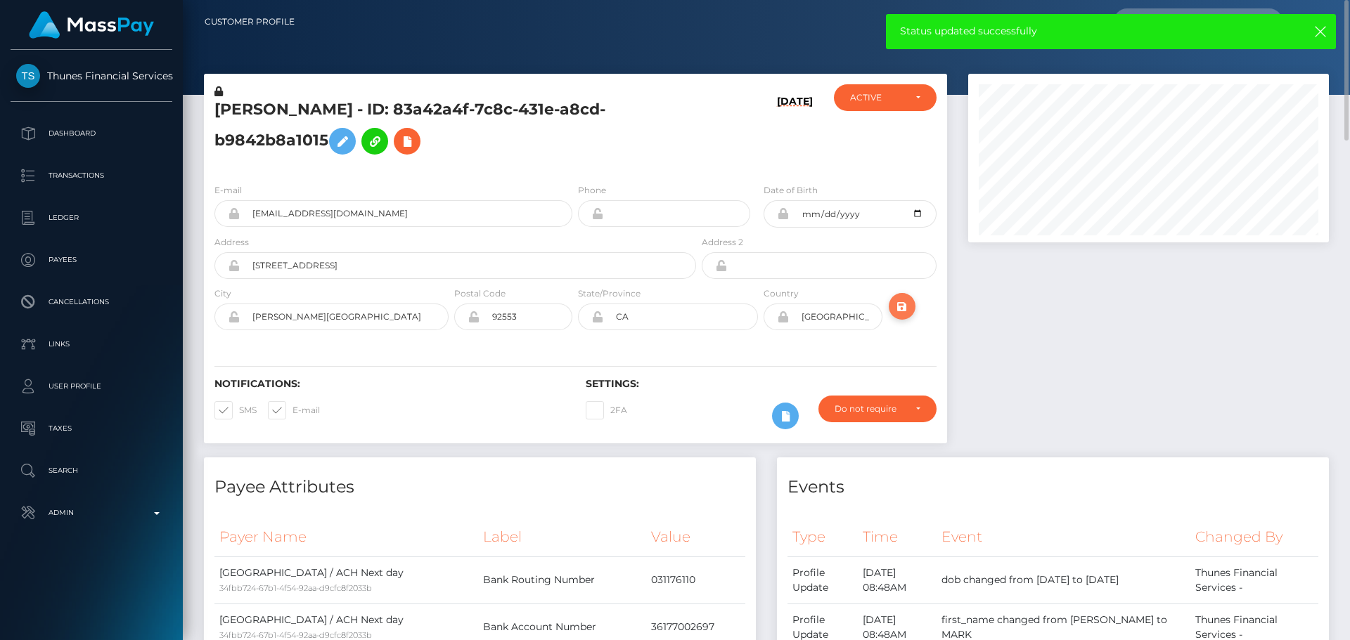
click at [911, 309] on button "submit" at bounding box center [902, 306] width 27 height 27
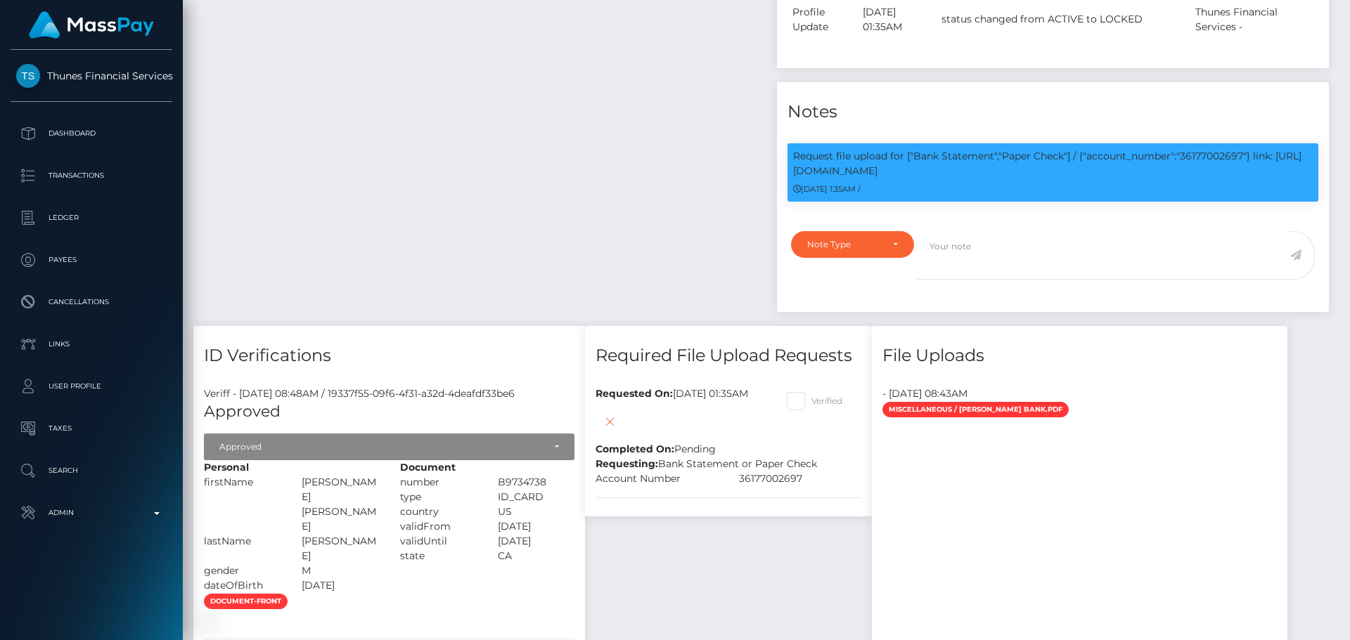
scroll to position [169, 361]
click at [997, 248] on textarea at bounding box center [1103, 255] width 373 height 49
paste textarea "Bank statement provided for 36177002697, showing that the bank account belongs …"
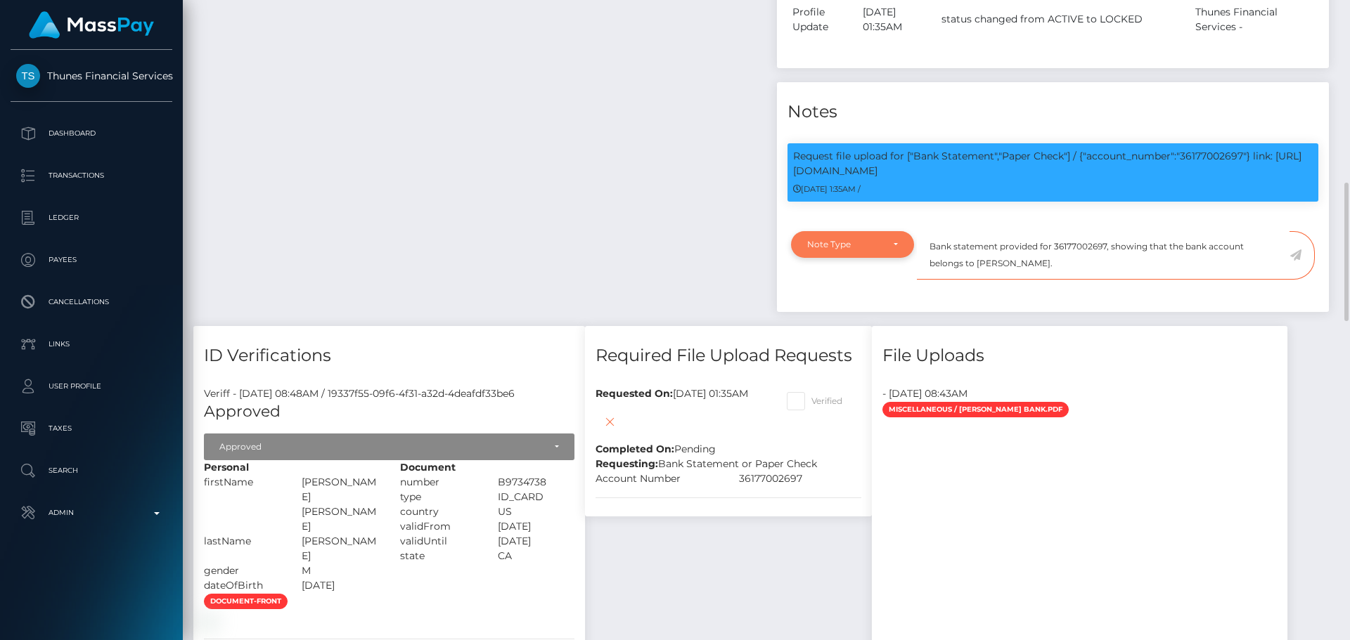
type textarea "Bank statement provided for 36177002697, showing that the bank account belongs …"
click at [893, 240] on div "Note Type" at bounding box center [852, 244] width 91 height 11
click at [852, 310] on span "Compliance" at bounding box center [833, 312] width 51 height 13
select select "COMPLIANCE"
click at [1062, 264] on textarea "Bank statement provided for 36177002697, showing that the bank account belongs …" at bounding box center [1103, 255] width 373 height 49
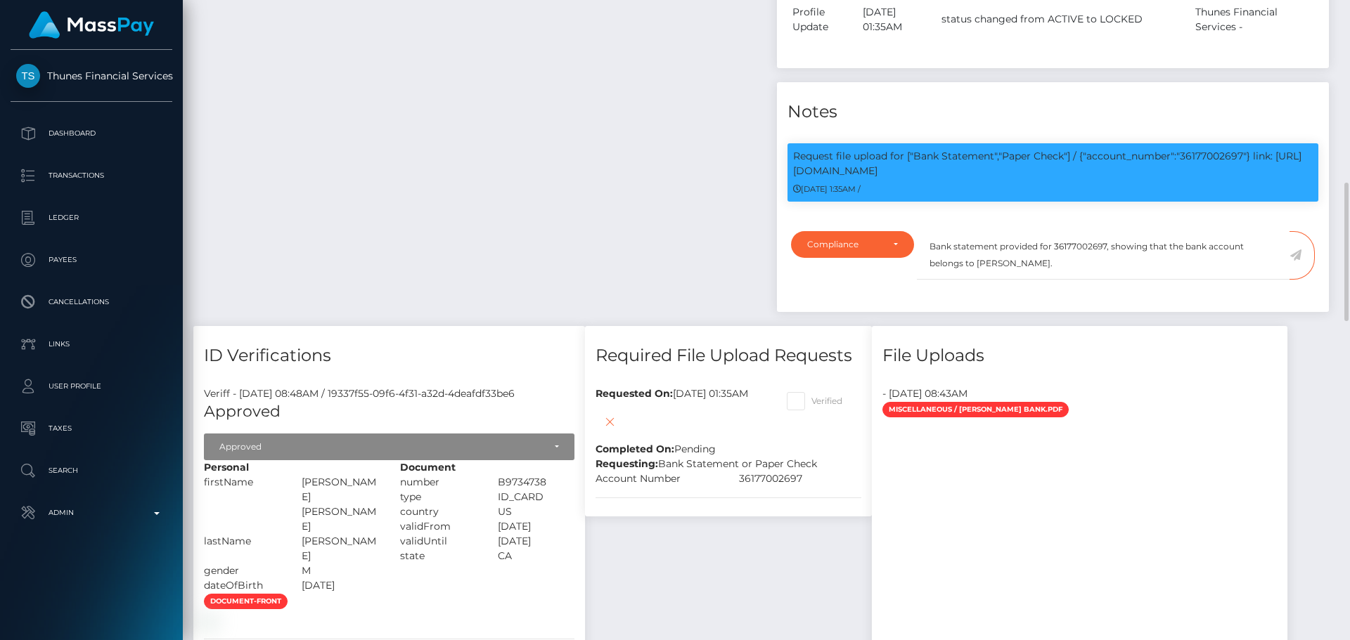
click at [1298, 253] on icon at bounding box center [1295, 255] width 12 height 11
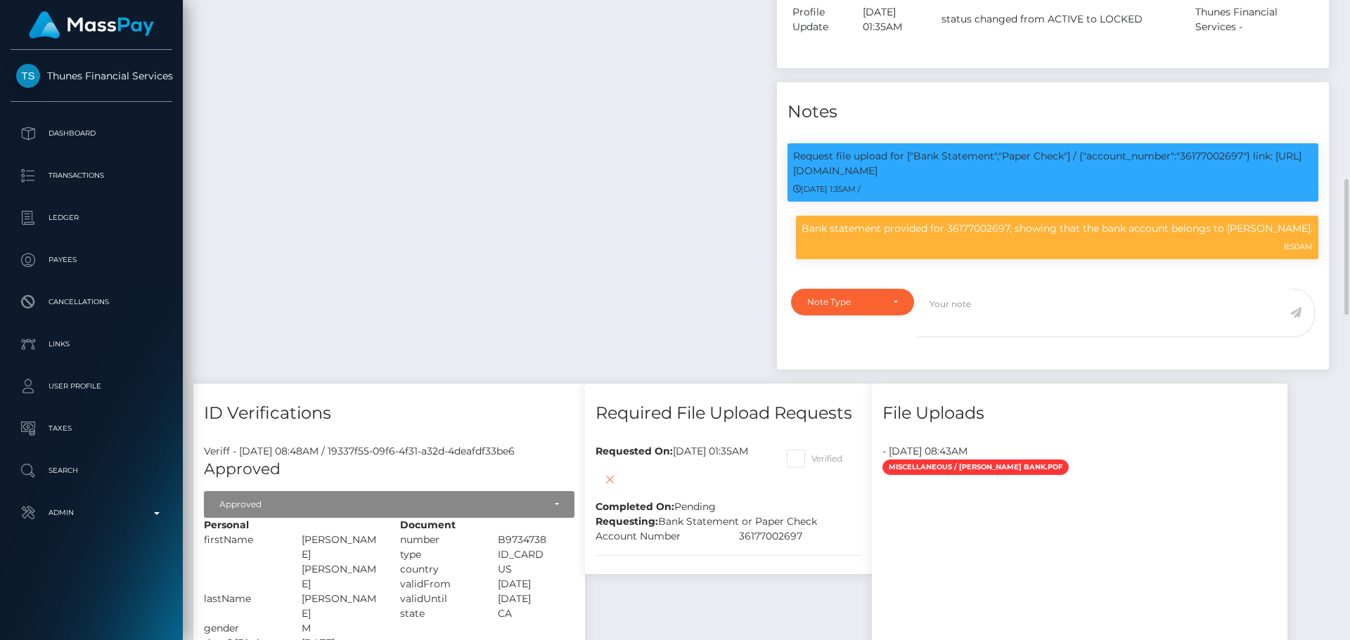
scroll to position [1054, 0]
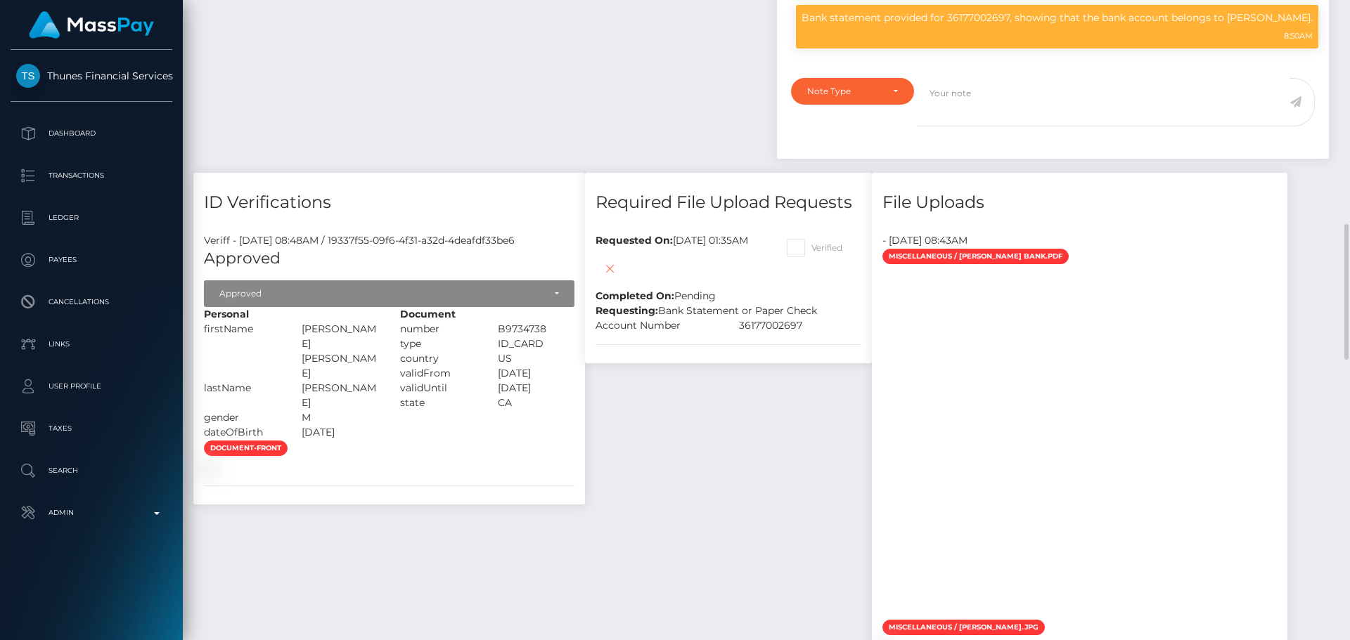
click at [811, 249] on span at bounding box center [811, 248] width 0 height 11
click at [820, 248] on input "Verified" at bounding box center [815, 243] width 9 height 9
checkbox input "true"
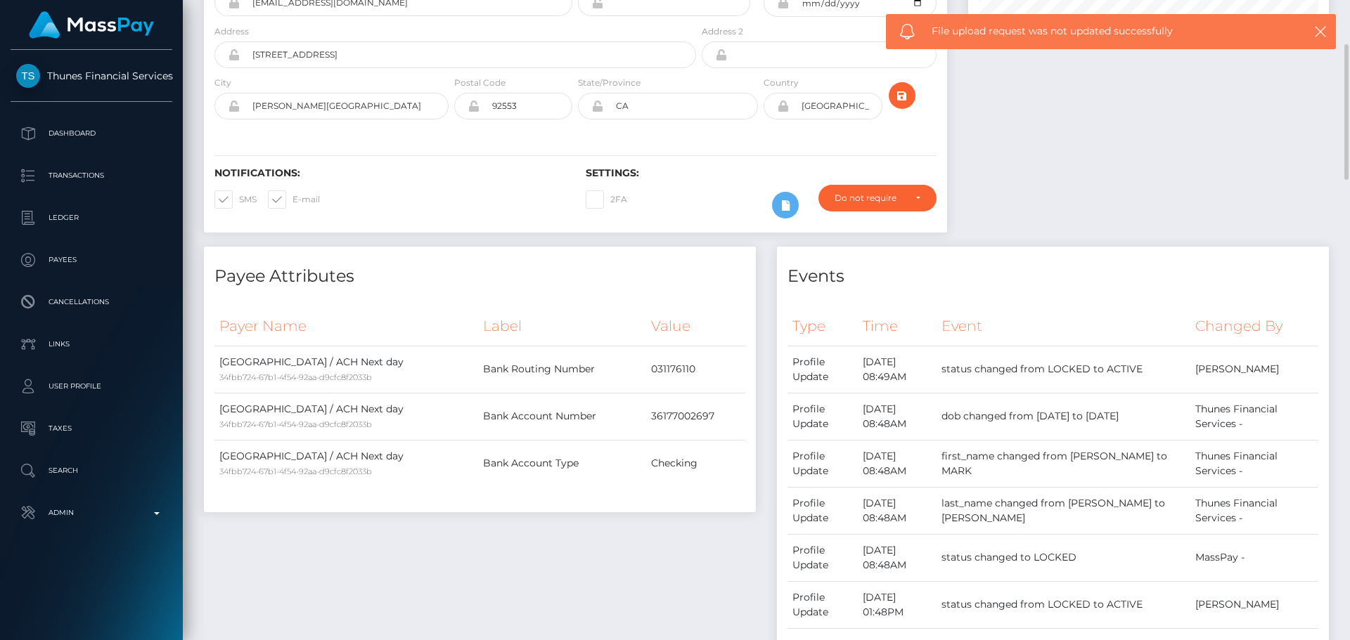
scroll to position [0, 0]
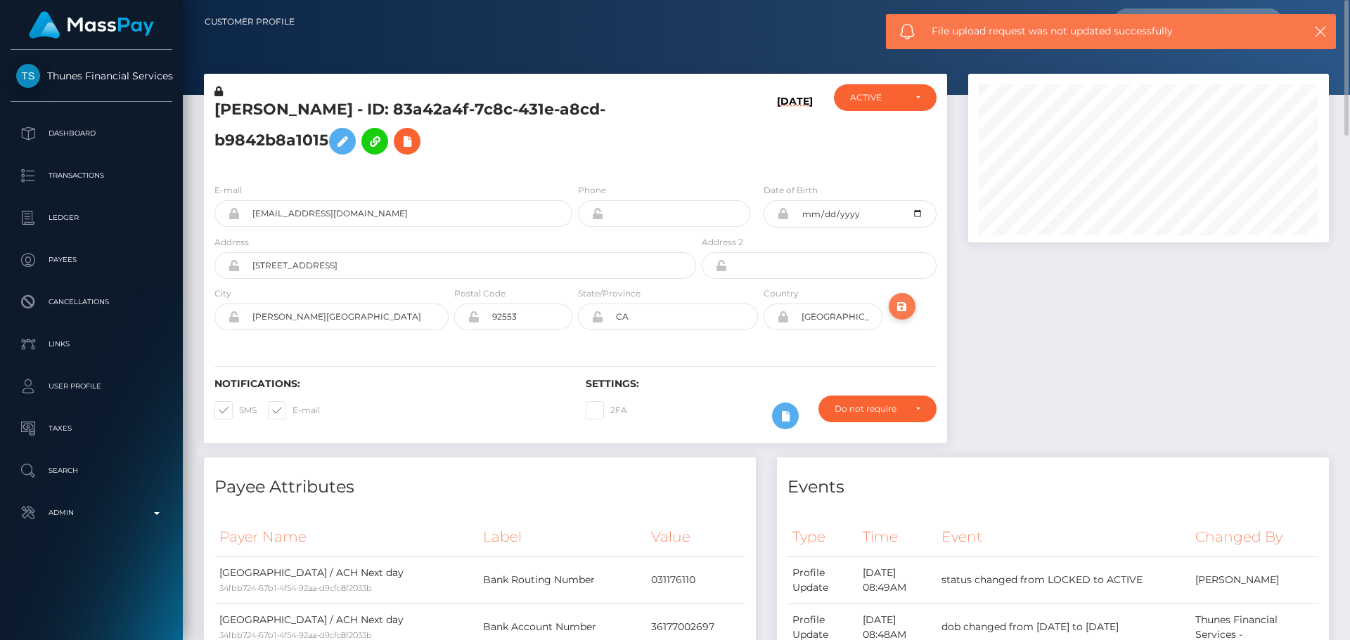
click at [904, 302] on icon "submit" at bounding box center [901, 307] width 17 height 18
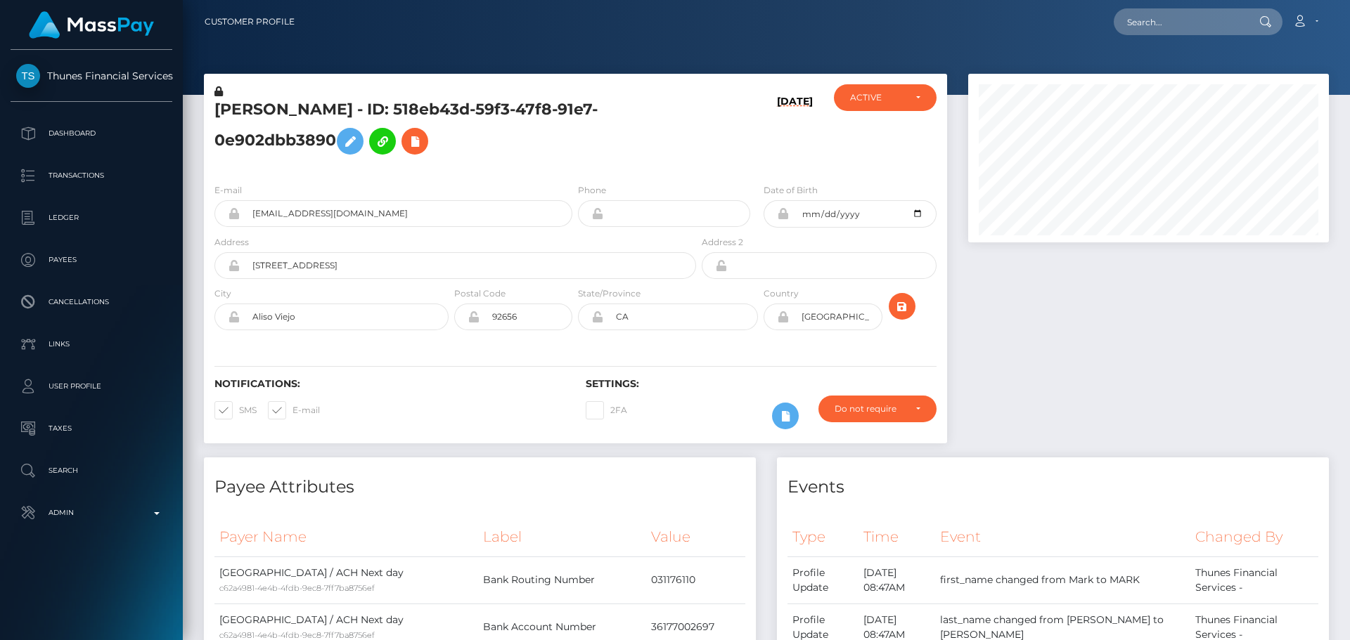
scroll to position [169, 361]
click at [747, 155] on div "[DATE]" at bounding box center [761, 128] width 124 height 88
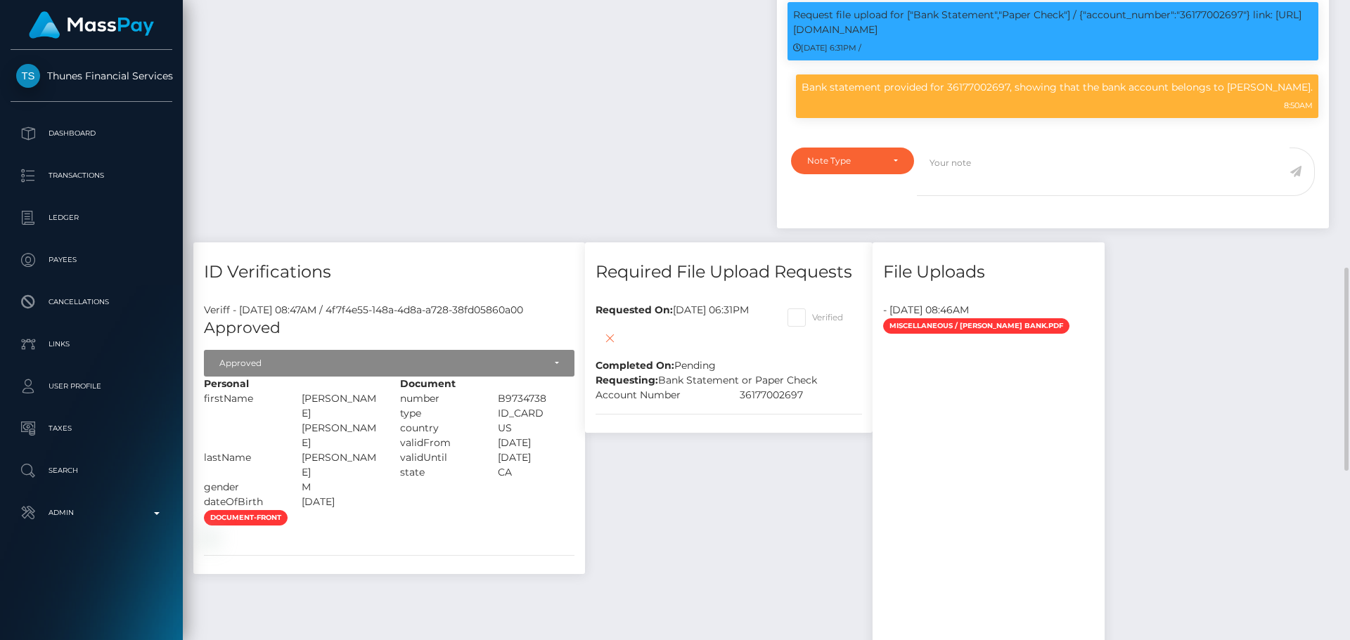
scroll to position [914, 0]
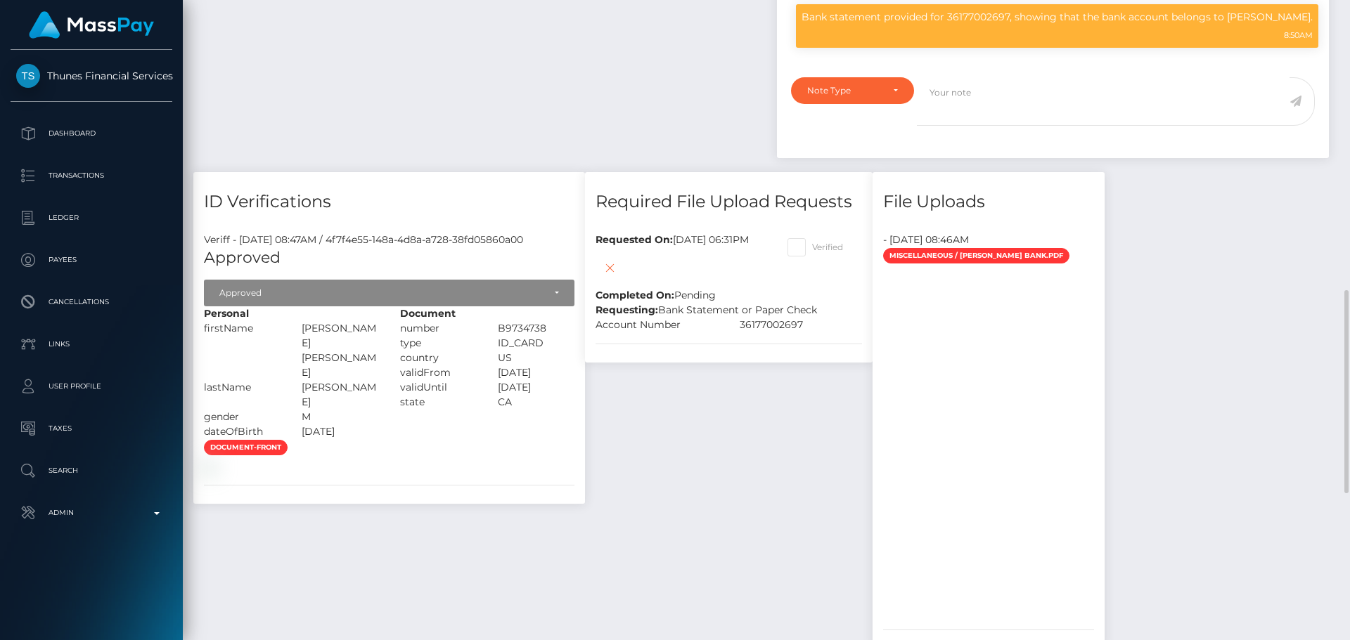
click at [812, 250] on span at bounding box center [812, 247] width 0 height 11
click at [821, 247] on input "Verified" at bounding box center [816, 242] width 9 height 9
checkbox input "true"
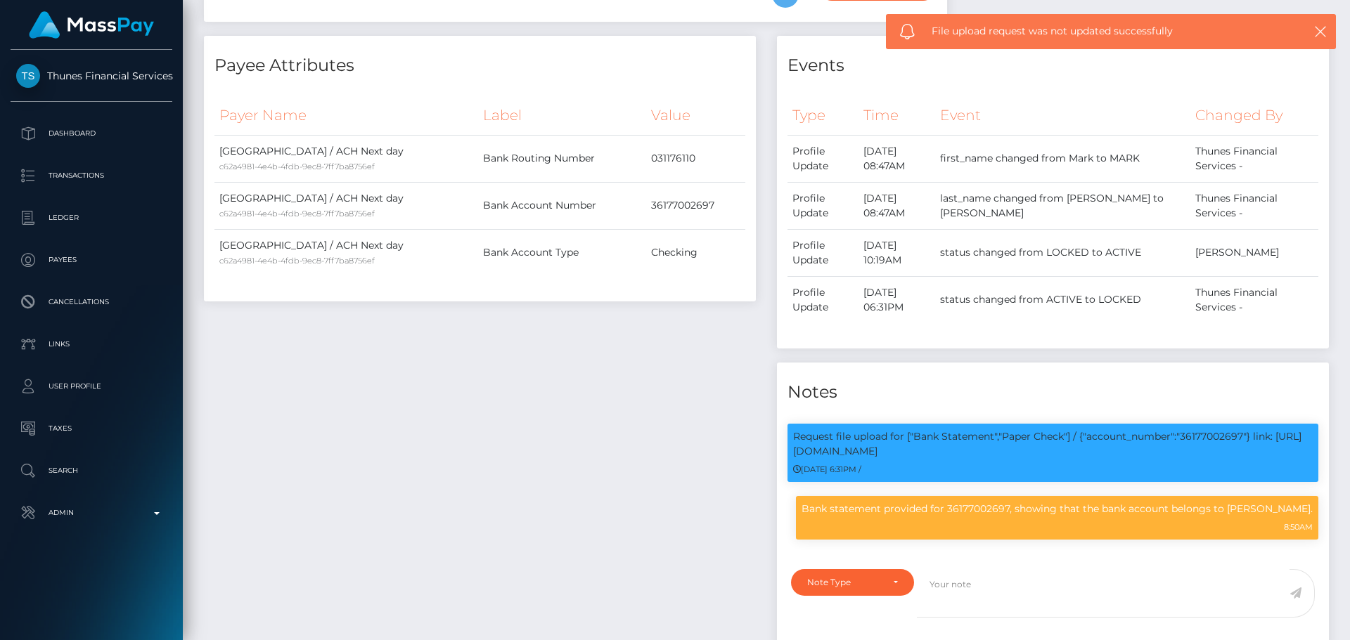
scroll to position [0, 0]
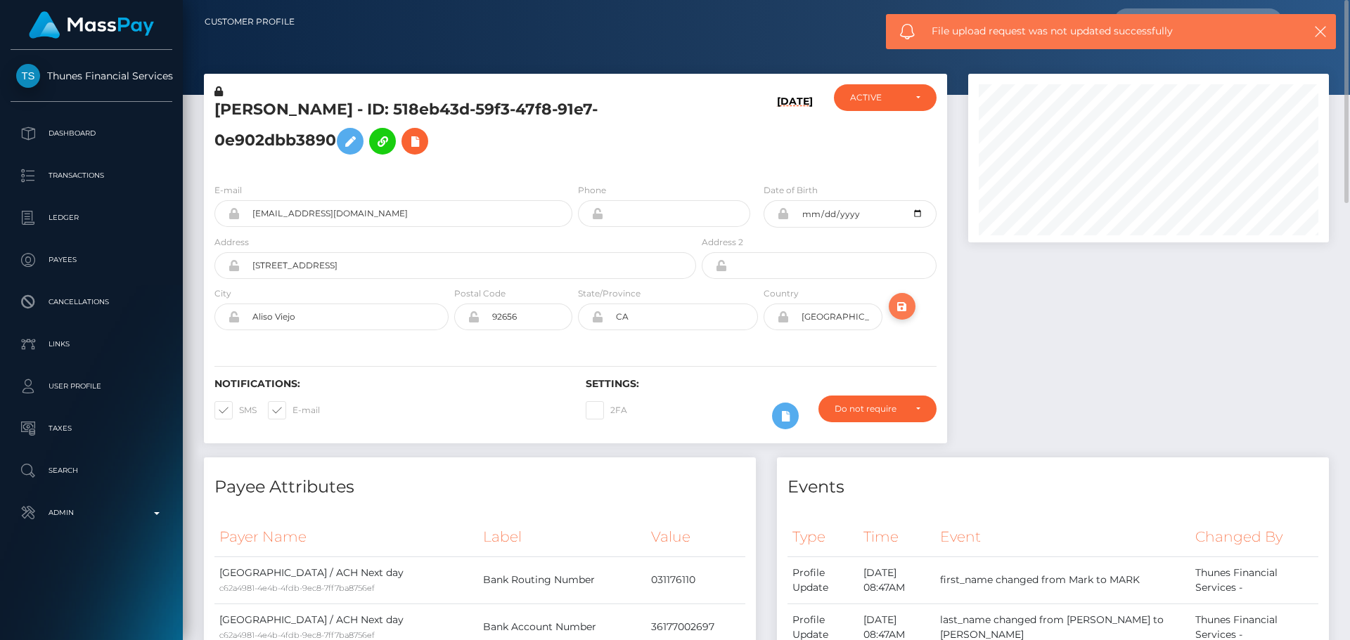
click at [901, 311] on icon "submit" at bounding box center [901, 307] width 17 height 18
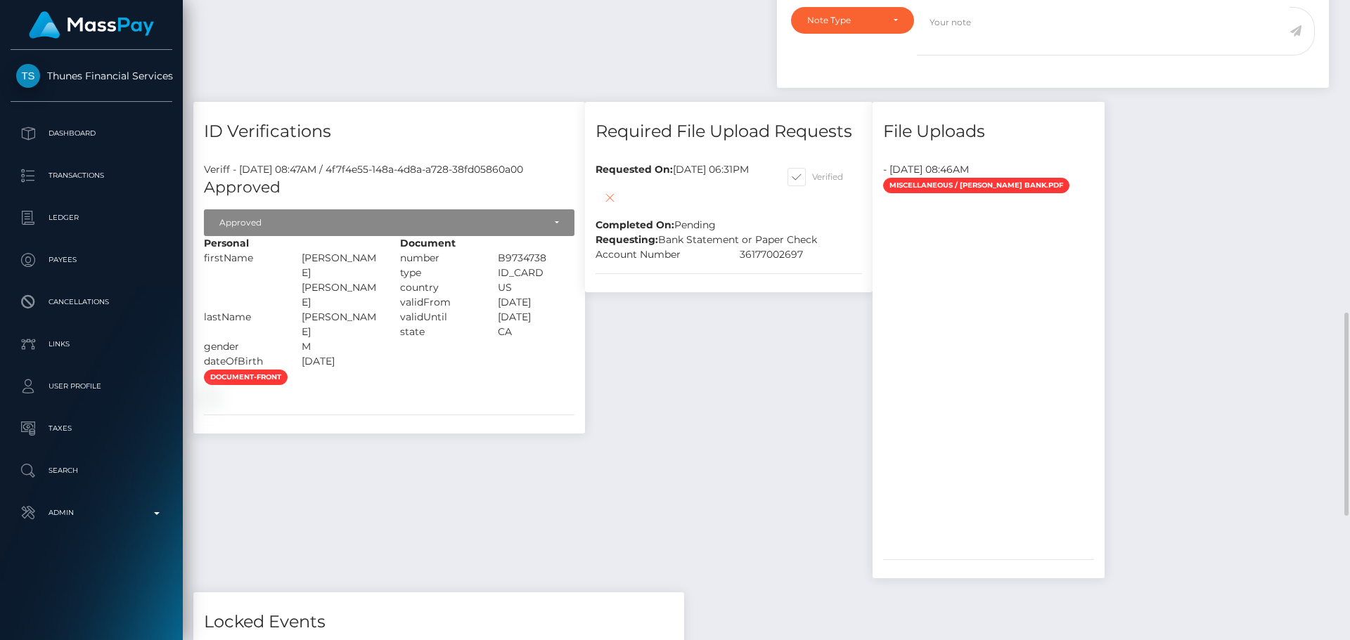
scroll to position [169, 361]
click at [618, 200] on icon at bounding box center [609, 198] width 17 height 18
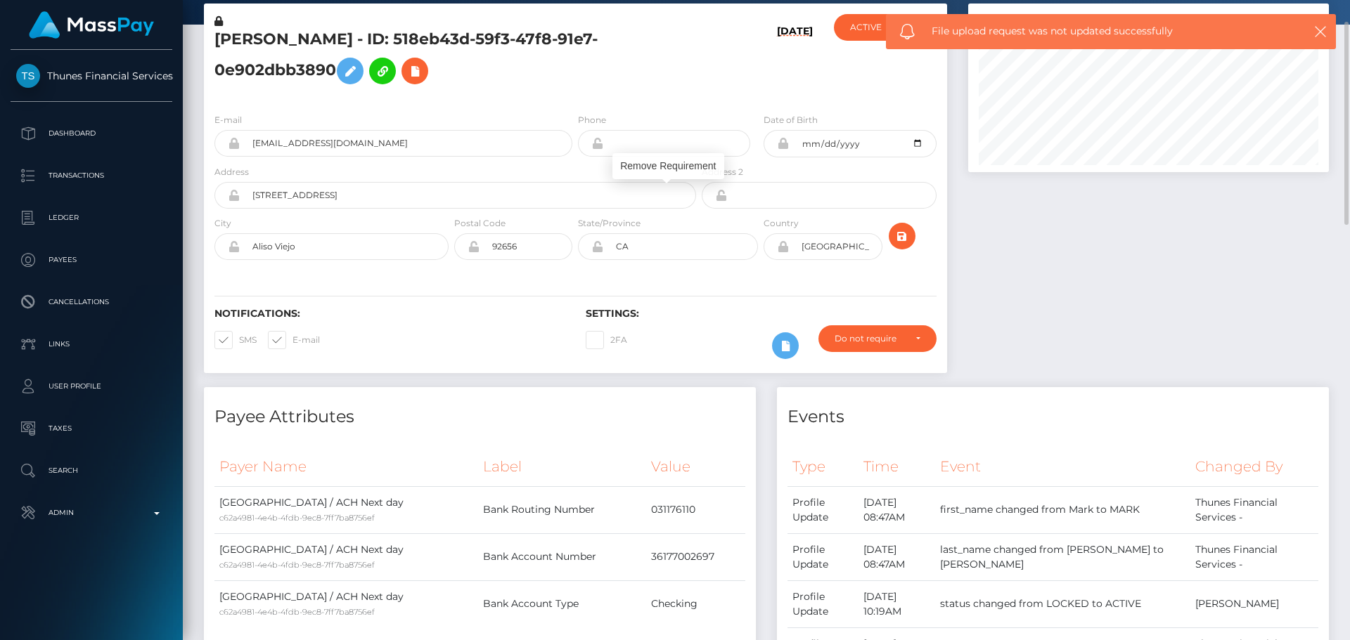
scroll to position [0, 0]
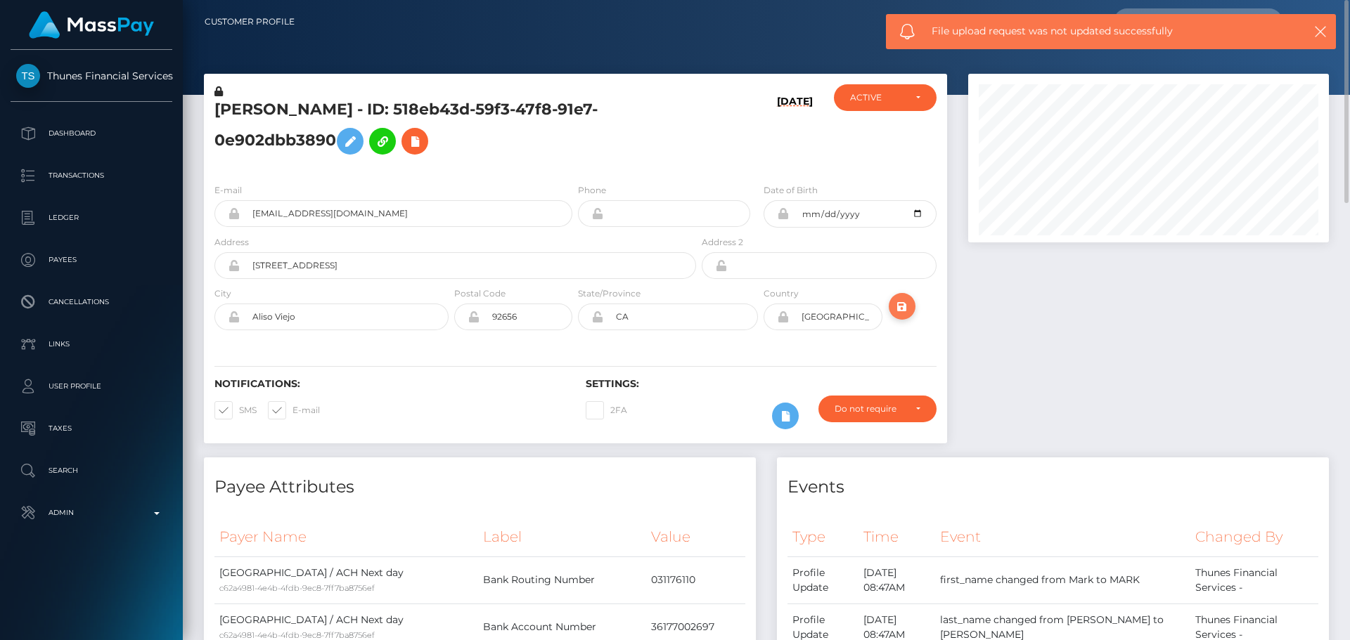
click at [897, 305] on icon "submit" at bounding box center [901, 307] width 17 height 18
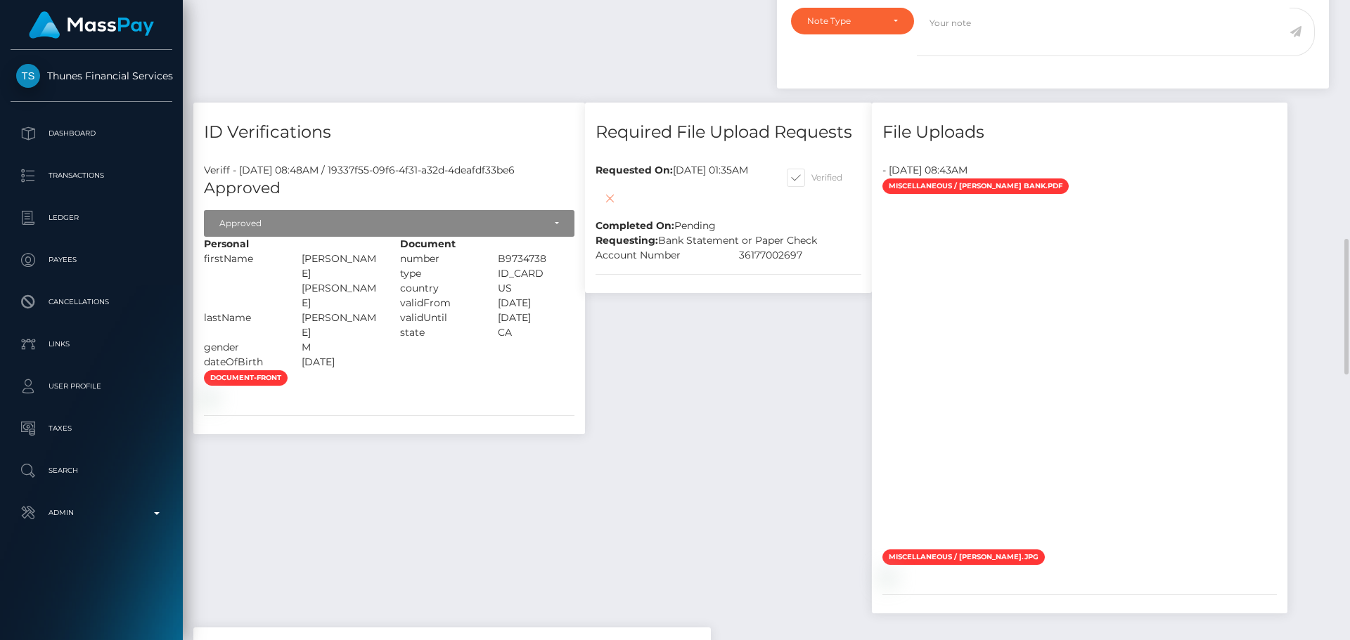
scroll to position [169, 361]
click at [618, 198] on icon at bounding box center [609, 199] width 17 height 18
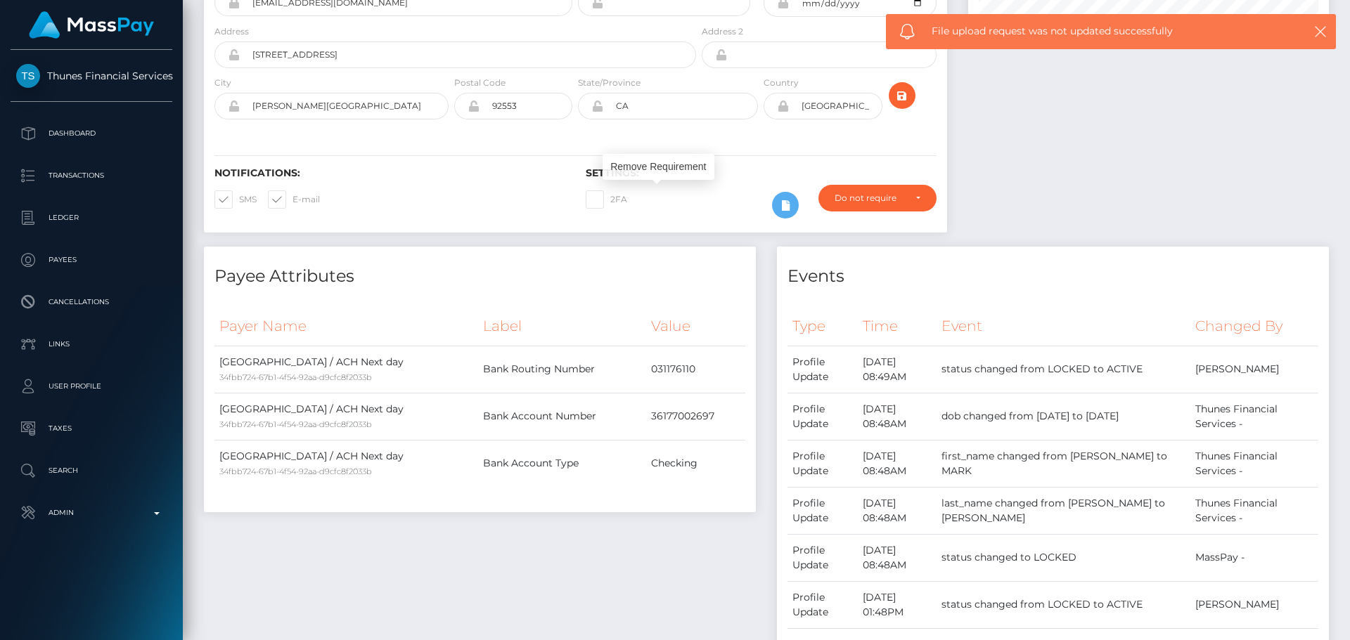
scroll to position [0, 0]
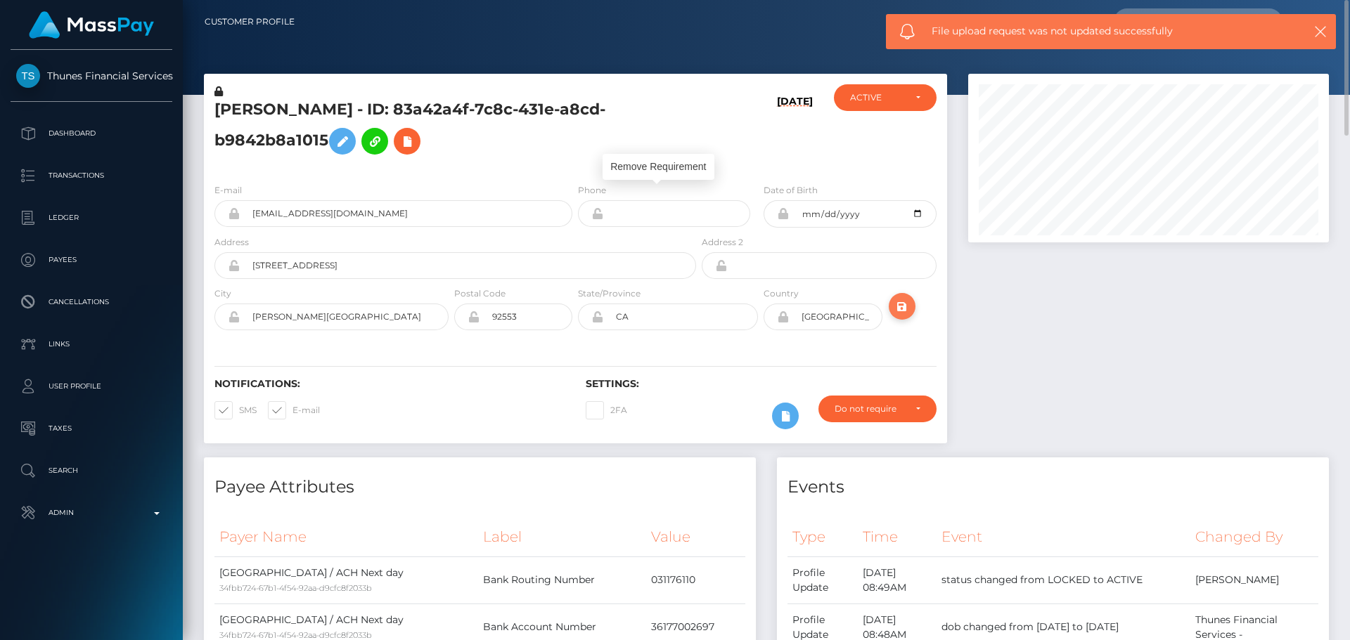
click at [904, 304] on icon "submit" at bounding box center [901, 307] width 17 height 18
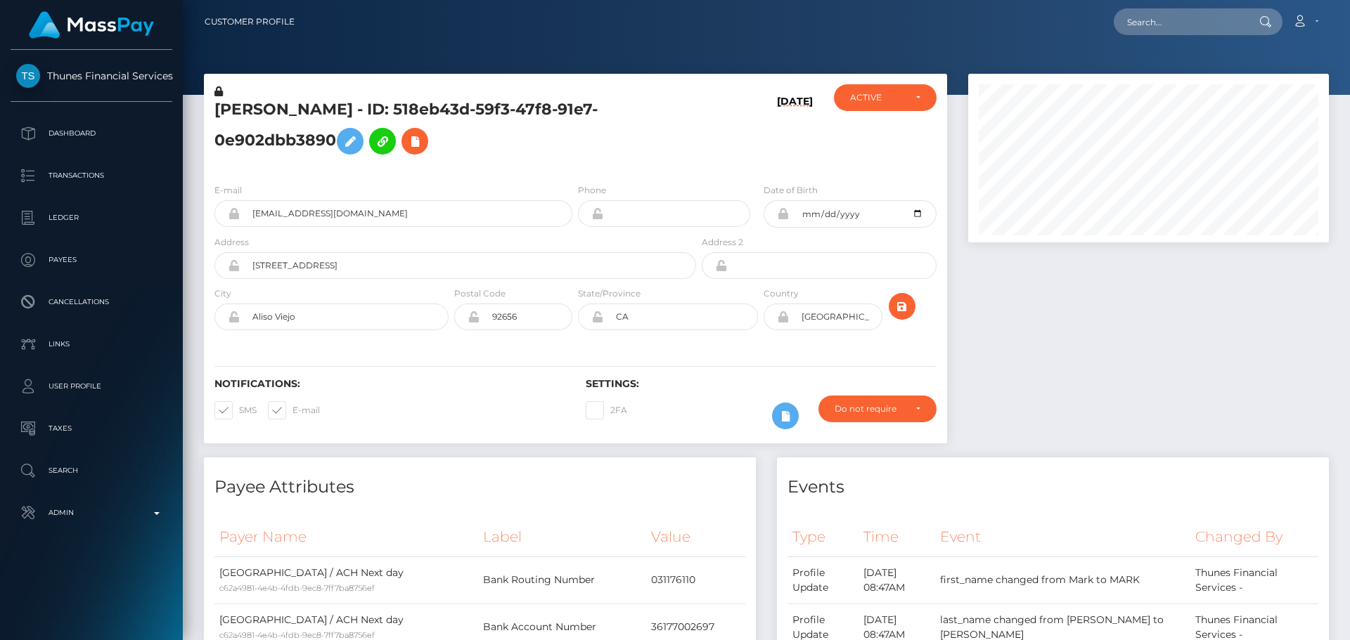
scroll to position [169, 361]
click at [640, 170] on div "[PERSON_NAME] - ID: 518eb43d-59f3-47f8-91e7-0e902dbb3890" at bounding box center [451, 128] width 495 height 88
click at [601, 146] on h5 "[PERSON_NAME] - ID: 518eb43d-59f3-47f8-91e7-0e902dbb3890" at bounding box center [451, 130] width 474 height 63
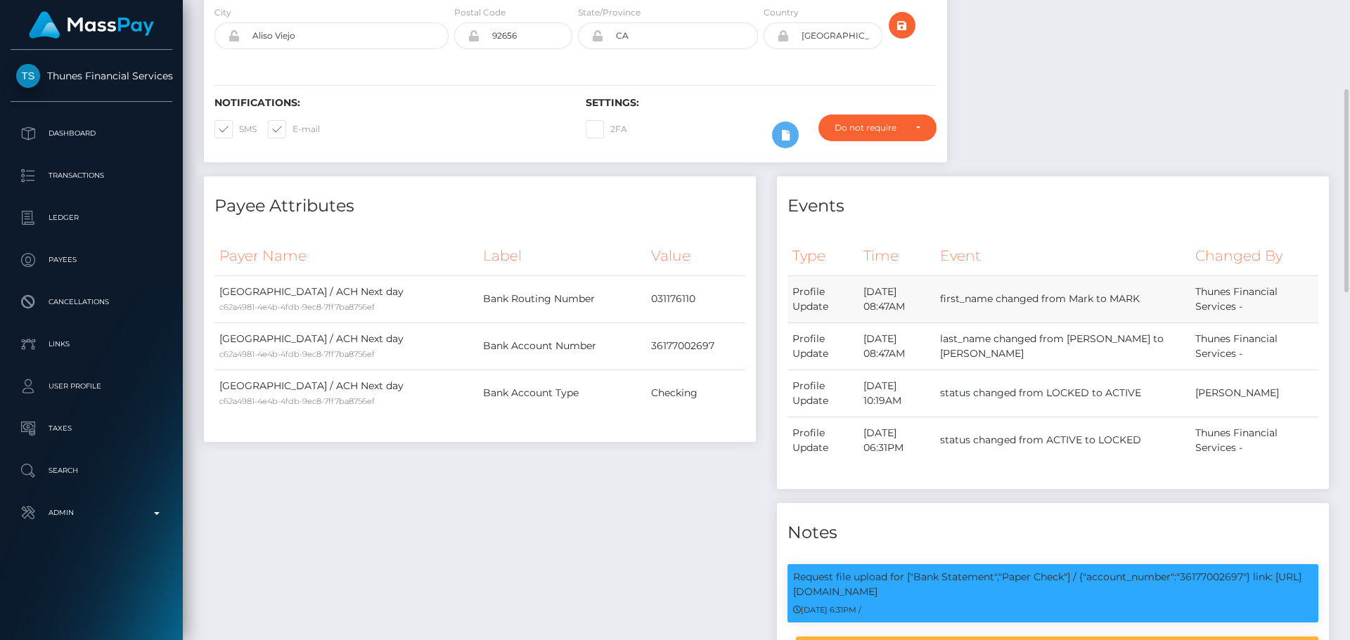
scroll to position [351, 0]
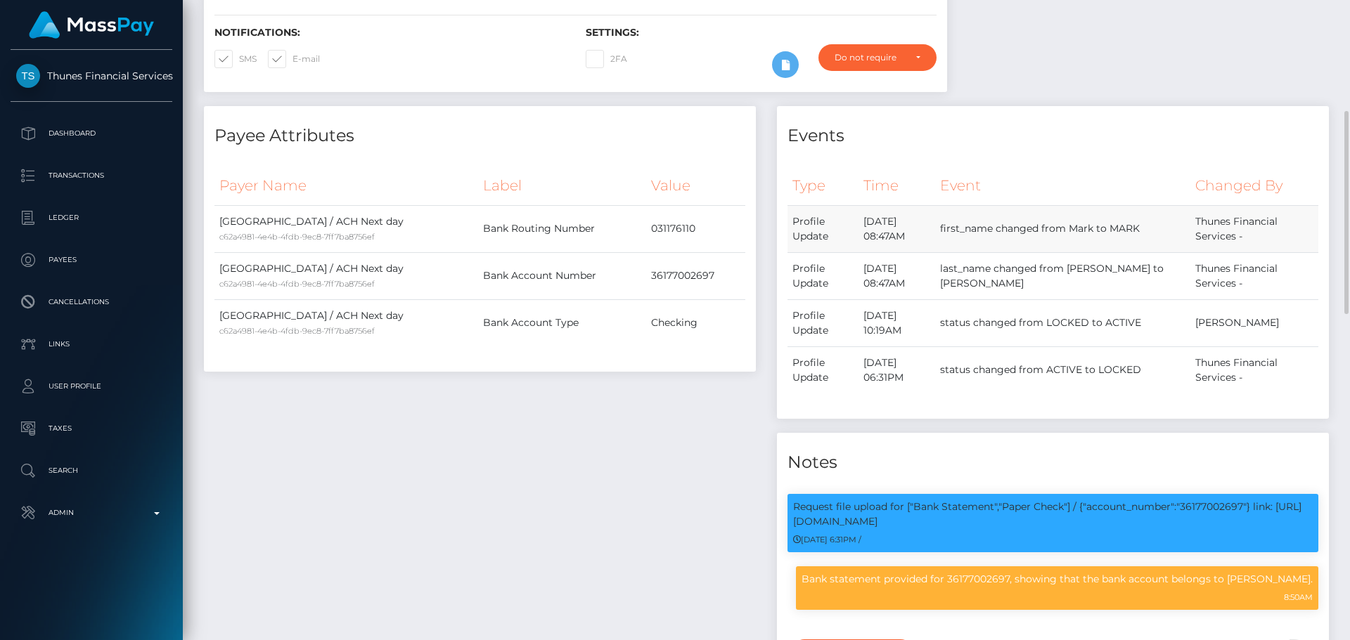
click at [1199, 223] on td "Thunes Financial Services -" at bounding box center [1254, 228] width 128 height 47
drag, startPoint x: 1199, startPoint y: 222, endPoint x: 1210, endPoint y: 235, distance: 17.0
click at [1210, 235] on td "Thunes Financial Services -" at bounding box center [1254, 228] width 128 height 47
copy td "Thunes Financial Services"
click at [613, 373] on div "Payee Attributes Payer Name Label Value United States / ACH Next day c62a4981-4…" at bounding box center [479, 420] width 573 height 628
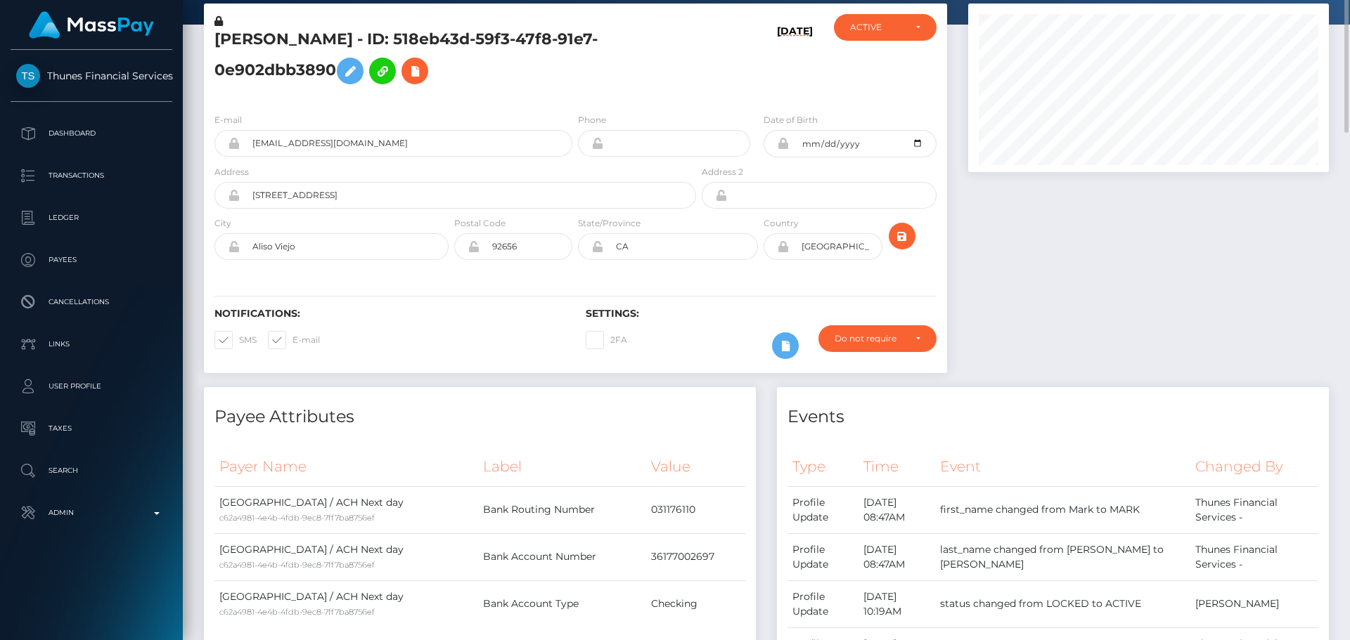
scroll to position [0, 0]
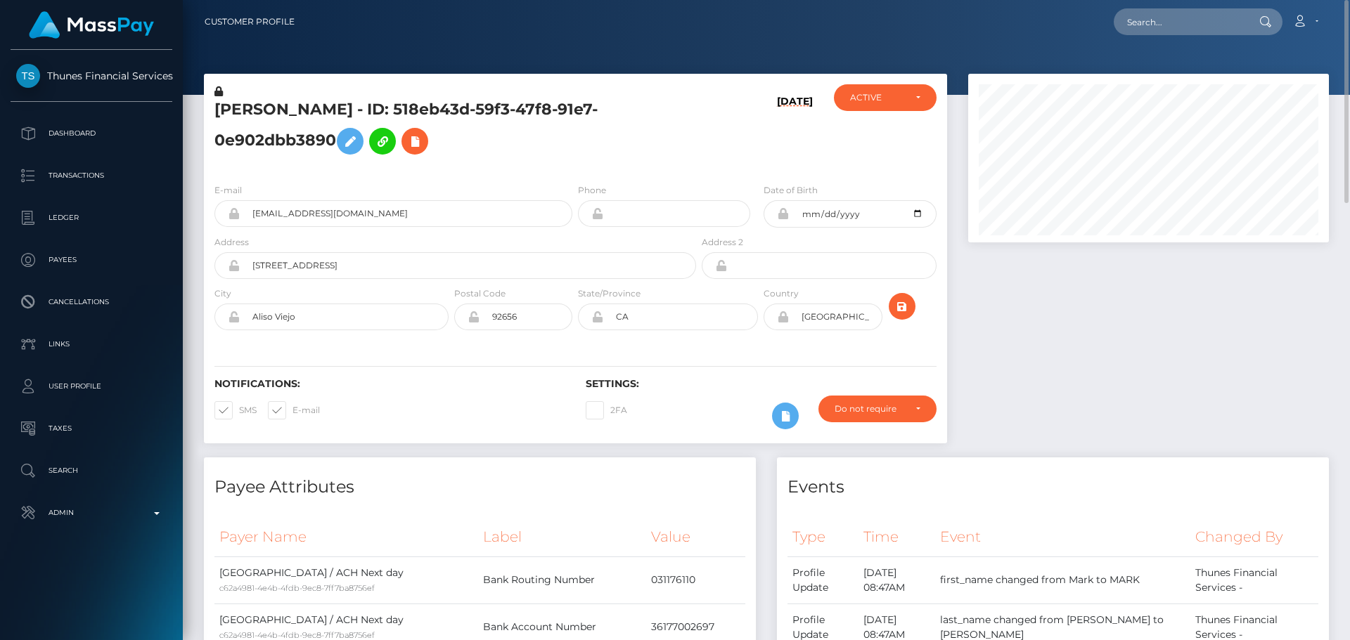
click at [452, 109] on h5 "MARK EDWARD KERN - ID: 518eb43d-59f3-47f8-91e7-0e902dbb3890" at bounding box center [451, 130] width 474 height 63
copy h5 "MARK EDWARD KERN - ID: 518eb43d-59f3-47f8-91e7-0e902dbb3890"
drag, startPoint x: 385, startPoint y: 216, endPoint x: 217, endPoint y: 201, distance: 168.7
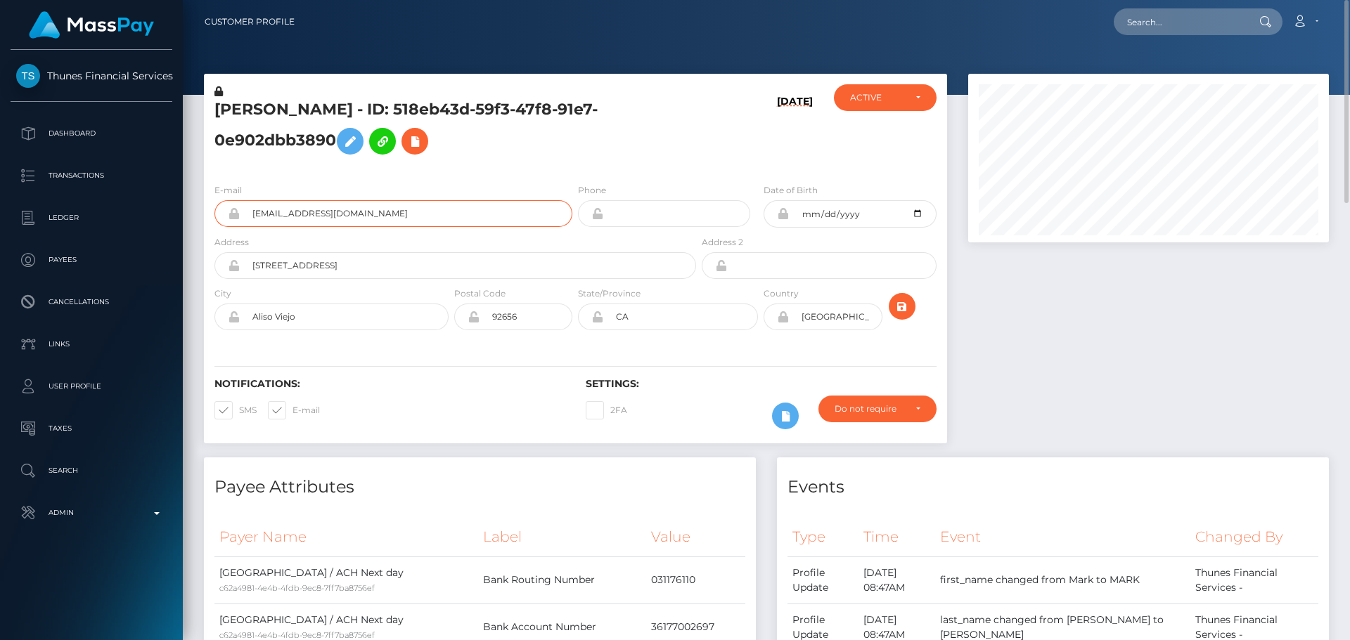
click at [217, 201] on div "foxyfighter@gmail.com" at bounding box center [393, 213] width 358 height 27
click at [455, 105] on h5 "MARK EDWARD KERN - ID: 518eb43d-59f3-47f8-91e7-0e902dbb3890" at bounding box center [451, 130] width 474 height 63
drag, startPoint x: 455, startPoint y: 105, endPoint x: 320, endPoint y: 129, distance: 137.1
click at [320, 129] on h5 "MARK EDWARD KERN - ID: 518eb43d-59f3-47f8-91e7-0e902dbb3890" at bounding box center [451, 130] width 474 height 63
copy h5 "518eb43d-59f3-47f8-91e7-0e902dbb3890"
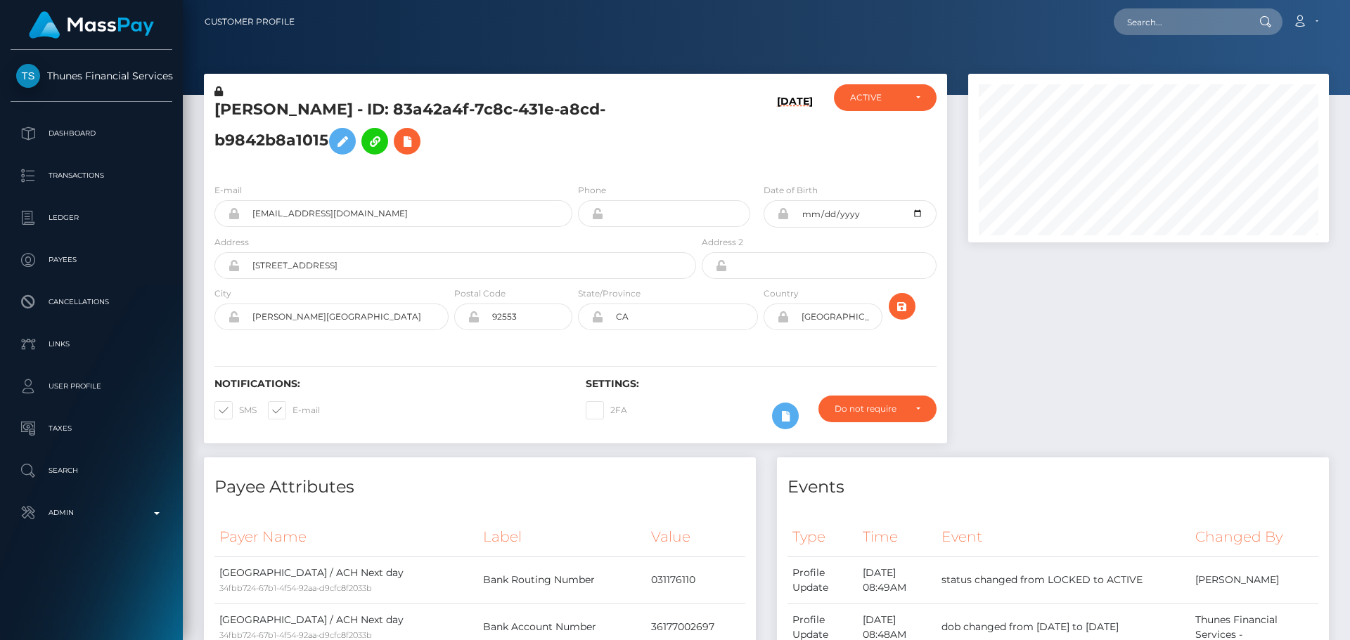
scroll to position [169, 361]
click at [647, 148] on h5 "[PERSON_NAME] - ID: 83a42a4f-7c8c-431e-a8cd-b9842b8a1015" at bounding box center [451, 130] width 474 height 63
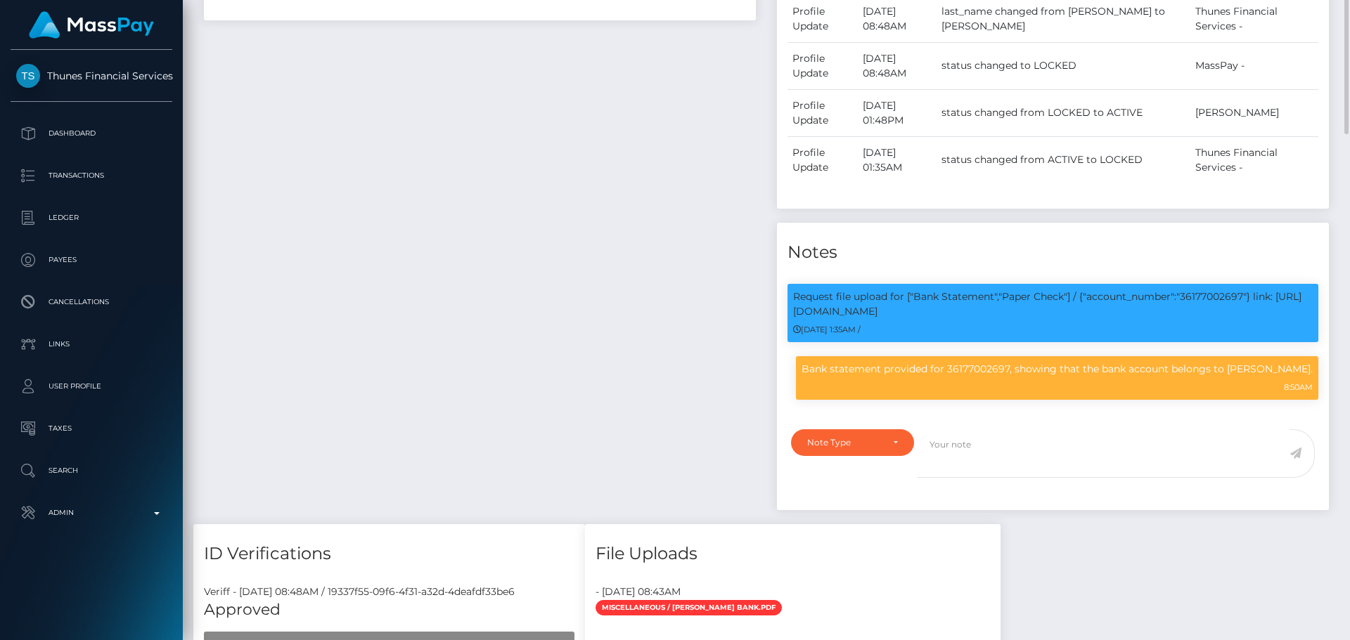
scroll to position [984, 0]
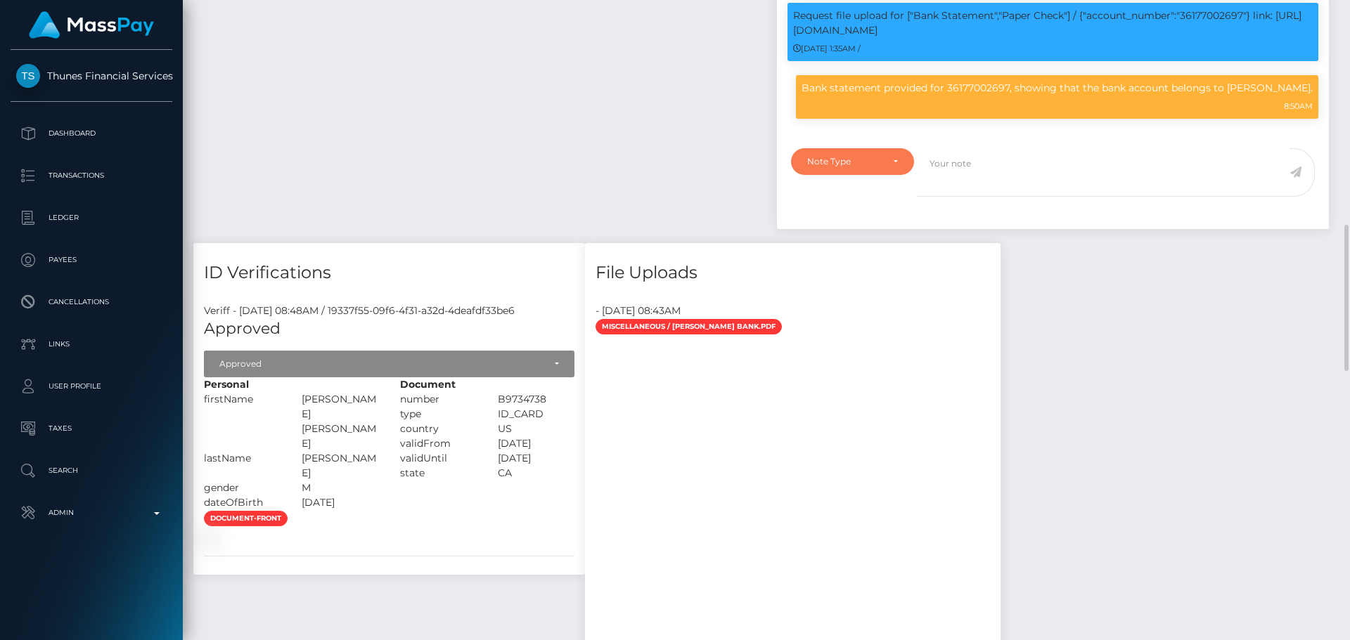
drag, startPoint x: 883, startPoint y: 162, endPoint x: 884, endPoint y: 171, distance: 9.2
click at [884, 162] on div "Note Type" at bounding box center [852, 161] width 91 height 11
click at [865, 236] on link "Compliance" at bounding box center [852, 229] width 123 height 26
select select "COMPLIANCE"
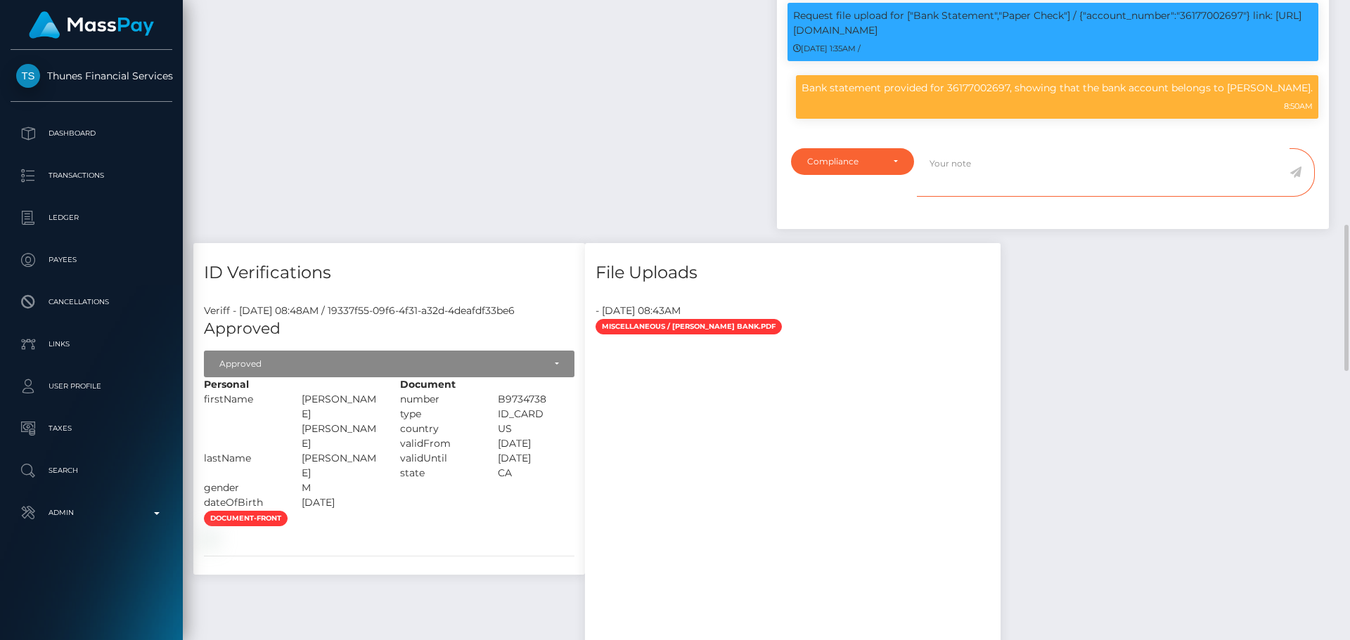
click at [978, 190] on textarea at bounding box center [1103, 172] width 373 height 49
paste textarea "Ticket #131891"
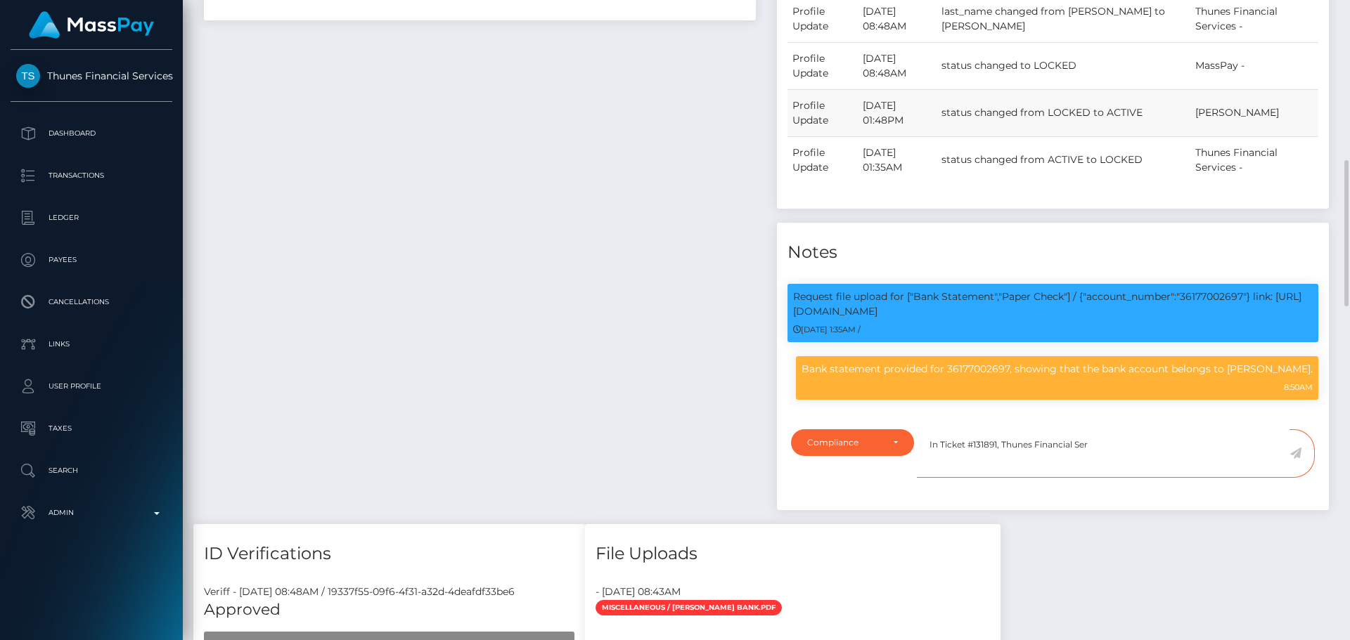
scroll to position [562, 0]
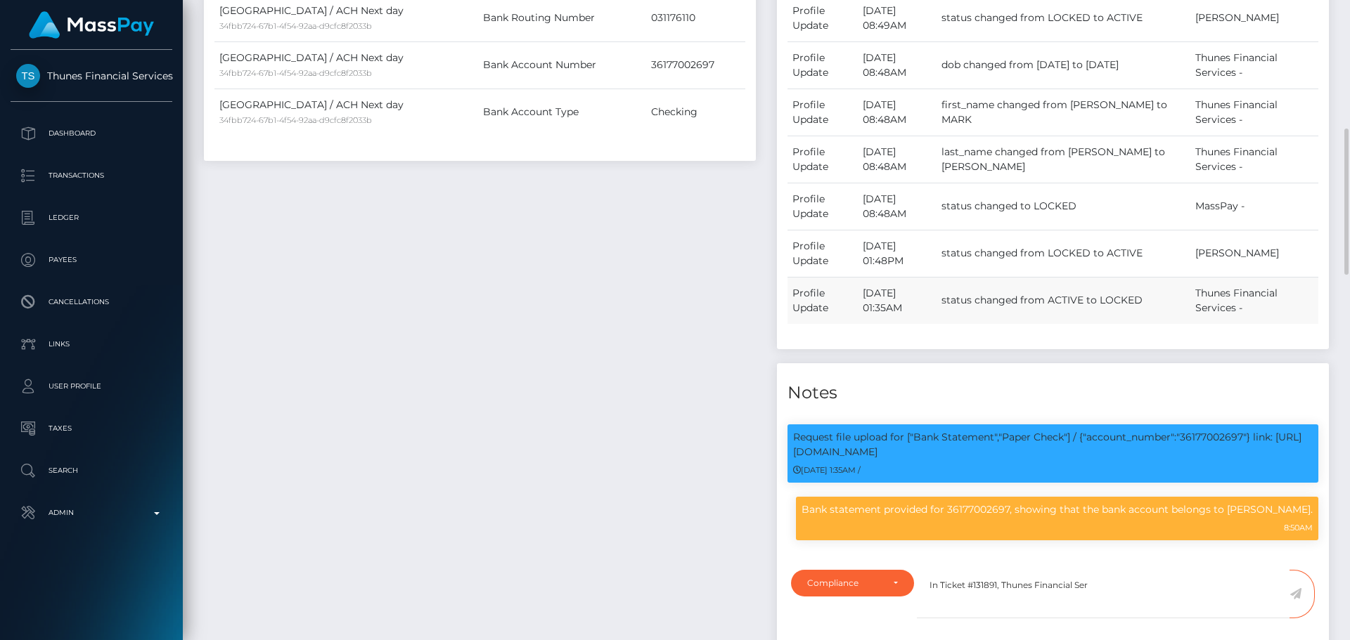
click at [1213, 291] on td "Thunes Financial Services -" at bounding box center [1254, 300] width 128 height 47
drag, startPoint x: 1213, startPoint y: 291, endPoint x: 1219, endPoint y: 315, distance: 24.7
click at [1219, 315] on td "Thunes Financial Services -" at bounding box center [1254, 300] width 128 height 47
copy td "Thunes Financial Services"
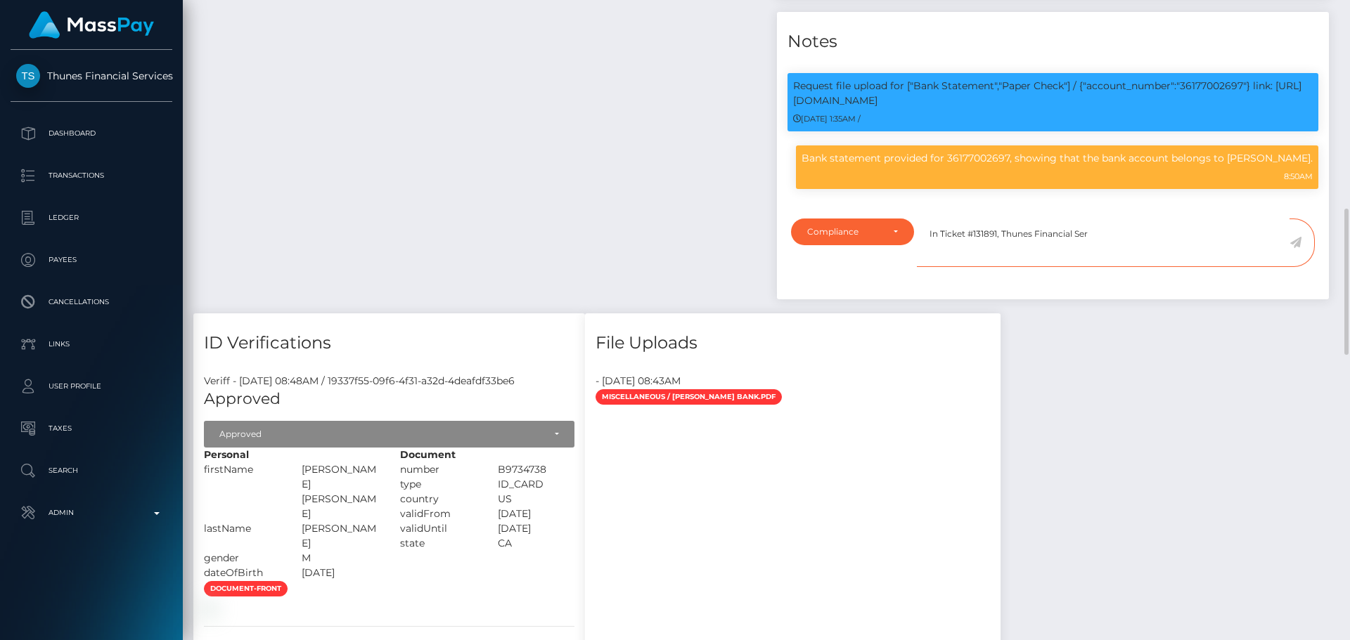
click at [1021, 233] on textarea "In Ticket #131891, Thunes Financial Ser" at bounding box center [1103, 243] width 373 height 49
drag, startPoint x: 1021, startPoint y: 233, endPoint x: 1084, endPoint y: 234, distance: 63.3
click at [1084, 234] on textarea "In Ticket #131891, Thunes Financial Ser" at bounding box center [1103, 243] width 373 height 49
paste textarea "vices"
click at [1163, 232] on textarea "In Ticket #131891, Thunes Financial Services conf" at bounding box center [1103, 243] width 373 height 49
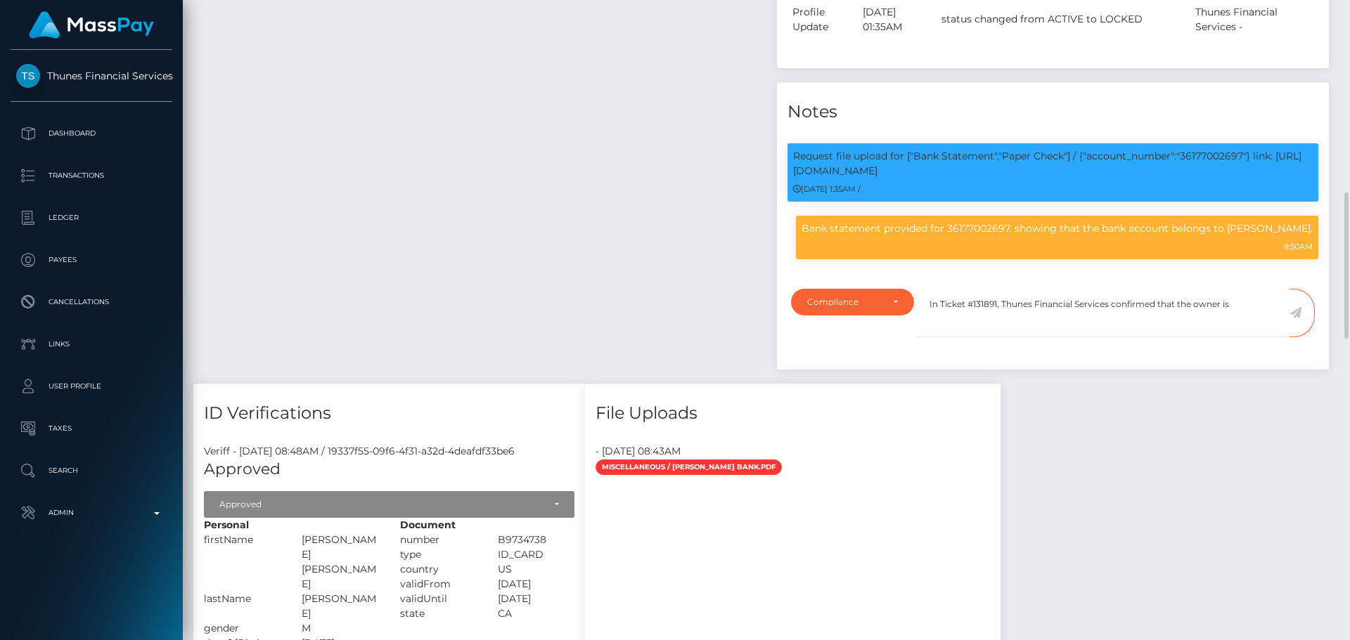
click at [1248, 313] on textarea "In Ticket #131891, Thunes Financial Services confirmed that the owner is" at bounding box center [1103, 313] width 373 height 49
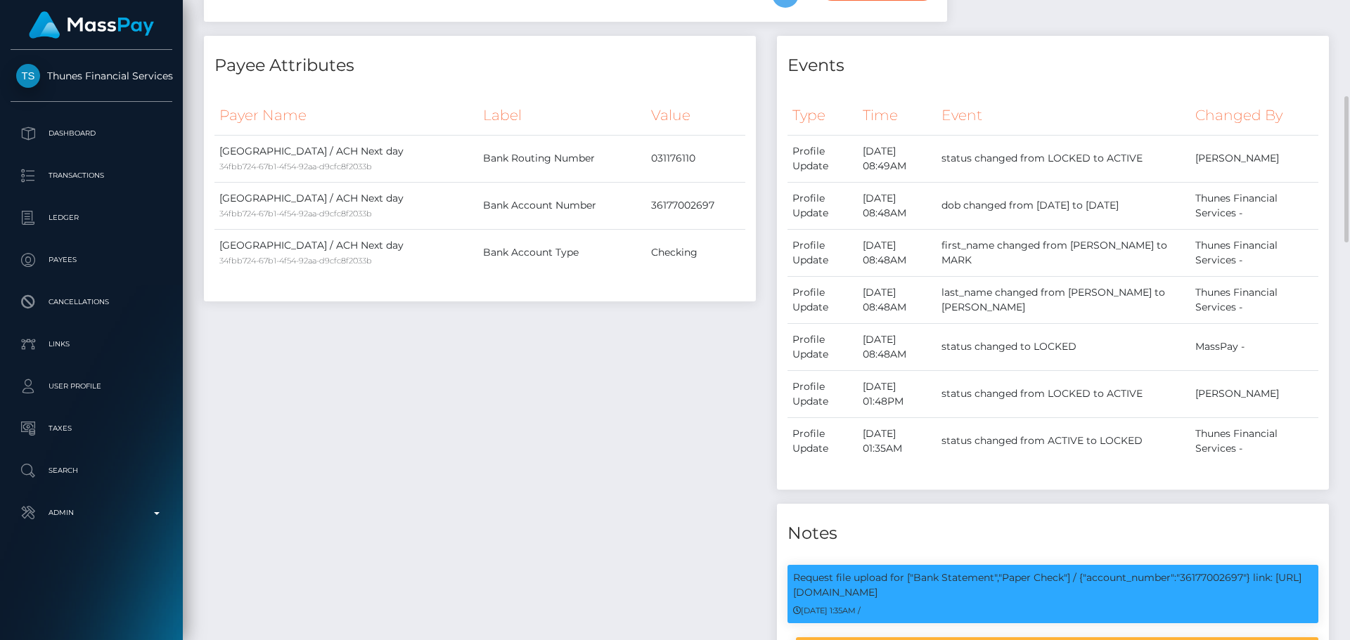
scroll to position [0, 0]
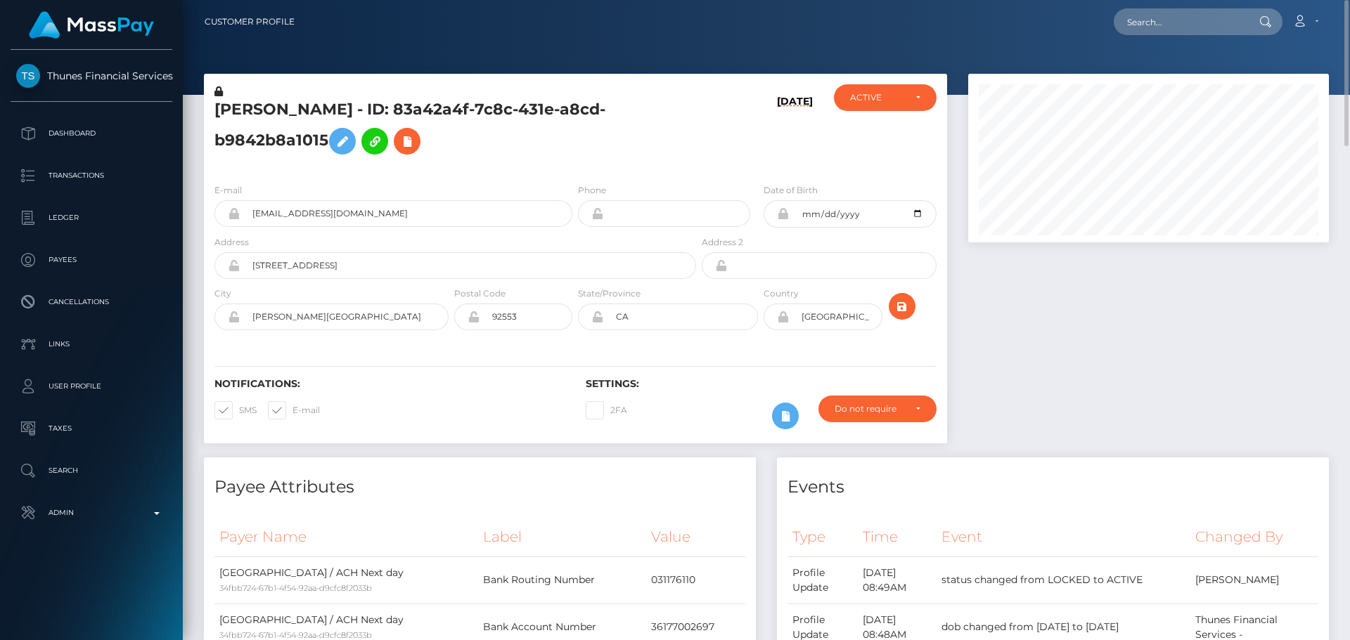
click at [238, 108] on h5 "MARK EDWARD KERN - ID: 83a42a4f-7c8c-431e-a8cd-b9842b8a1015" at bounding box center [451, 130] width 474 height 63
drag, startPoint x: 238, startPoint y: 108, endPoint x: 354, endPoint y: 103, distance: 116.1
click at [354, 103] on h5 "MARK EDWARD KERN - ID: 83a42a4f-7c8c-431e-a8cd-b9842b8a1015" at bounding box center [451, 130] width 474 height 63
copy h5 "MARK EDWARD KERN"
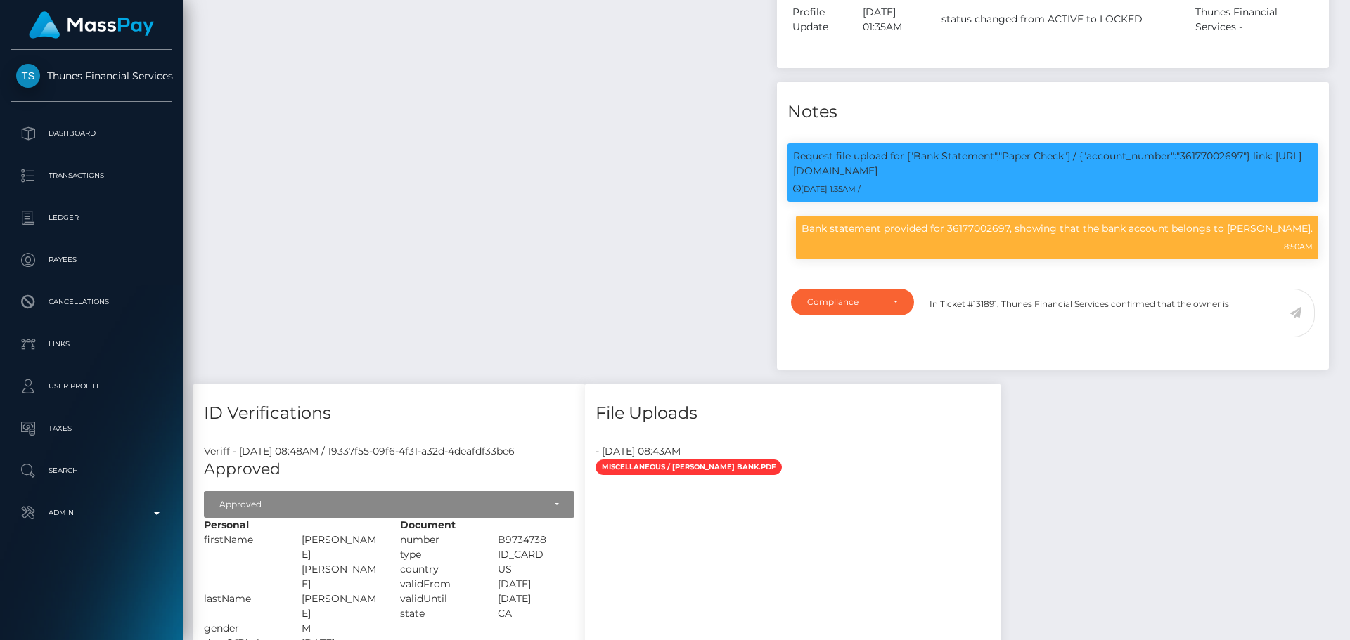
scroll to position [169, 361]
click at [1255, 309] on textarea "In Ticket #131891, Thunes Financial Services confirmed that the owner is" at bounding box center [1103, 313] width 373 height 49
paste textarea "MARK EDWARD KERN"
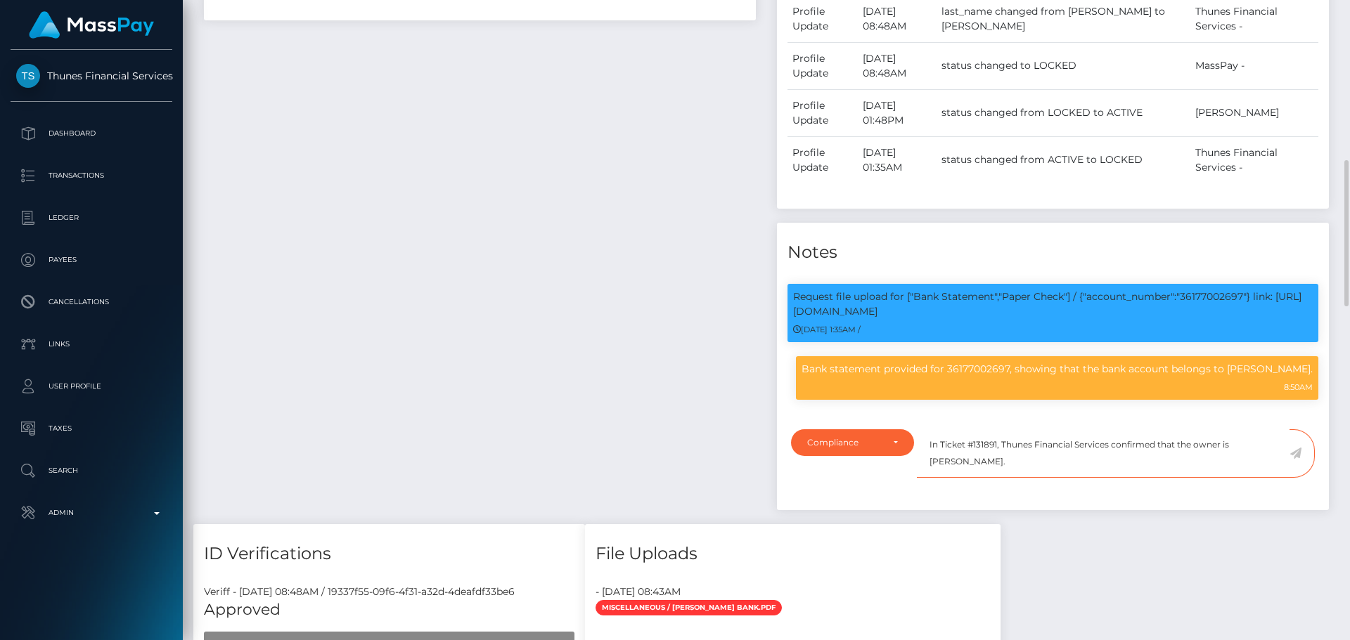
click at [1031, 461] on textarea "In Ticket #131891, Thunes Financial Services confirmed that the owner is MARK E…" at bounding box center [1103, 454] width 373 height 49
type textarea "In Ticket #131891, Thunes Financial Services confirmed that the owner is MARK E…"
click at [693, 325] on div "Payee Attributes Payer Name Label Value United States / ACH Next day 34fbb724-6…" at bounding box center [479, 140] width 573 height 770
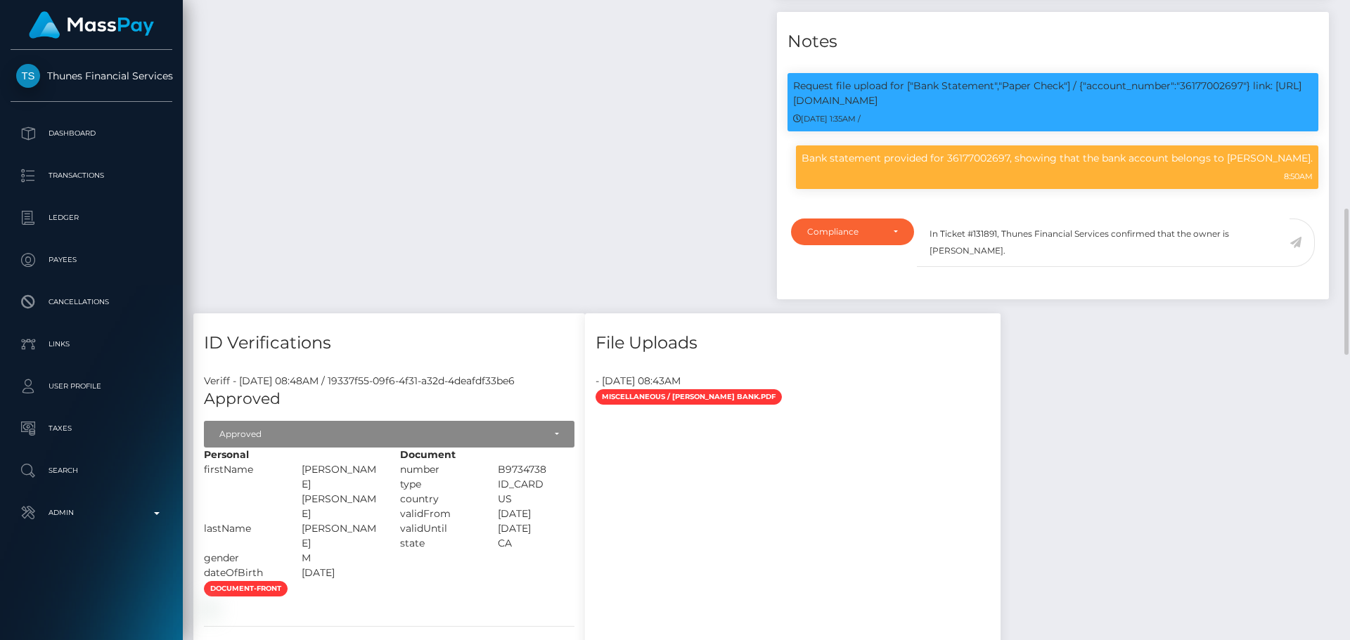
scroll to position [844, 0]
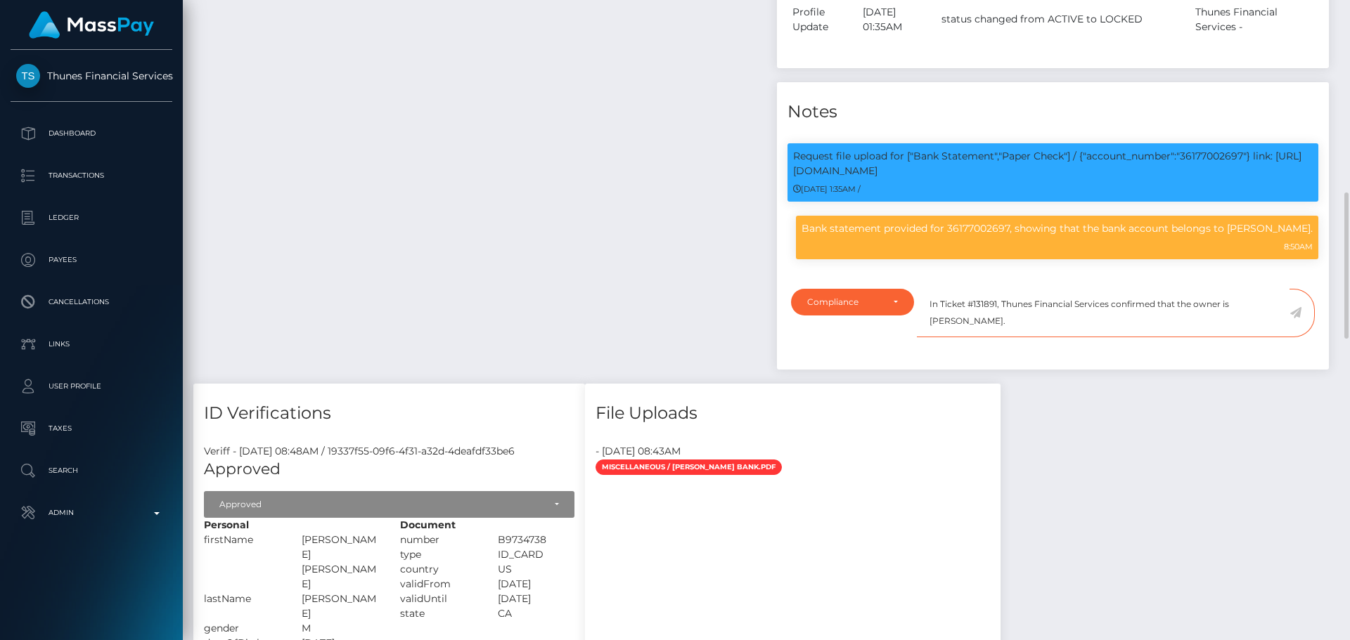
click at [1046, 330] on textarea "In Ticket #131891, Thunes Financial Services confirmed that the owner is MARK E…" at bounding box center [1103, 313] width 373 height 49
click at [1297, 314] on icon at bounding box center [1295, 312] width 12 height 11
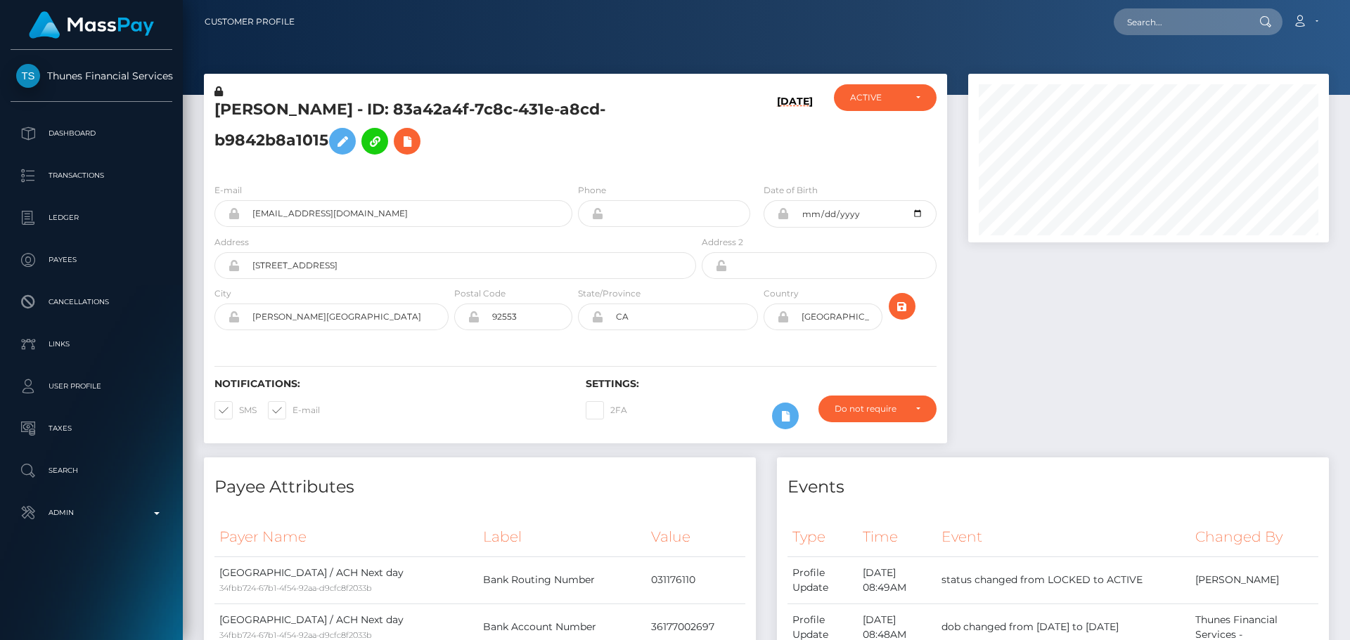
scroll to position [169, 361]
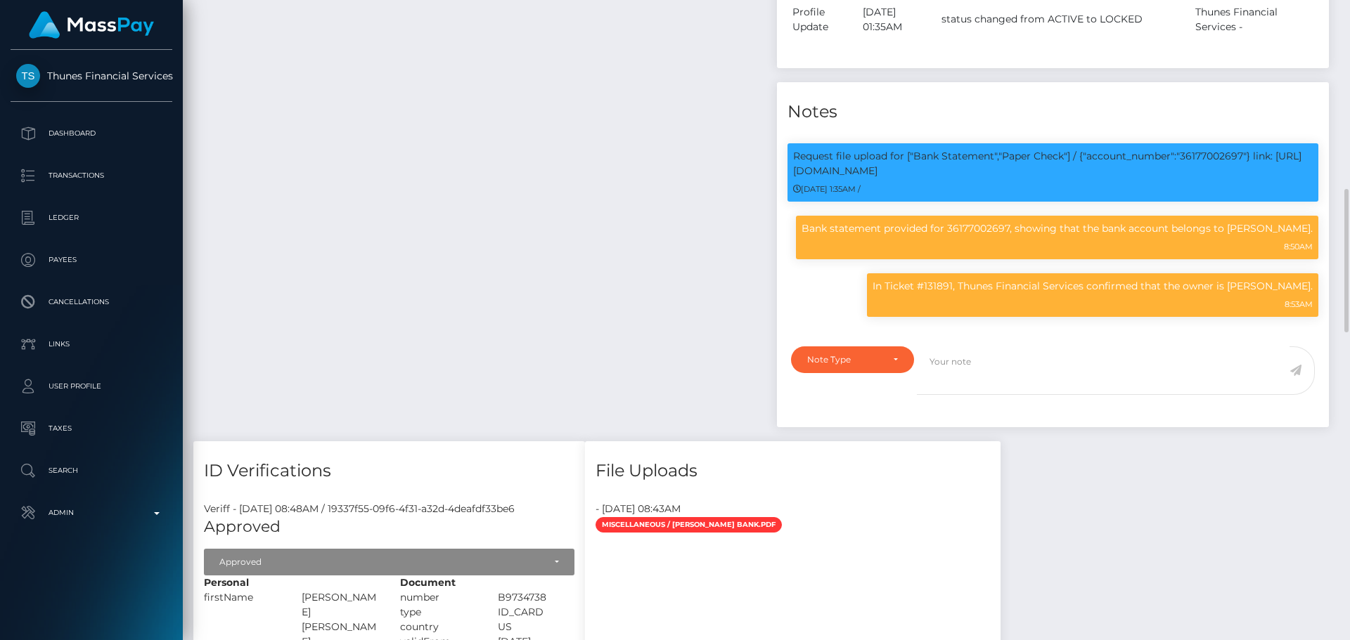
click at [671, 247] on div "Payee Attributes Payer Name Label Value [GEOGRAPHIC_DATA] / ACH Next day 34fbb7…" at bounding box center [479, 27] width 573 height 827
click at [671, 254] on div "Payee Attributes Payer Name Label Value [GEOGRAPHIC_DATA] / ACH Next day 34fbb7…" at bounding box center [479, 27] width 573 height 827
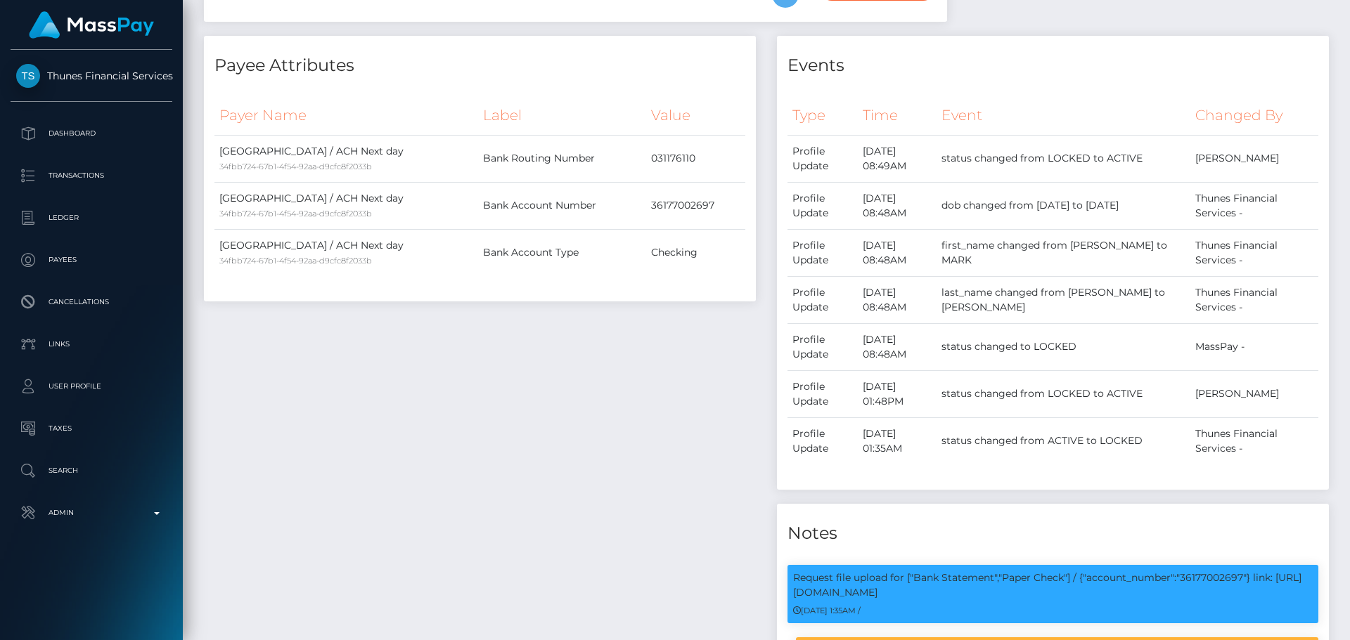
scroll to position [0, 0]
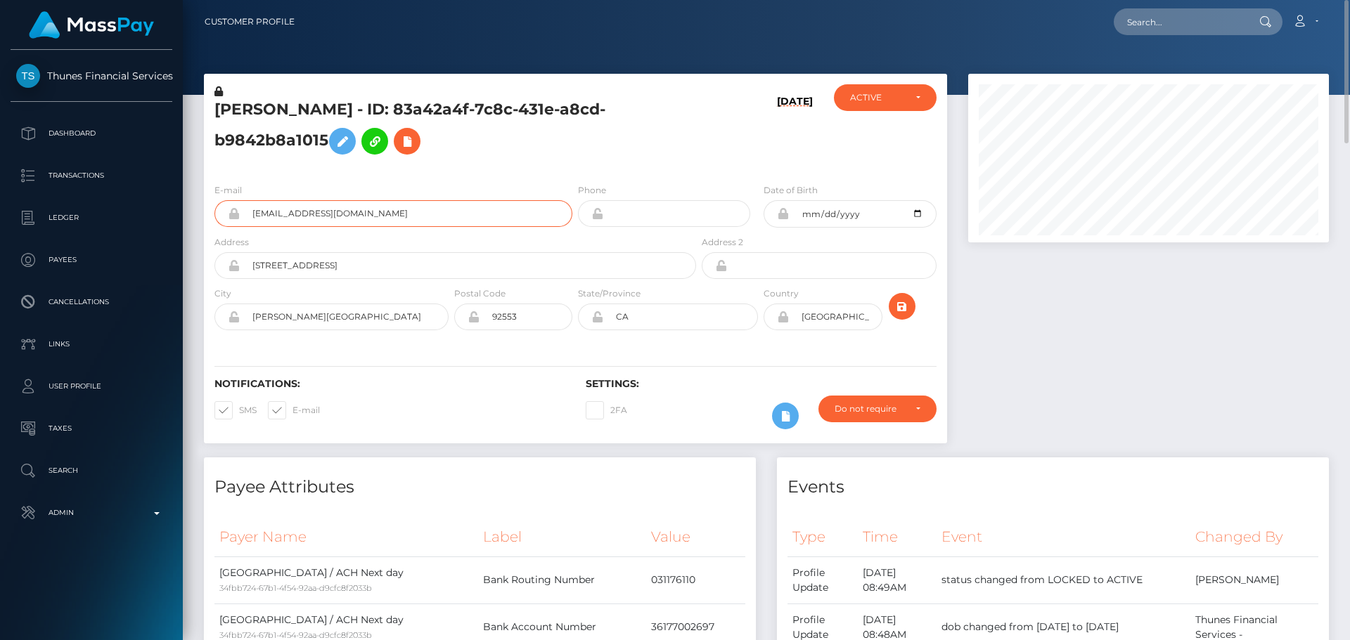
drag, startPoint x: 448, startPoint y: 212, endPoint x: 232, endPoint y: 208, distance: 215.9
click at [232, 208] on div "[EMAIL_ADDRESS][DOMAIN_NAME]" at bounding box center [393, 213] width 358 height 27
drag, startPoint x: 490, startPoint y: 138, endPoint x: 486, endPoint y: 98, distance: 40.2
click at [491, 138] on h5 "MARK EDWARD KERN - ID: 83a42a4f-7c8c-431e-a8cd-b9842b8a1015" at bounding box center [451, 130] width 474 height 63
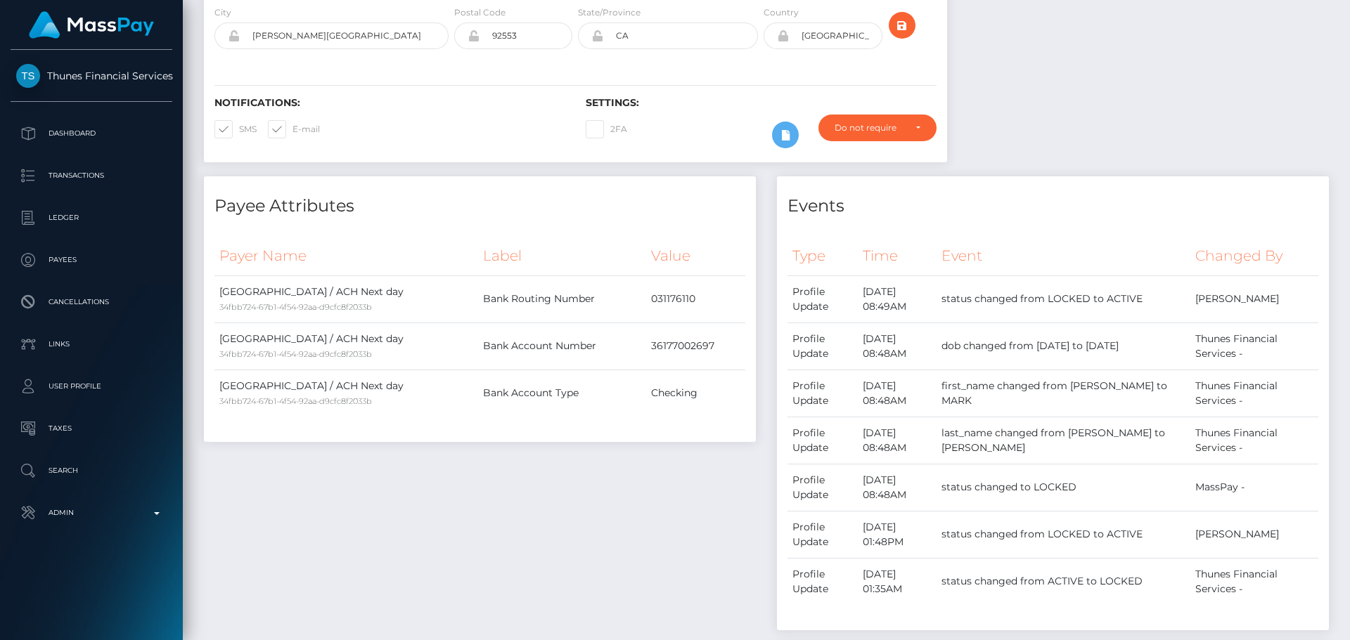
scroll to position [492, 0]
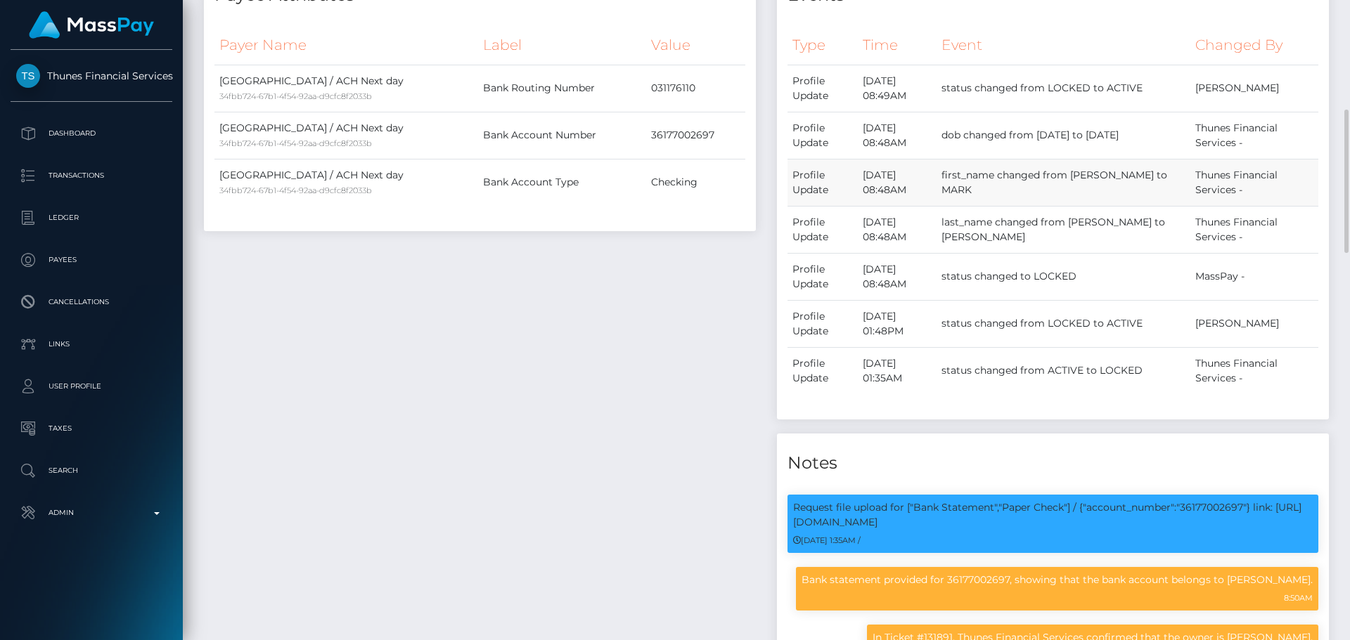
click at [1140, 173] on td "first_name changed from Rita to MARK" at bounding box center [1063, 182] width 254 height 47
copy td "Rita"
click at [1139, 219] on td "last_name changed from Fajardo to KERN" at bounding box center [1063, 229] width 254 height 47
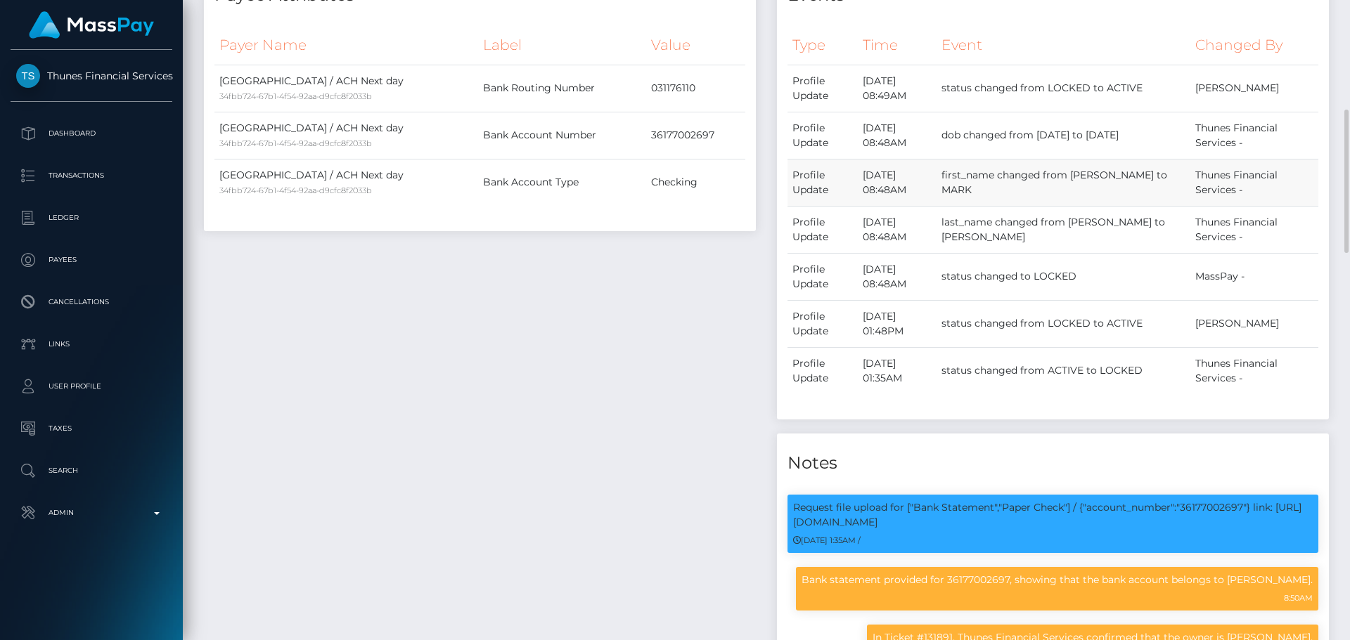
copy td "Fajardo"
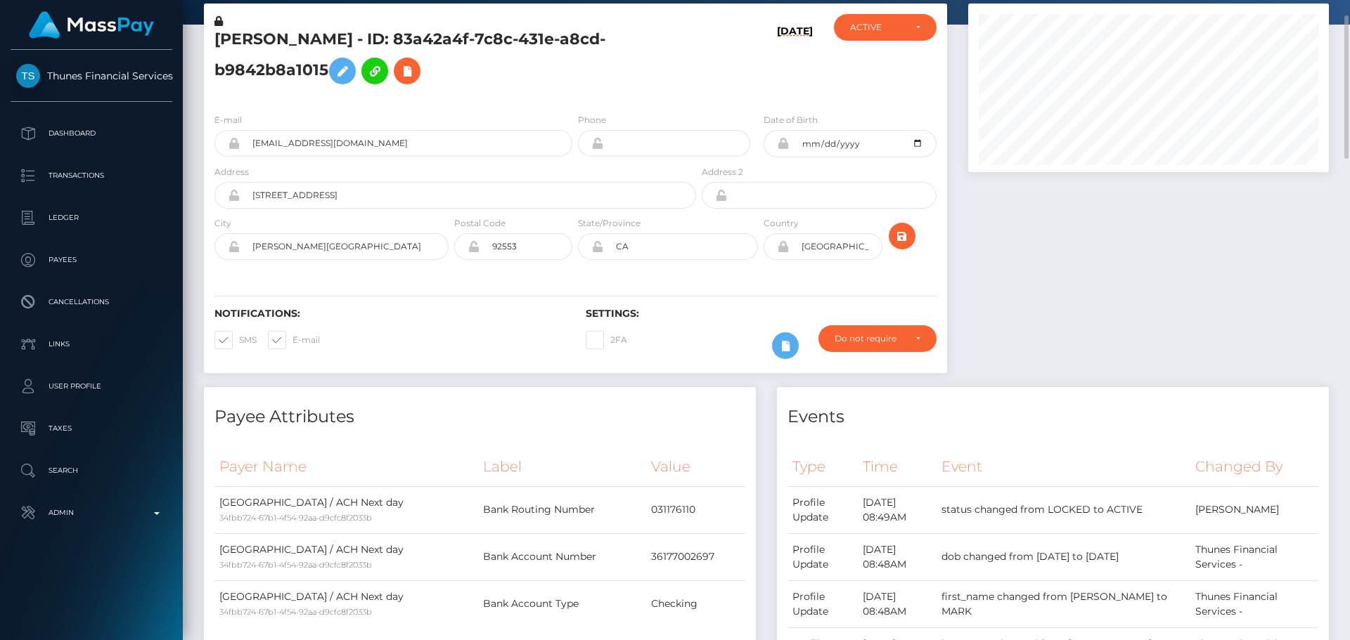
scroll to position [0, 0]
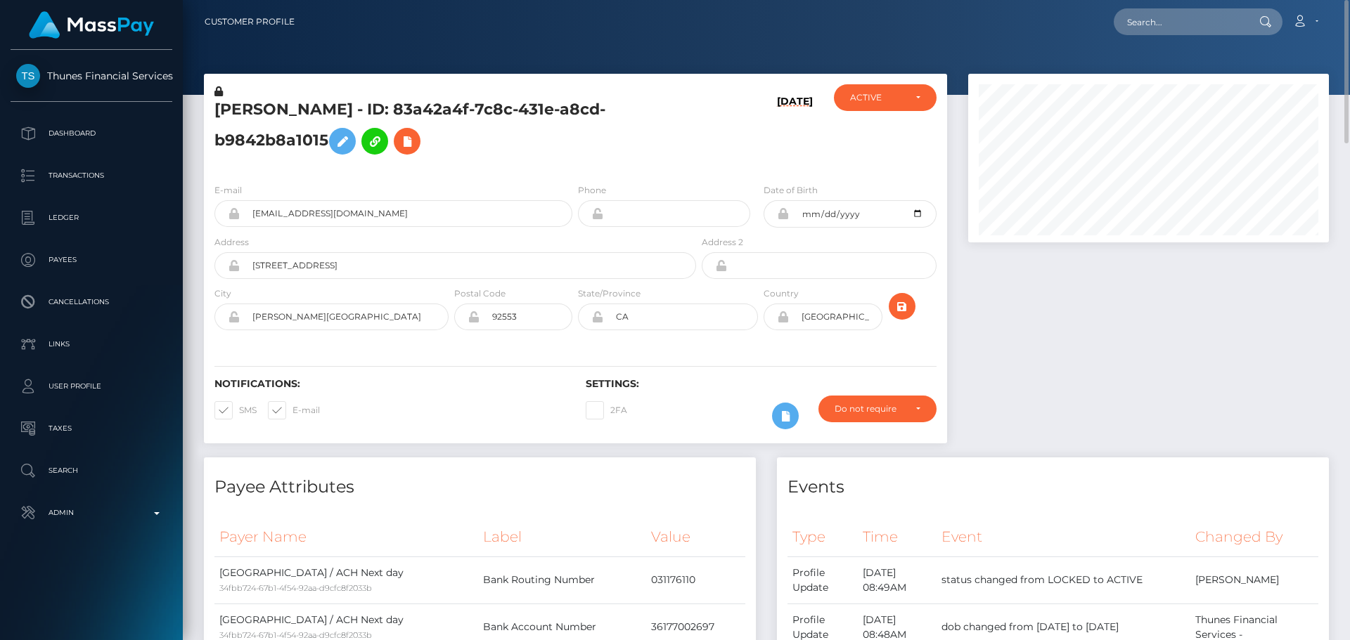
click at [249, 104] on h5 "MARK EDWARD KERN - ID: 83a42a4f-7c8c-431e-a8cd-b9842b8a1015" at bounding box center [451, 130] width 474 height 63
drag, startPoint x: 249, startPoint y: 104, endPoint x: 351, endPoint y: 110, distance: 102.1
click at [351, 110] on h5 "MARK EDWARD KERN - ID: 83a42a4f-7c8c-431e-a8cd-b9842b8a1015" at bounding box center [451, 130] width 474 height 63
copy h5 "MARK EDWARD KERN"
click at [346, 103] on h5 "MARK EDWARD KERN - ID: 83a42a4f-7c8c-431e-a8cd-b9842b8a1015" at bounding box center [451, 130] width 474 height 63
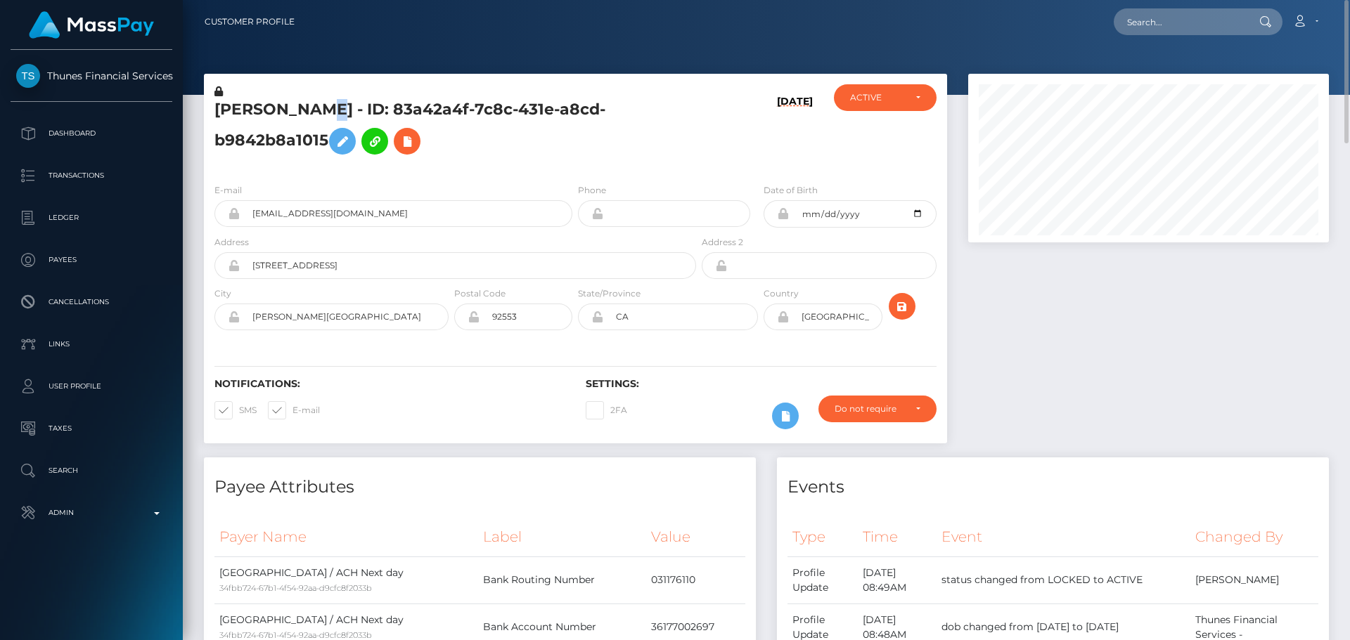
click at [346, 103] on h5 "MARK EDWARD KERN - ID: 83a42a4f-7c8c-431e-a8cd-b9842b8a1015" at bounding box center [451, 130] width 474 height 63
click at [736, 151] on div "09/16/25" at bounding box center [761, 128] width 124 height 88
click at [901, 299] on icon "submit" at bounding box center [901, 307] width 17 height 18
